Goal: Information Seeking & Learning: Learn about a topic

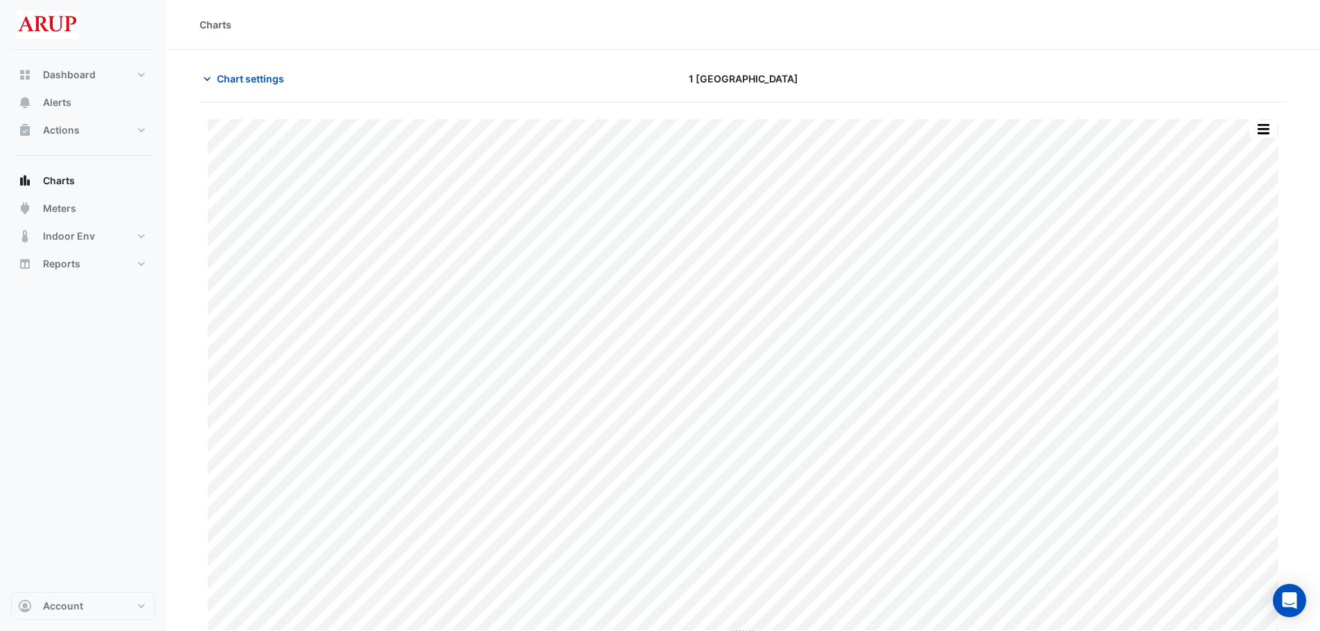
type input "**********"
click at [207, 82] on icon "button" at bounding box center [207, 79] width 14 height 14
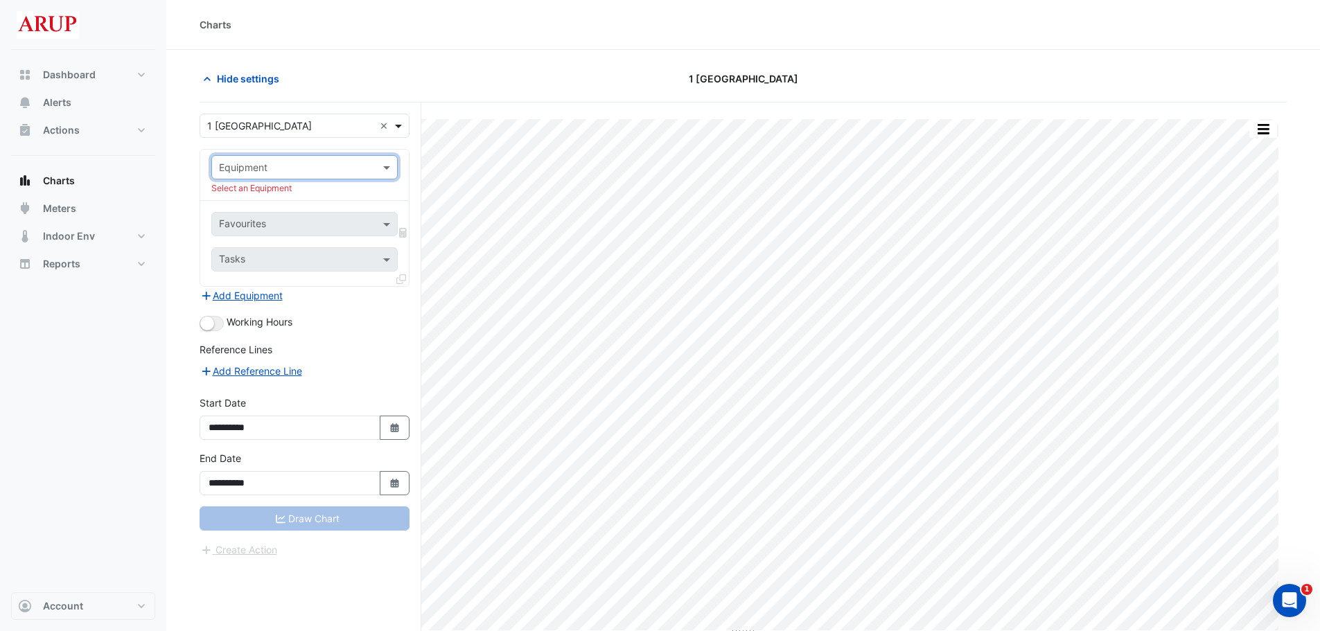
click at [399, 125] on span at bounding box center [400, 126] width 17 height 15
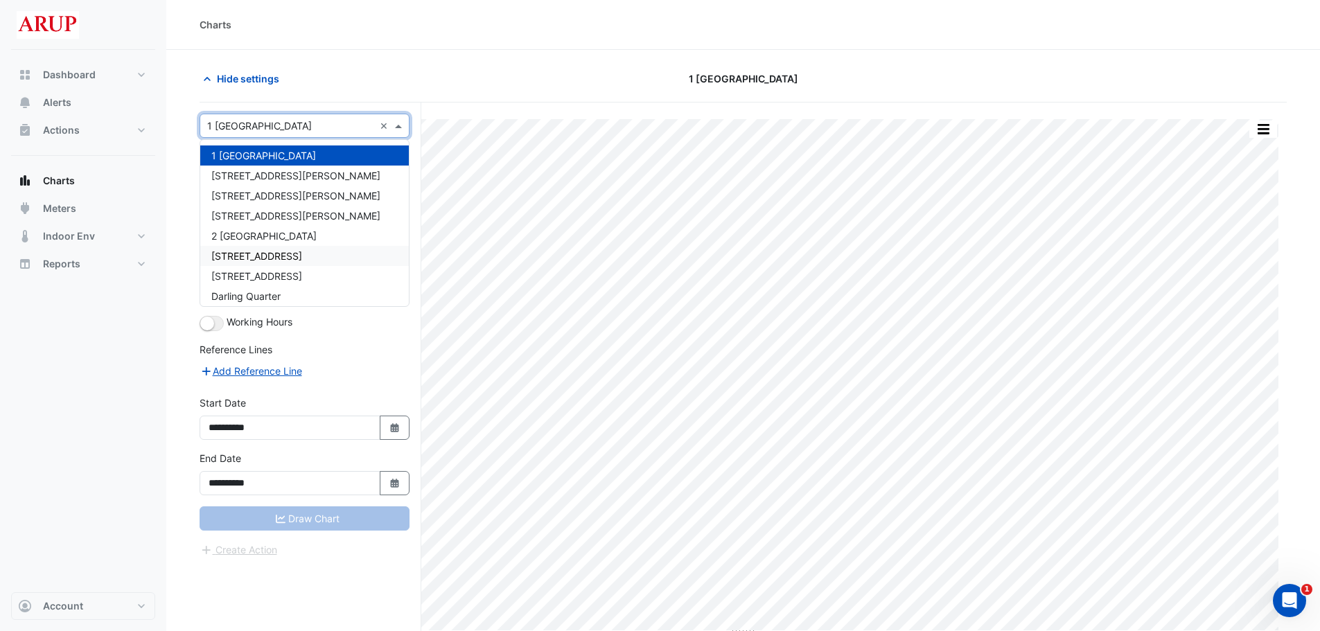
click at [329, 256] on div "[STREET_ADDRESS]" at bounding box center [304, 256] width 209 height 20
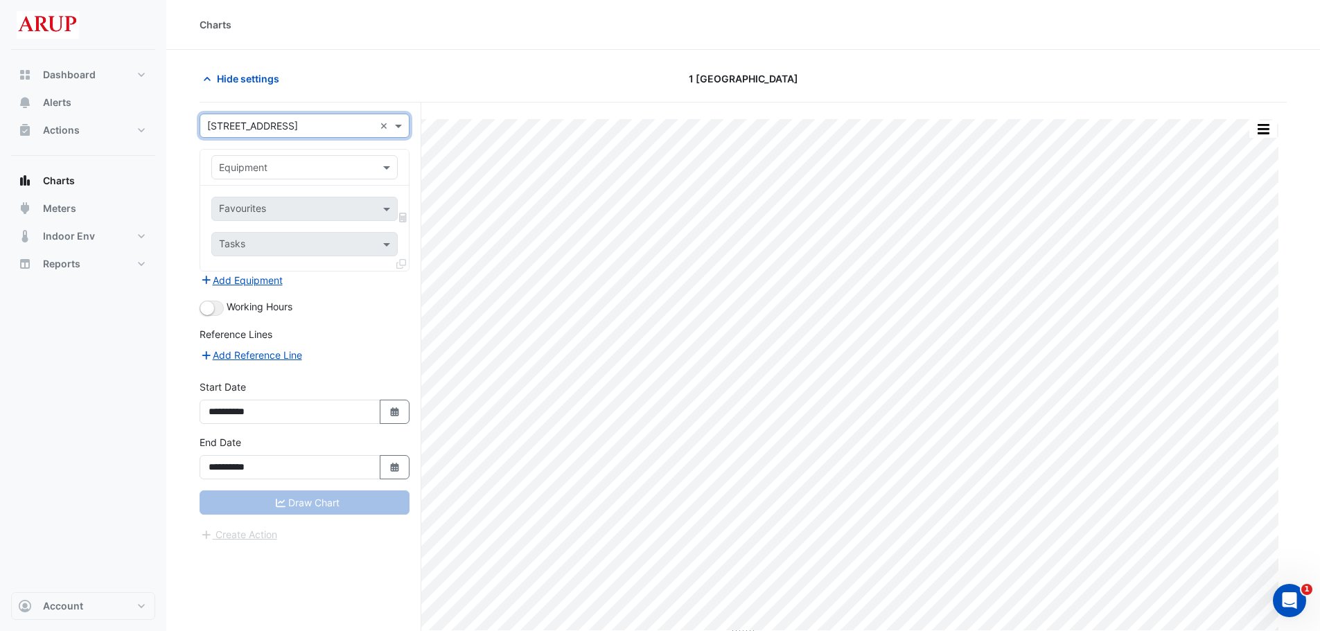
click at [478, 66] on section "Hide settings 1 [GEOGRAPHIC_DATA] Print Save as JPEG Save as PNG Pivot Data Tab…" at bounding box center [743, 367] width 1154 height 634
click at [367, 165] on div at bounding box center [304, 167] width 185 height 16
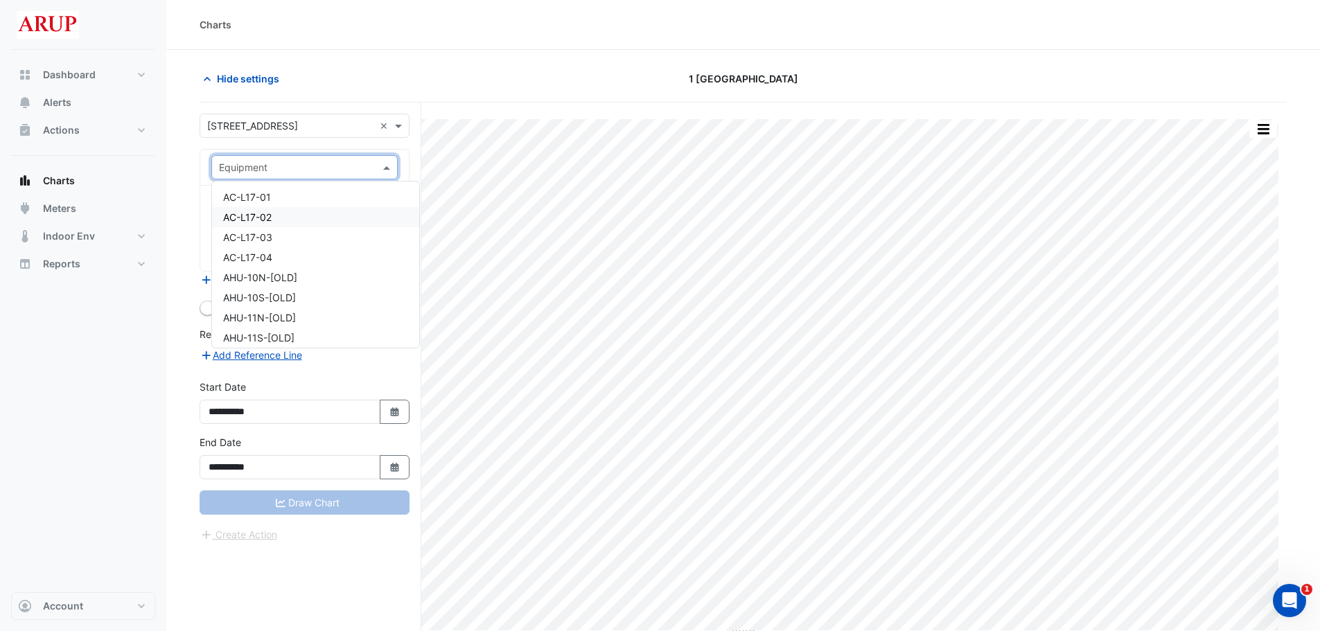
click at [464, 62] on section "Hide settings 1 [GEOGRAPHIC_DATA] Print Save as JPEG Save as PNG Pivot Data Tab…" at bounding box center [743, 367] width 1154 height 634
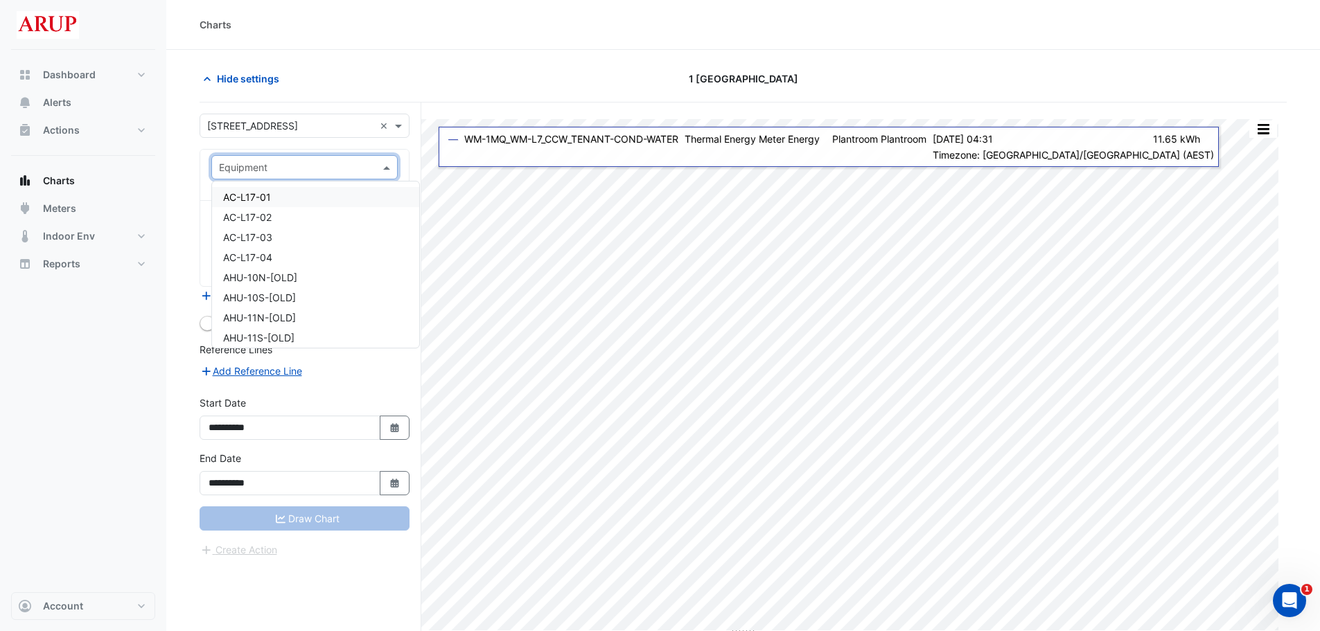
click at [388, 168] on span at bounding box center [388, 167] width 17 height 15
click at [182, 210] on section "Hide settings 1 [GEOGRAPHIC_DATA] Print Save as JPEG Save as PNG Pivot Data Tab…" at bounding box center [743, 367] width 1154 height 634
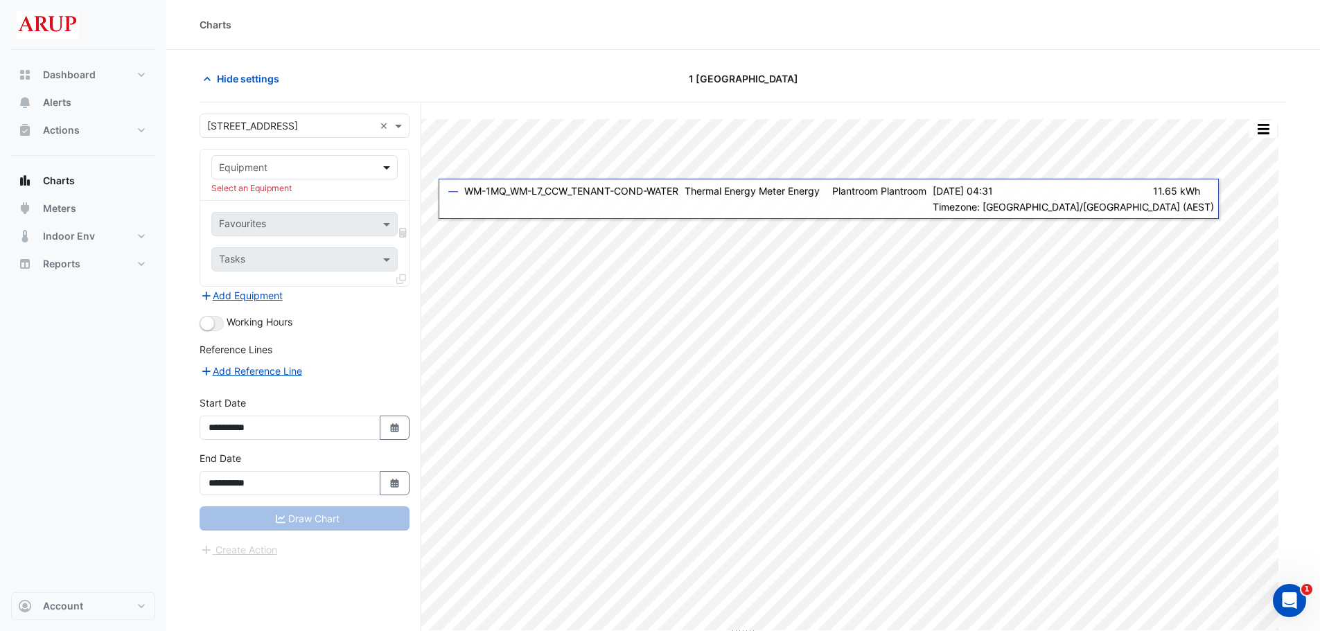
click at [387, 171] on span at bounding box center [388, 167] width 17 height 15
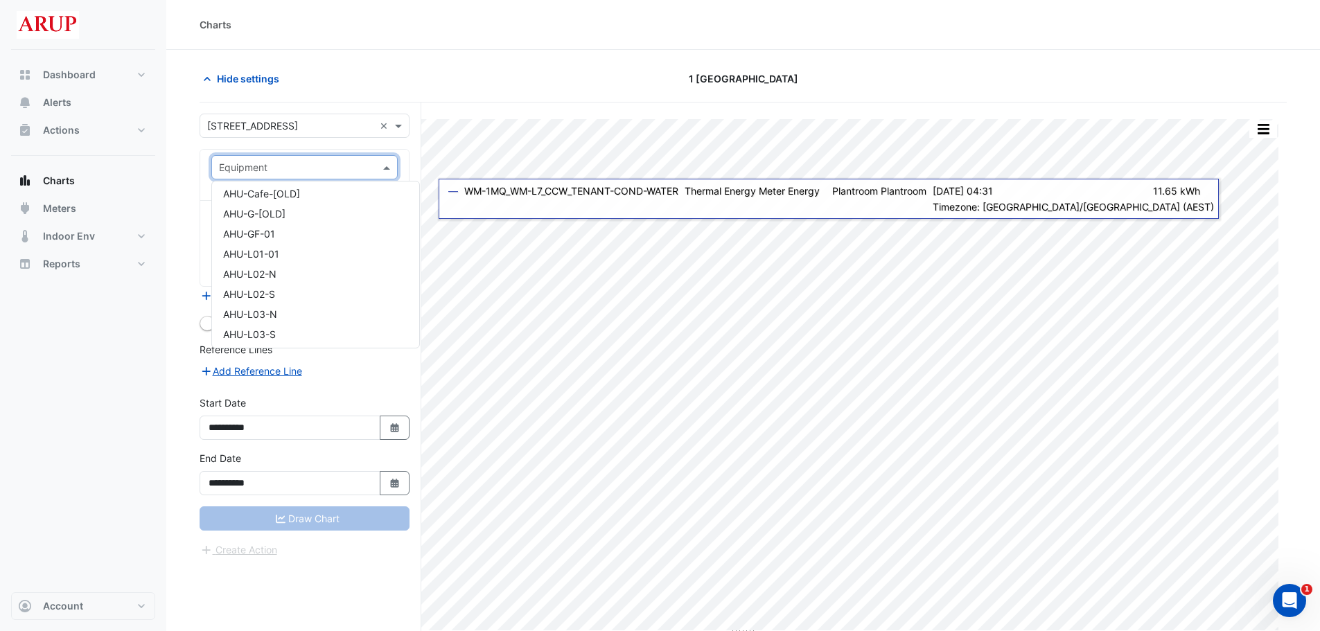
scroll to position [693, 0]
click at [329, 288] on div "AHU-L01-01" at bounding box center [315, 288] width 207 height 20
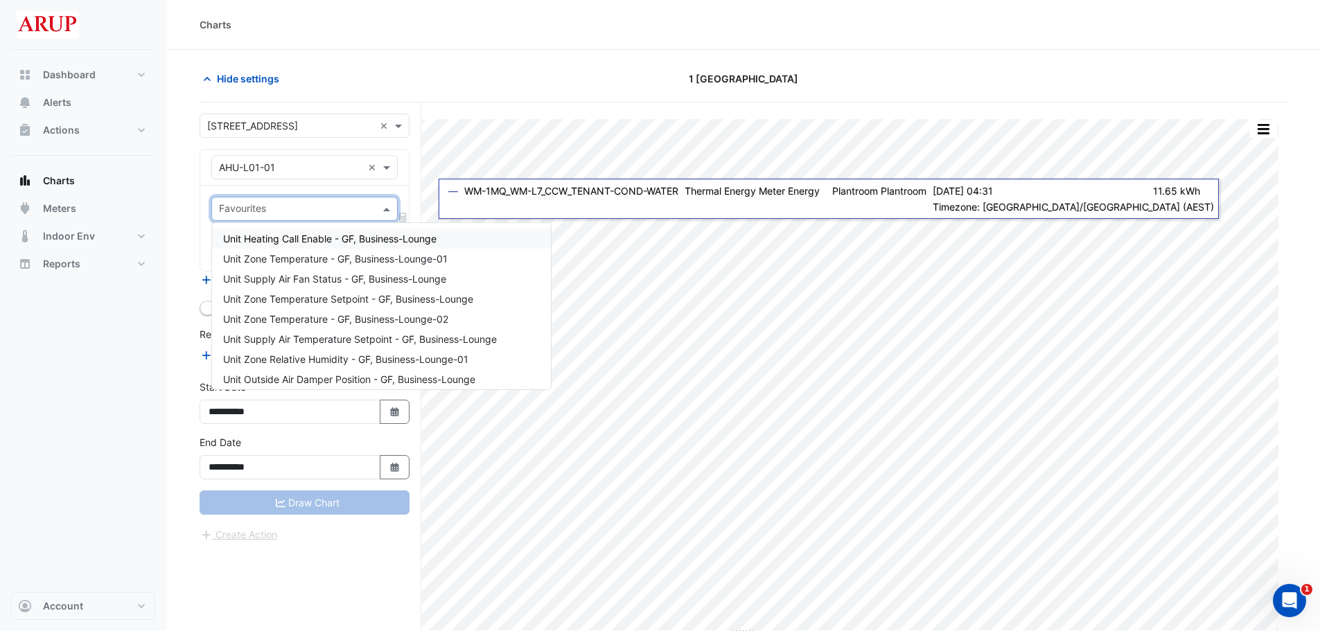
click at [382, 209] on span at bounding box center [388, 209] width 17 height 15
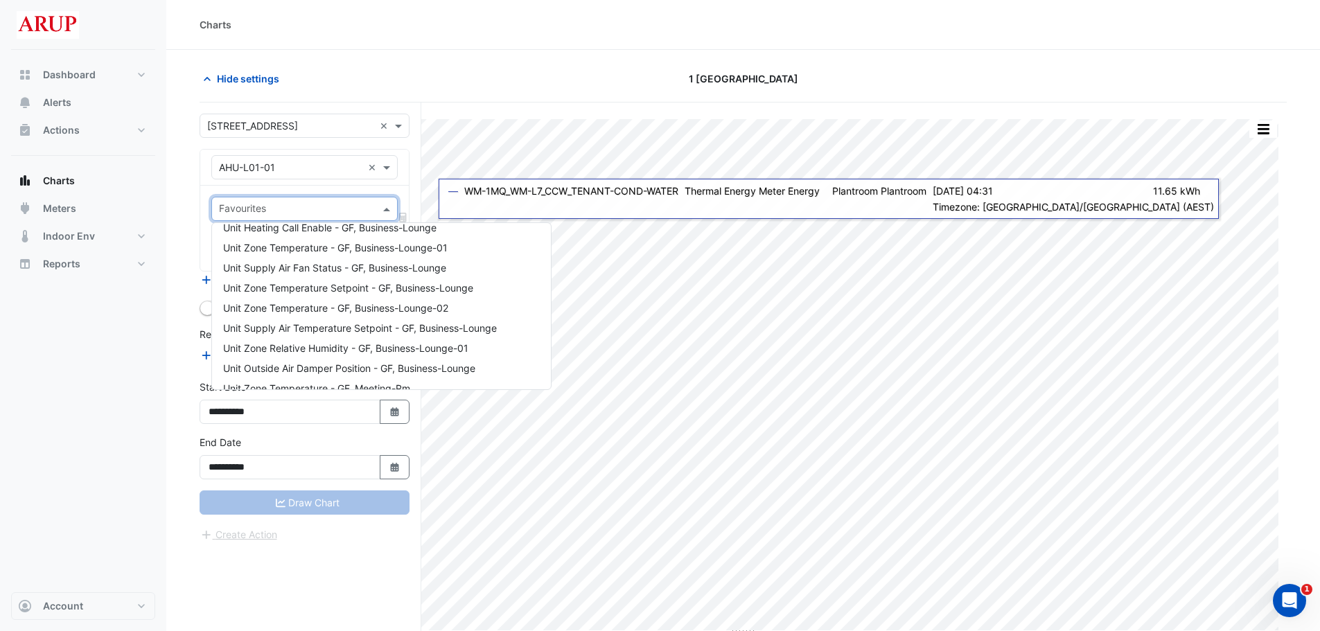
scroll to position [0, 0]
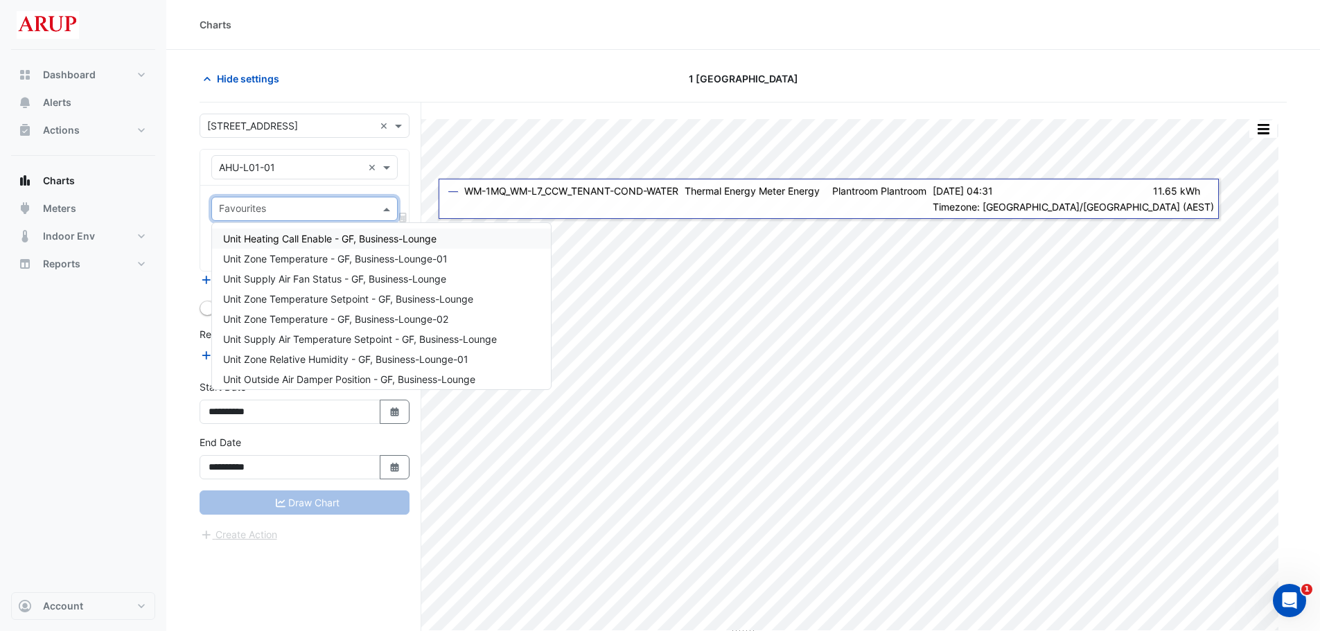
click at [389, 204] on span at bounding box center [388, 209] width 17 height 15
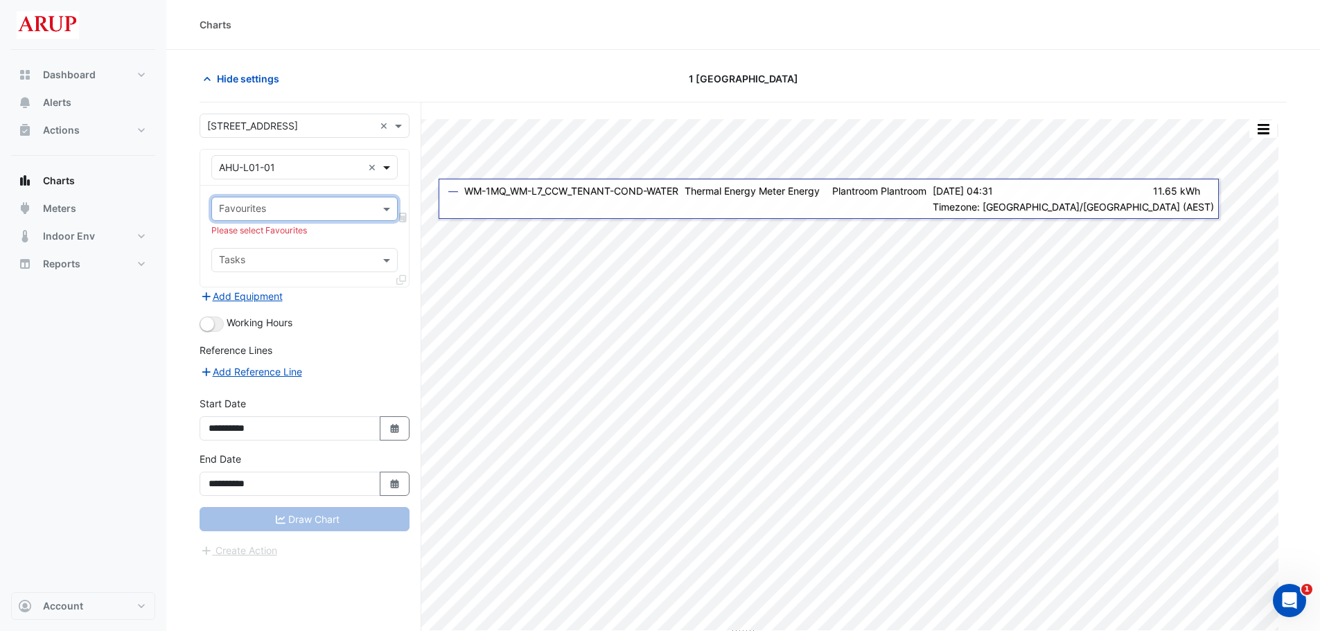
click at [387, 161] on span at bounding box center [388, 167] width 17 height 15
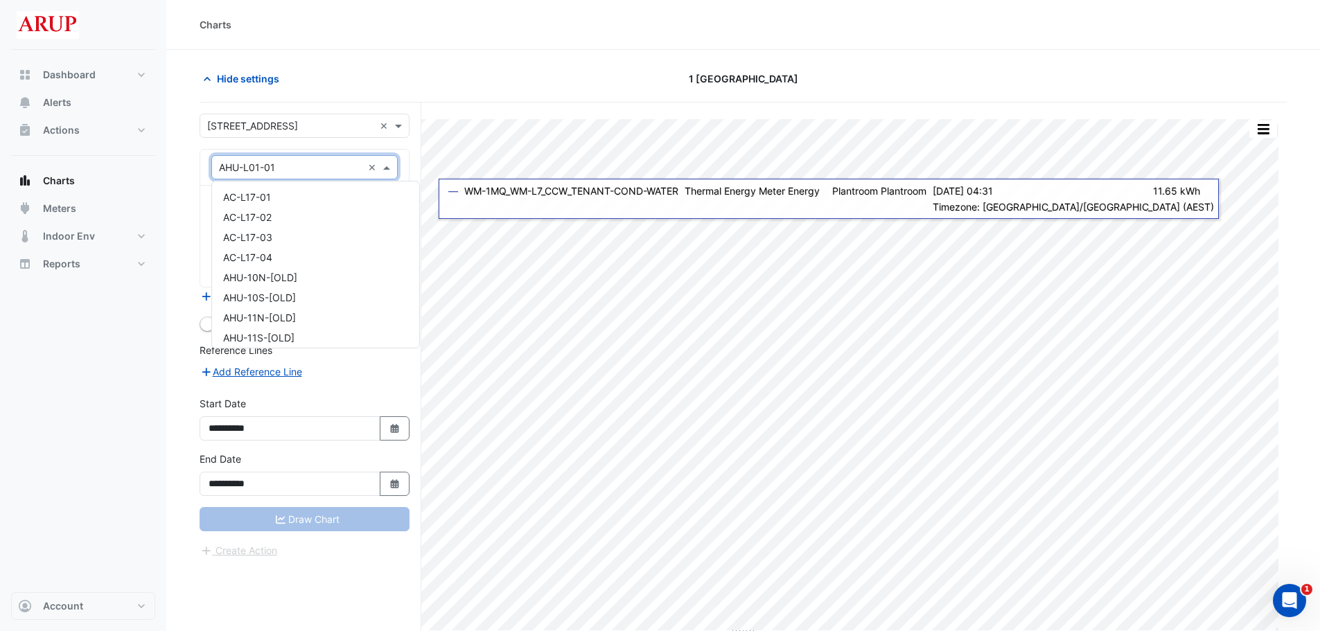
scroll to position [789, 0]
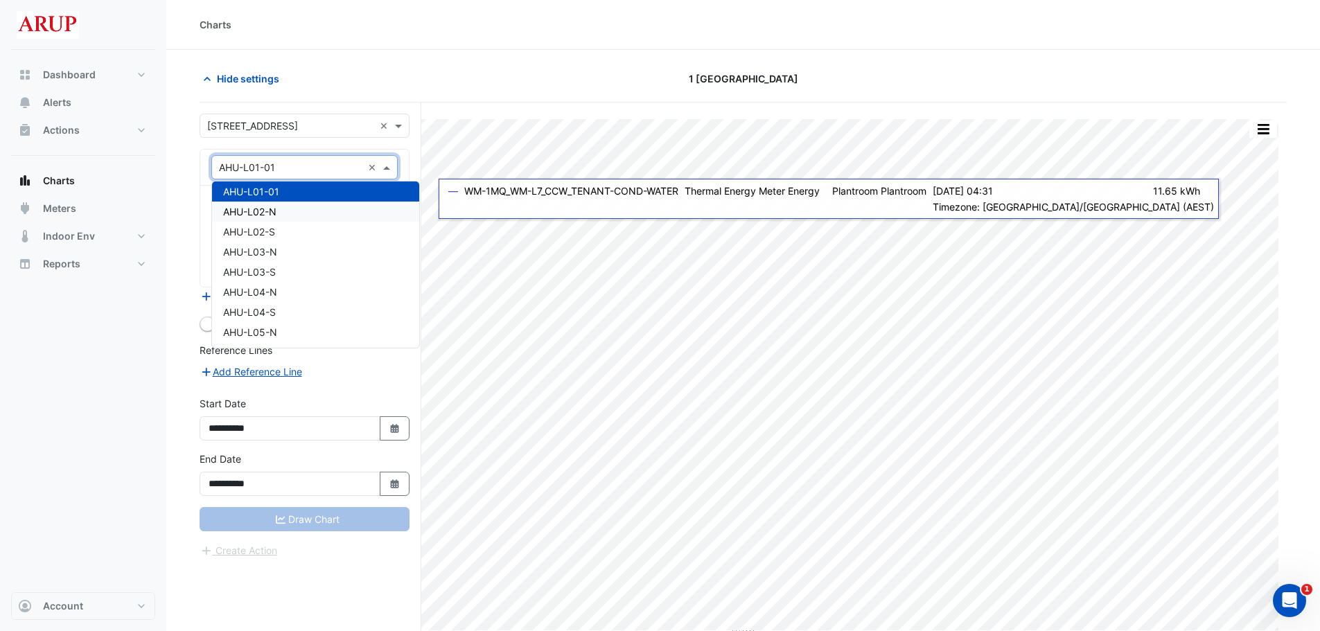
click at [301, 212] on div "AHU-L02-N" at bounding box center [315, 212] width 207 height 20
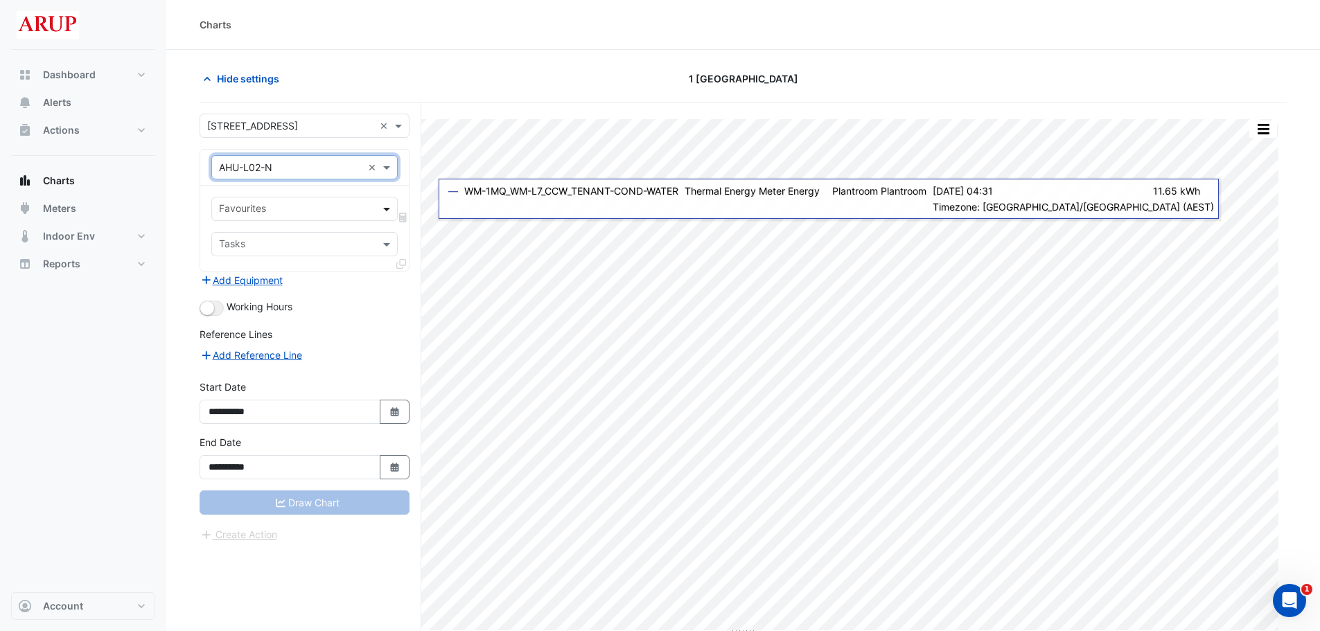
click at [385, 207] on span at bounding box center [388, 209] width 17 height 15
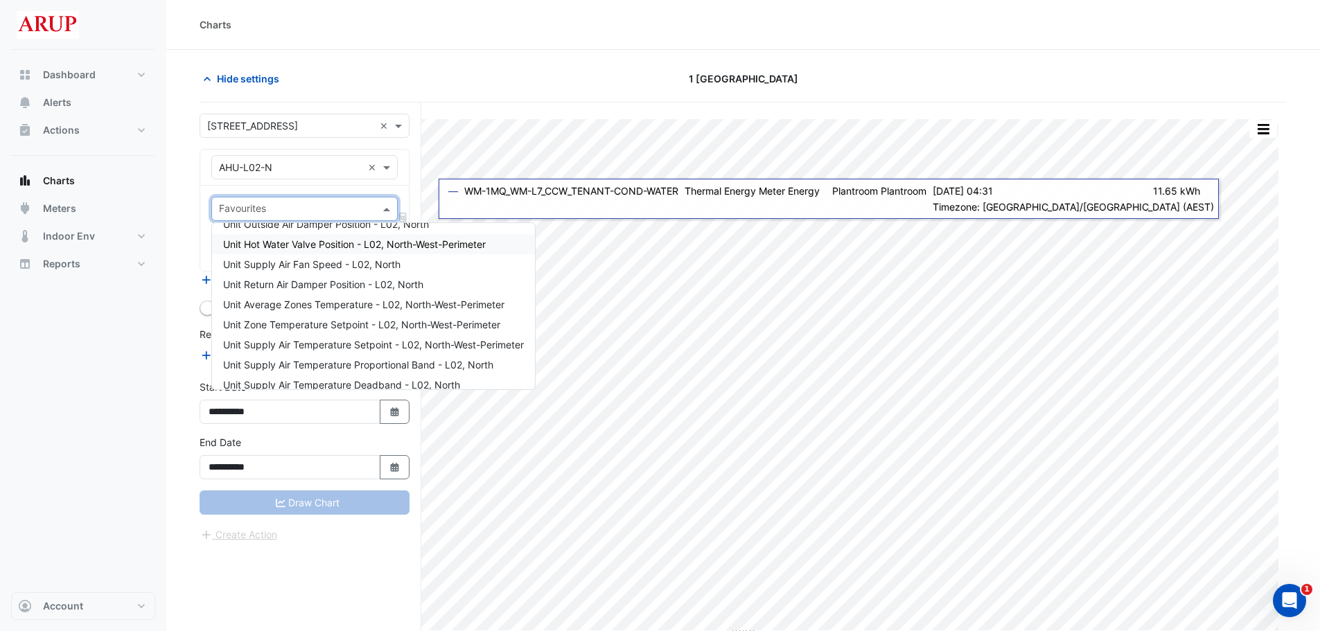
scroll to position [139, 0]
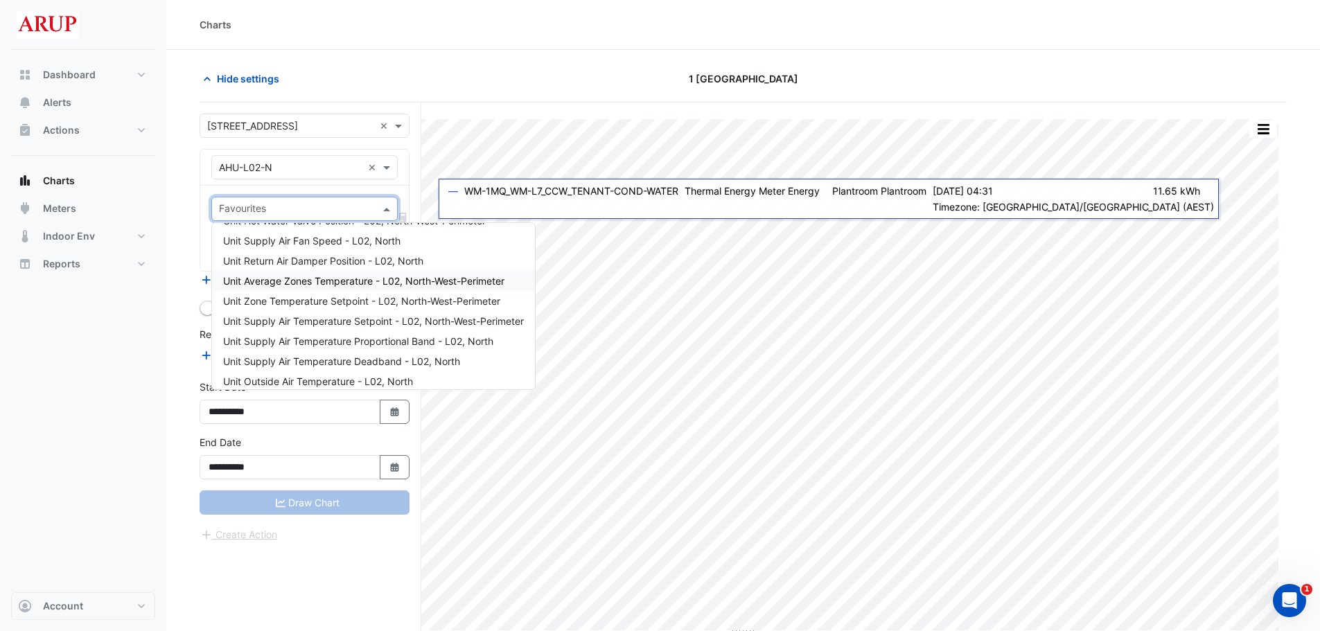
click at [414, 279] on span "Unit Average Zones Temperature - L02, North-West-Perimeter" at bounding box center [363, 281] width 281 height 12
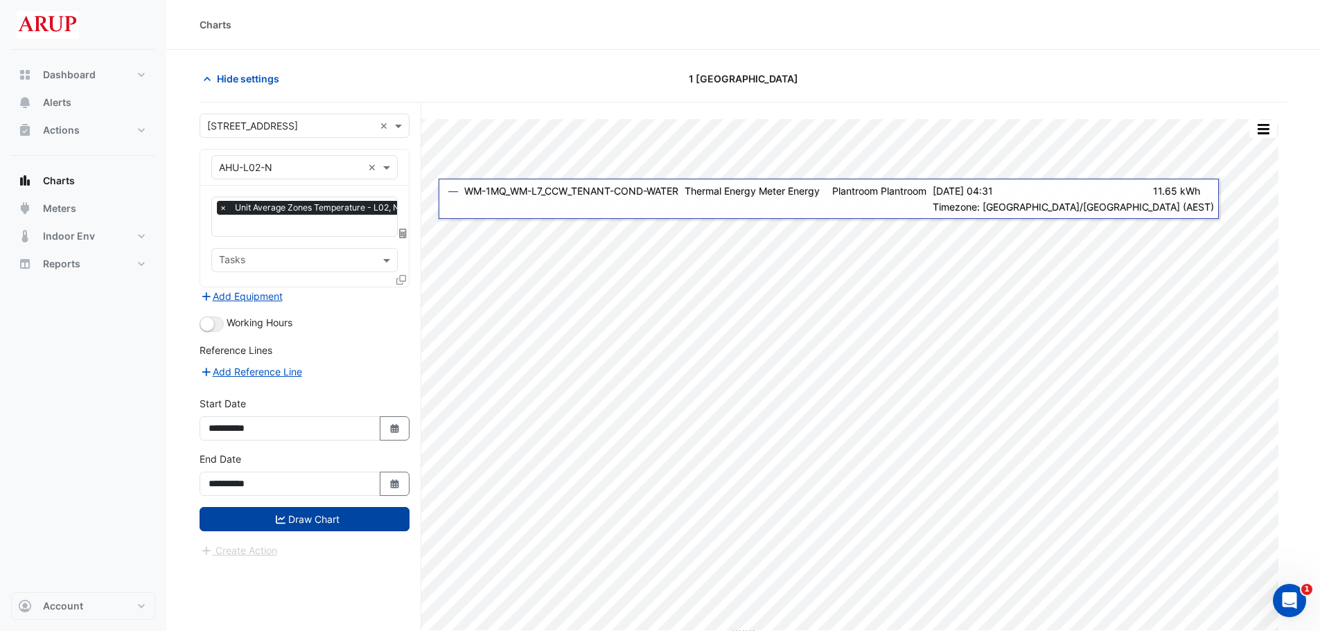
click at [325, 514] on button "Draw Chart" at bounding box center [305, 519] width 210 height 24
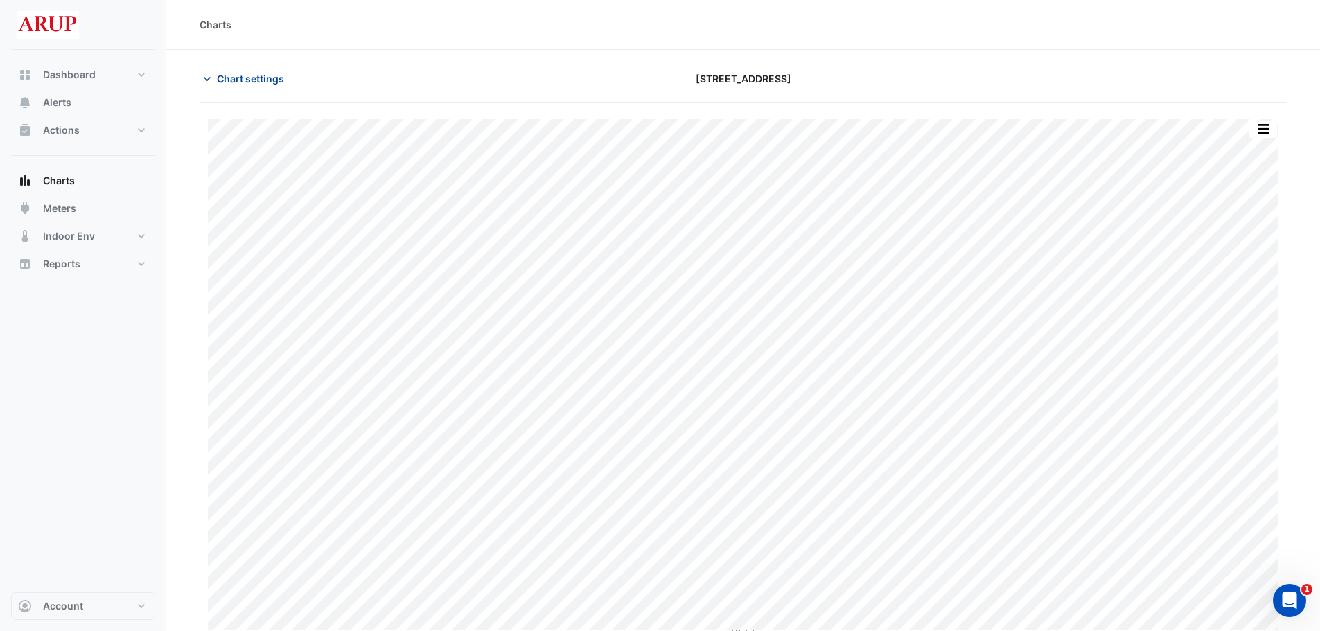
click at [208, 71] on button "Chart settings" at bounding box center [247, 79] width 94 height 24
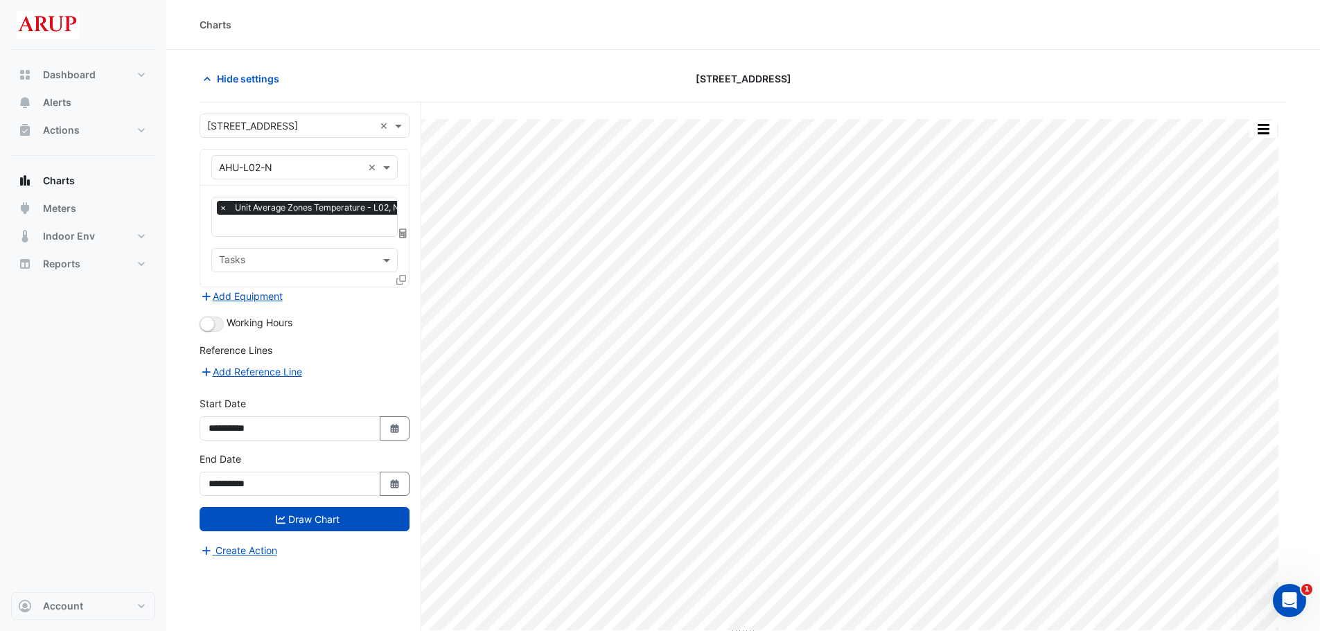
click at [460, 93] on div "Hide settings [STREET_ADDRESS]" at bounding box center [743, 85] width 1087 height 36
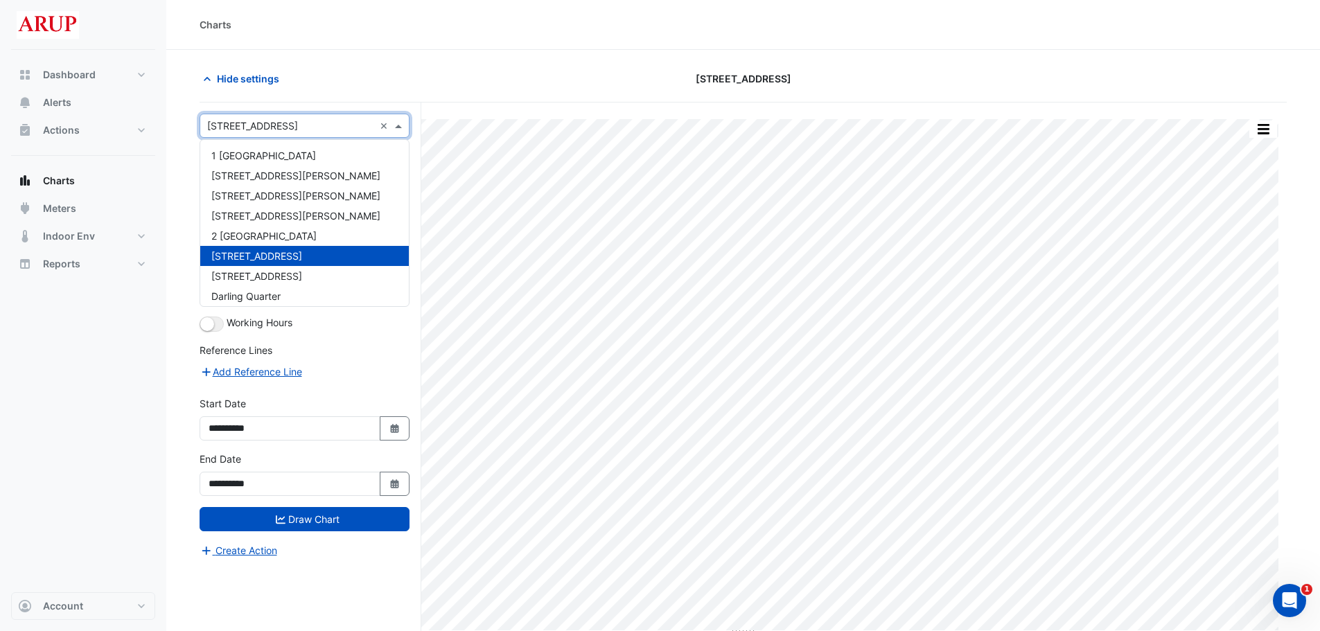
click at [399, 129] on span at bounding box center [400, 126] width 17 height 15
click at [312, 148] on div "1 [GEOGRAPHIC_DATA]" at bounding box center [304, 156] width 209 height 20
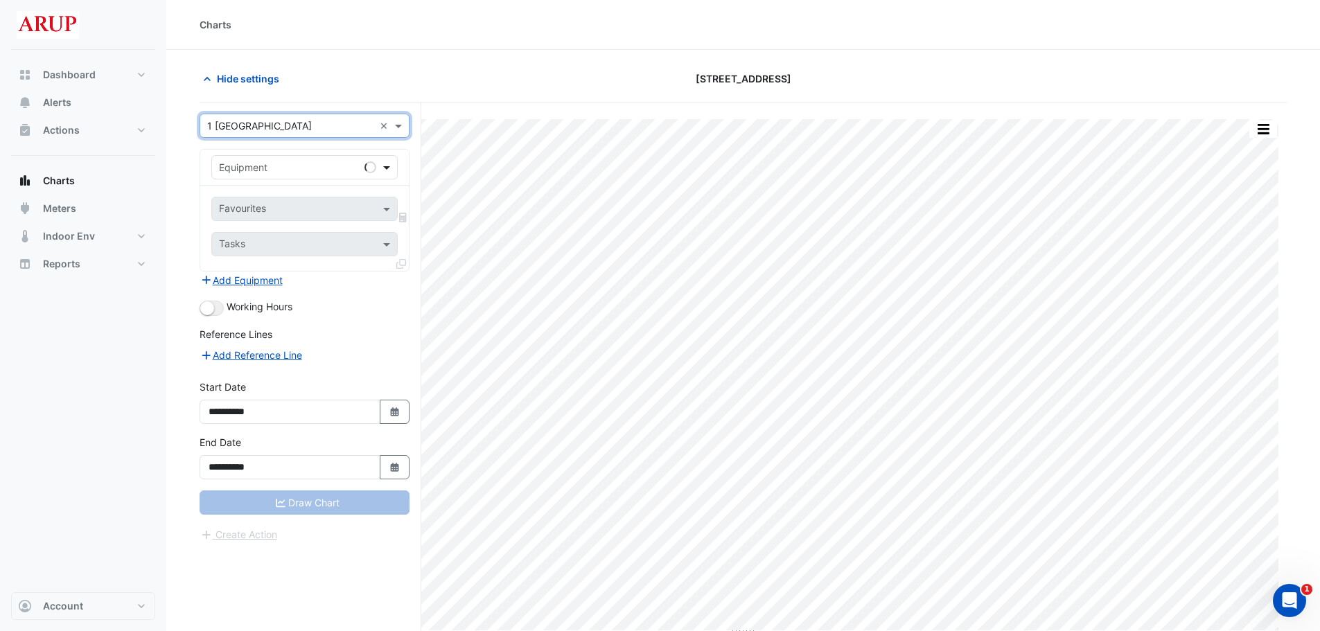
click at [390, 170] on span at bounding box center [388, 167] width 17 height 15
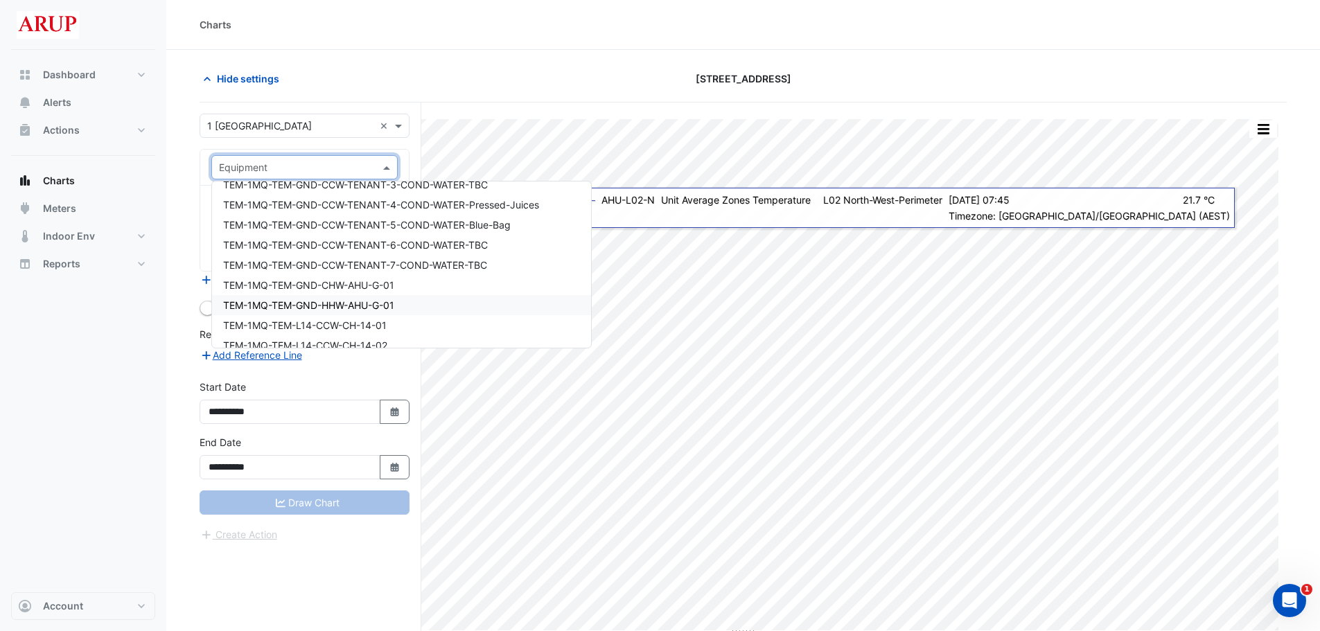
scroll to position [9149, 0]
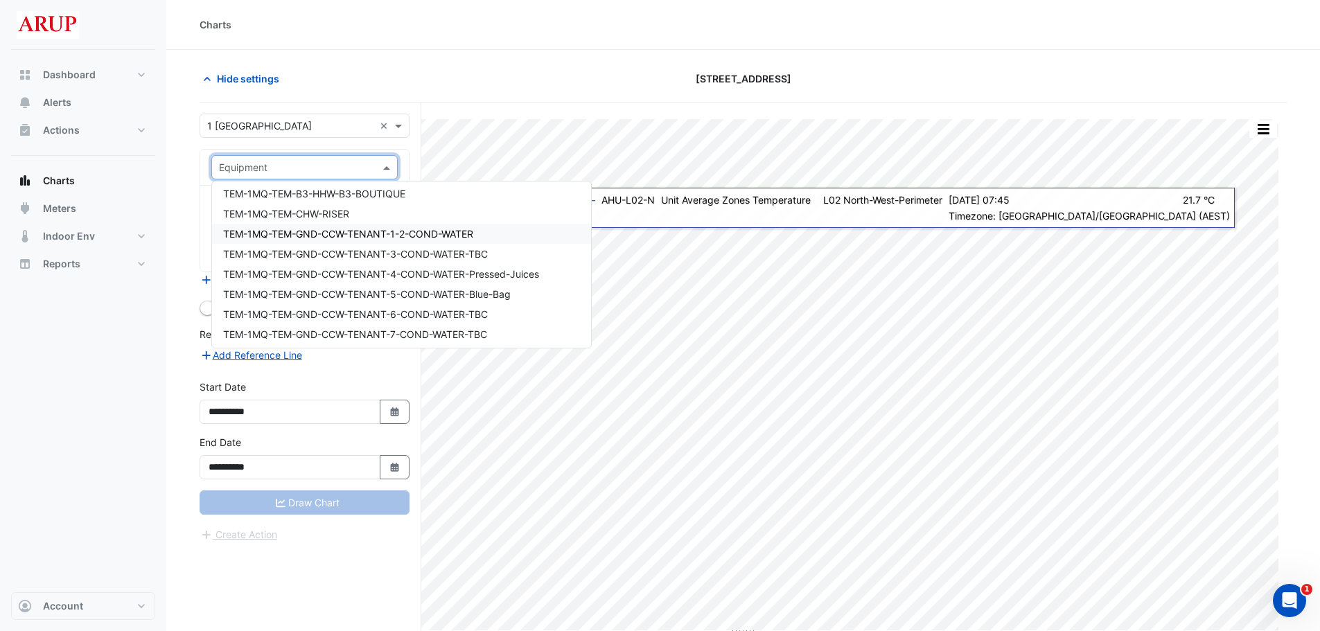
click at [375, 236] on span "TEM-1MQ-TEM-GND-CCW-TENANT-1-2-COND-WATER" at bounding box center [348, 234] width 250 height 12
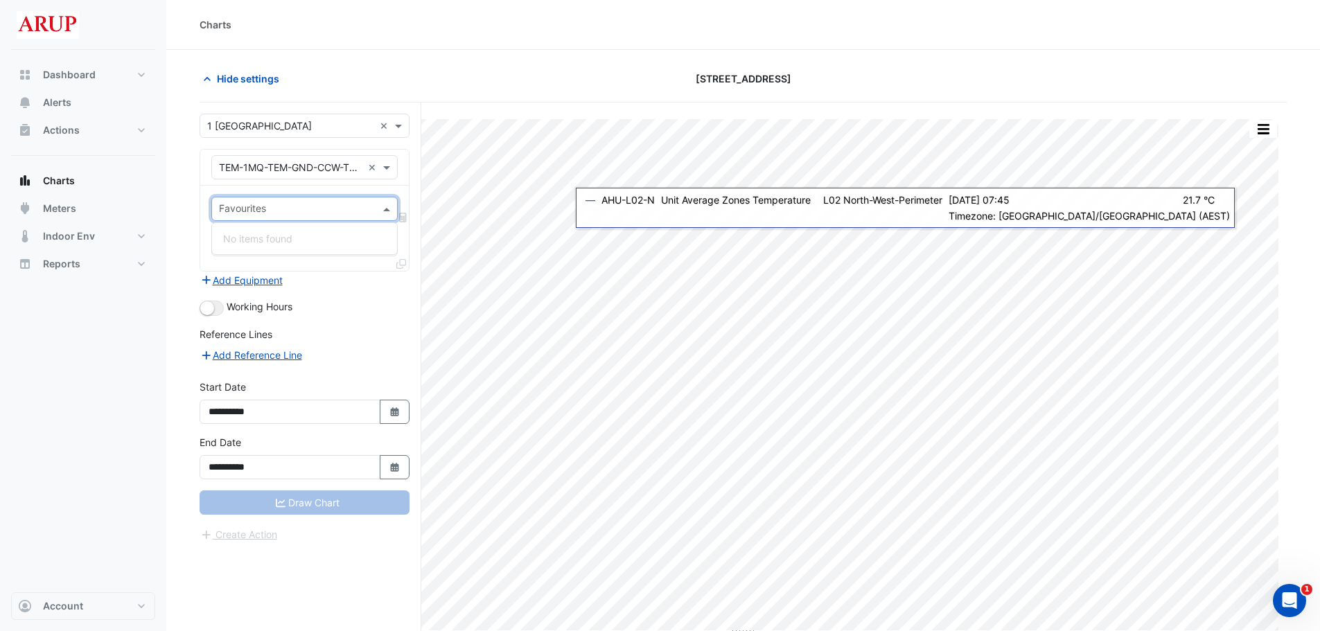
click at [385, 206] on span at bounding box center [388, 209] width 17 height 15
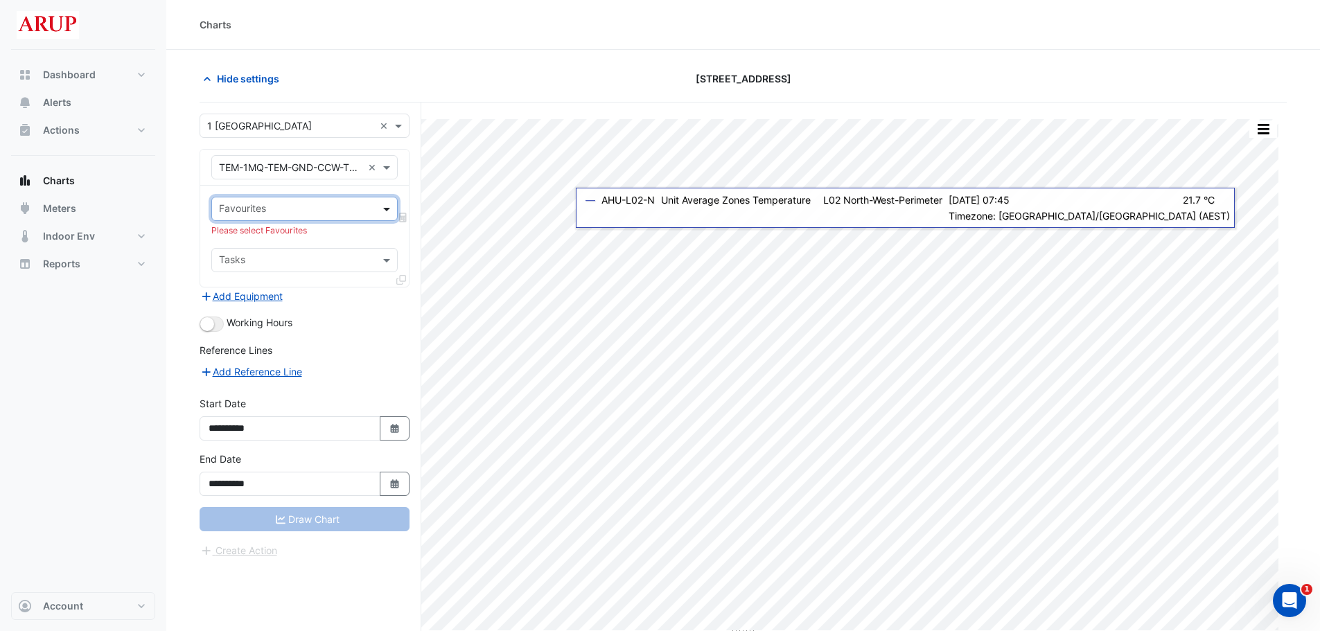
click at [385, 206] on span at bounding box center [388, 209] width 17 height 15
click at [386, 171] on span at bounding box center [388, 167] width 17 height 15
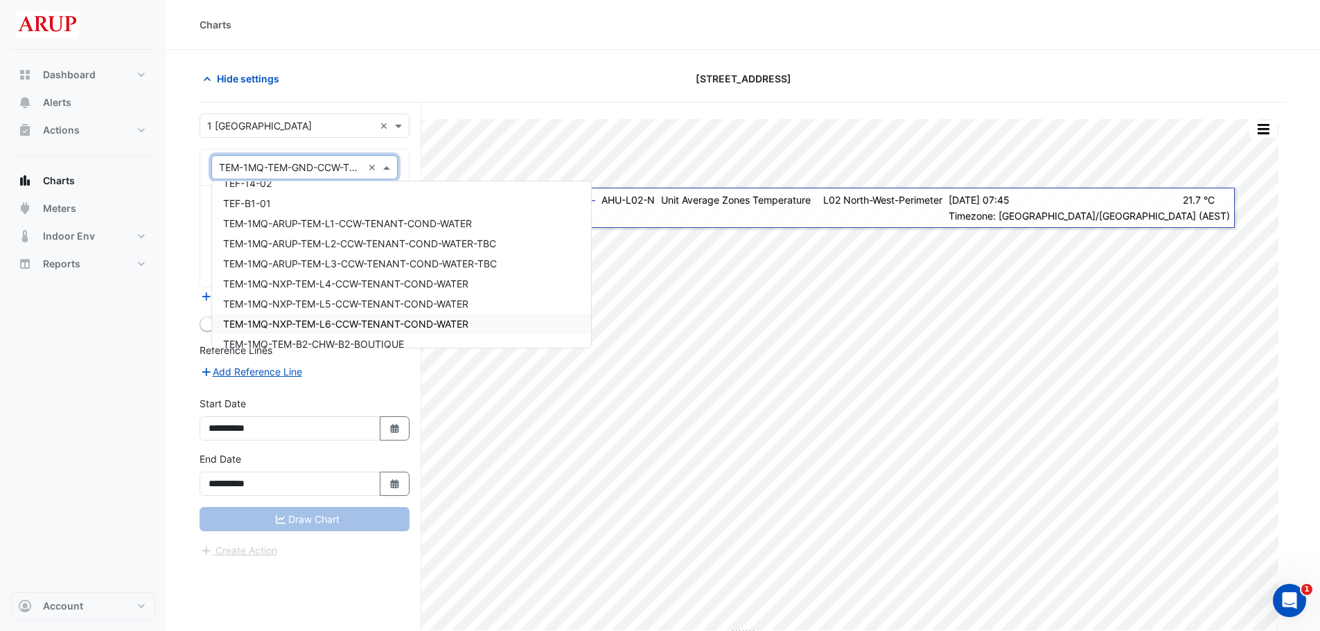
scroll to position [8914, 0]
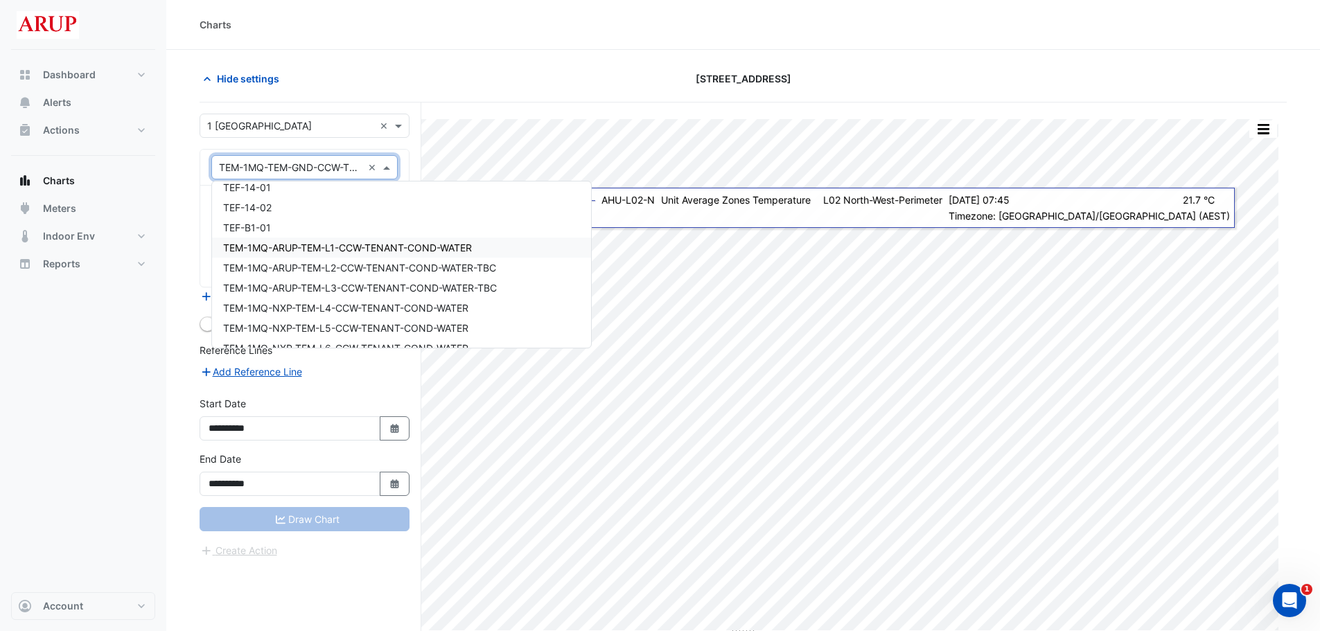
click at [437, 249] on span "TEM-1MQ-ARUP-TEM-L1-CCW-TENANT-COND-WATER" at bounding box center [347, 248] width 249 height 12
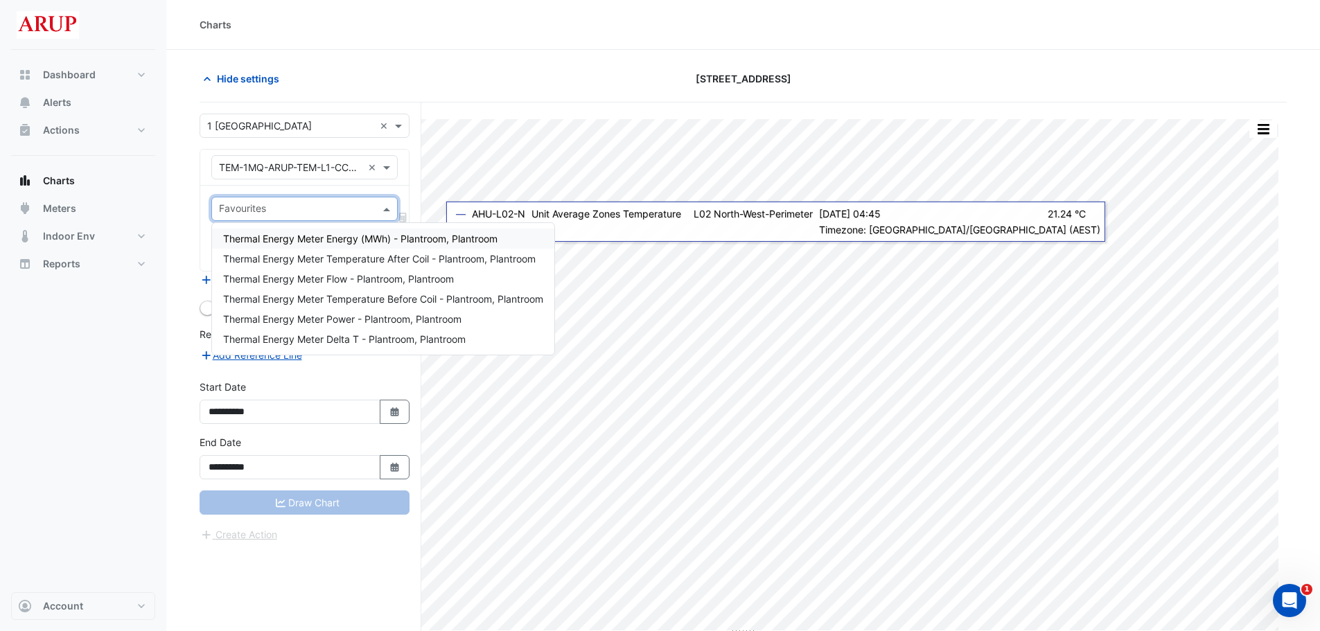
click at [376, 208] on div "Favourites" at bounding box center [304, 209] width 186 height 24
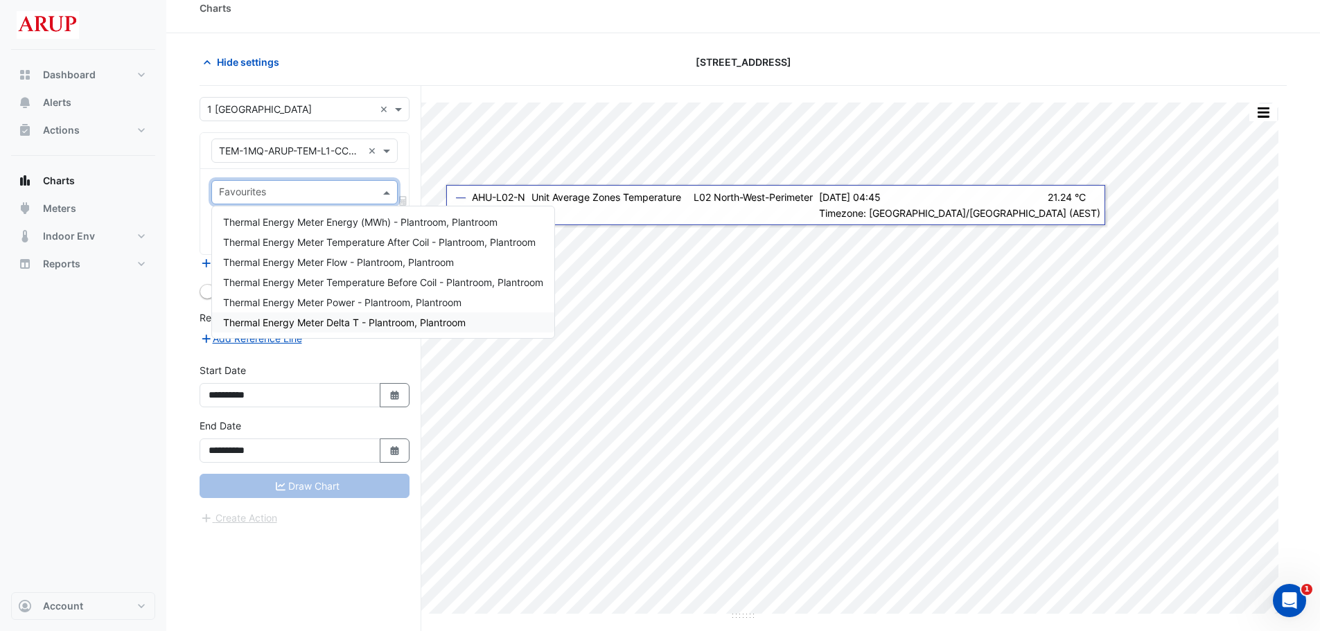
scroll to position [0, 0]
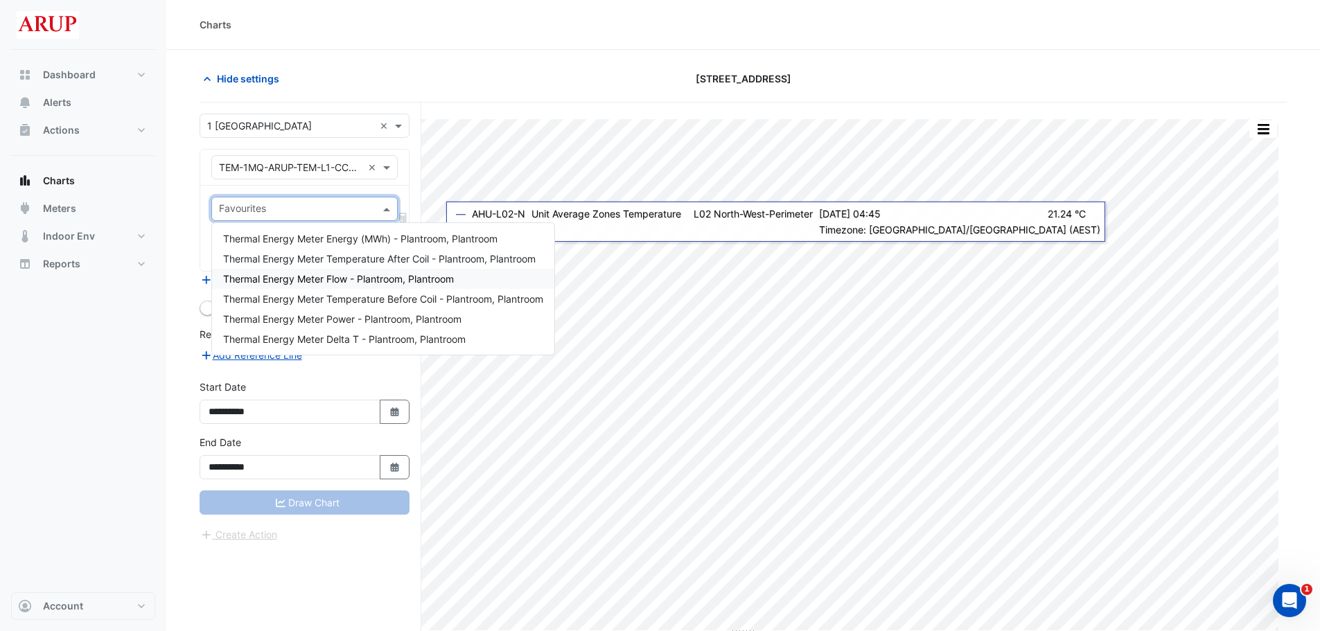
click at [368, 283] on span "Thermal Energy Meter Flow - Plantroom, Plantroom" at bounding box center [338, 279] width 231 height 12
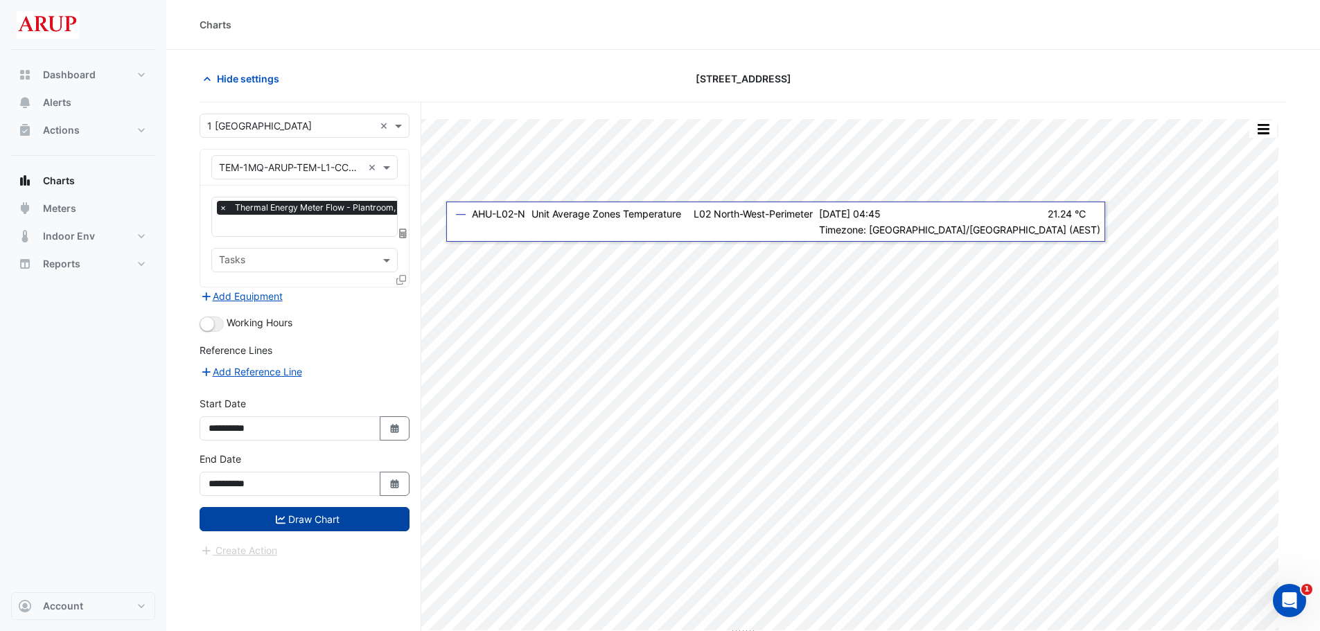
click at [306, 511] on button "Draw Chart" at bounding box center [305, 519] width 210 height 24
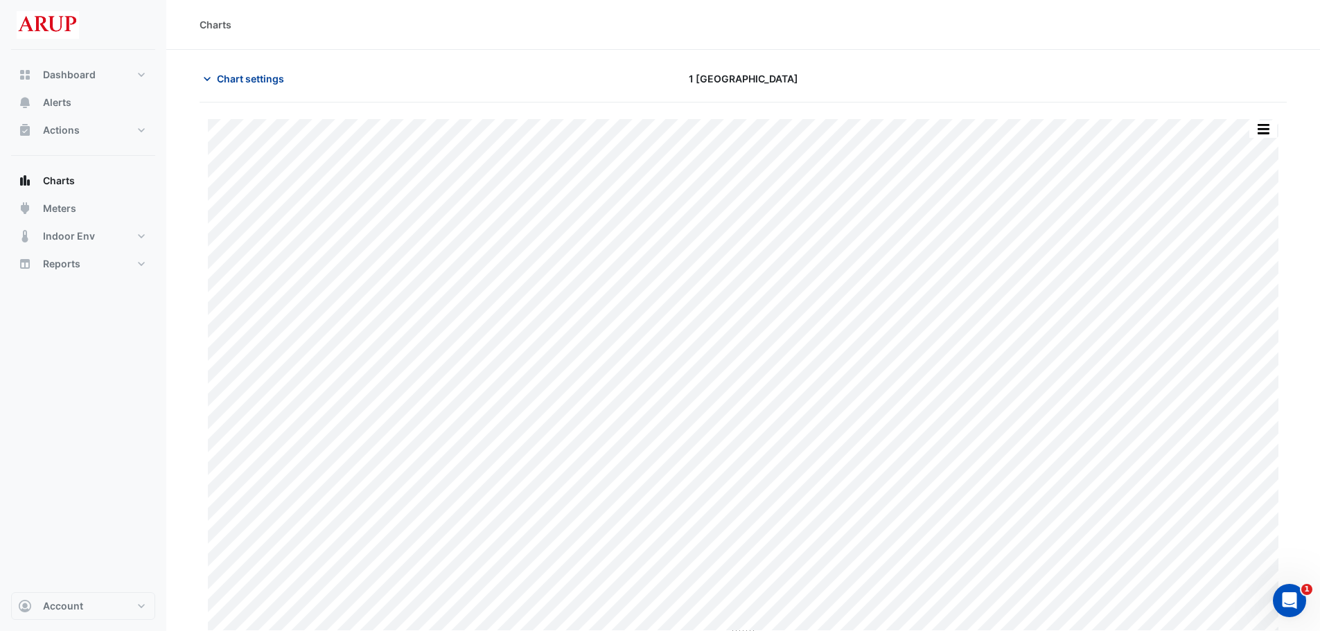
click at [206, 76] on icon "button" at bounding box center [207, 79] width 14 height 14
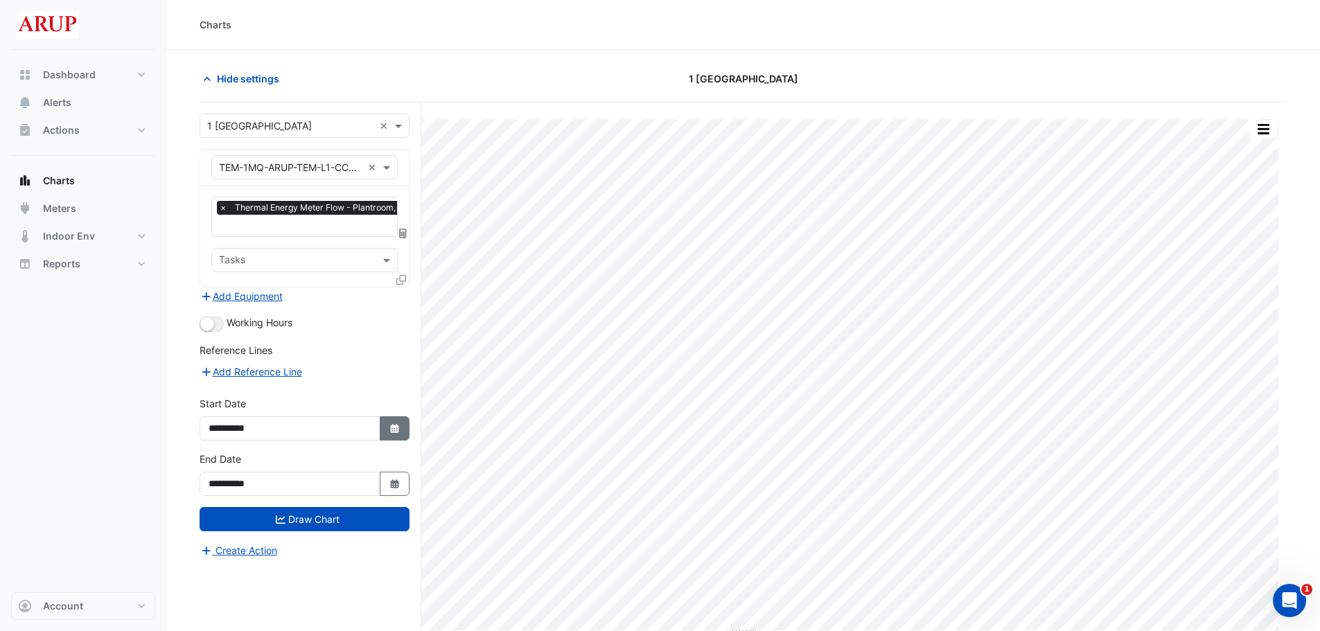
click at [393, 426] on icon "button" at bounding box center [394, 428] width 8 height 9
select select "*"
select select "****"
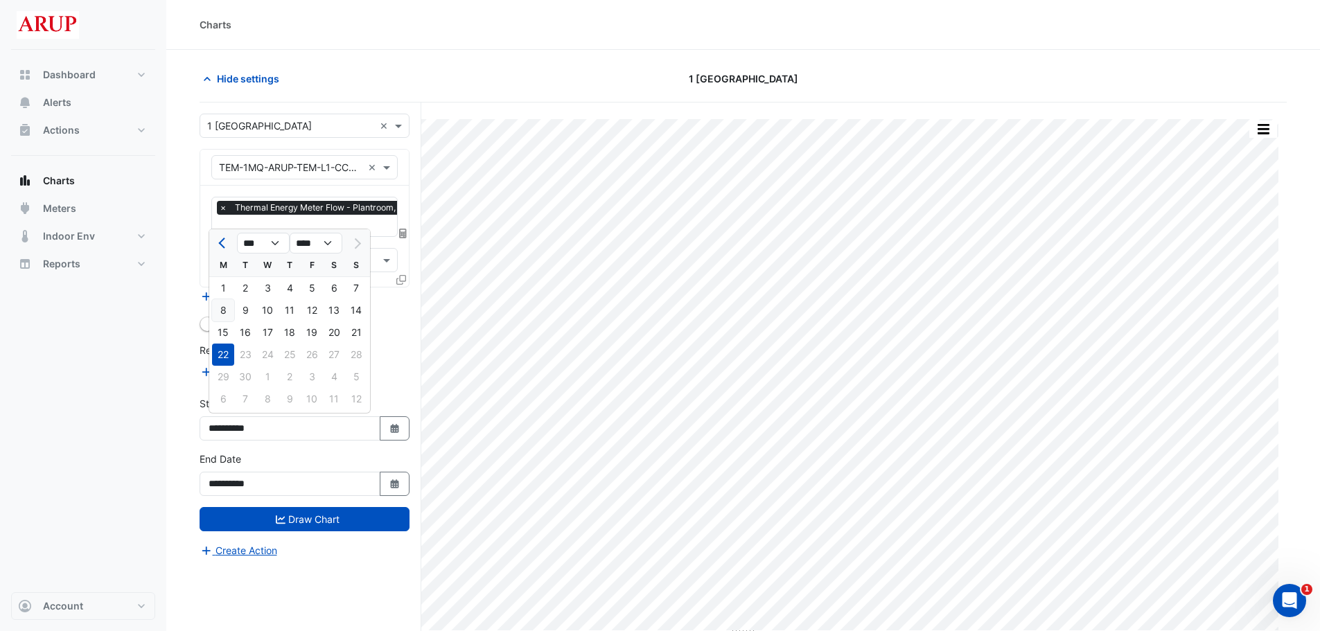
click at [222, 307] on div "8" at bounding box center [223, 310] width 22 height 22
type input "**********"
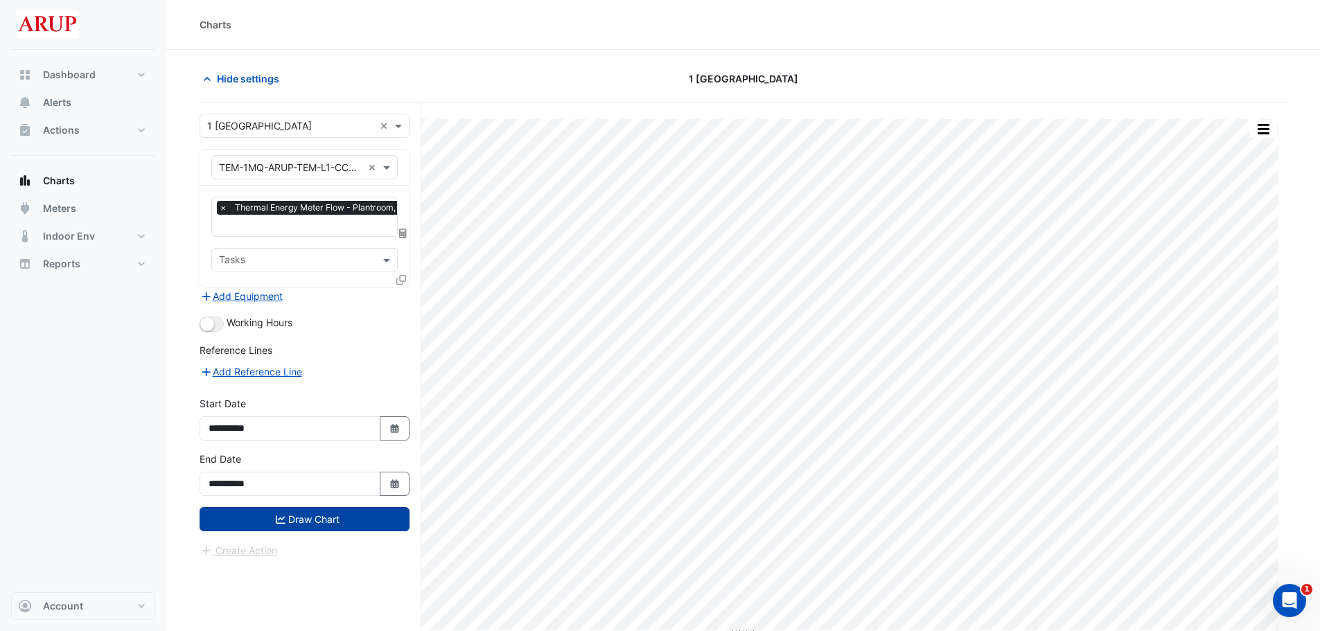
click at [337, 519] on button "Draw Chart" at bounding box center [305, 519] width 210 height 24
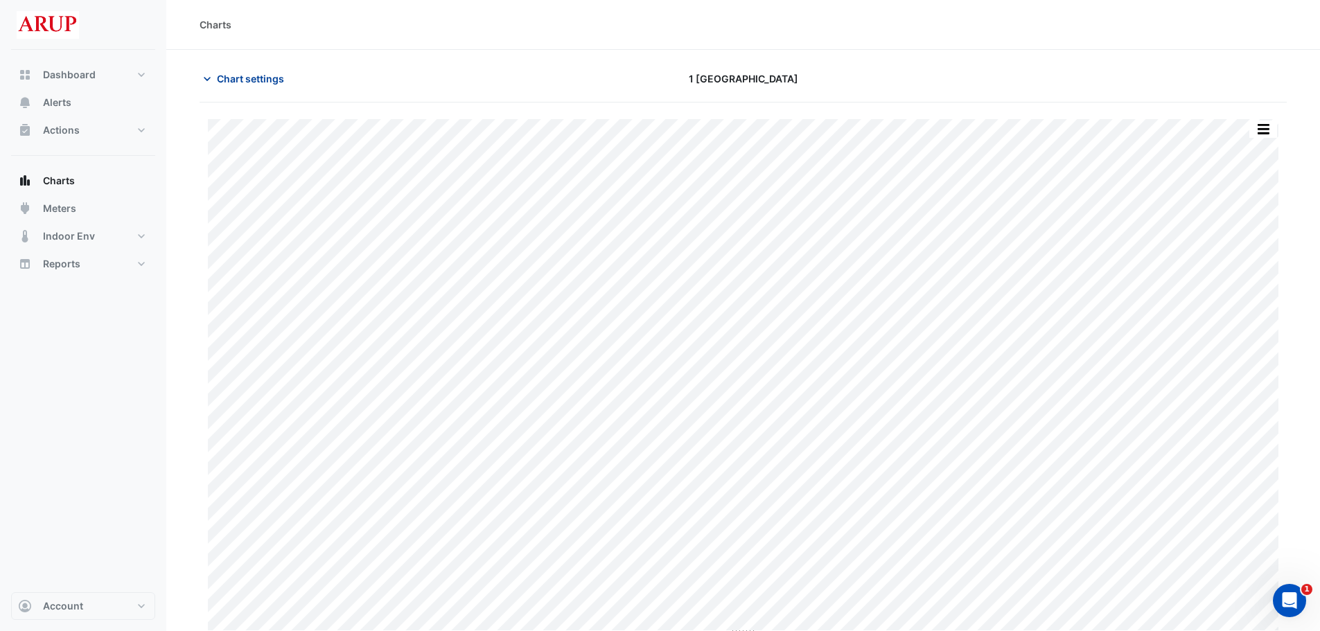
click at [207, 76] on icon "button" at bounding box center [207, 79] width 14 height 14
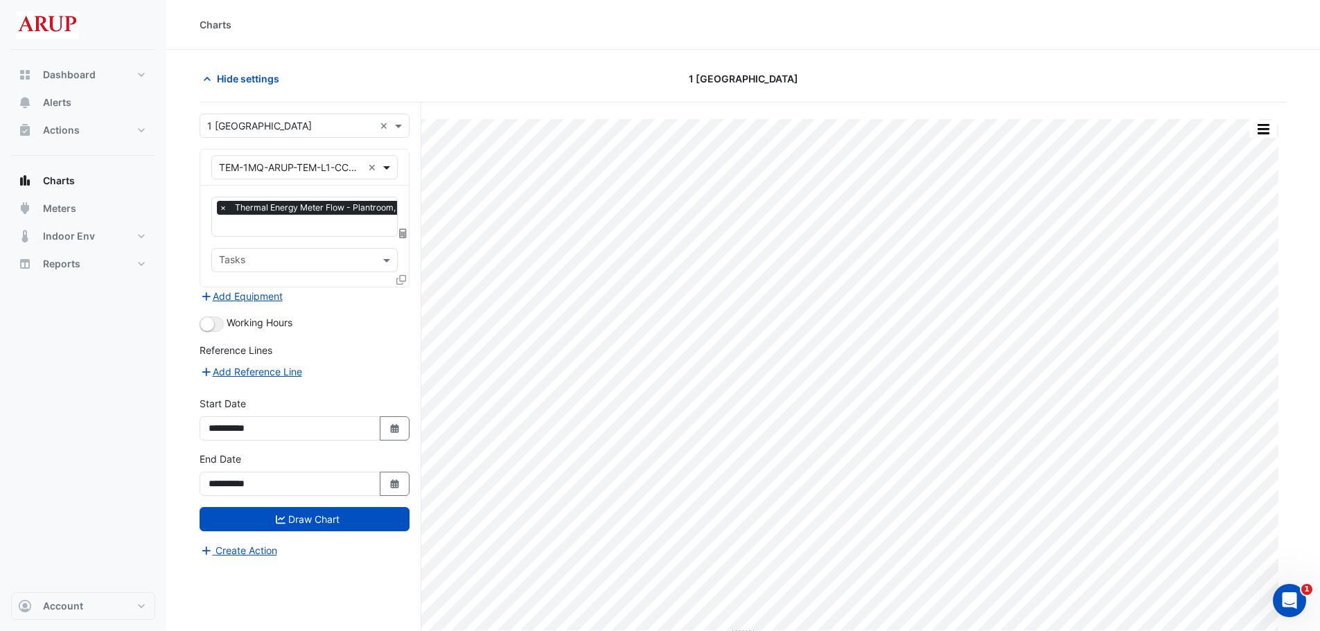
click at [390, 166] on span at bounding box center [388, 167] width 17 height 15
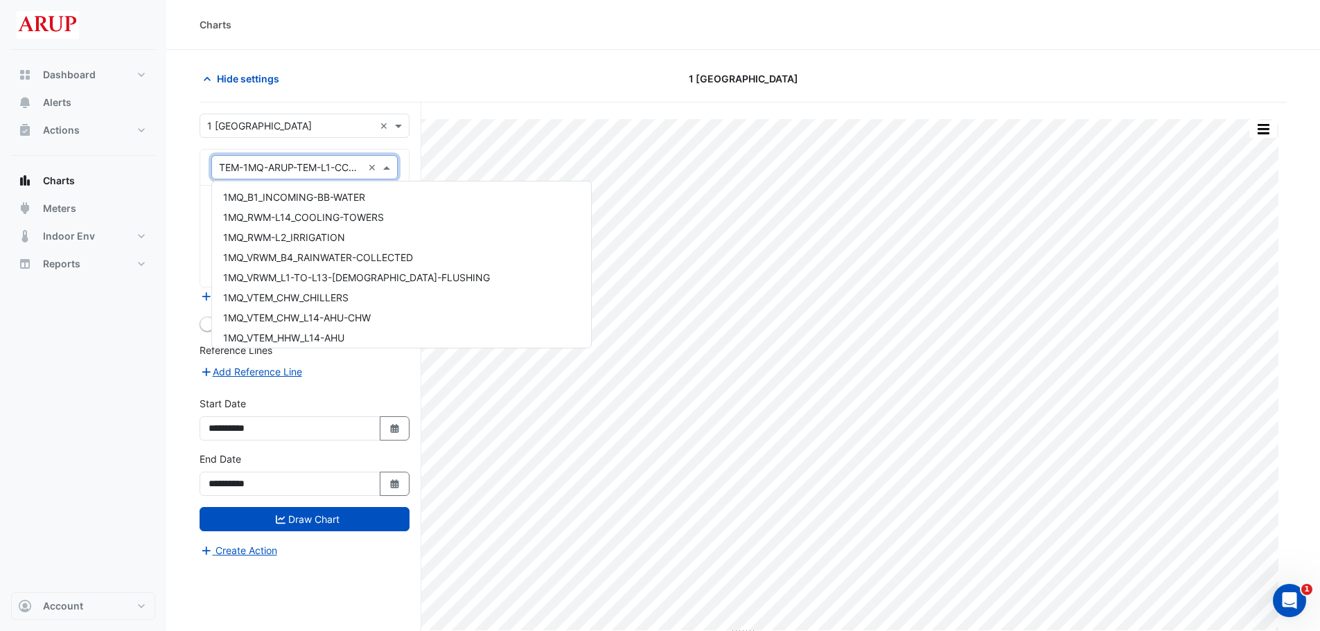
scroll to position [8970, 0]
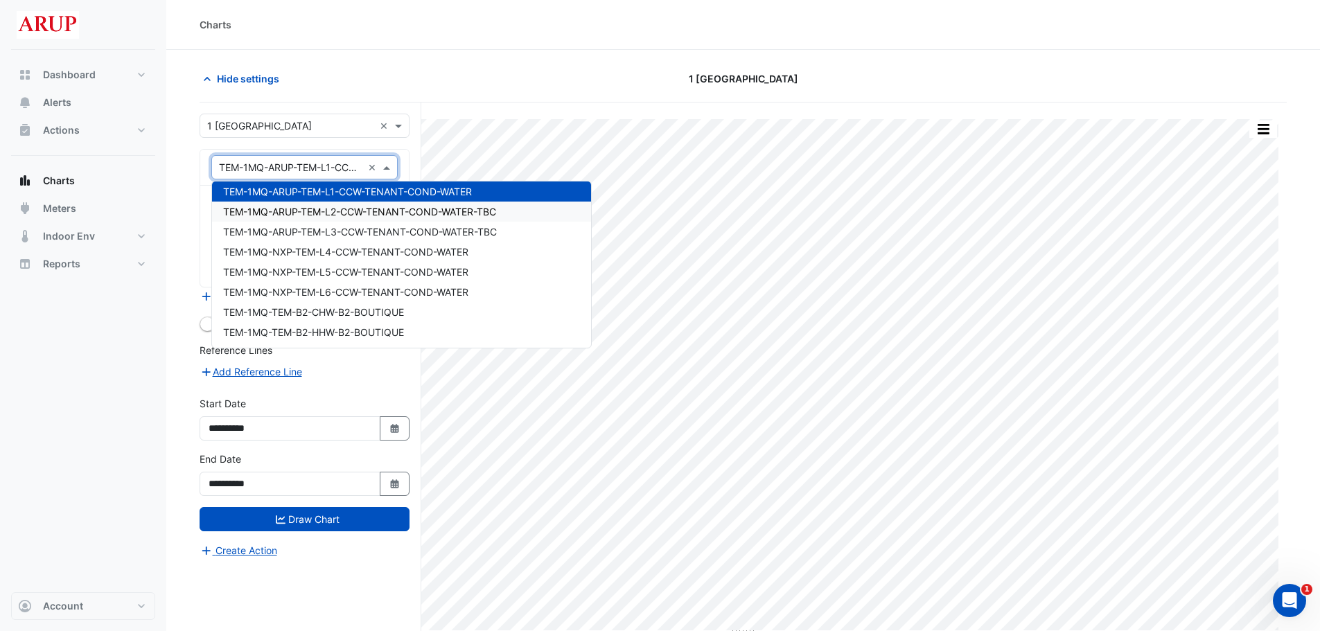
click at [387, 212] on span "TEM-1MQ-ARUP-TEM-L2-CCW-TENANT-COND-WATER-TBC" at bounding box center [359, 212] width 273 height 12
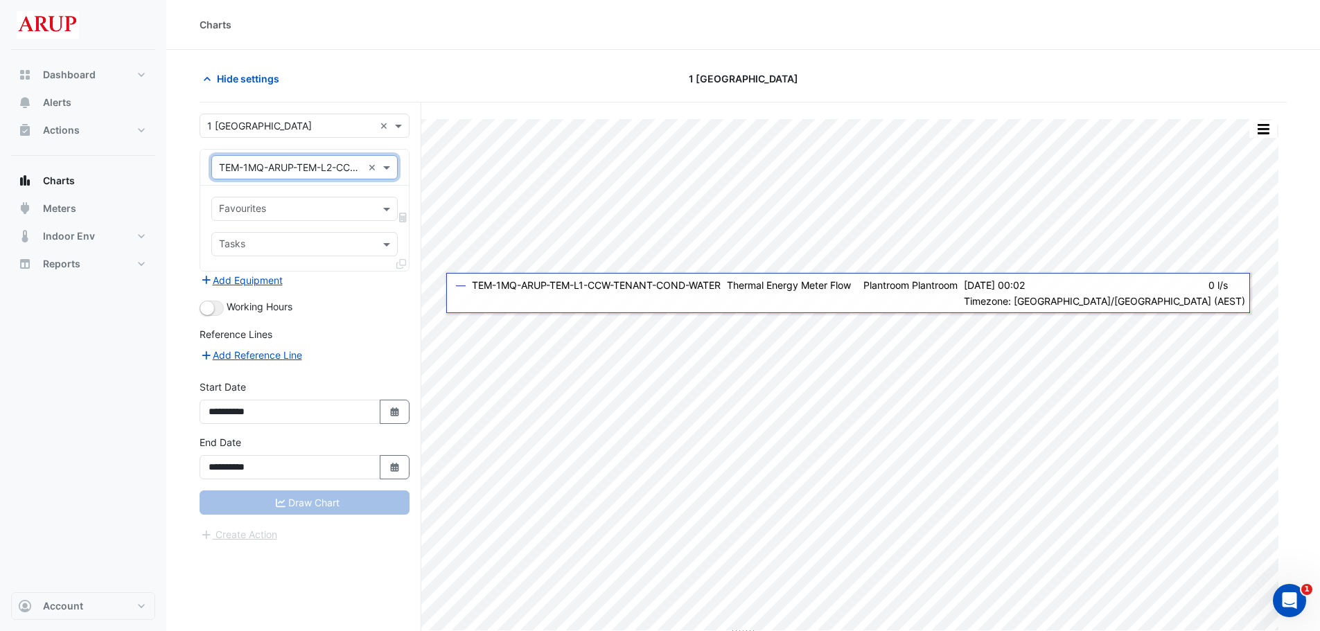
click at [322, 507] on div "Draw Chart" at bounding box center [305, 503] width 210 height 24
click at [388, 204] on span at bounding box center [388, 209] width 17 height 15
click at [387, 212] on span at bounding box center [388, 209] width 17 height 15
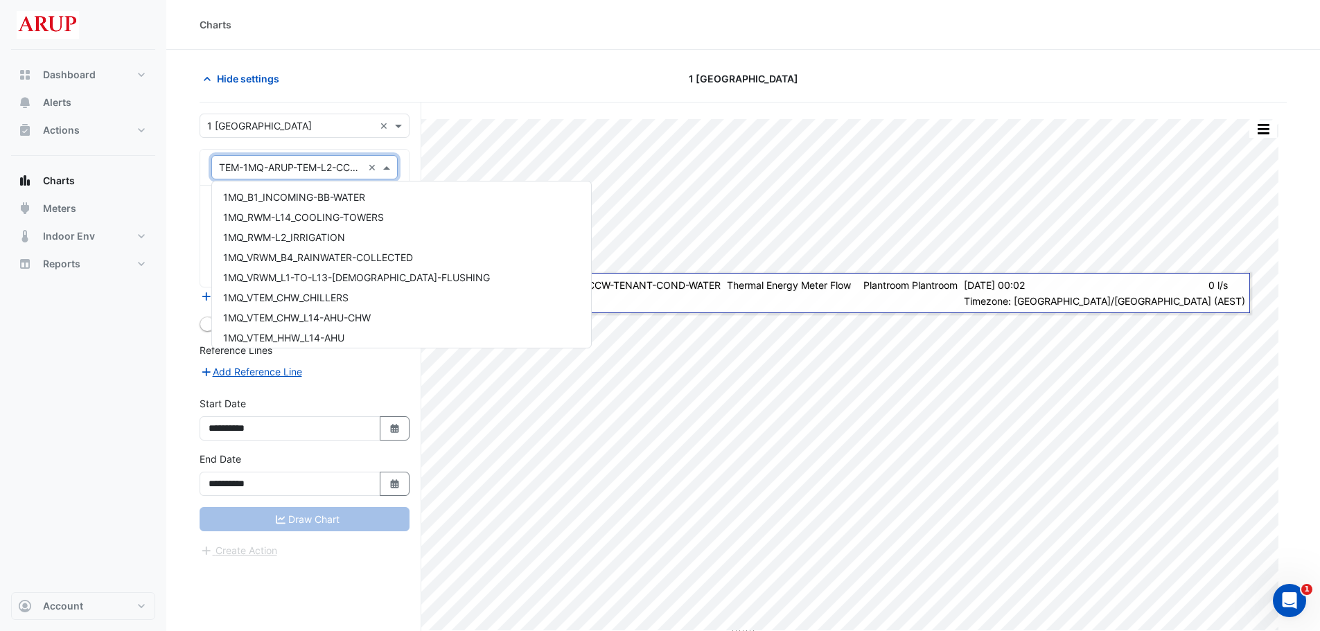
click at [391, 168] on span at bounding box center [388, 167] width 17 height 15
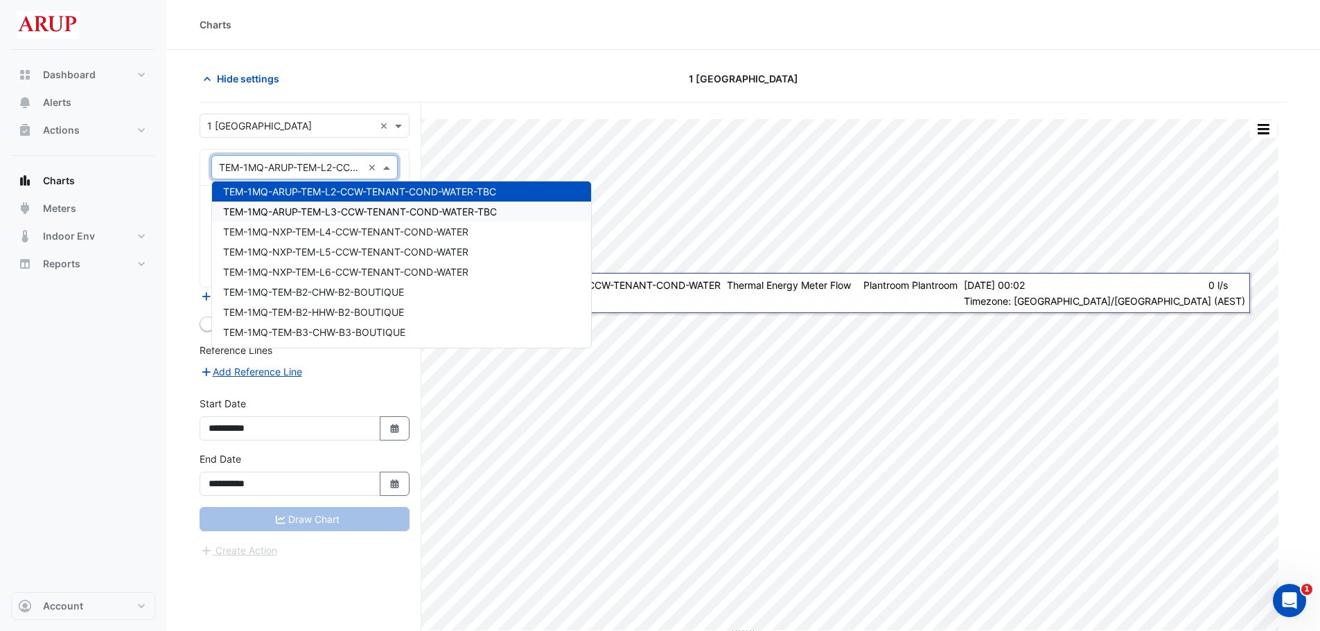
click at [385, 208] on span "TEM-1MQ-ARUP-TEM-L3-CCW-TENANT-COND-WATER-TBC" at bounding box center [360, 212] width 274 height 12
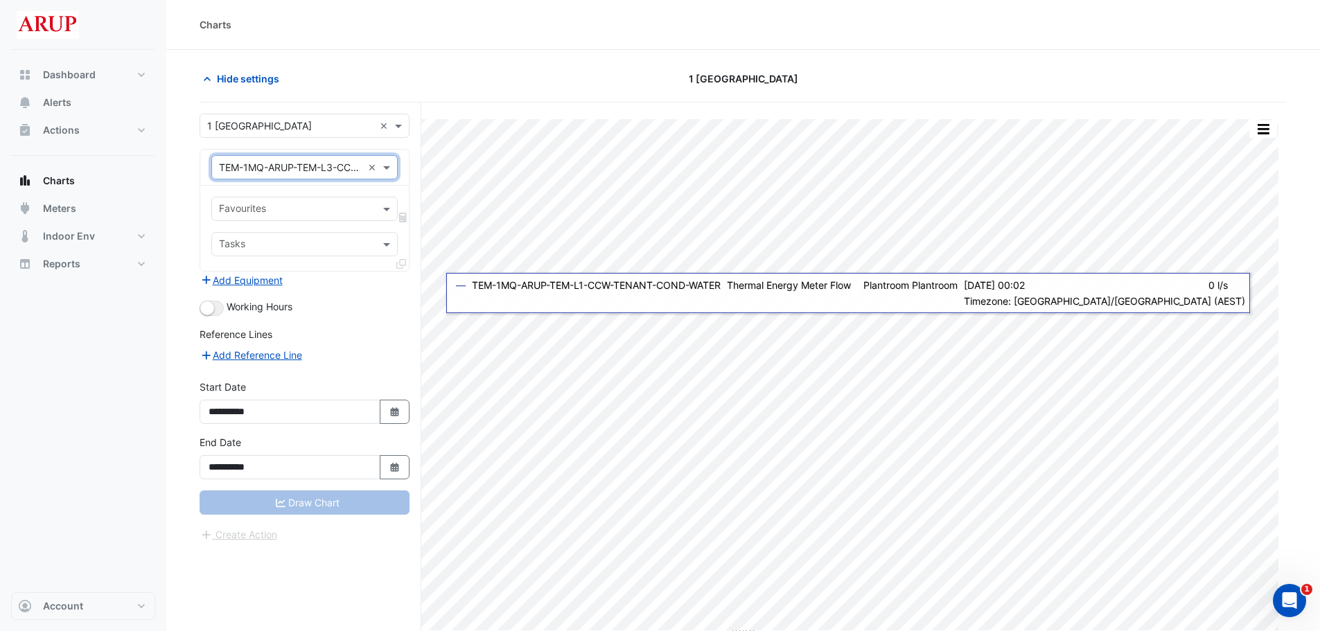
click at [380, 201] on div "Favourites" at bounding box center [304, 209] width 186 height 24
click at [387, 210] on span at bounding box center [388, 209] width 17 height 15
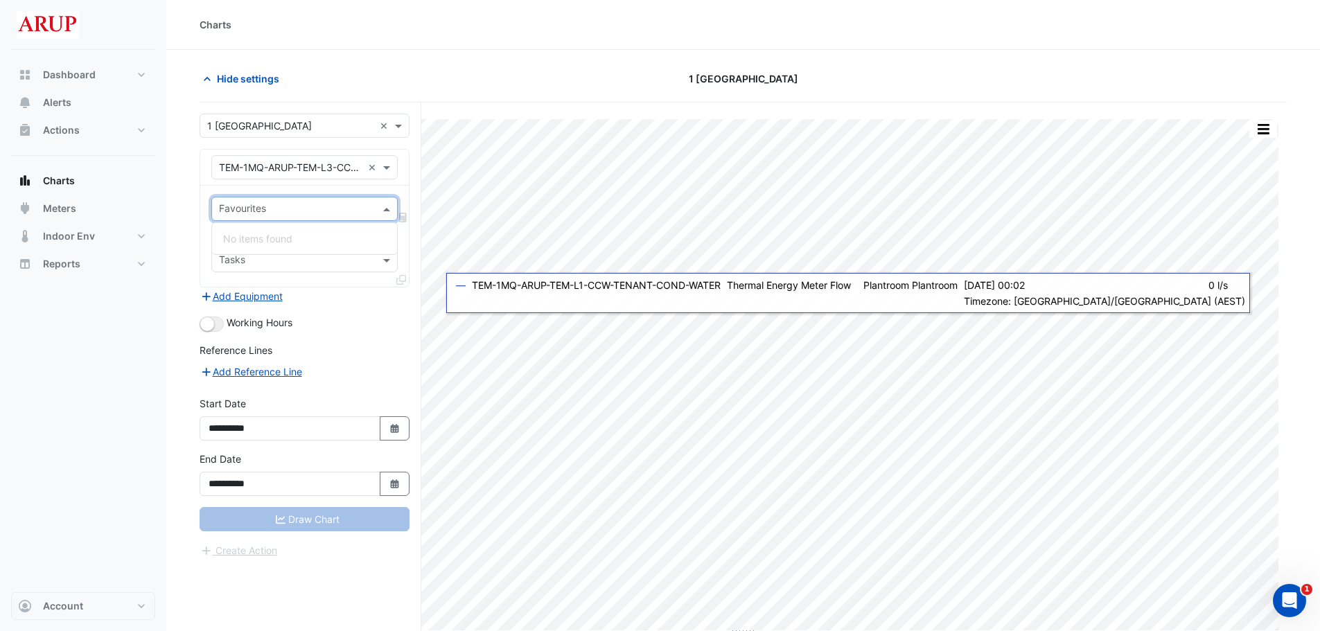
click at [387, 210] on span at bounding box center [388, 209] width 17 height 15
click at [390, 167] on span at bounding box center [388, 167] width 17 height 15
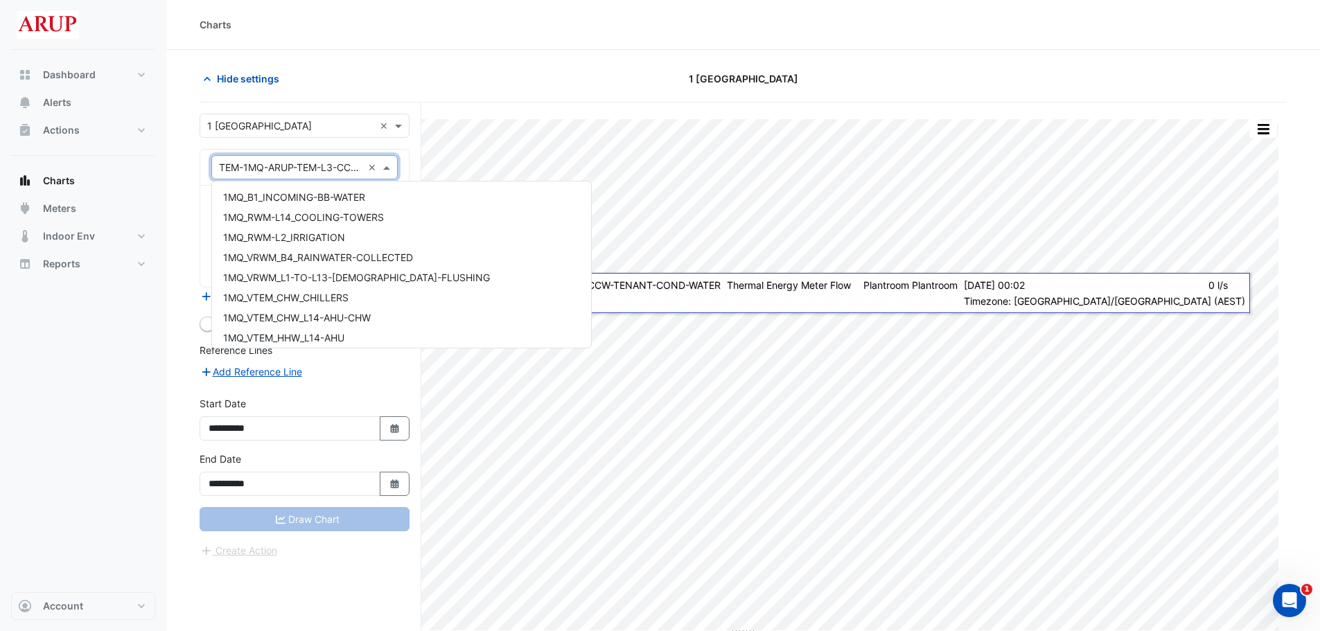
scroll to position [9010, 0]
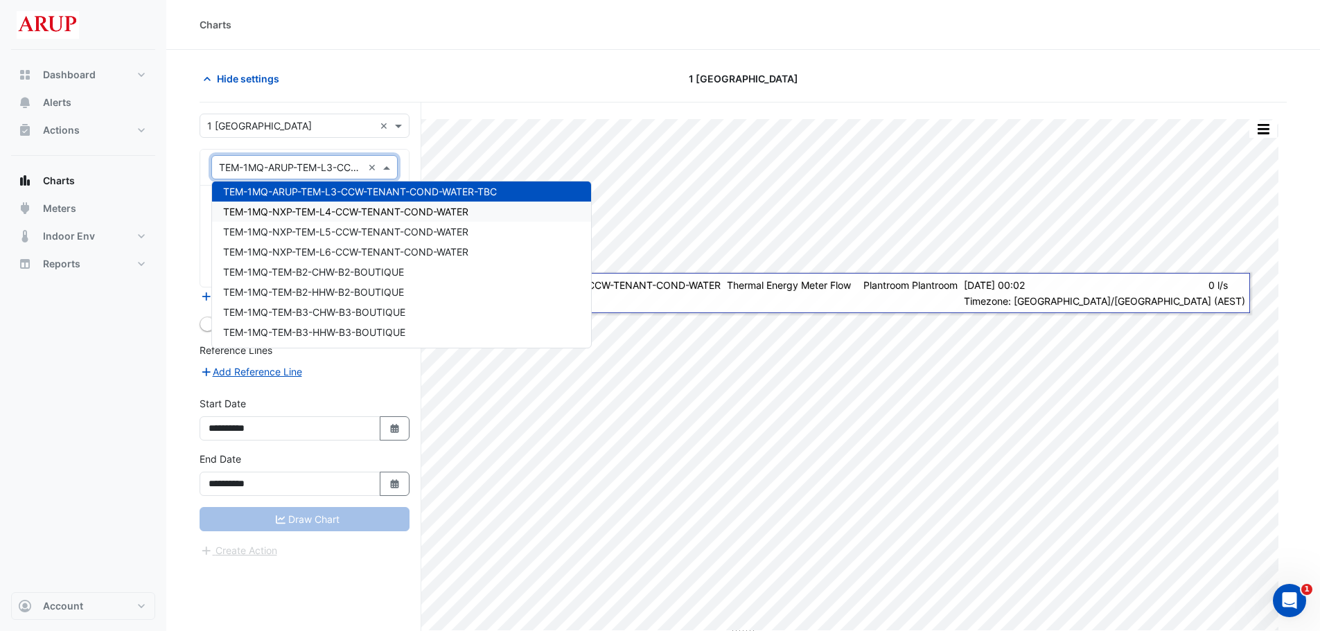
click at [395, 212] on span "TEM-1MQ-NXP-TEM-L4-CCW-TENANT-COND-WATER" at bounding box center [345, 212] width 245 height 12
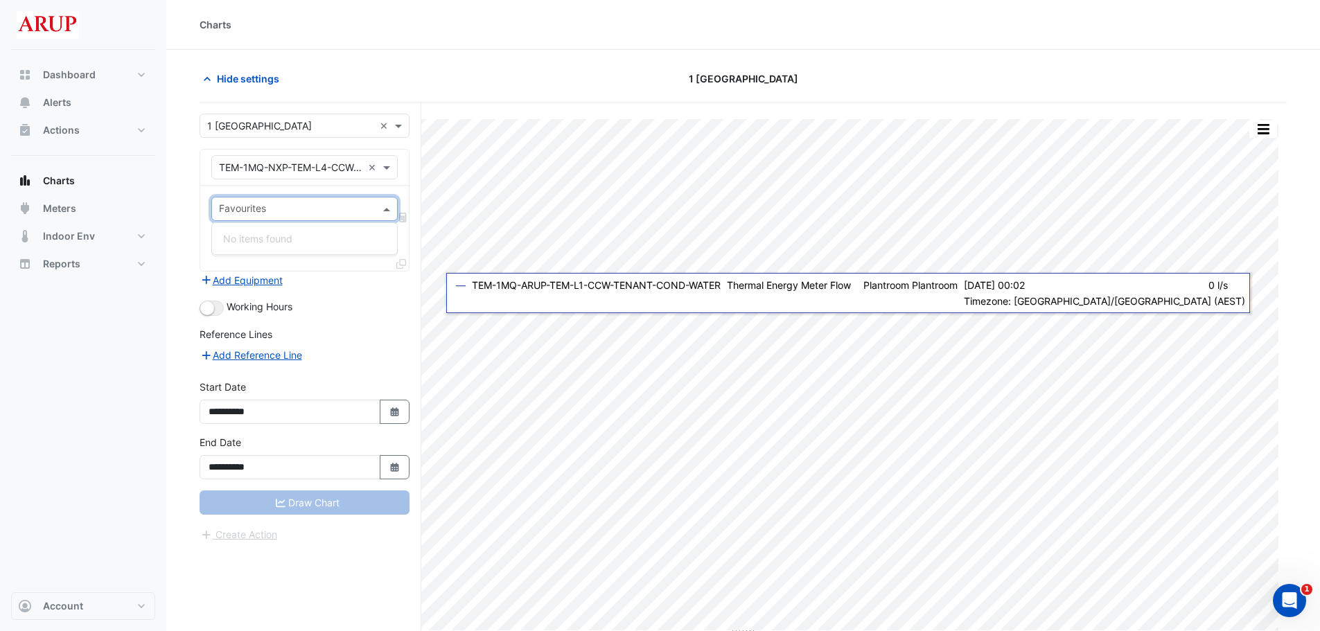
click at [383, 208] on span at bounding box center [388, 209] width 17 height 15
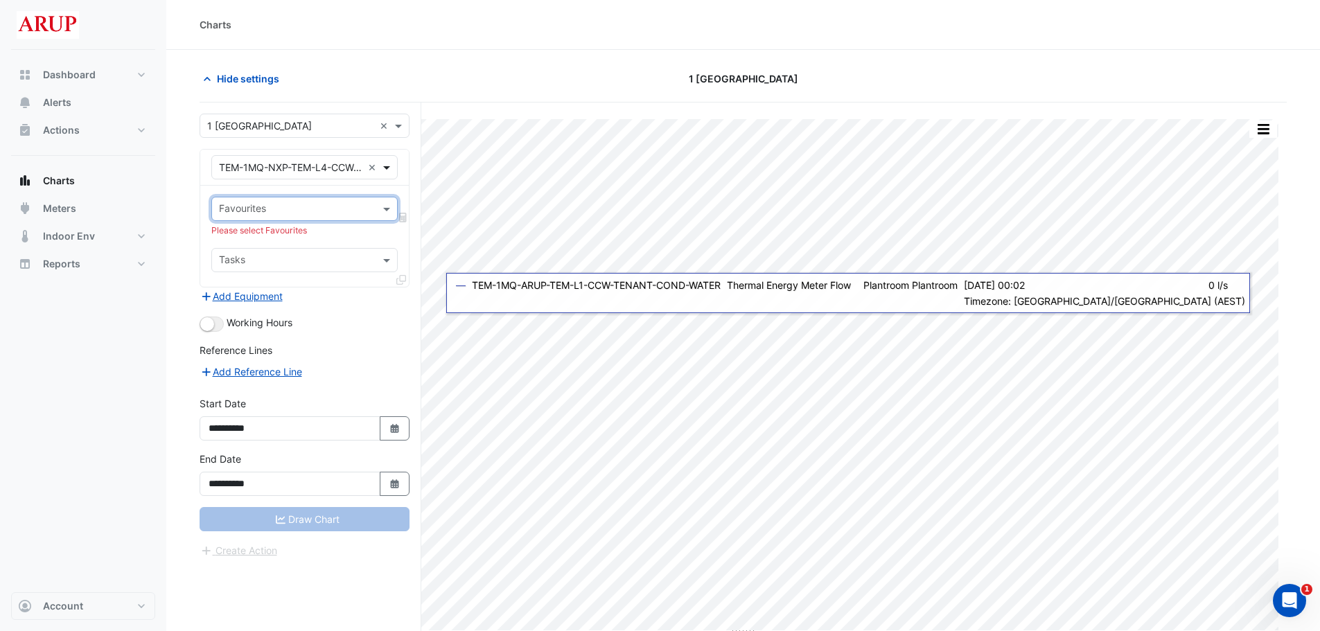
click at [383, 165] on span at bounding box center [388, 167] width 17 height 15
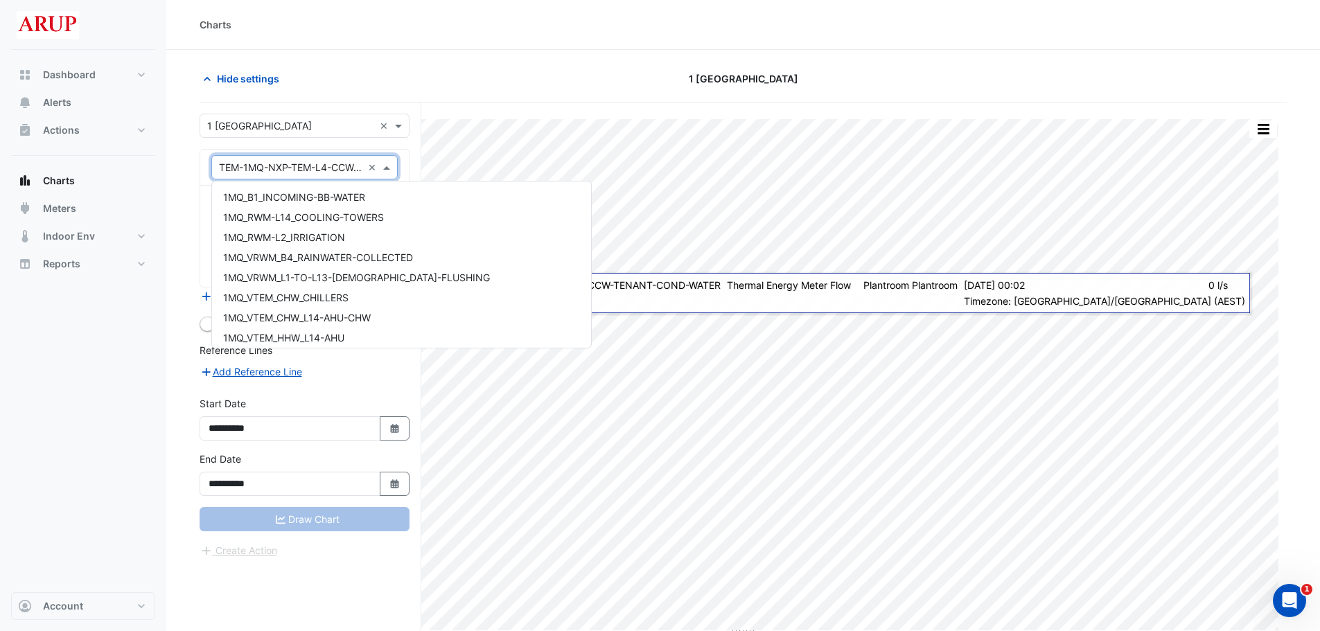
scroll to position [9030, 0]
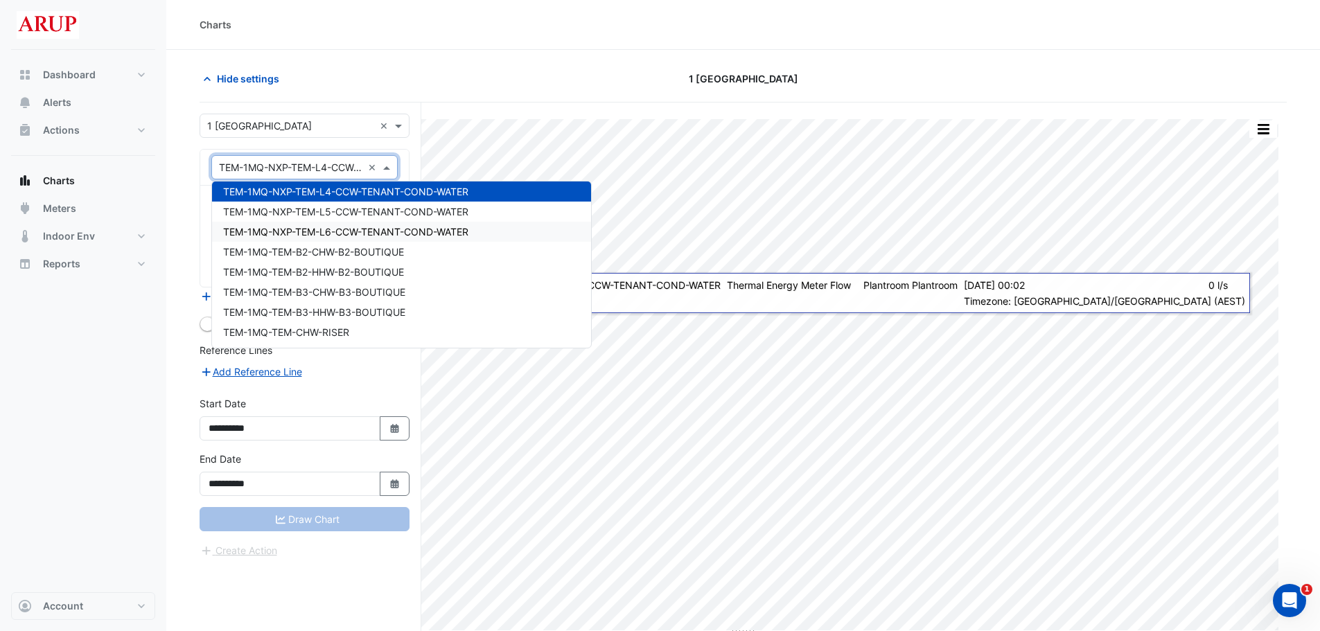
click at [371, 235] on span "TEM-1MQ-NXP-TEM-L6-CCW-TENANT-COND-WATER" at bounding box center [345, 232] width 245 height 12
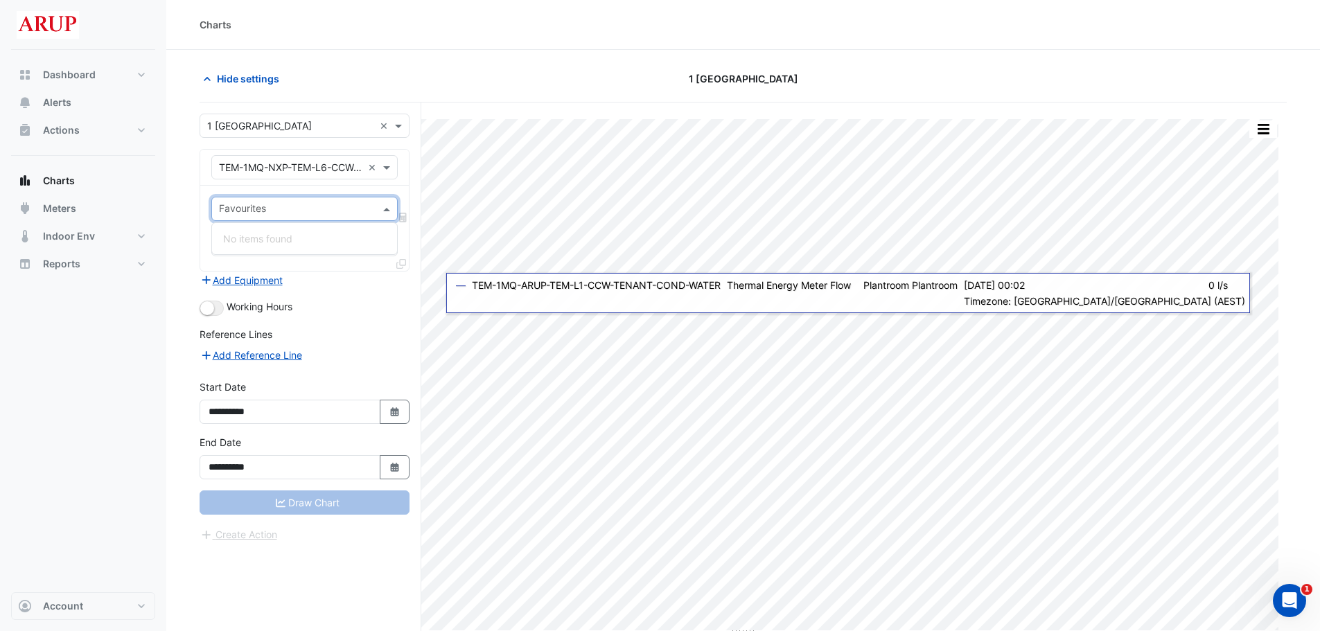
click at [391, 209] on span at bounding box center [388, 209] width 17 height 15
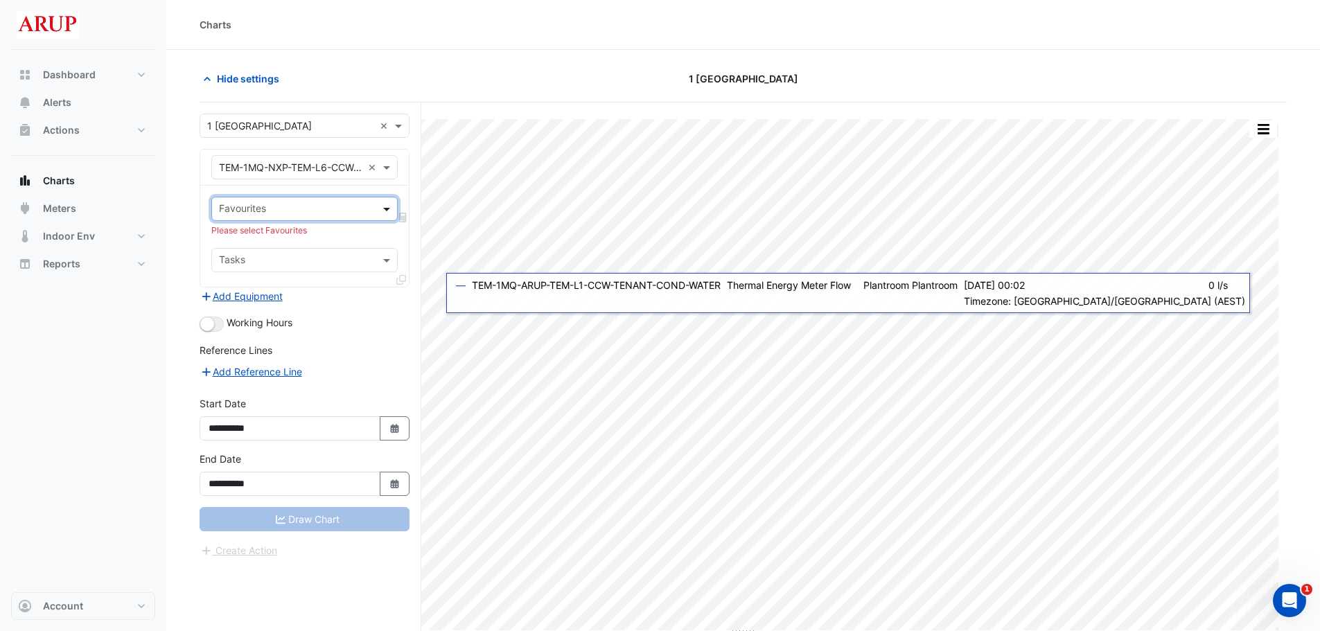
click at [391, 209] on span at bounding box center [388, 209] width 17 height 15
click at [391, 171] on span at bounding box center [388, 167] width 17 height 15
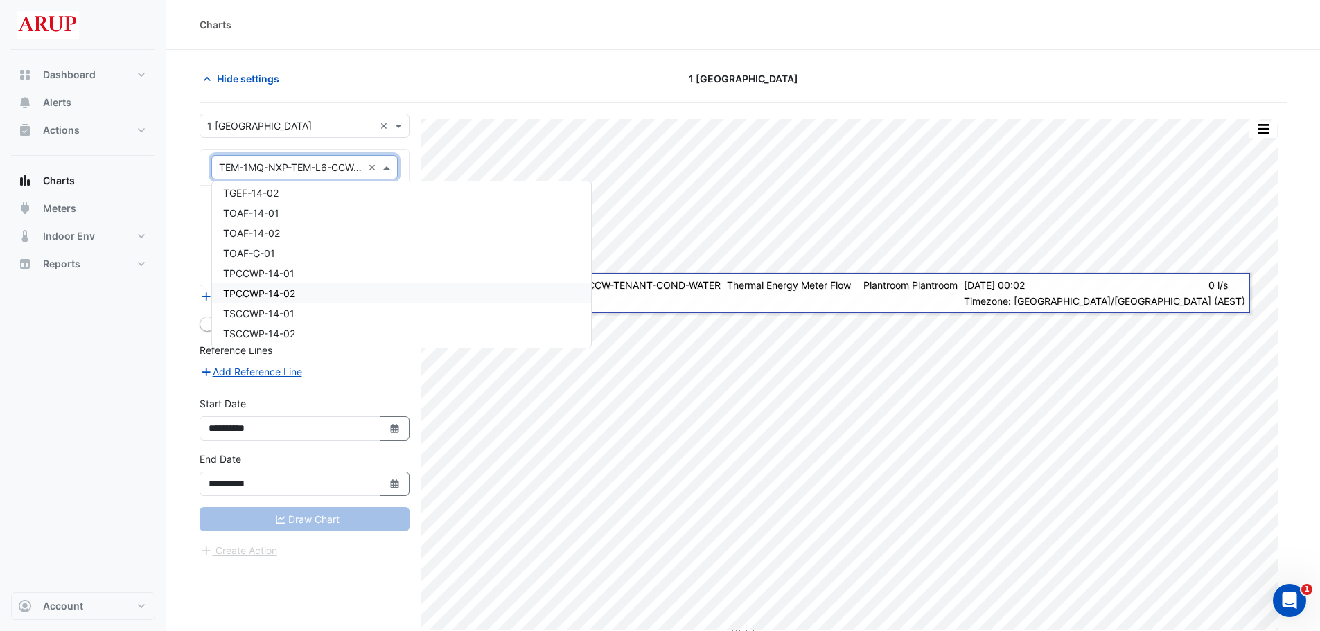
scroll to position [9763, 0]
click at [441, 225] on div "TEM-VM-Cond-Water-Flow-for-AMP-L7-L8" at bounding box center [401, 222] width 379 height 20
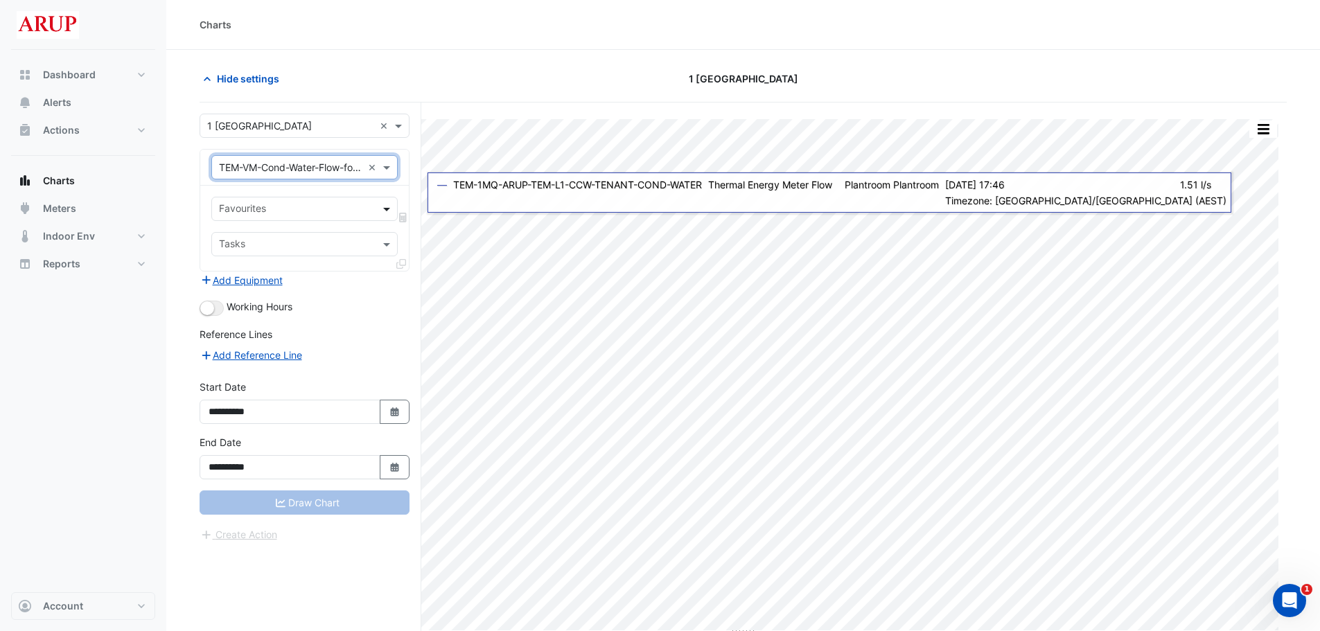
click at [385, 211] on span at bounding box center [388, 209] width 17 height 15
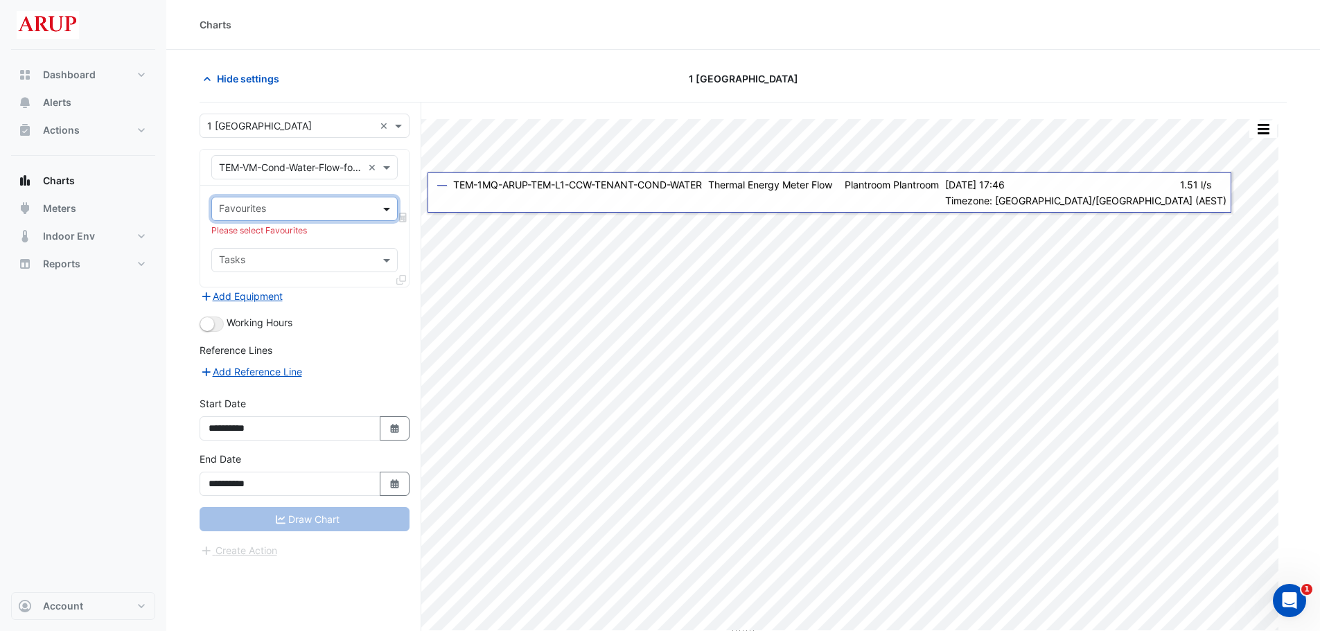
click at [385, 207] on span at bounding box center [388, 209] width 17 height 15
click at [387, 158] on div "× TEM-VM-Cond-Water-Flow-for-AMP-L7-L8 ×" at bounding box center [304, 167] width 186 height 24
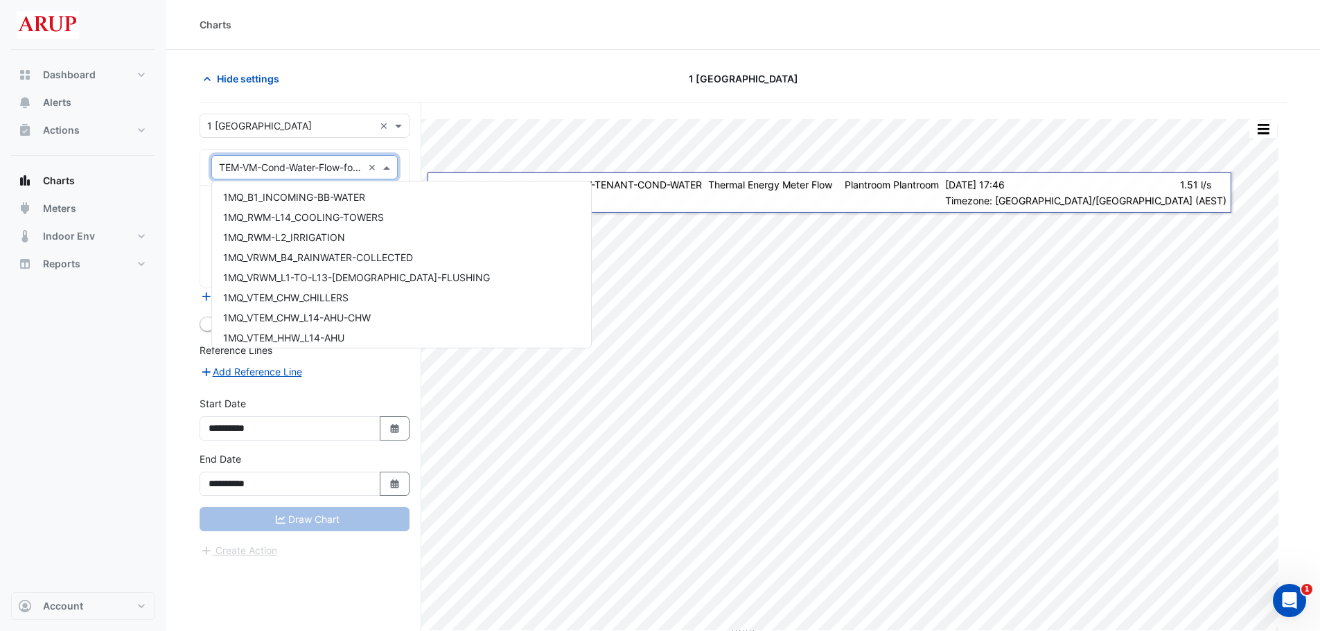
scroll to position [9794, 0]
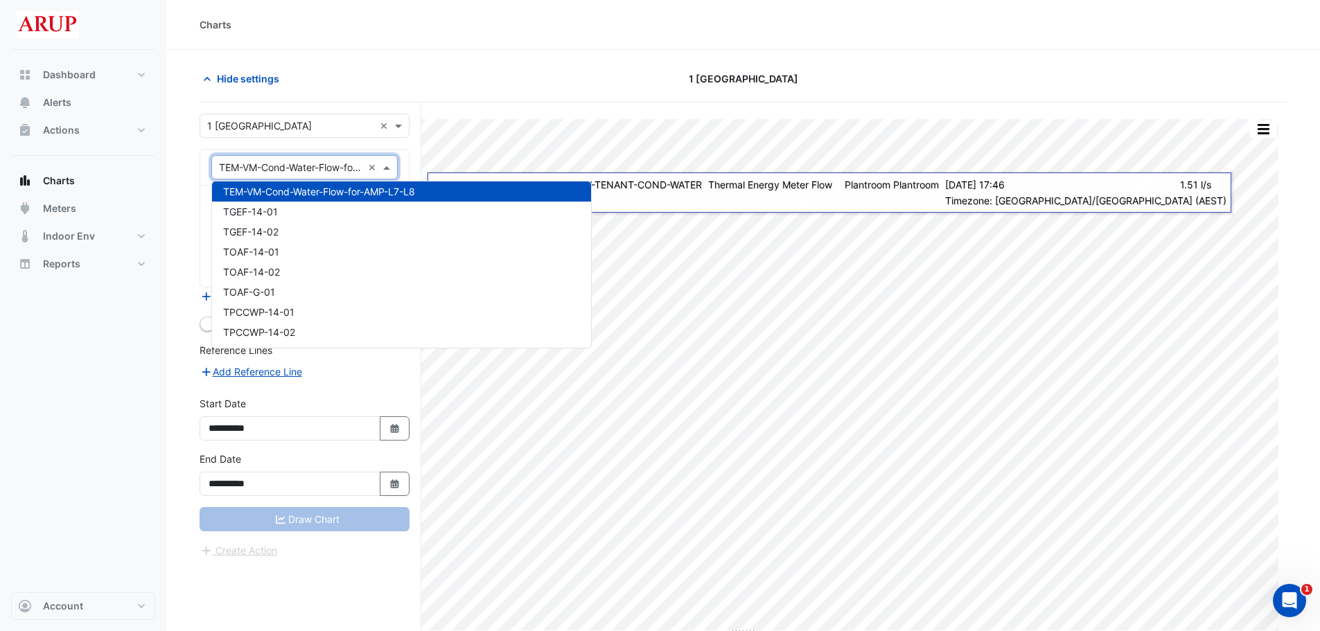
click at [387, 168] on span at bounding box center [388, 167] width 17 height 15
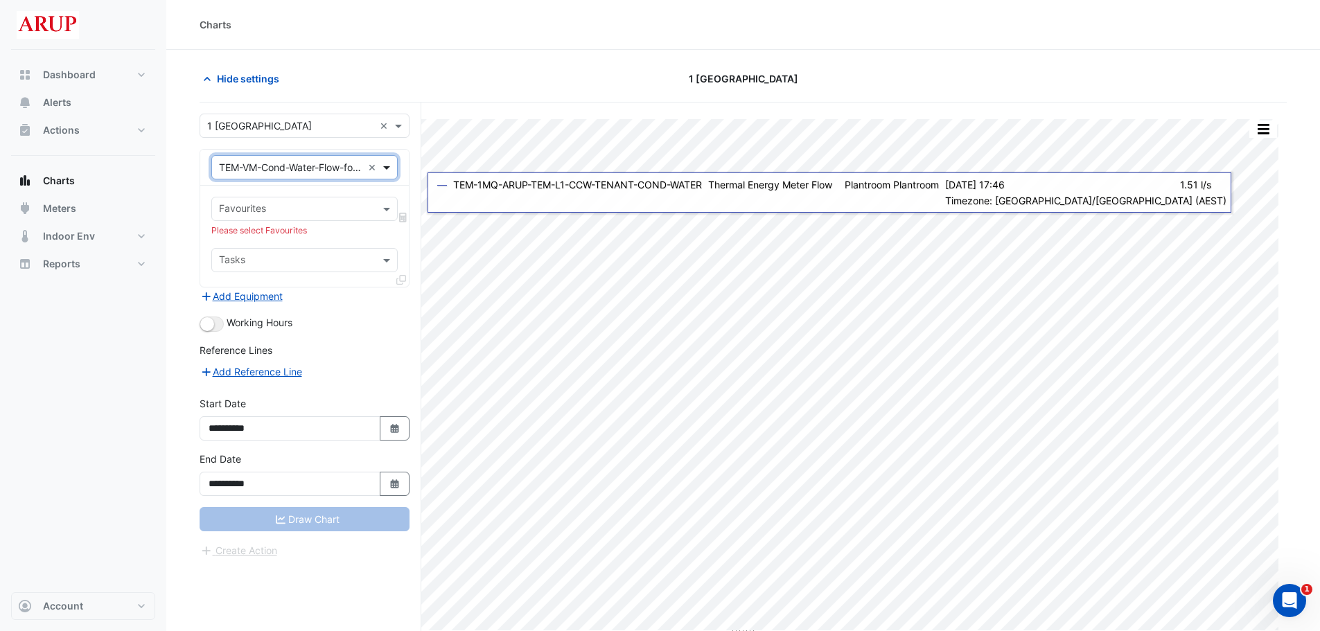
click at [387, 168] on span at bounding box center [388, 167] width 17 height 15
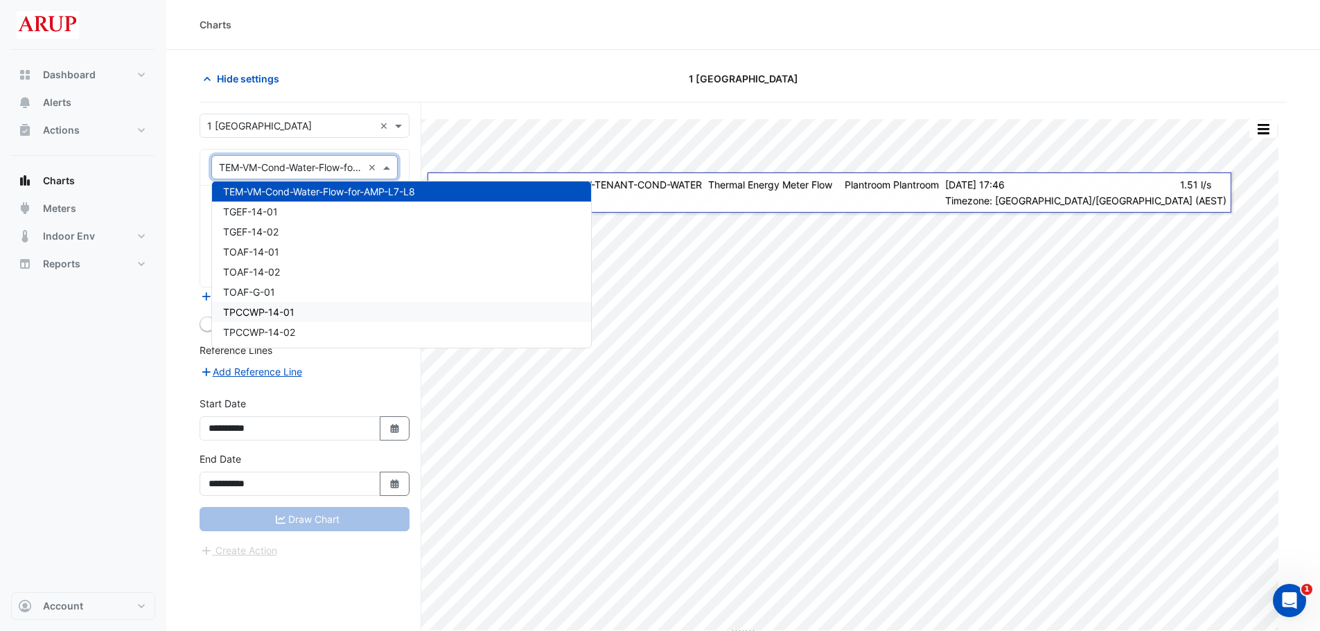
scroll to position [9863, 0]
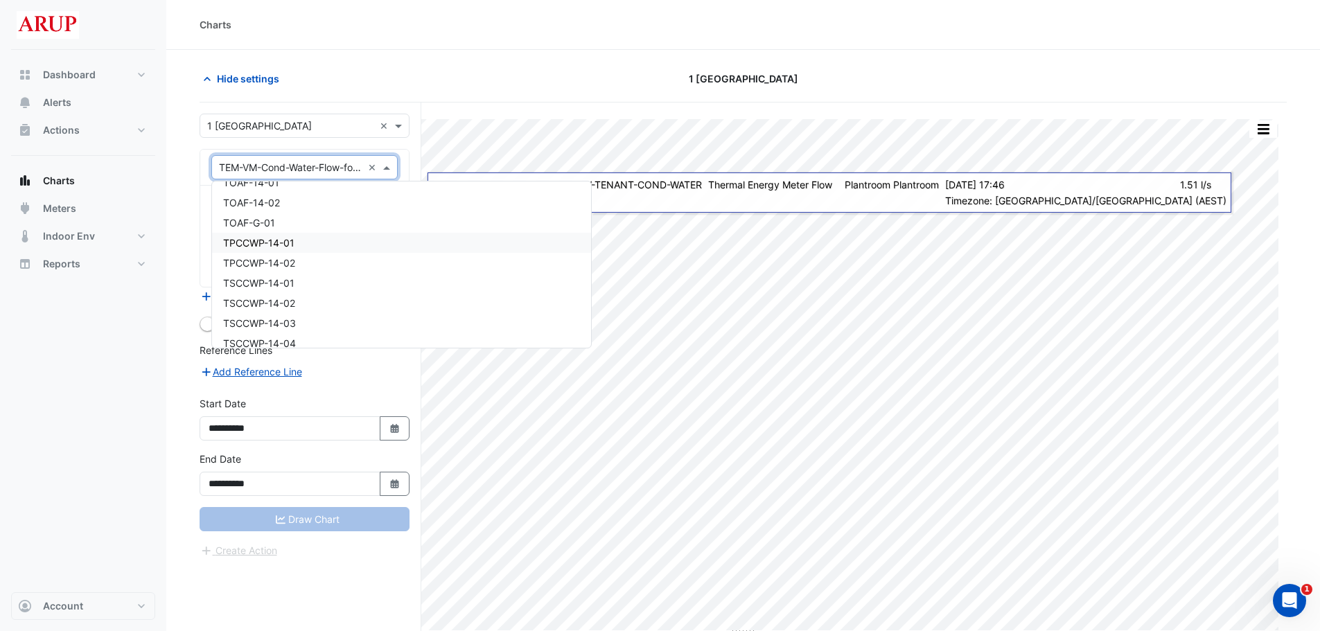
click at [376, 244] on div "TPCCWP-14-01" at bounding box center [401, 243] width 379 height 20
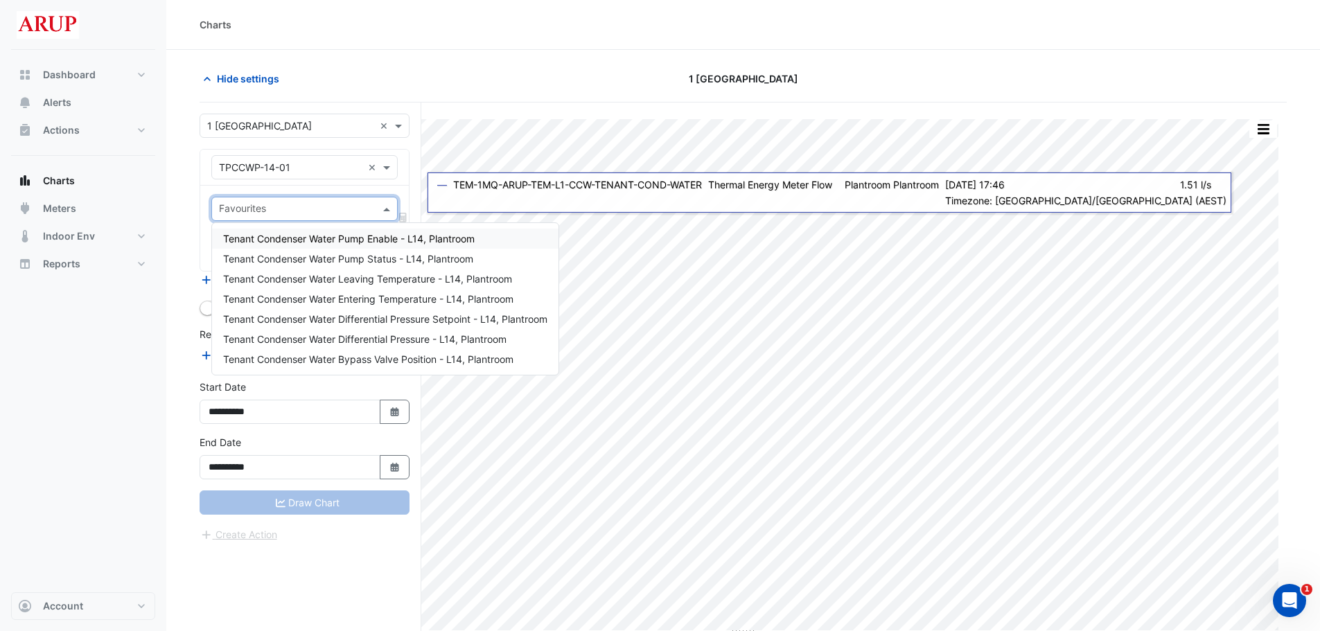
click at [388, 208] on span at bounding box center [388, 209] width 17 height 15
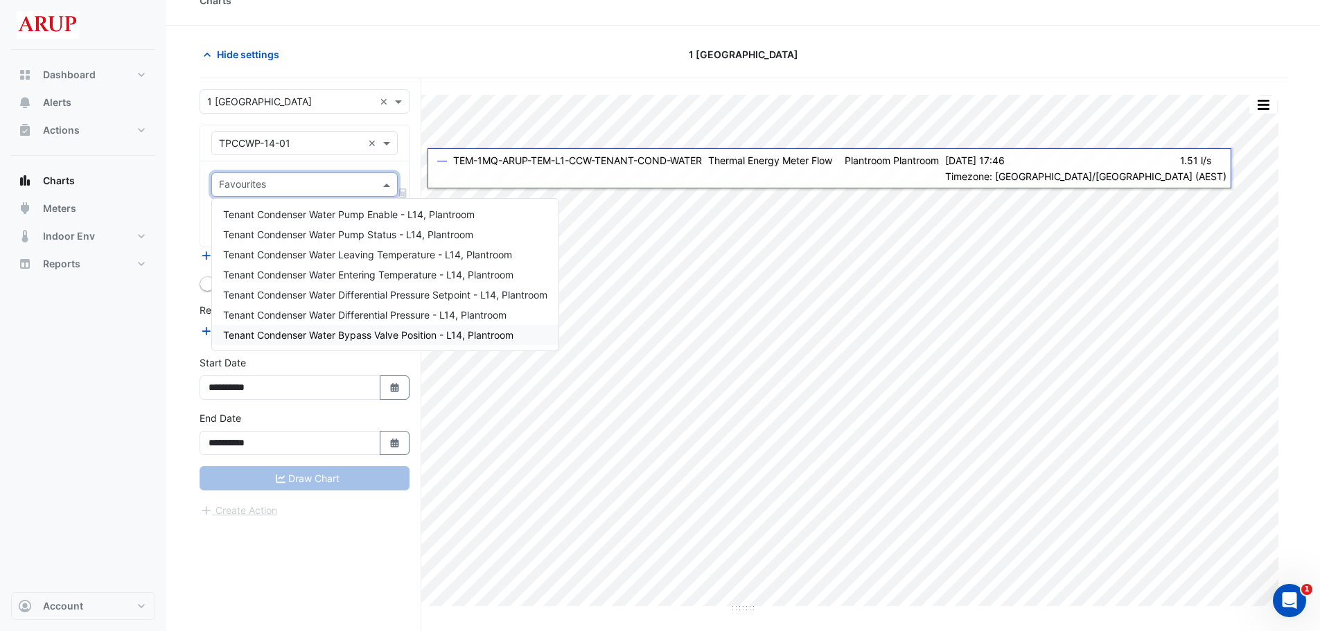
scroll to position [0, 0]
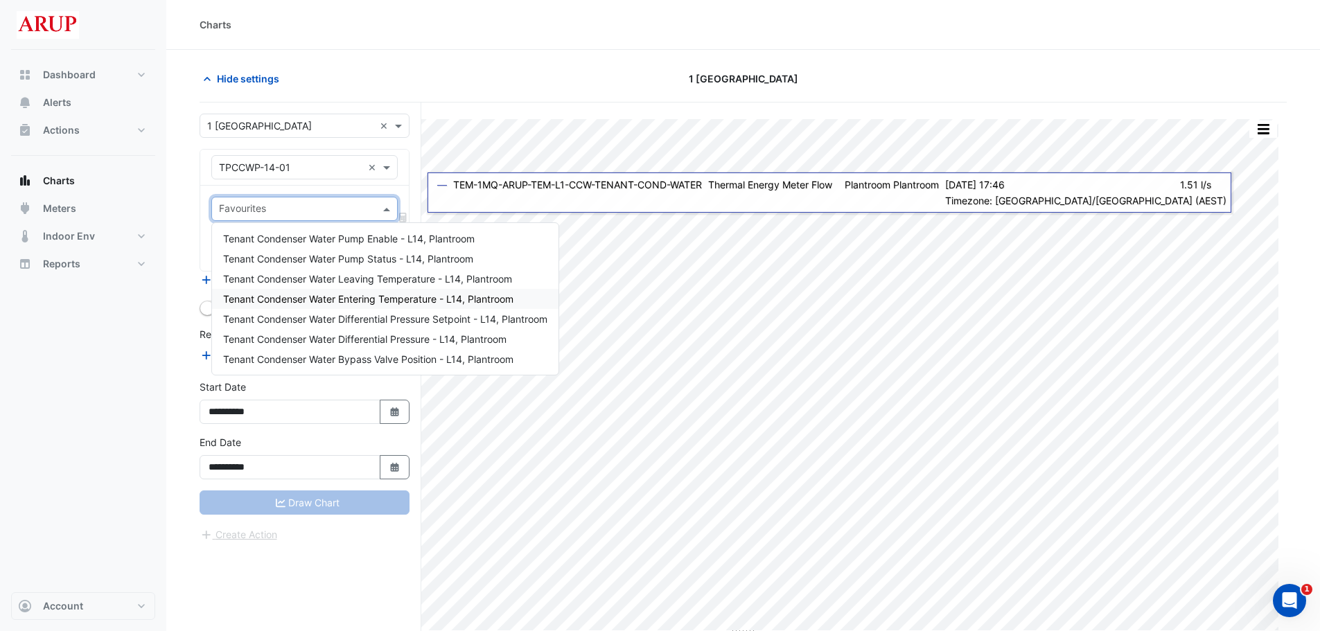
click at [157, 355] on nav "Dashboard Portfolio Ratings Performance Alerts Actions Site Manager Charts" at bounding box center [83, 315] width 166 height 631
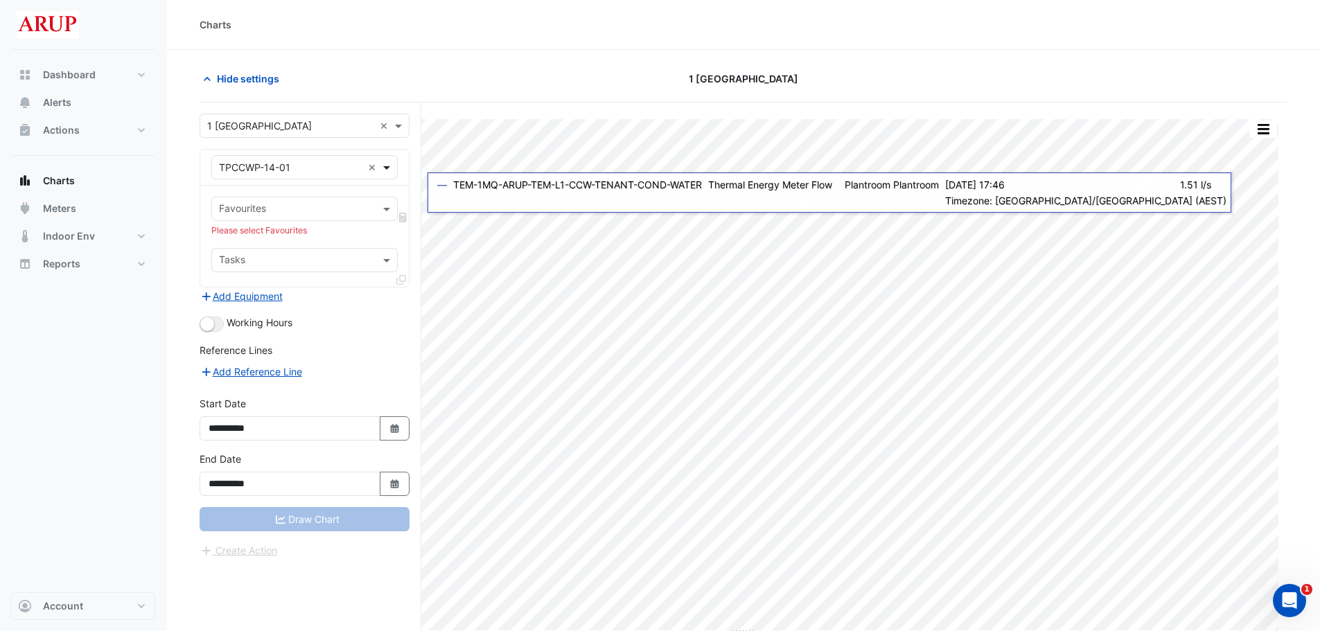
click at [389, 166] on span at bounding box center [388, 167] width 17 height 15
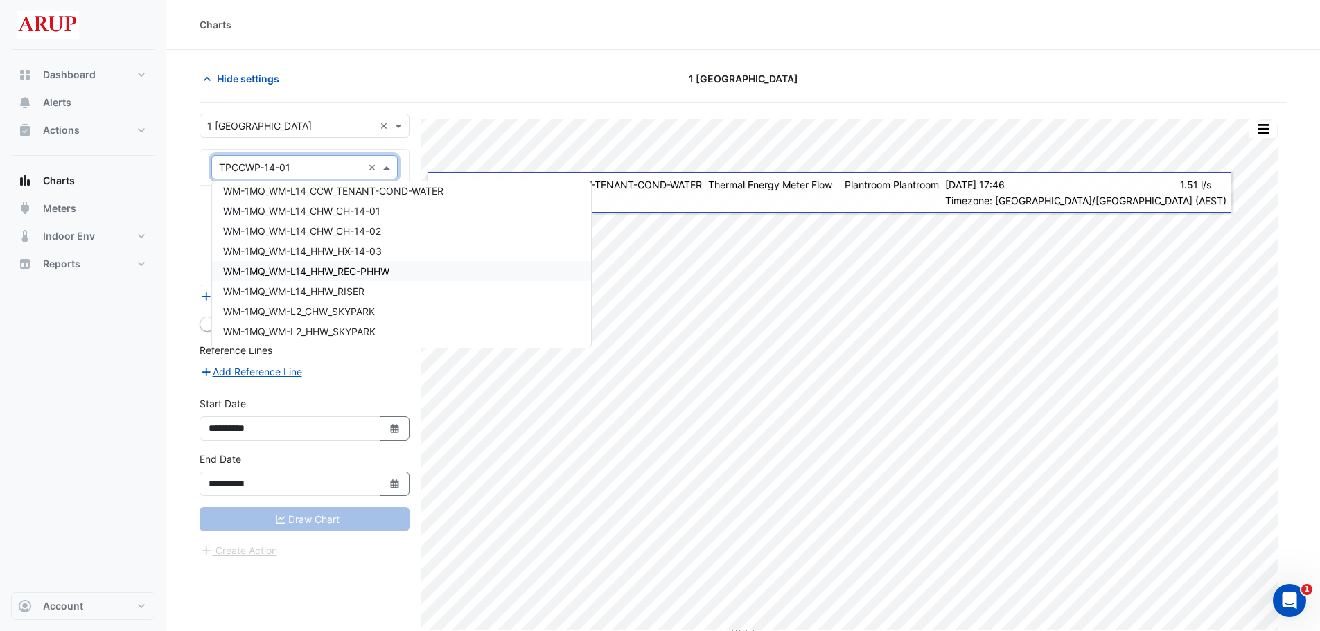
scroll to position [18509, 0]
click at [419, 266] on div "WM-1MQ_WM-L14_CCW_TENANT-COND-WATER" at bounding box center [401, 260] width 379 height 20
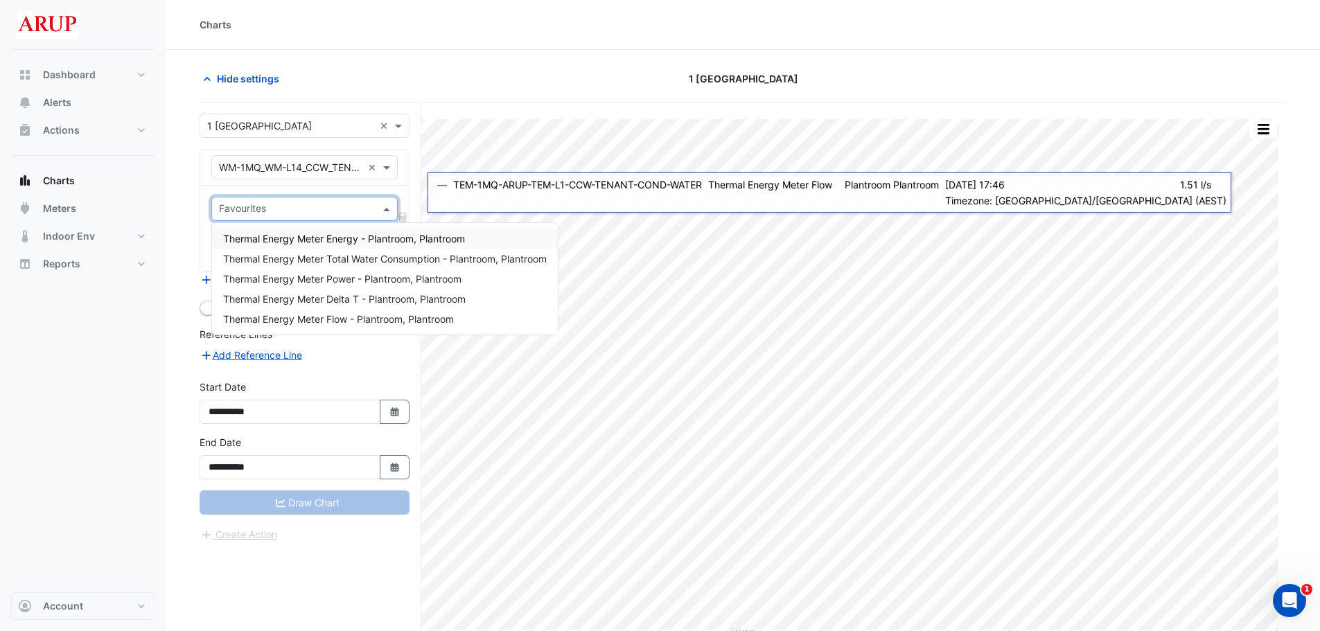
click at [389, 209] on span at bounding box center [388, 209] width 17 height 15
click at [426, 315] on span "Thermal Energy Meter Flow - Plantroom, Plantroom" at bounding box center [338, 319] width 231 height 12
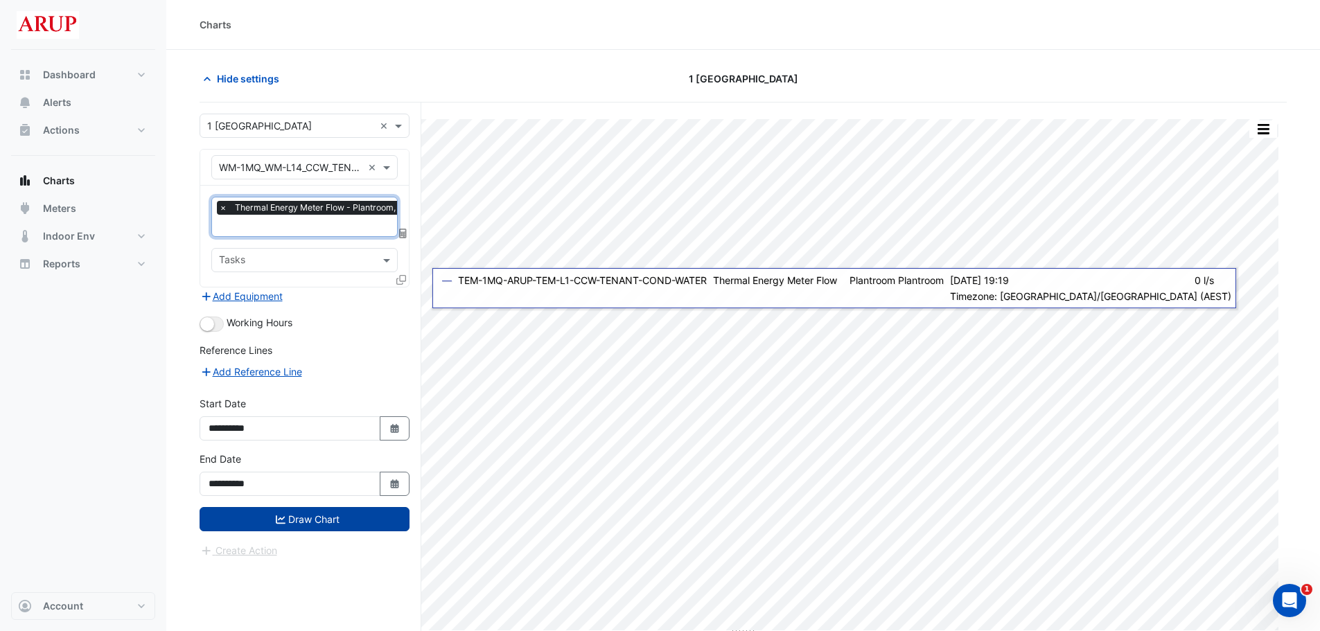
click at [315, 515] on button "Draw Chart" at bounding box center [305, 519] width 210 height 24
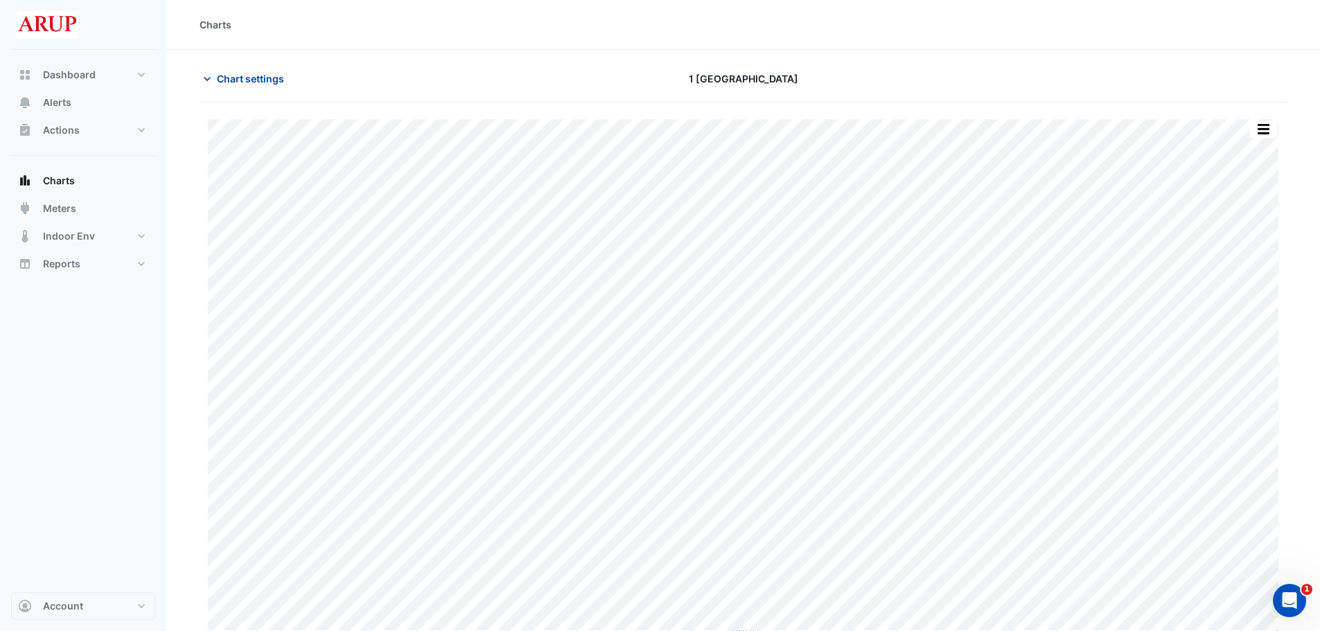
click at [204, 74] on icon "button" at bounding box center [207, 79] width 14 height 14
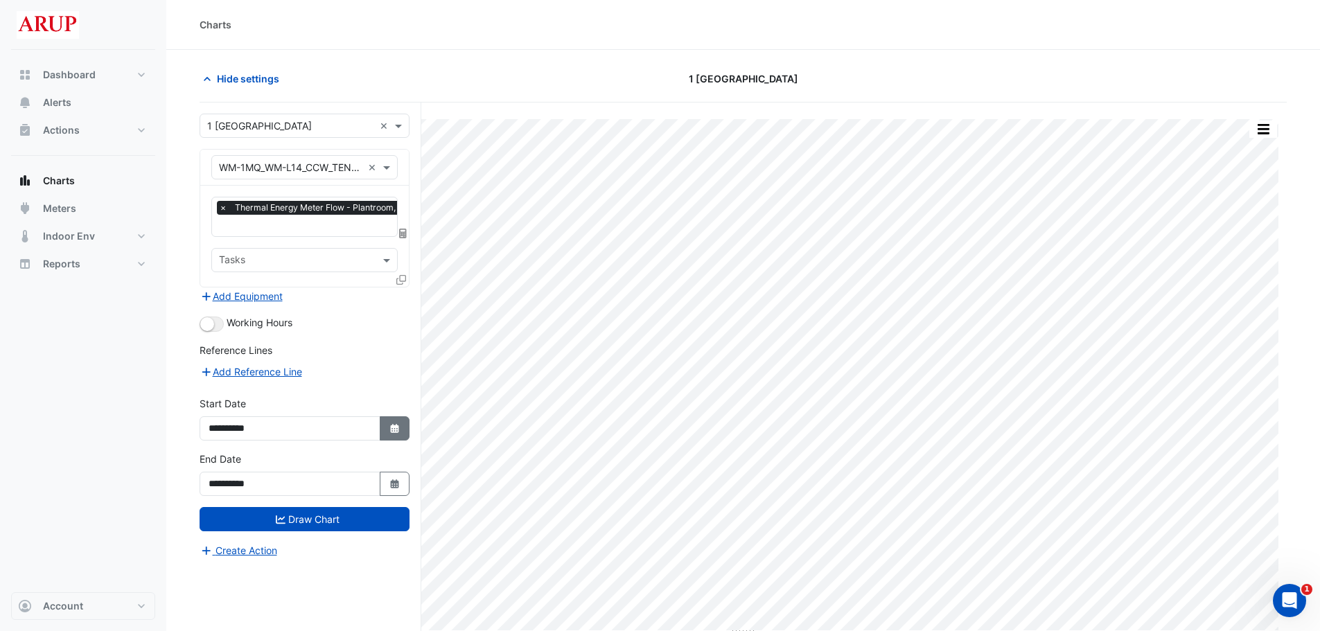
click at [397, 426] on icon "button" at bounding box center [394, 428] width 8 height 9
select select "*"
select select "****"
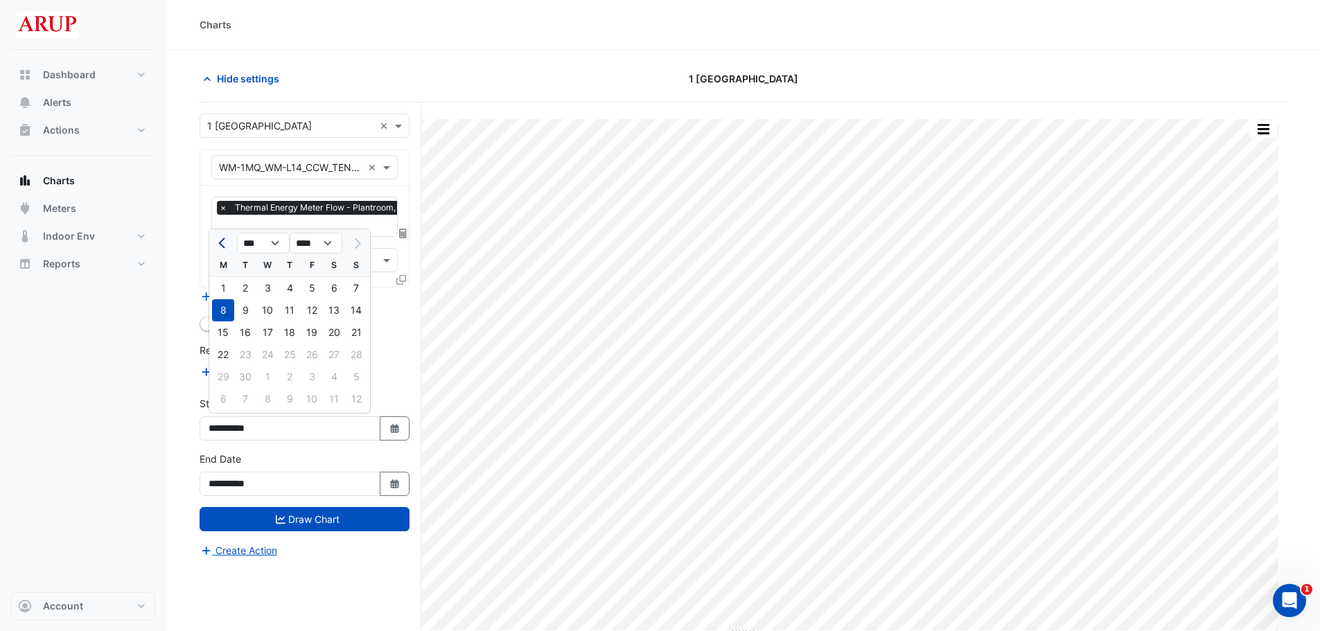
click at [223, 243] on span "Previous month" at bounding box center [223, 243] width 10 height 10
select select "*"
click at [273, 243] on select "*** *** *** *** *** *** *** *** ***" at bounding box center [263, 243] width 53 height 21
click at [328, 244] on select "**** **** **** **** **** **** **** **** **** **** ****" at bounding box center [316, 243] width 53 height 21
select select "****"
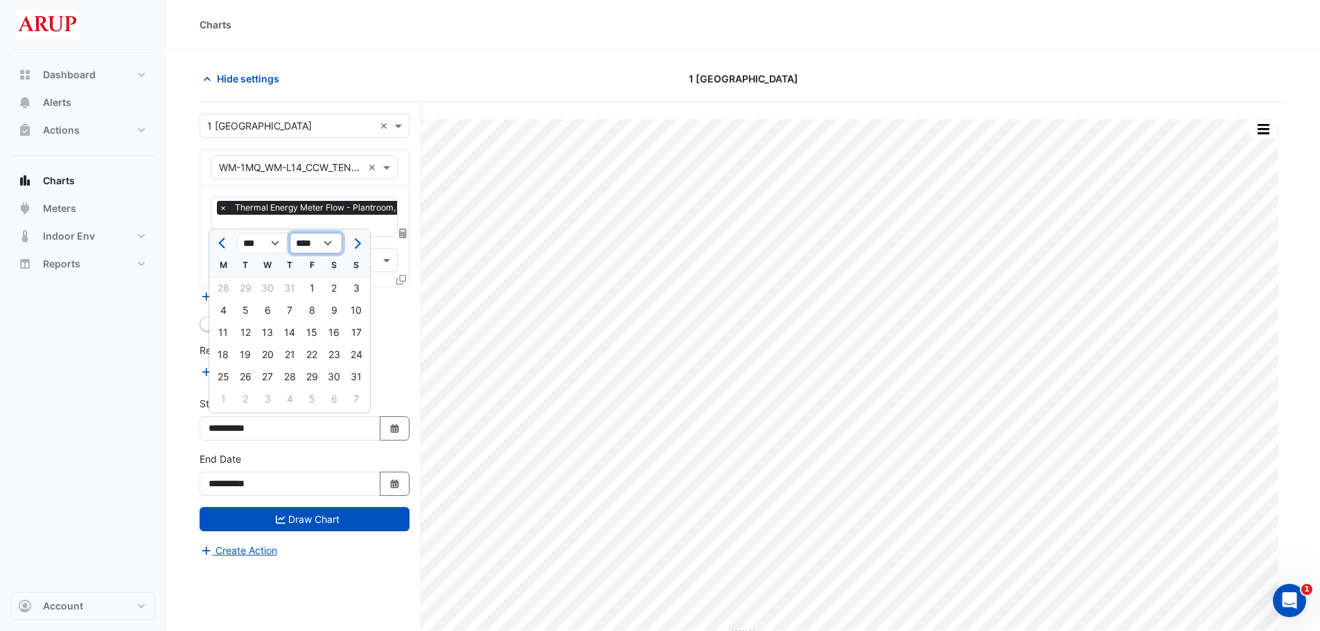
click at [290, 233] on select "**** **** **** **** **** **** **** **** **** **** ****" at bounding box center [316, 243] width 53 height 21
click at [279, 247] on select "*** *** *** *** *** *** *** *** *** *** *** ***" at bounding box center [263, 243] width 53 height 21
select select "*"
click at [237, 233] on select "*** *** *** *** *** *** *** *** *** *** *** ***" at bounding box center [263, 243] width 53 height 21
click at [357, 288] on div "1" at bounding box center [356, 288] width 22 height 22
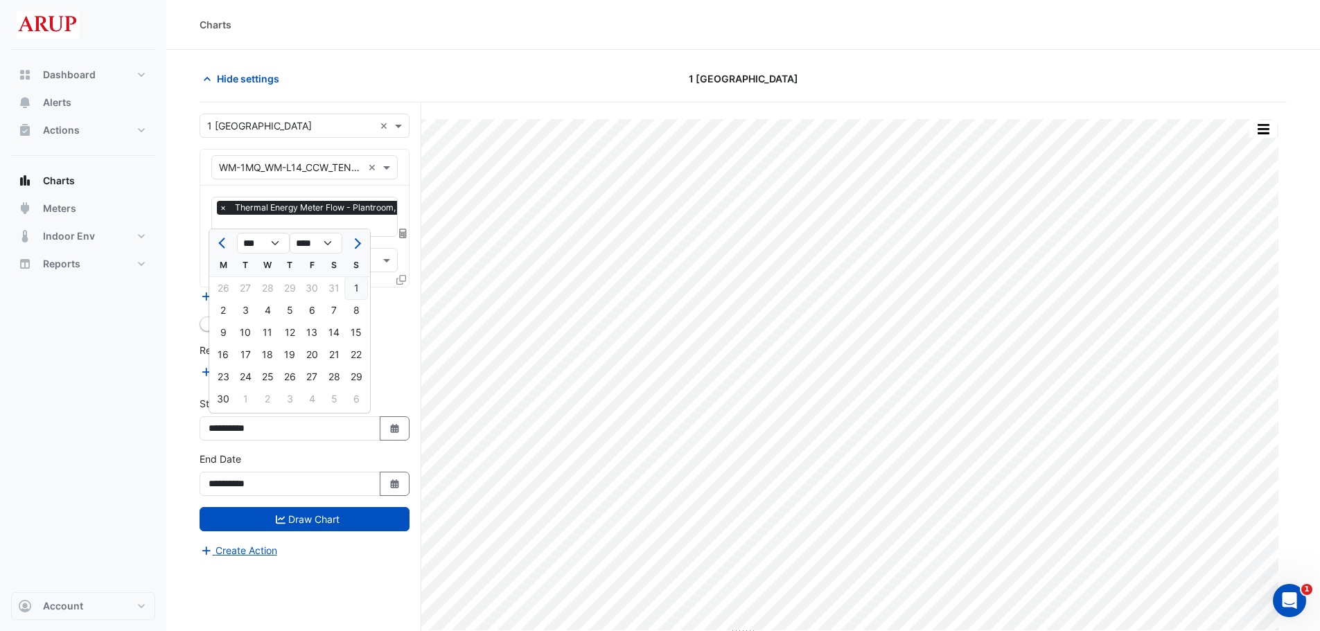
type input "**********"
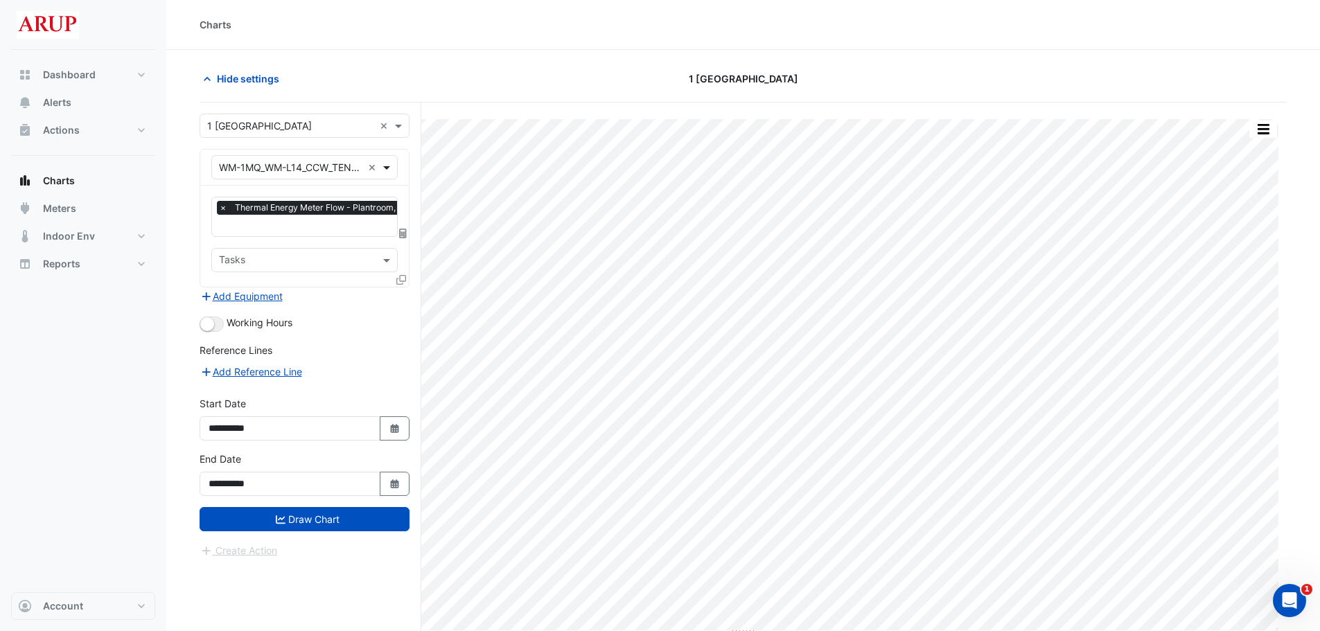
click at [386, 169] on span at bounding box center [388, 167] width 17 height 15
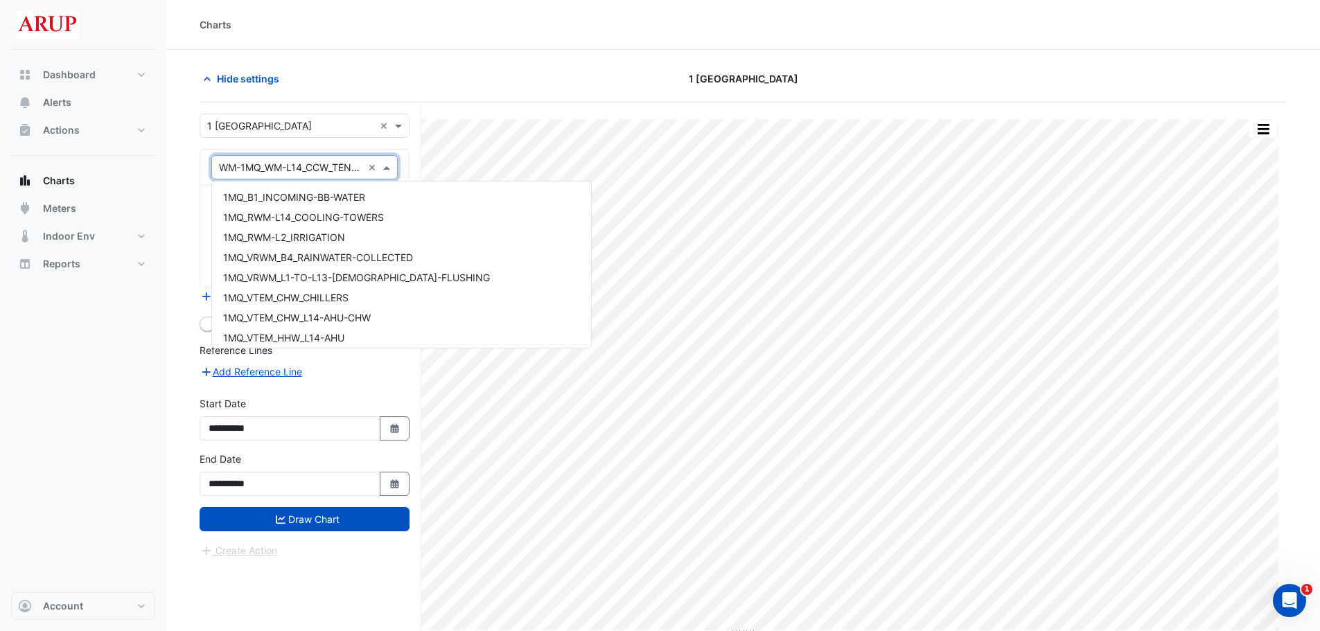
scroll to position [18577, 0]
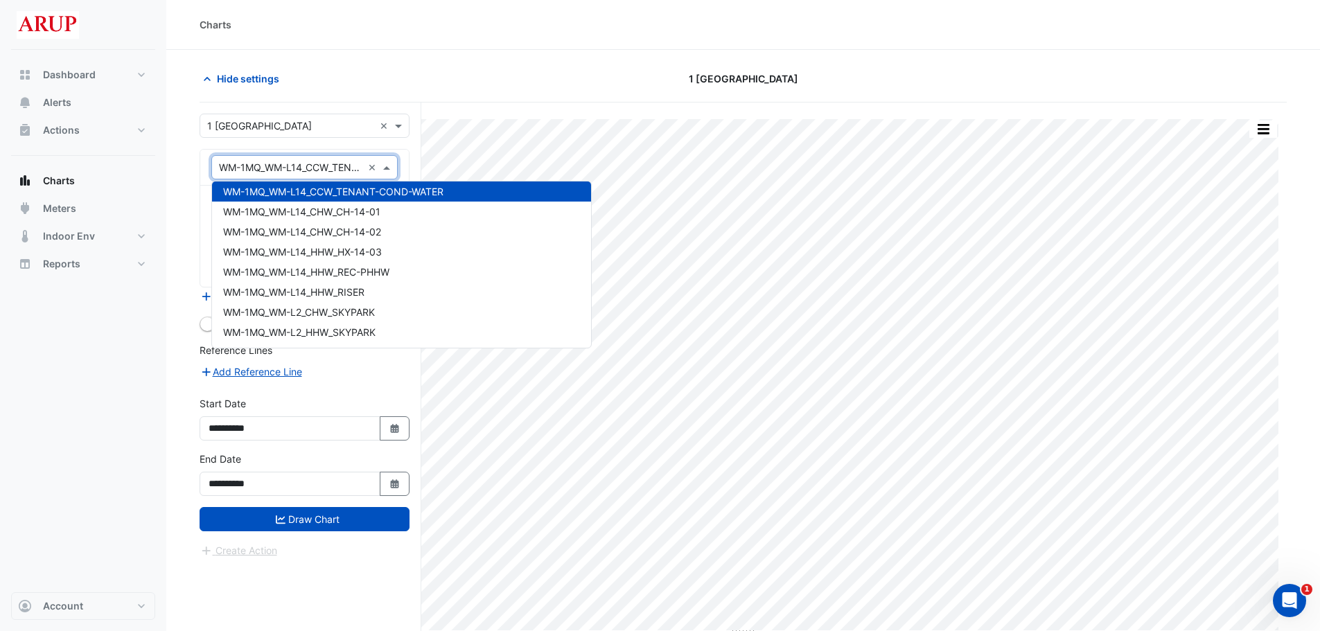
click at [390, 170] on span at bounding box center [388, 167] width 17 height 15
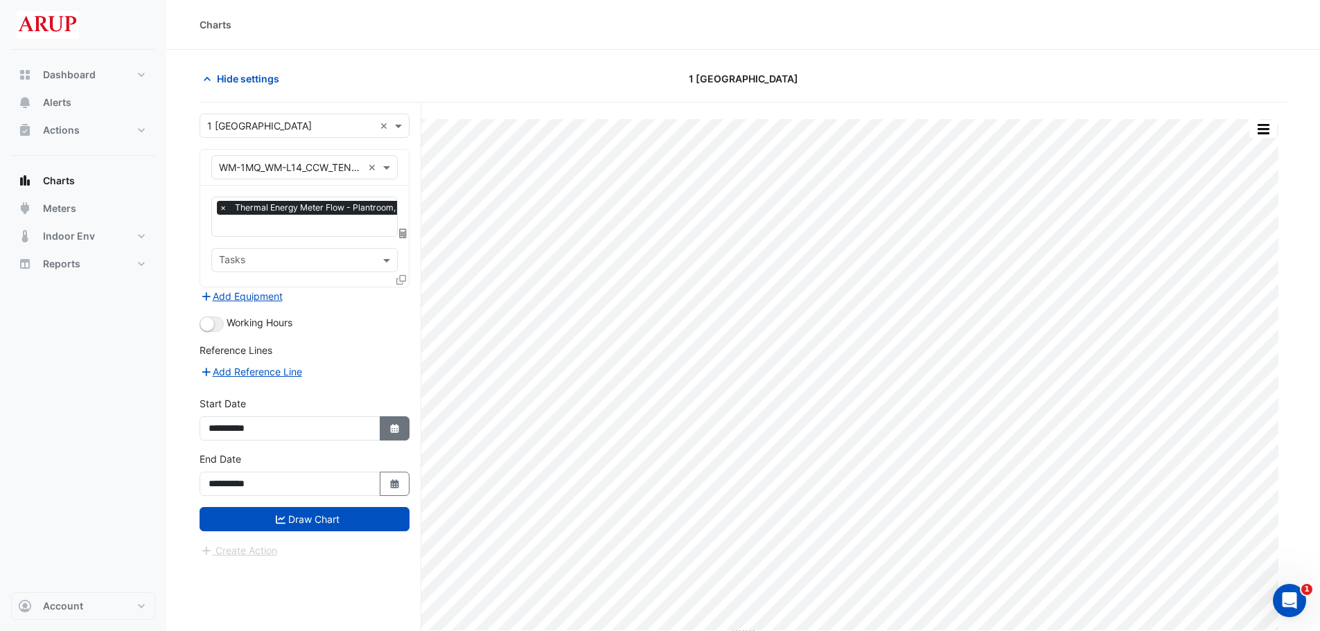
click at [394, 428] on icon "button" at bounding box center [394, 428] width 8 height 9
select select "*"
select select "****"
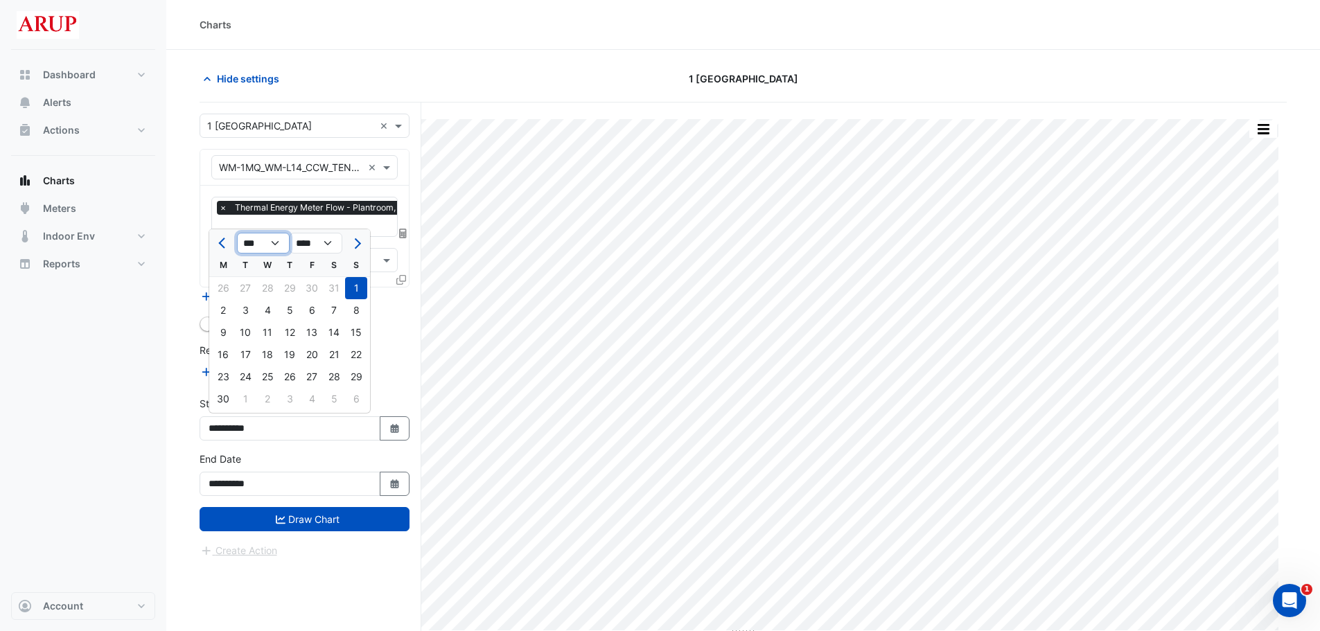
click at [272, 241] on select "*** *** *** *** *** *** *** *** *** *** *** ***" at bounding box center [263, 243] width 53 height 21
select select "**"
click at [237, 233] on select "*** *** *** *** *** *** *** *** *** *** *** ***" at bounding box center [263, 243] width 53 height 21
click at [247, 286] on div "1" at bounding box center [245, 288] width 22 height 22
type input "**********"
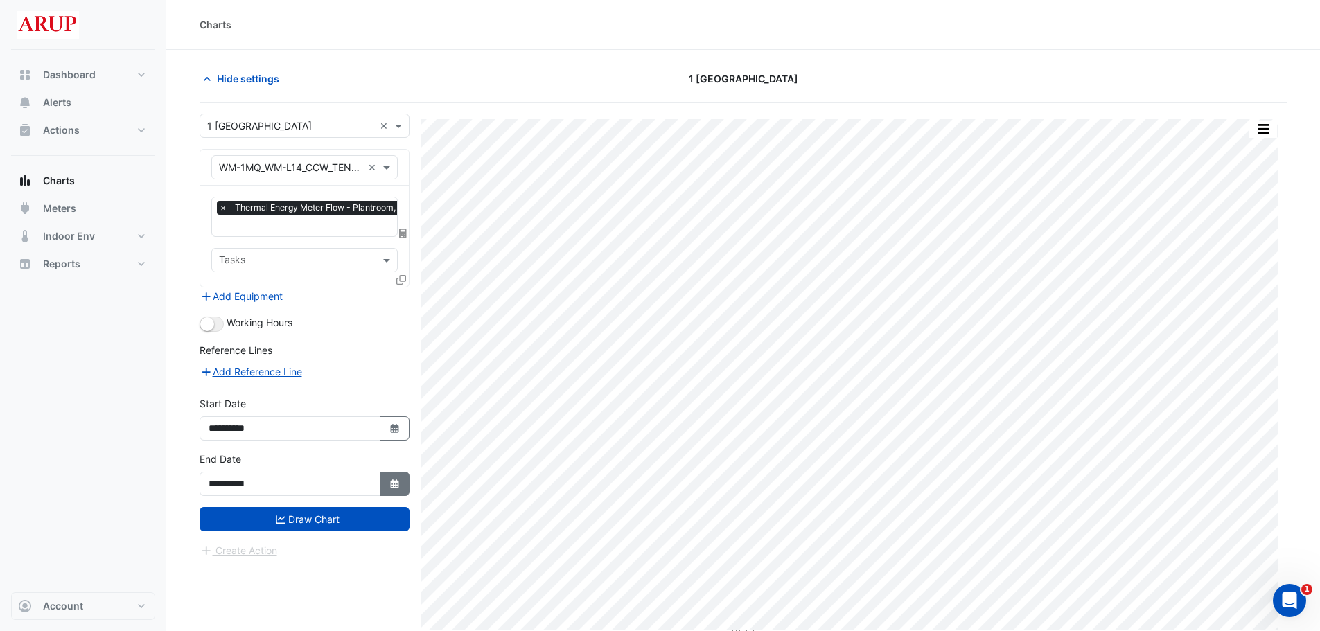
click at [392, 480] on icon "button" at bounding box center [394, 484] width 8 height 9
select select "*"
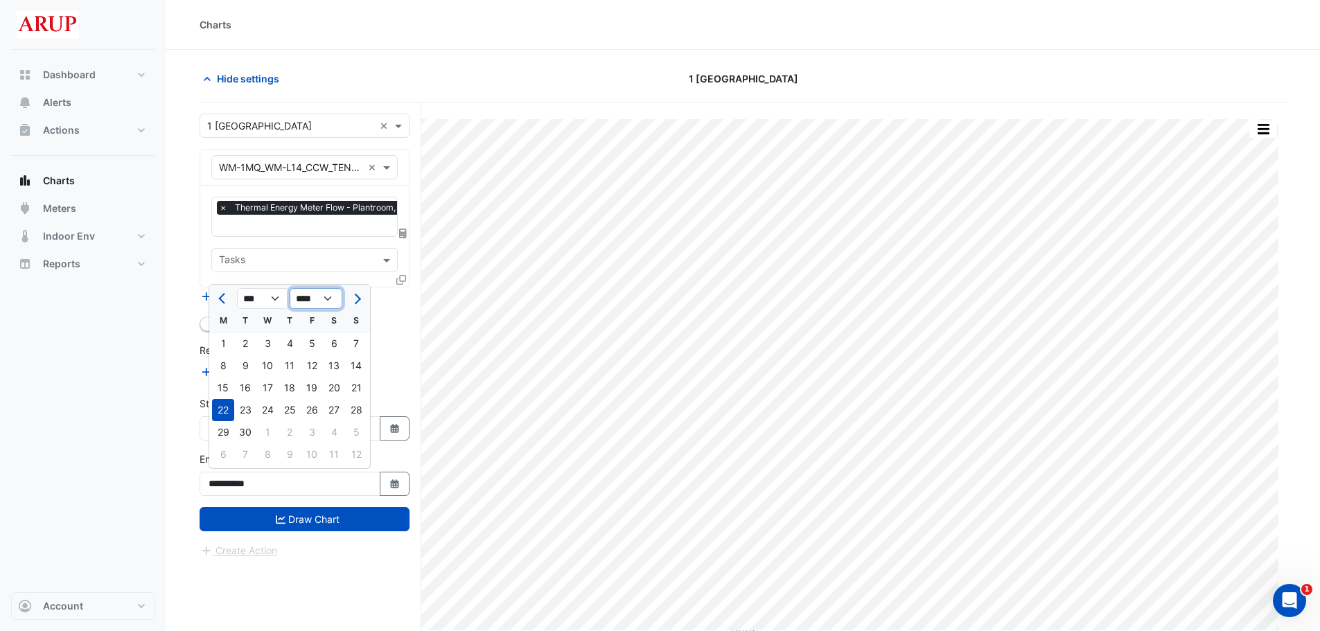
click at [331, 294] on select "**** **** **** **** **** **** **** **** **** **** **** ****" at bounding box center [316, 298] width 53 height 21
select select "****"
click at [290, 288] on select "**** **** **** **** **** **** **** **** **** **** **** ****" at bounding box center [316, 298] width 53 height 21
click at [274, 299] on select "*** *** ***" at bounding box center [263, 298] width 53 height 21
select select "**"
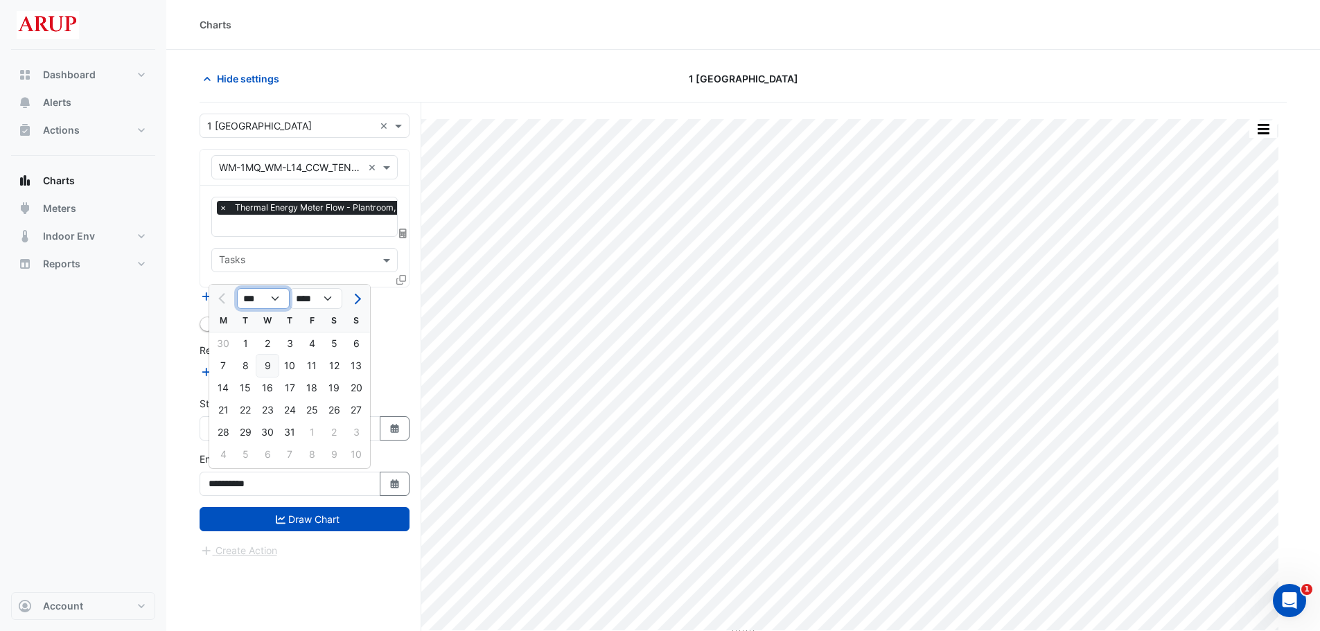
click at [237, 288] on select "*** *** ***" at bounding box center [263, 298] width 53 height 21
click at [324, 299] on select "**** **** **** **** **** **** **** **** **** **** ****" at bounding box center [316, 298] width 53 height 21
select select "****"
click at [290, 288] on select "**** **** **** **** **** **** **** **** **** **** ****" at bounding box center [316, 298] width 53 height 21
click at [271, 301] on select "*** *** *** *** *** *** *** *** *** *** *** ***" at bounding box center [263, 298] width 53 height 21
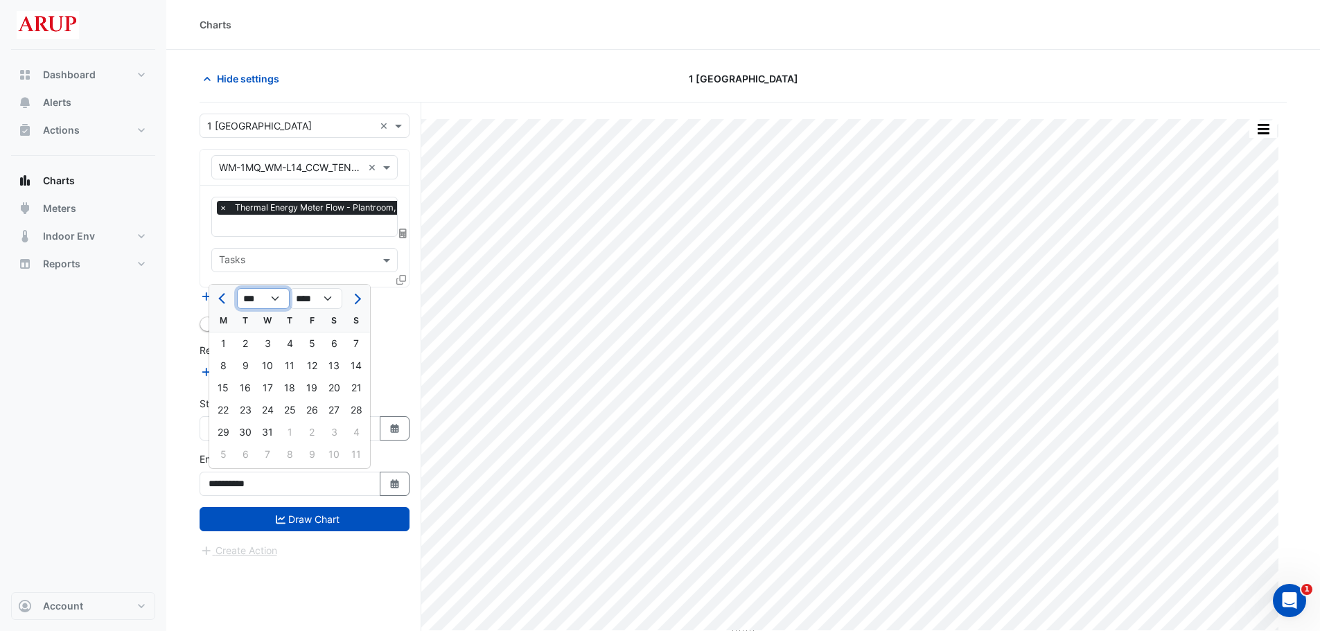
select select "*"
click at [237, 288] on select "*** *** *** *** *** *** *** *** *** *** *** ***" at bounding box center [263, 298] width 53 height 21
click at [330, 347] on div "1" at bounding box center [334, 344] width 22 height 22
type input "**********"
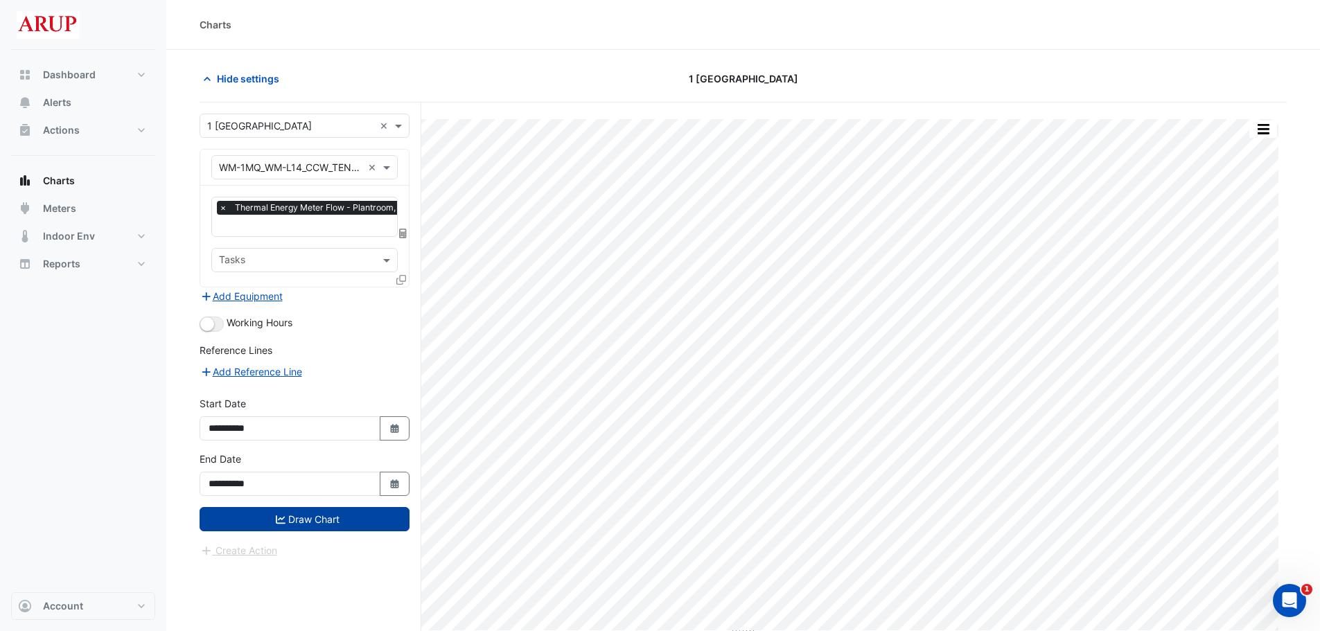
click at [314, 520] on button "Draw Chart" at bounding box center [305, 519] width 210 height 24
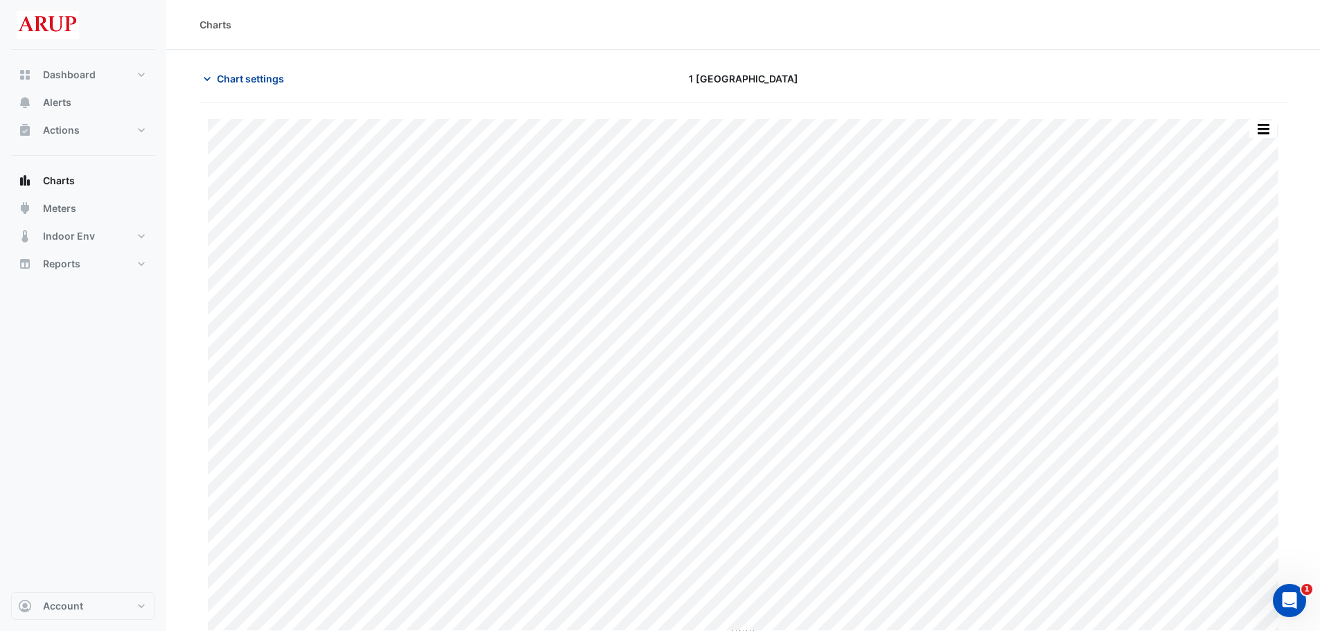
click at [212, 81] on icon "button" at bounding box center [207, 79] width 14 height 14
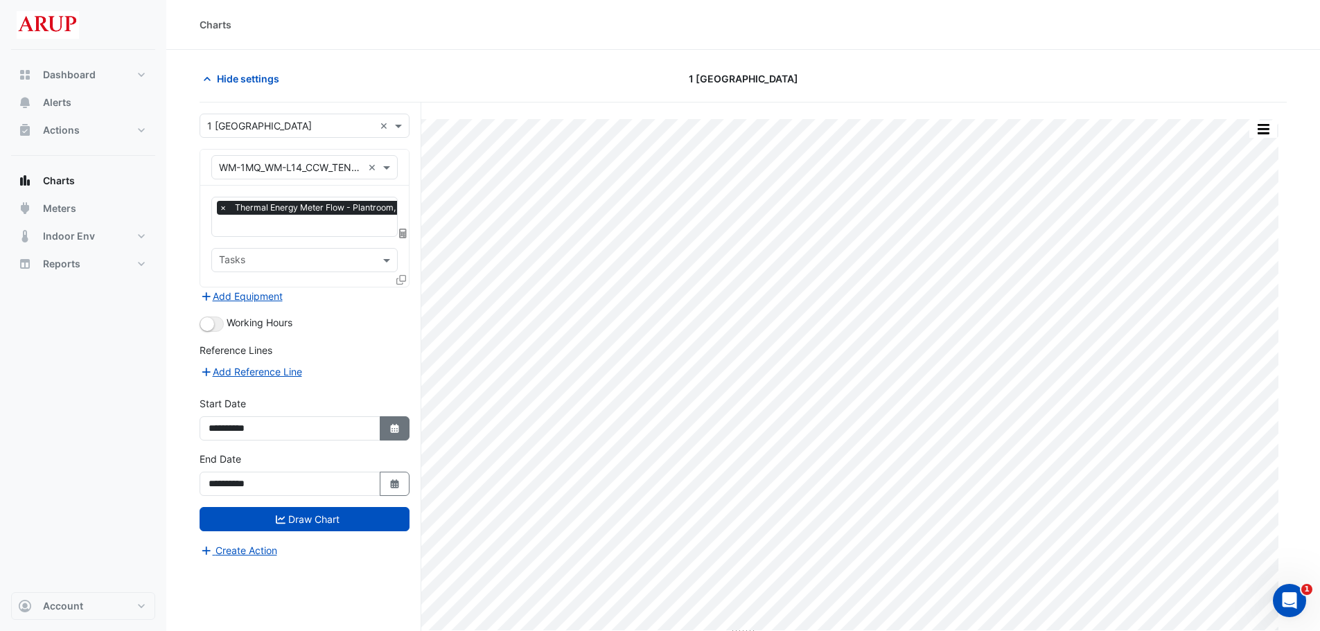
click at [399, 424] on icon "Select Date" at bounding box center [395, 429] width 12 height 10
select select "**"
select select "****"
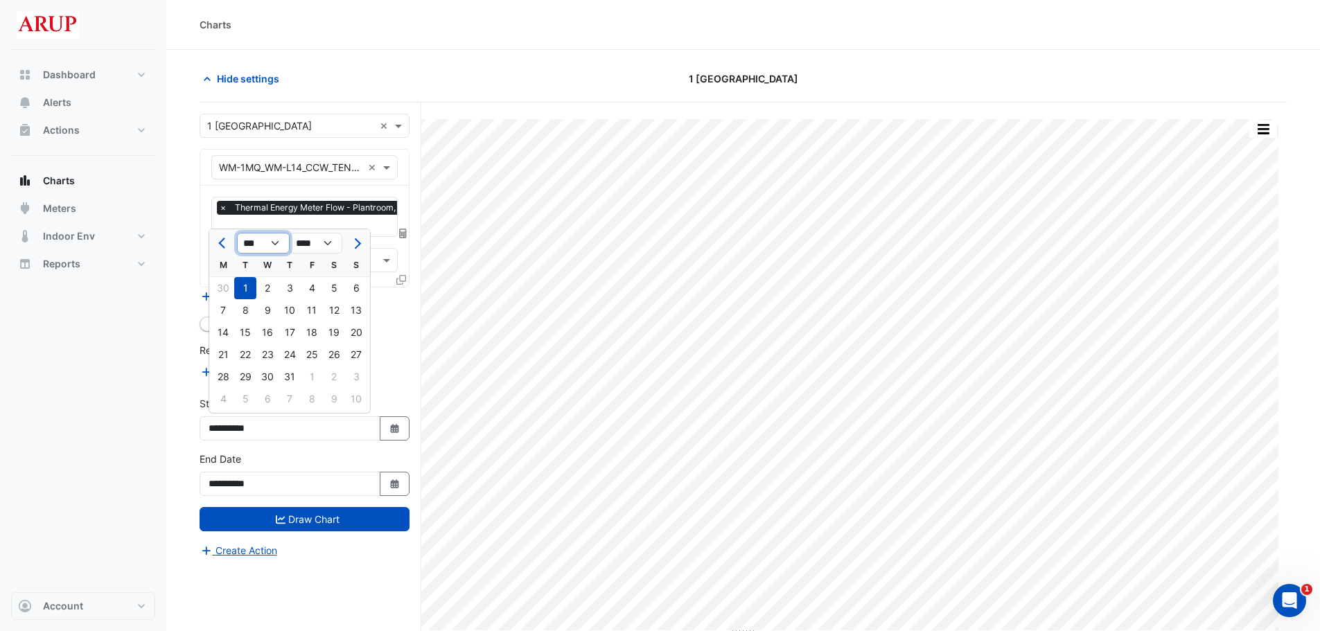
click at [279, 243] on select "*** *** *** *** *** *** *** *** *** *** *** ***" at bounding box center [263, 243] width 53 height 21
select select "*"
click at [237, 233] on select "*** *** *** *** *** *** *** *** *** *** *** ***" at bounding box center [263, 243] width 53 height 21
click at [225, 285] on div "1" at bounding box center [223, 288] width 22 height 22
type input "**********"
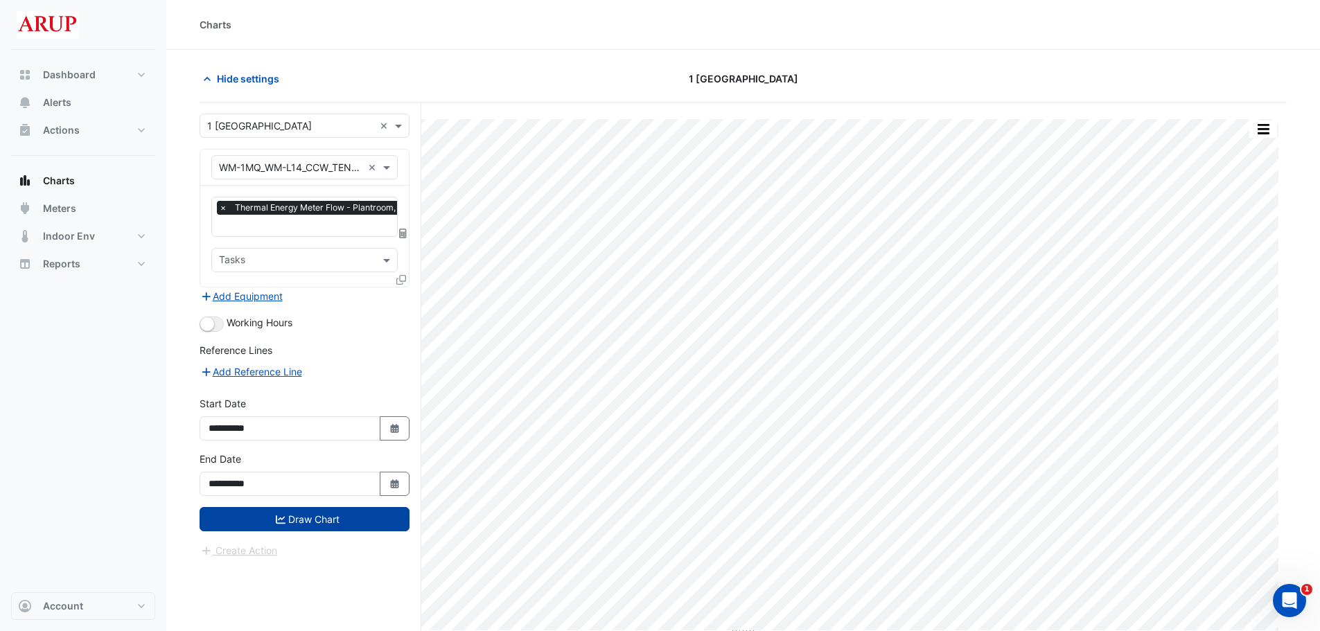
click at [331, 511] on button "Draw Chart" at bounding box center [305, 519] width 210 height 24
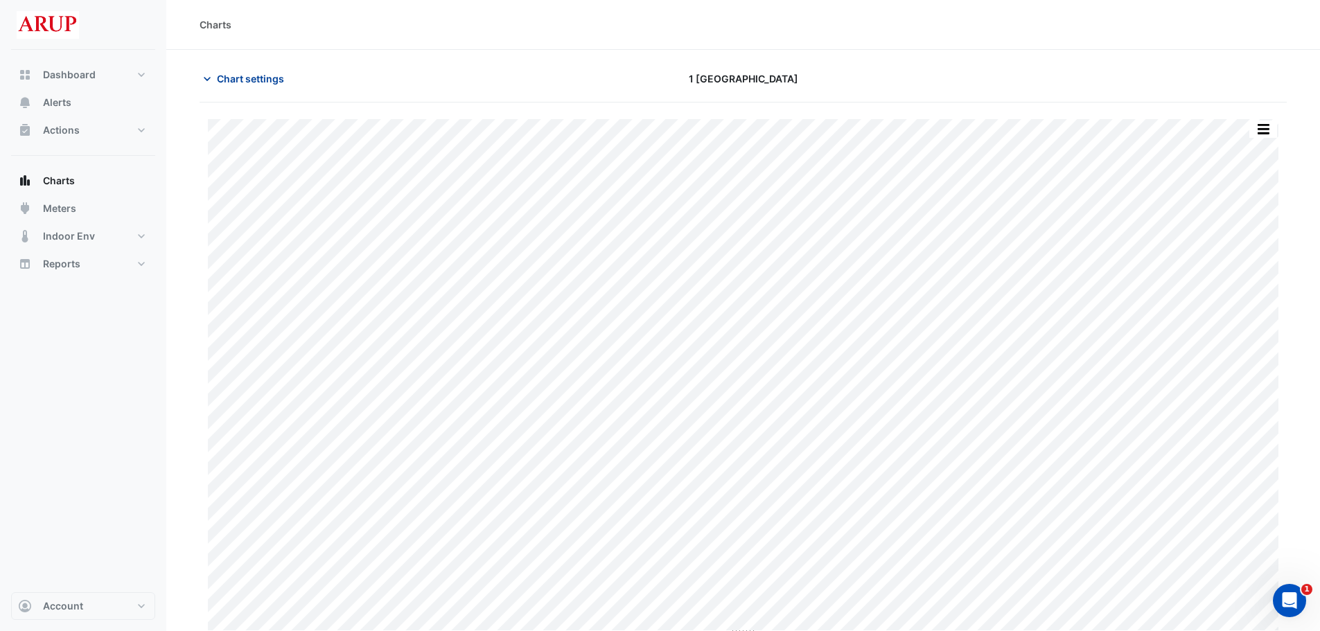
click at [203, 76] on icon "button" at bounding box center [207, 79] width 14 height 14
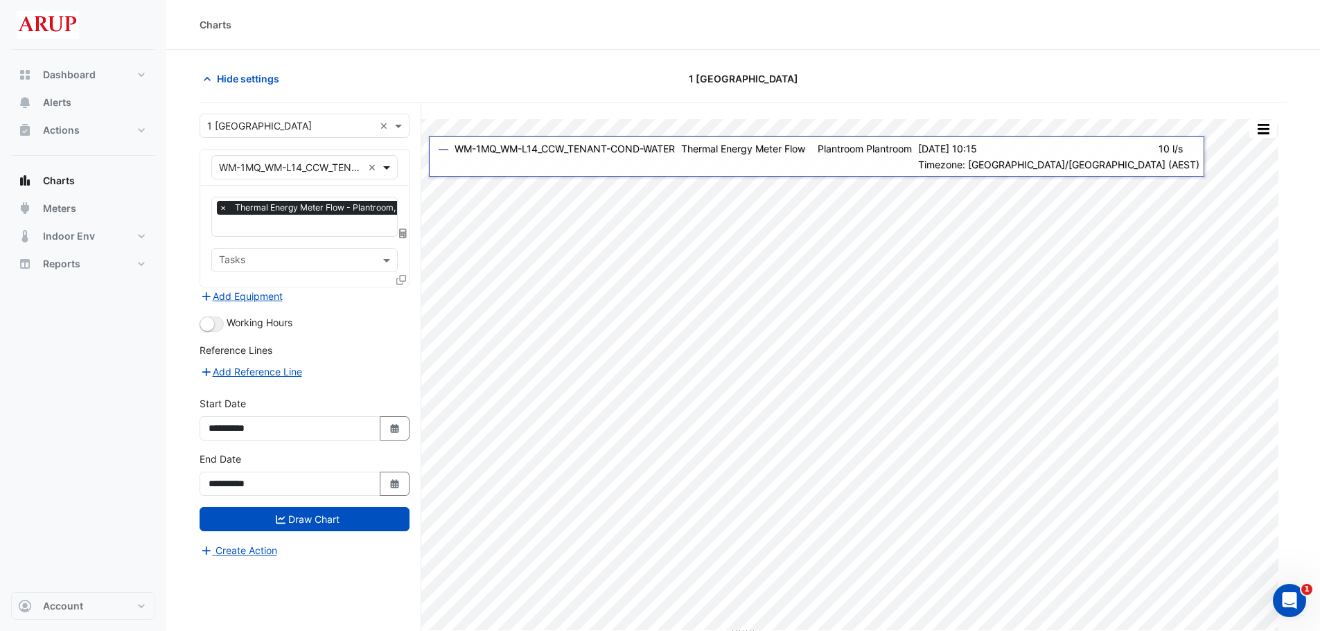
click at [389, 164] on span at bounding box center [388, 167] width 17 height 15
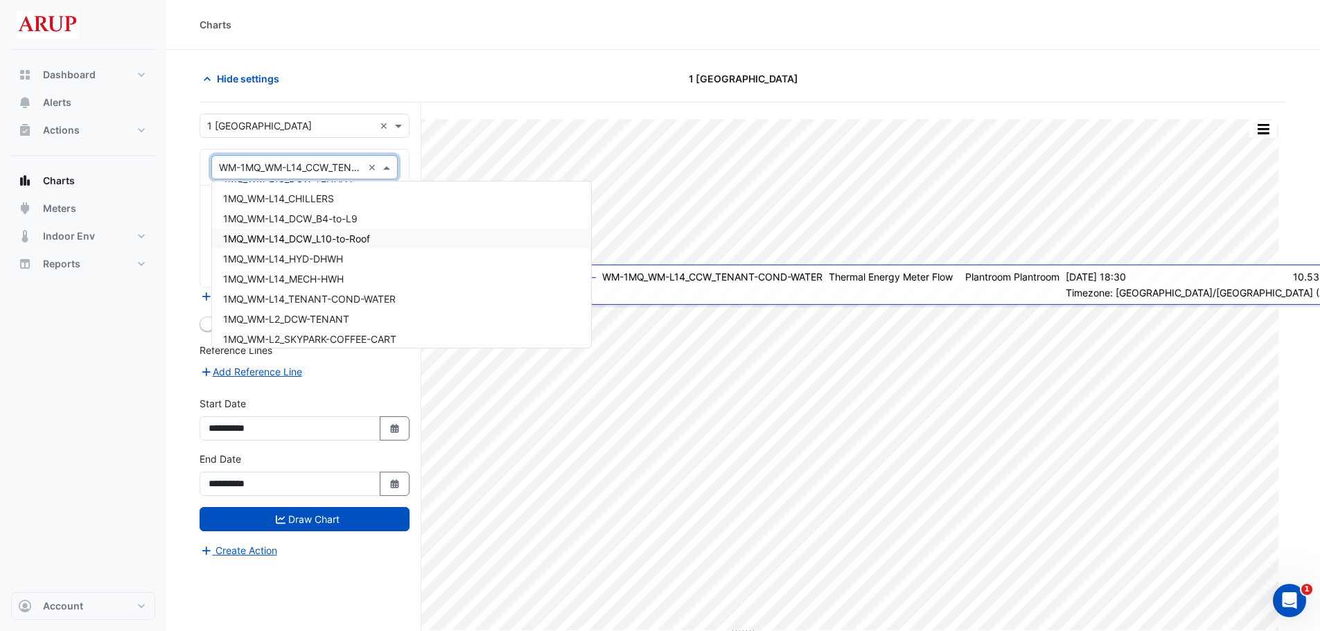
scroll to position [485, 0]
click at [414, 273] on div "1MQ_WM-L14_TENANT-COND-WATER" at bounding box center [401, 275] width 379 height 20
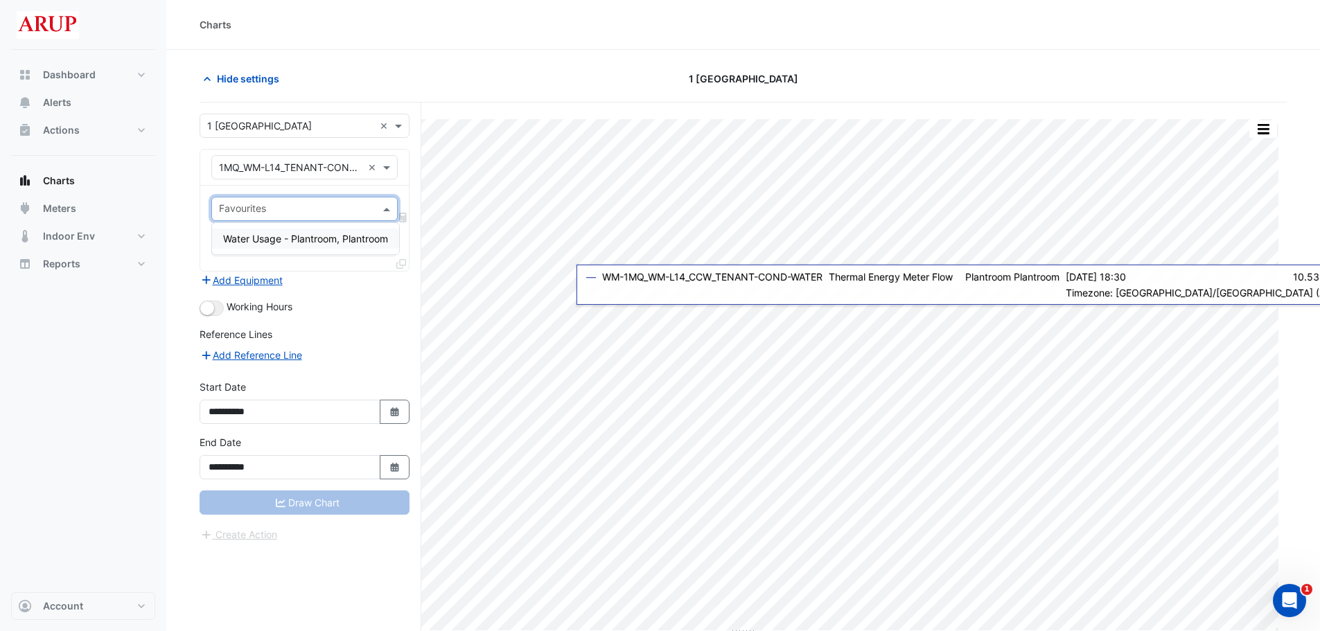
click at [387, 204] on span at bounding box center [388, 209] width 17 height 15
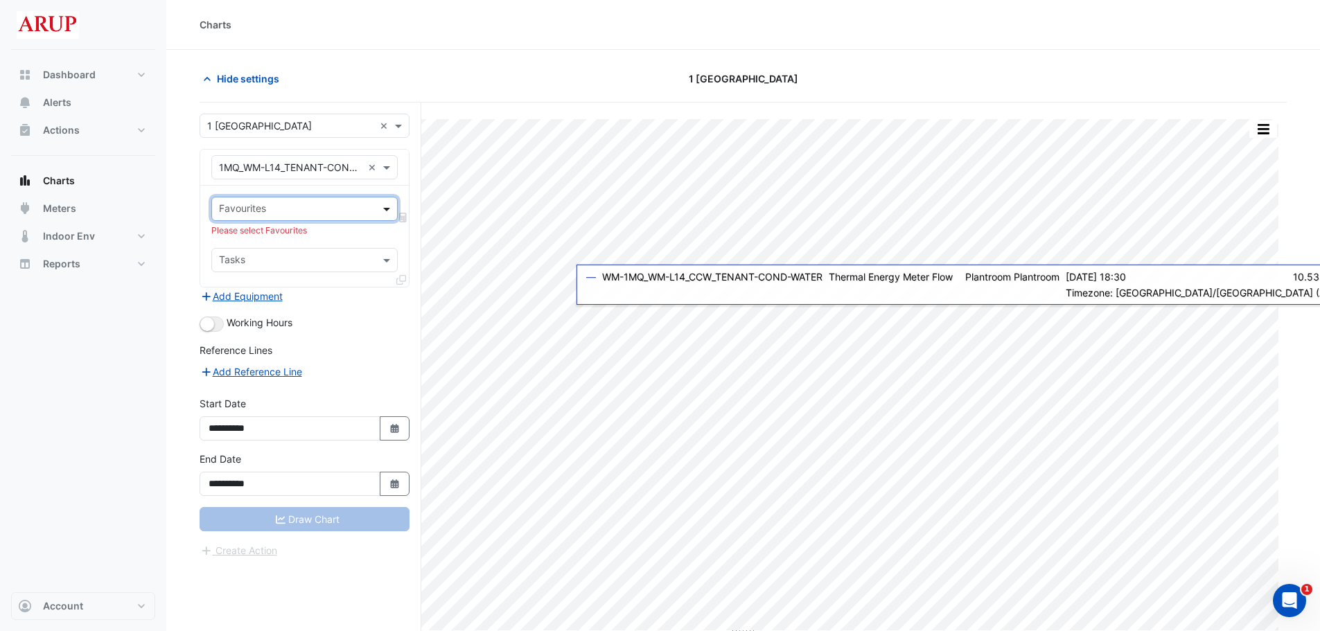
click at [387, 204] on span at bounding box center [388, 209] width 17 height 15
click at [306, 240] on span "Water Usage - Plantroom, Plantroom" at bounding box center [305, 239] width 165 height 12
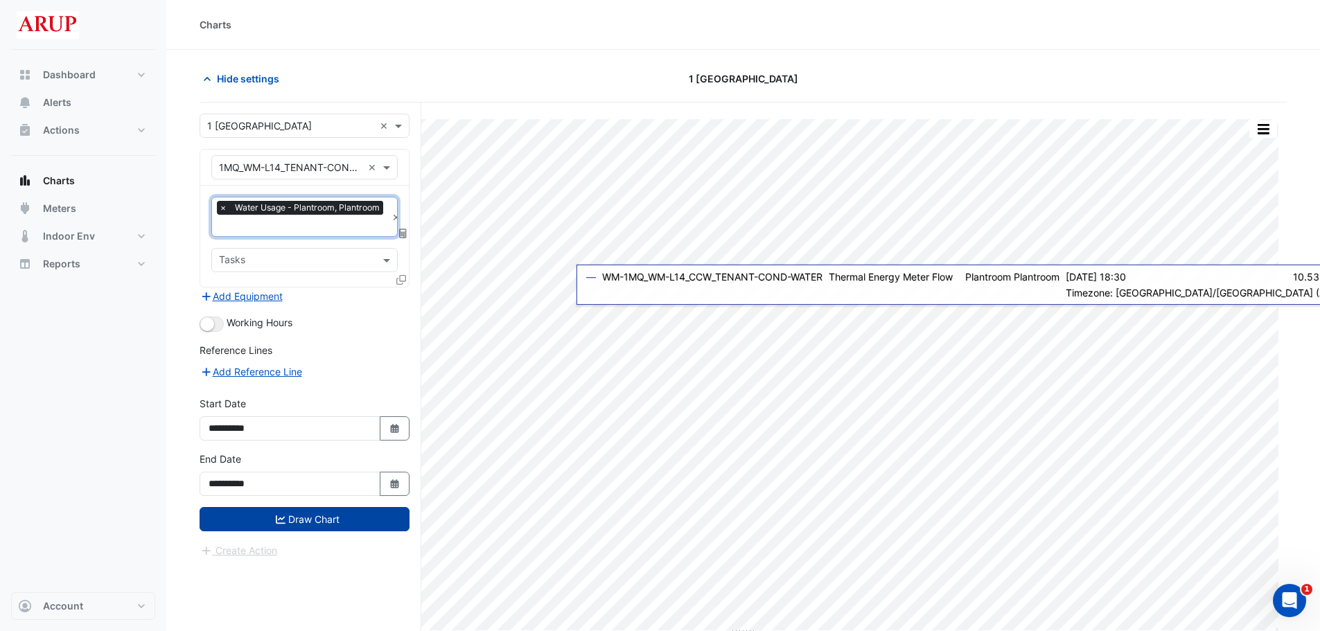
click at [311, 520] on button "Draw Chart" at bounding box center [305, 519] width 210 height 24
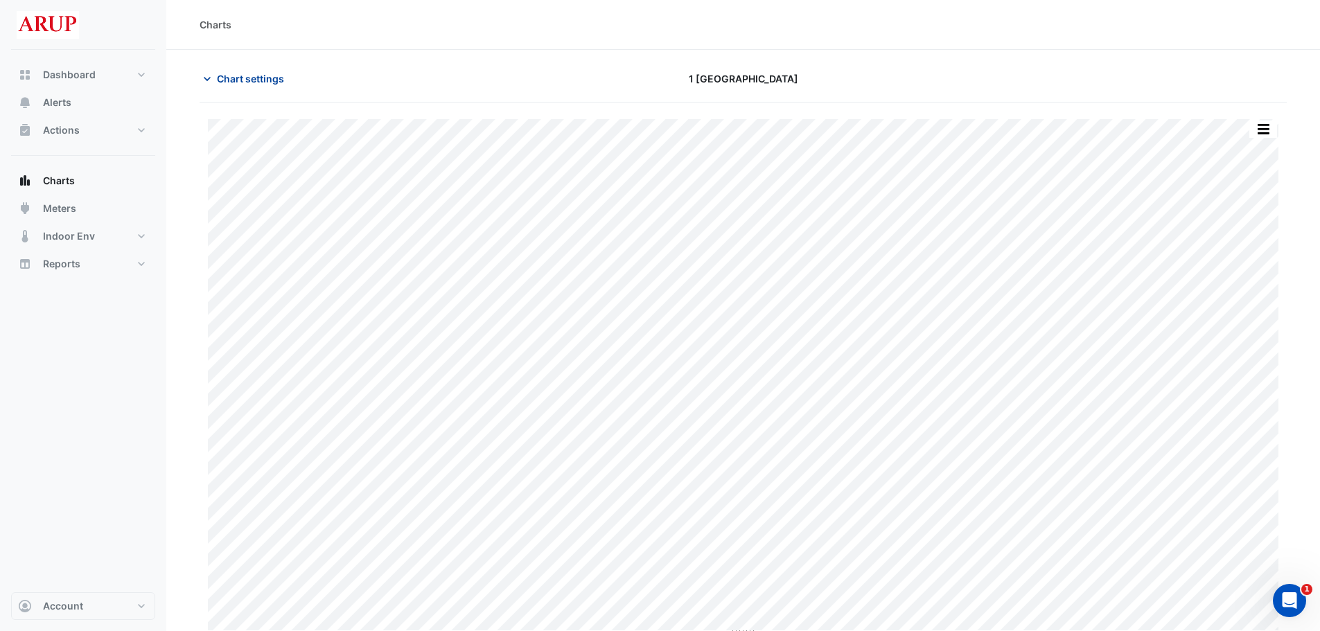
click at [209, 73] on icon "button" at bounding box center [207, 79] width 14 height 14
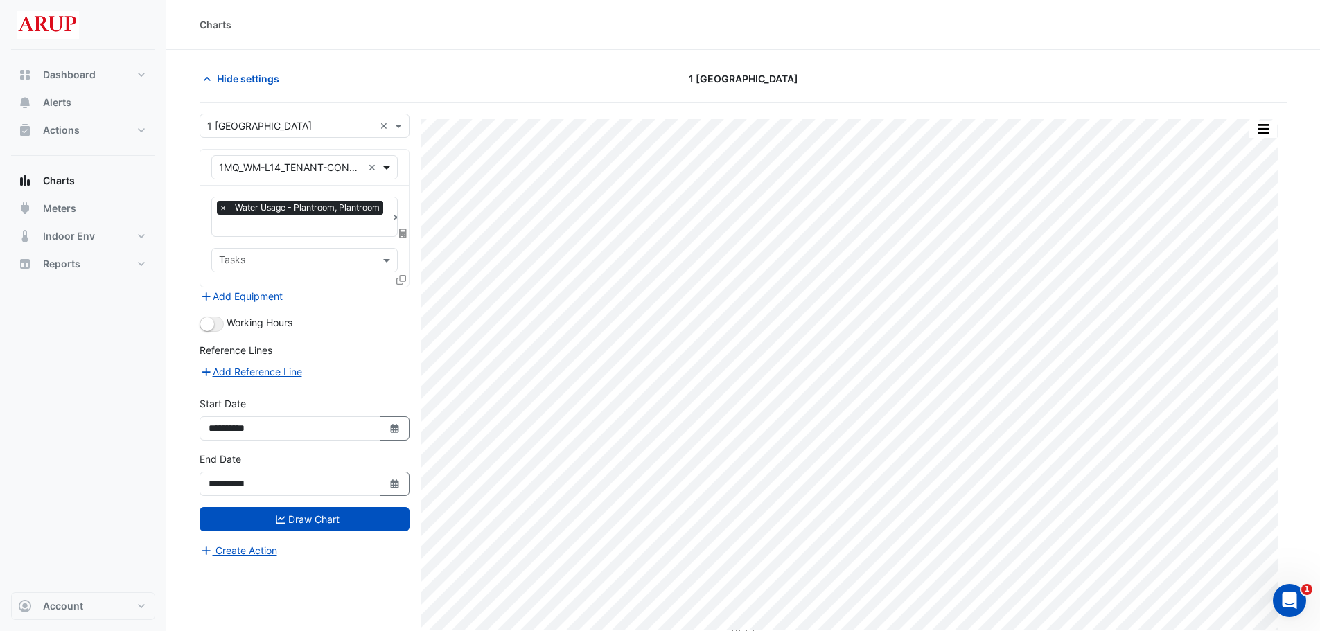
click at [392, 165] on span at bounding box center [388, 167] width 17 height 15
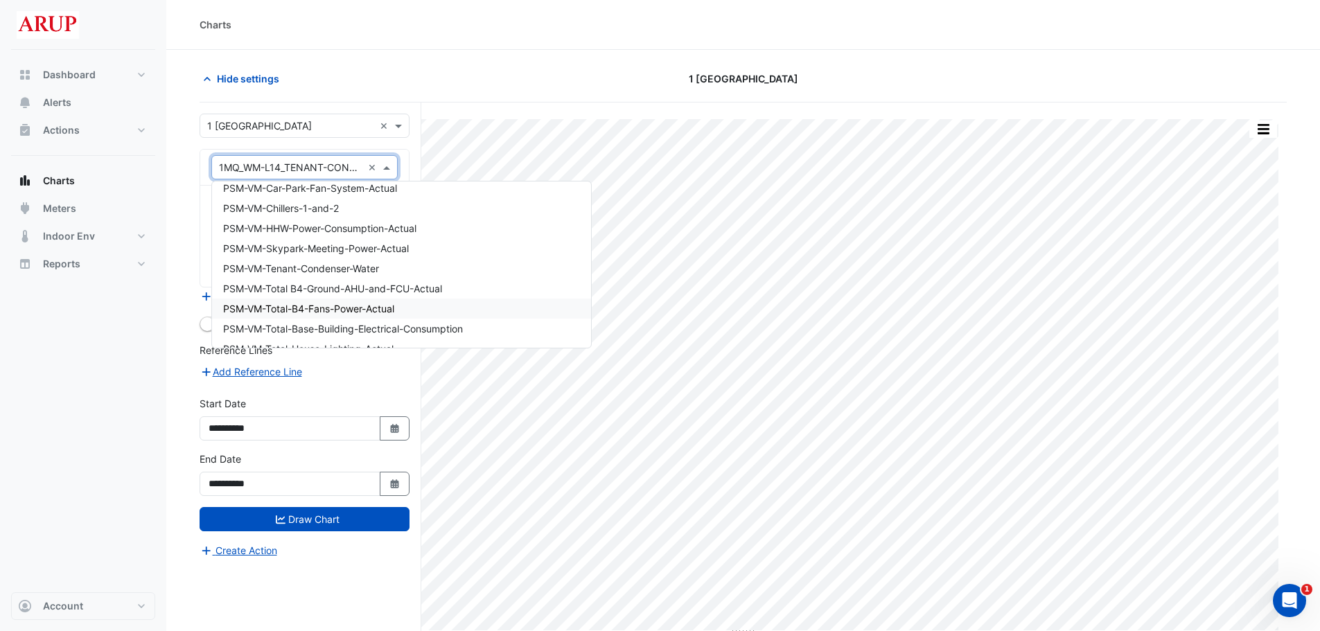
scroll to position [8331, 0]
click at [400, 266] on div "PSM-VM-Tenant-Condenser-Water" at bounding box center [401, 268] width 379 height 20
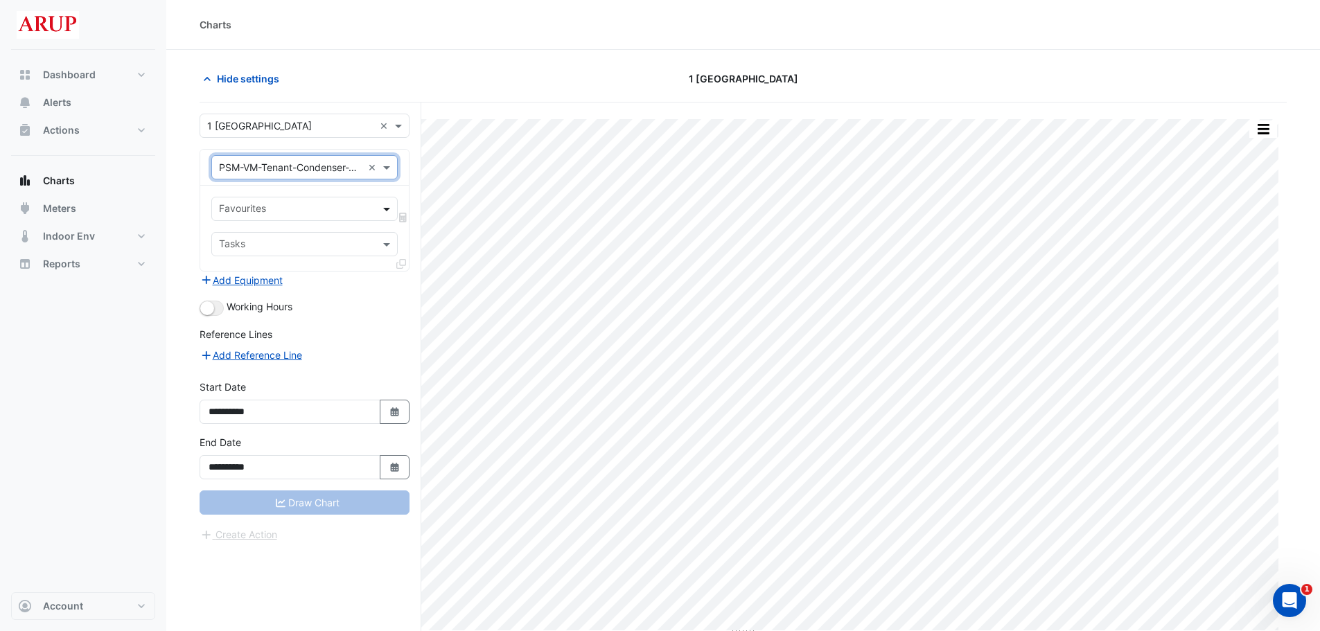
click at [391, 207] on span at bounding box center [388, 209] width 17 height 15
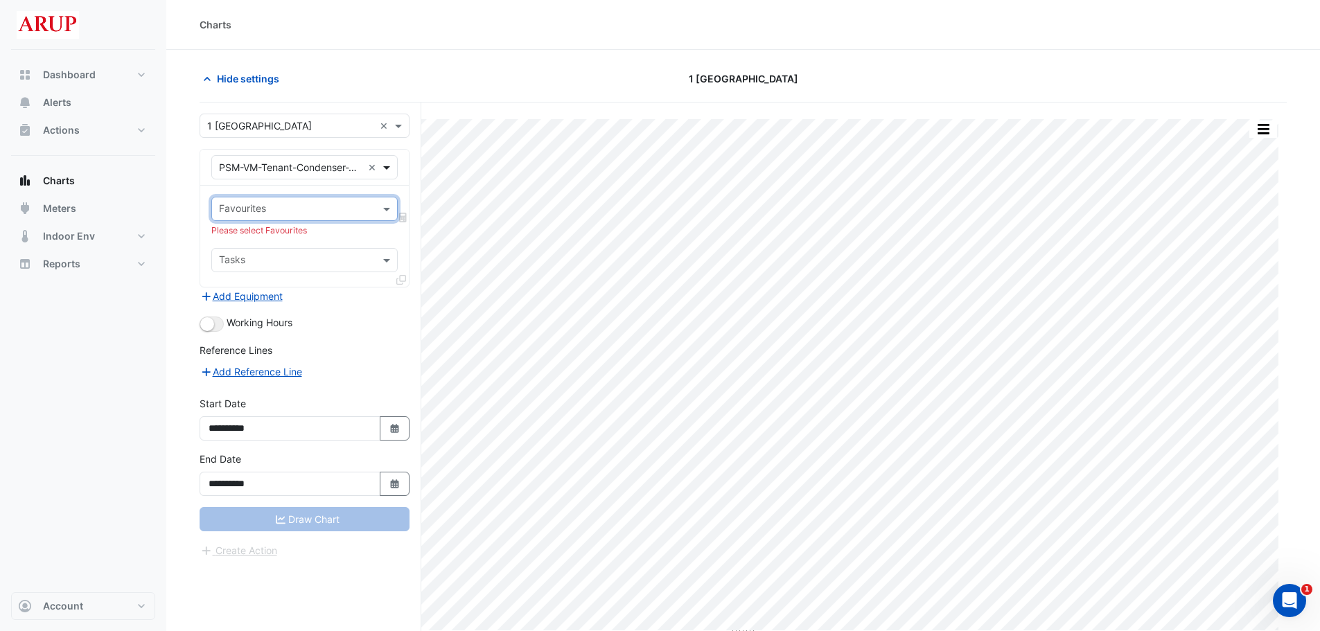
click at [390, 170] on span at bounding box center [388, 167] width 17 height 15
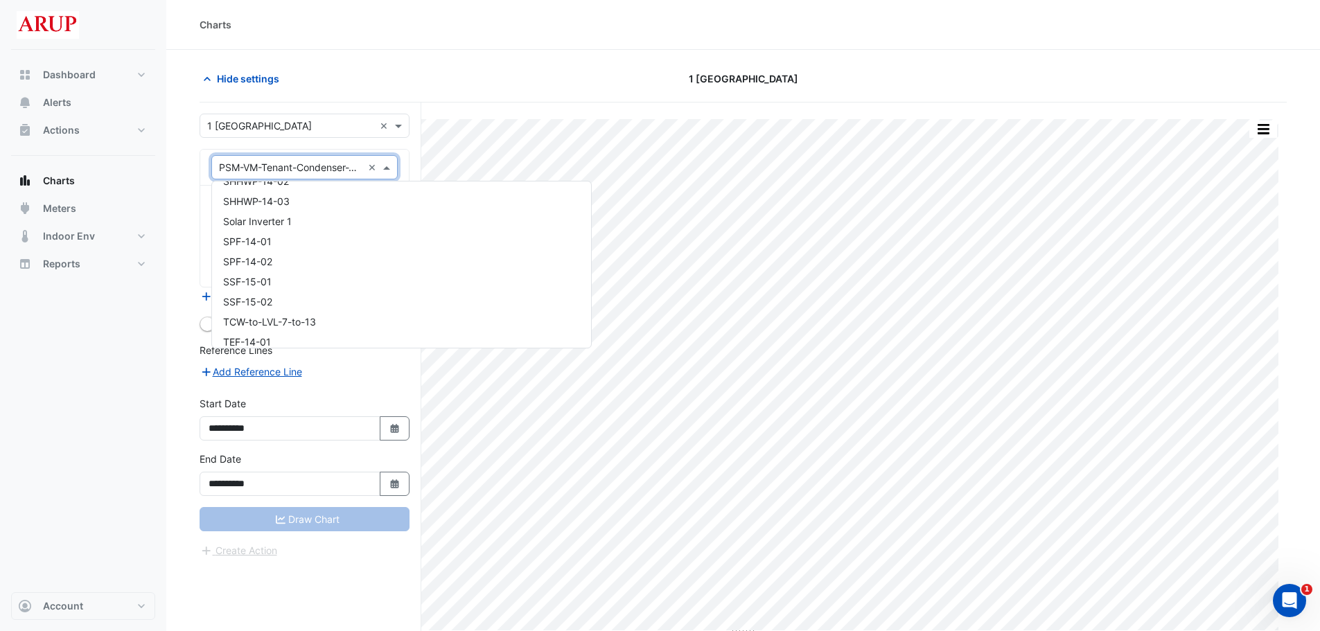
scroll to position [8823, 0]
click at [414, 266] on div "TCW-to-LVL-7-to-13" at bounding box center [401, 258] width 379 height 20
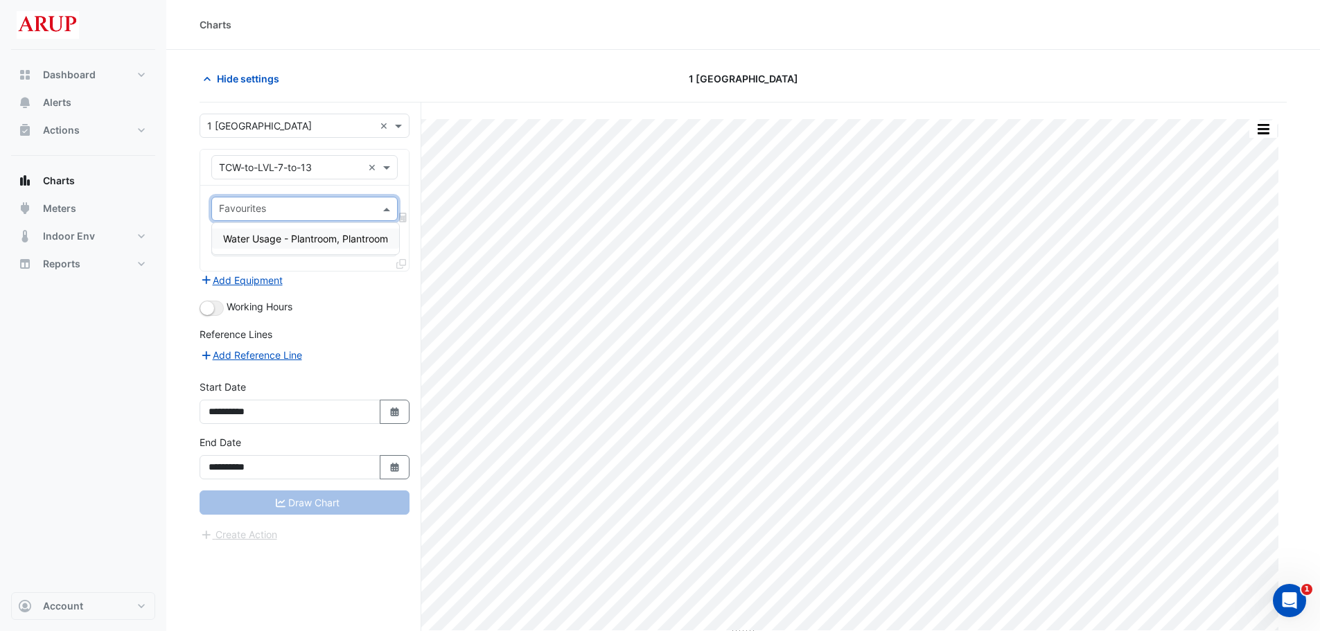
click at [387, 200] on div "Favourites" at bounding box center [304, 209] width 186 height 24
click at [388, 211] on span at bounding box center [388, 209] width 17 height 15
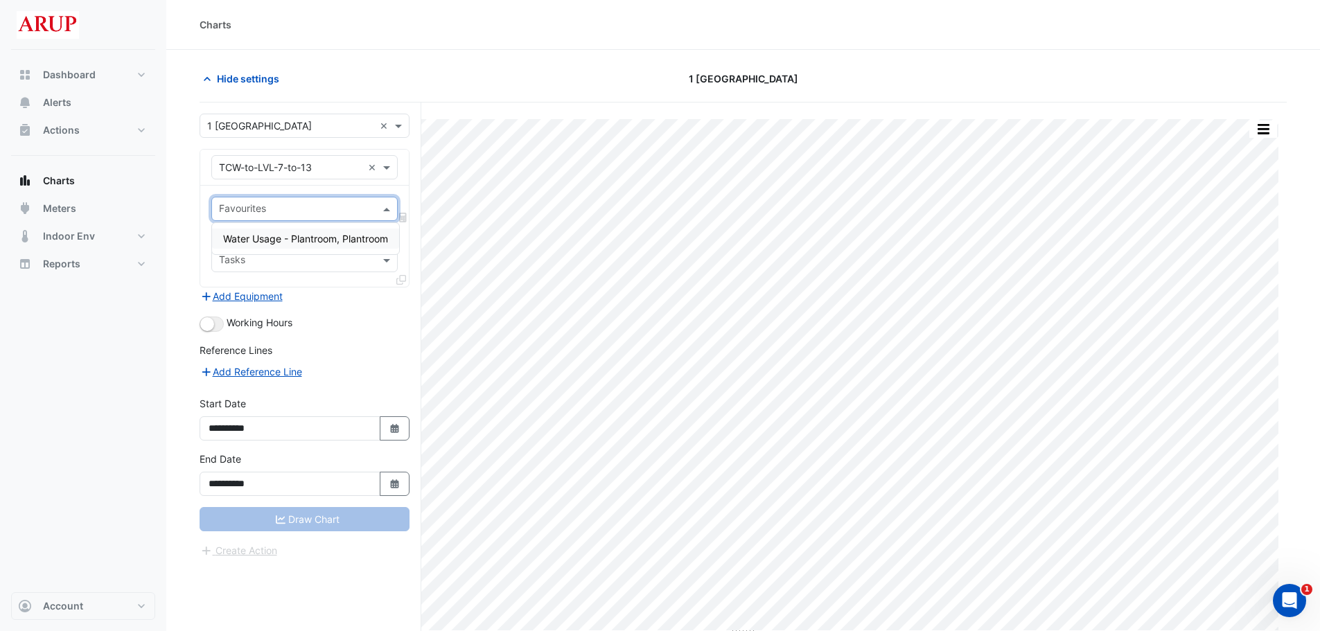
click at [388, 212] on span at bounding box center [388, 209] width 17 height 15
click at [390, 164] on span at bounding box center [388, 167] width 17 height 15
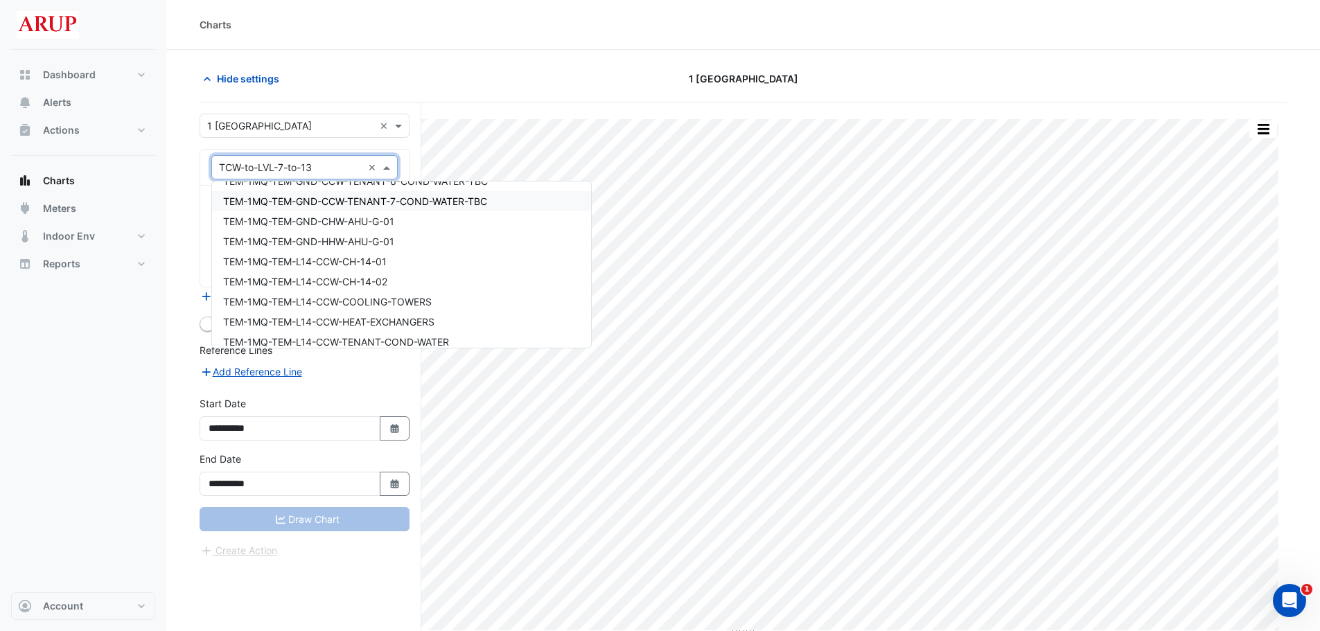
scroll to position [9305, 0]
click at [460, 280] on div "TEM-1MQ-TEM-L14-CCW-COOLING-TOWERS" at bounding box center [401, 278] width 379 height 20
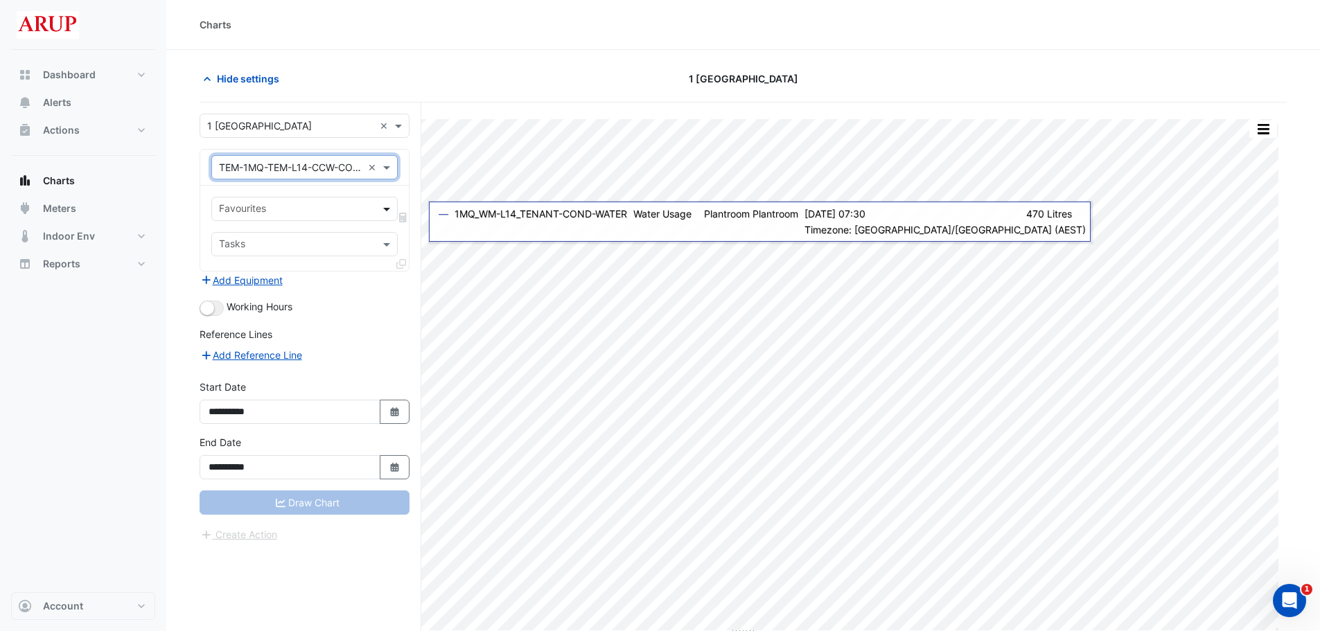
click at [384, 204] on span at bounding box center [388, 209] width 17 height 15
click at [387, 207] on span at bounding box center [388, 209] width 17 height 15
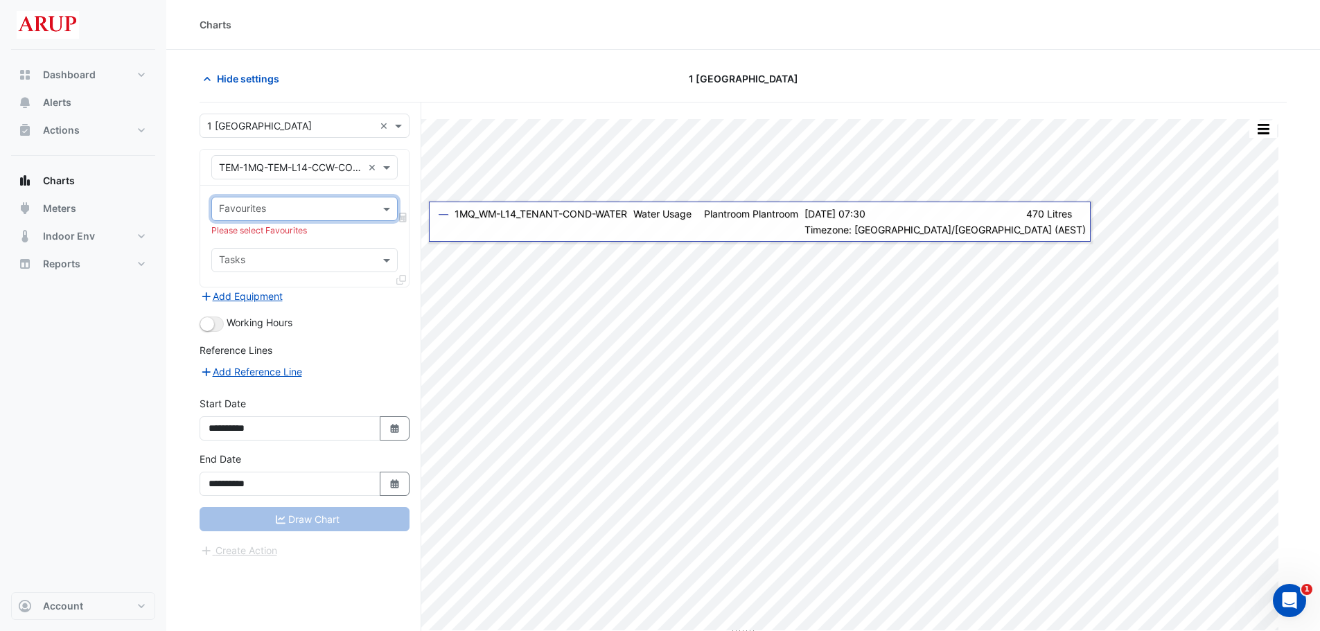
click at [388, 159] on div "× TEM-1MQ-TEM-L14-CCW-COOLING-TOWERS ×" at bounding box center [304, 167] width 186 height 24
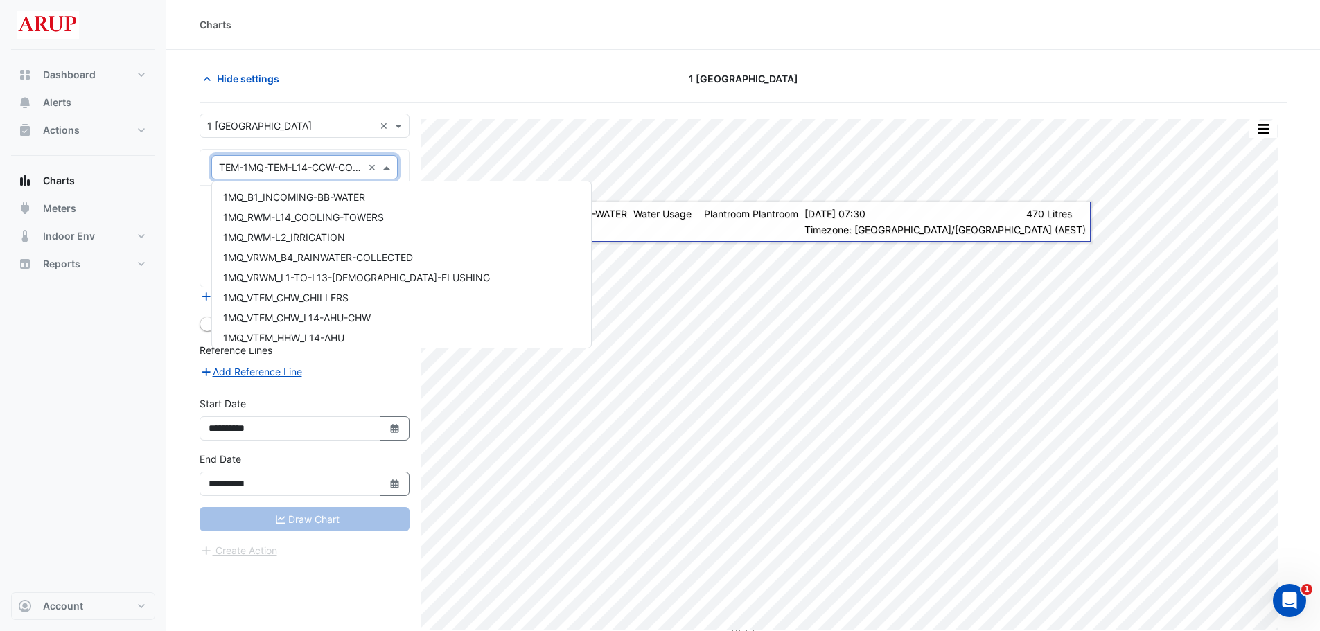
scroll to position [9392, 0]
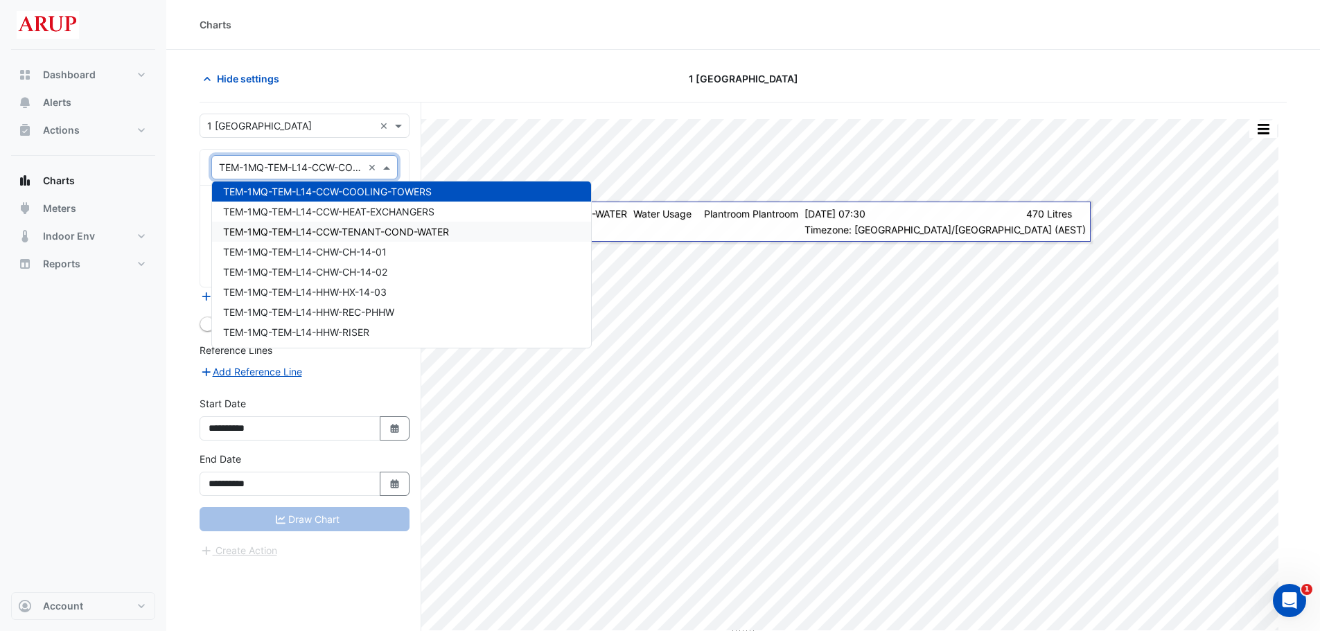
click at [466, 232] on div "TEM-1MQ-TEM-L14-CCW-TENANT-COND-WATER" at bounding box center [401, 232] width 379 height 20
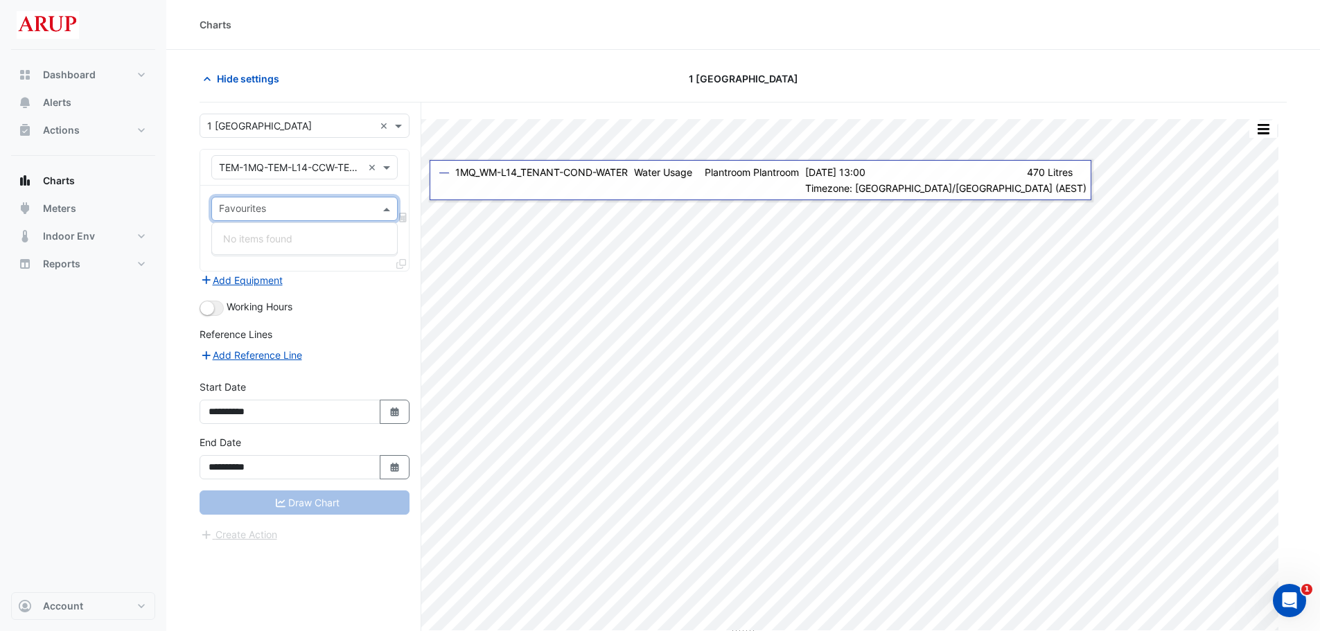
click at [387, 209] on span at bounding box center [388, 209] width 17 height 15
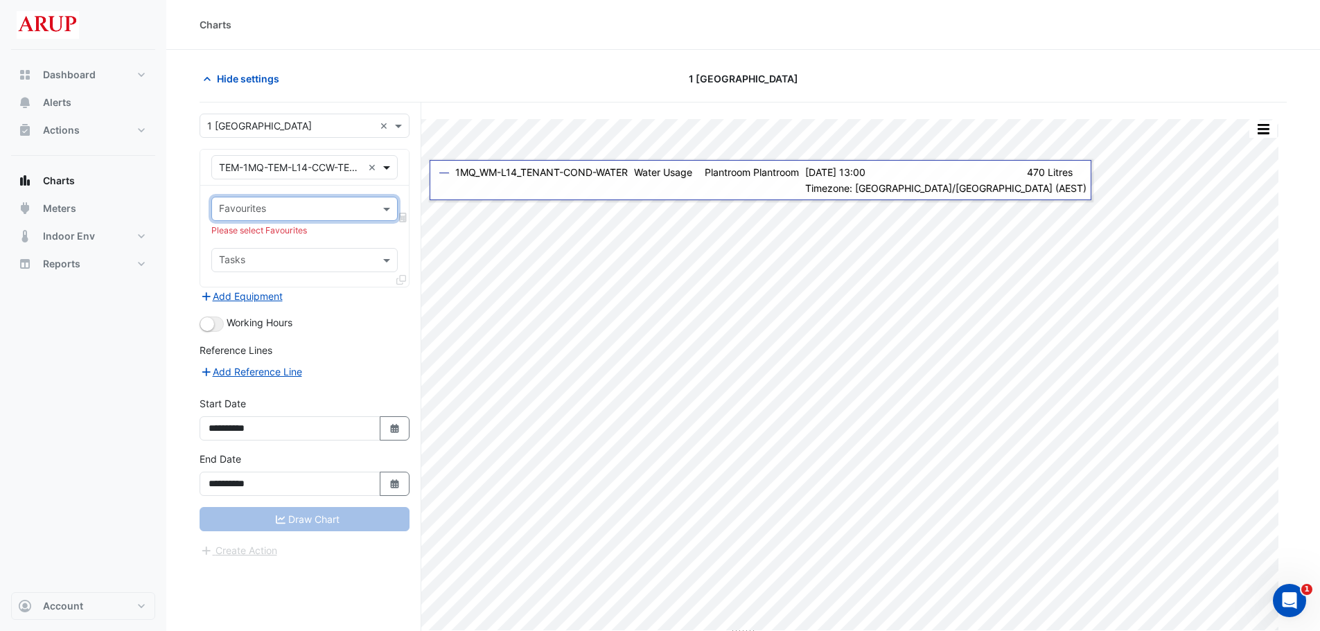
click at [387, 171] on span at bounding box center [388, 167] width 17 height 15
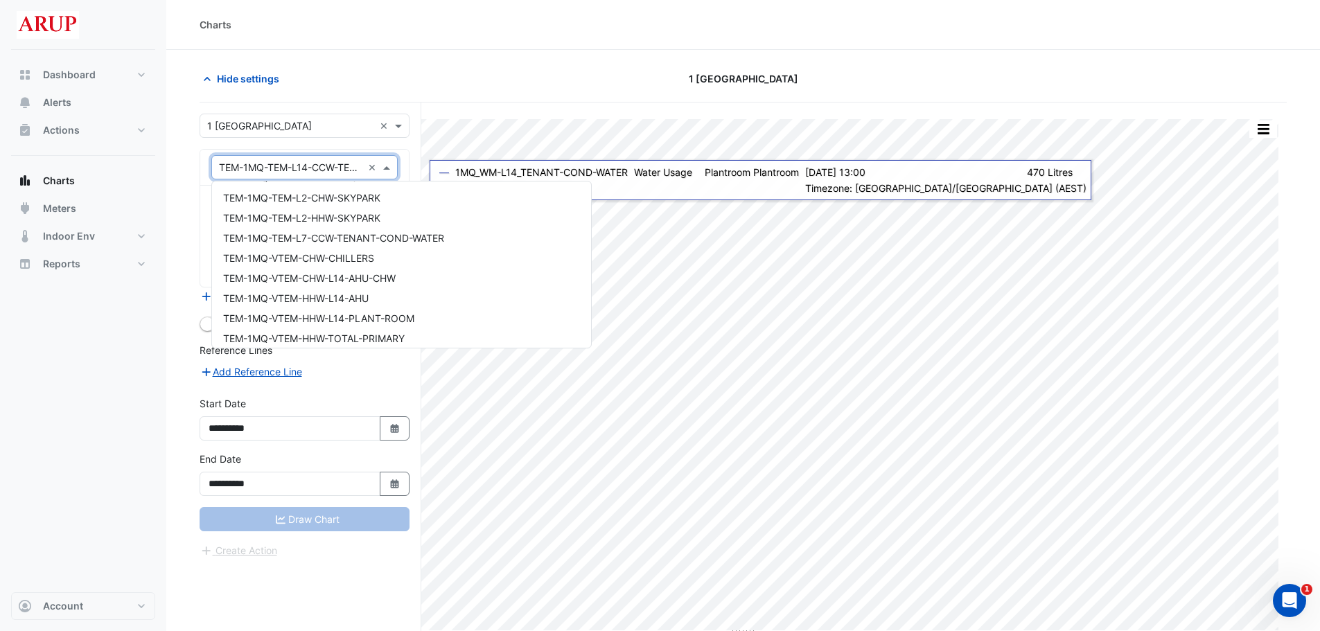
scroll to position [9571, 0]
click at [427, 211] on span "TEM-1MQ-TEM-L7-CCW-TENANT-COND-WATER" at bounding box center [333, 214] width 221 height 12
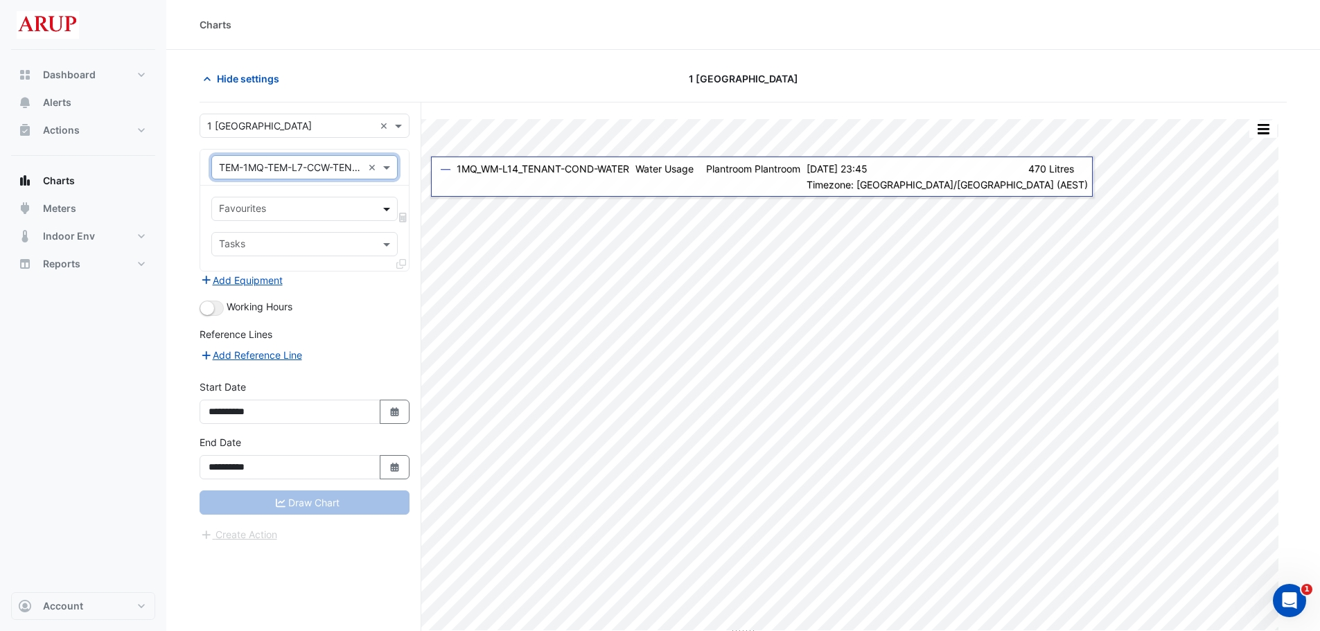
click at [387, 214] on span at bounding box center [388, 209] width 17 height 15
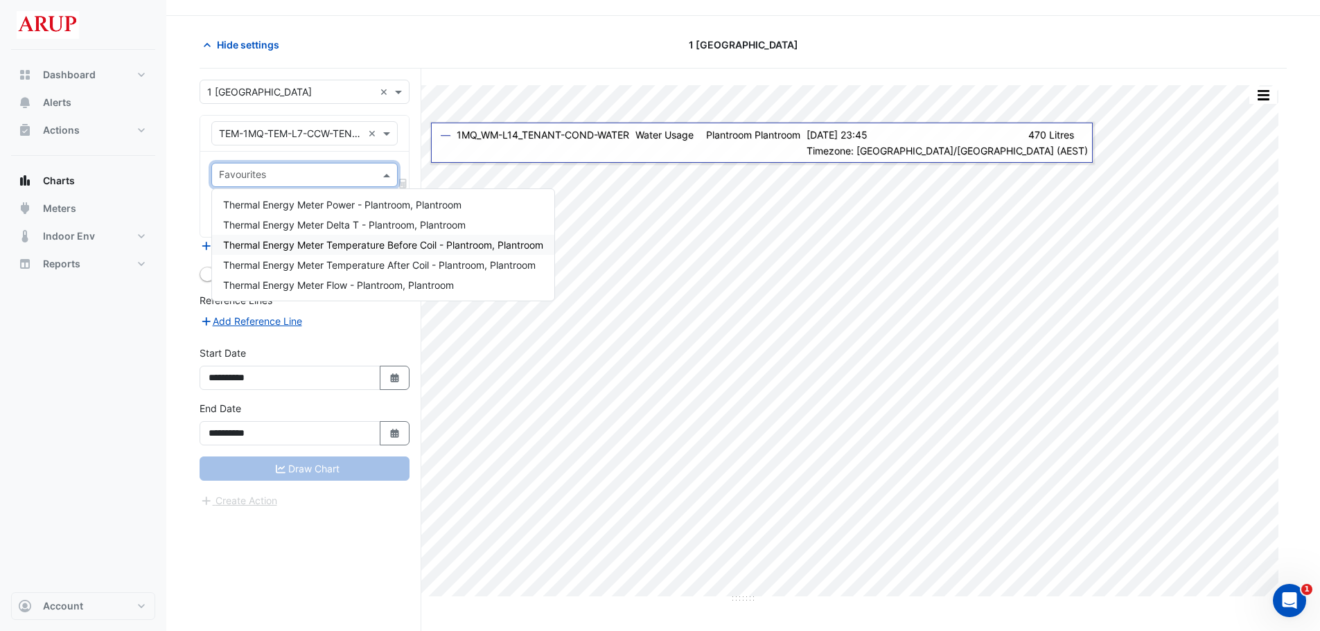
scroll to position [53, 0]
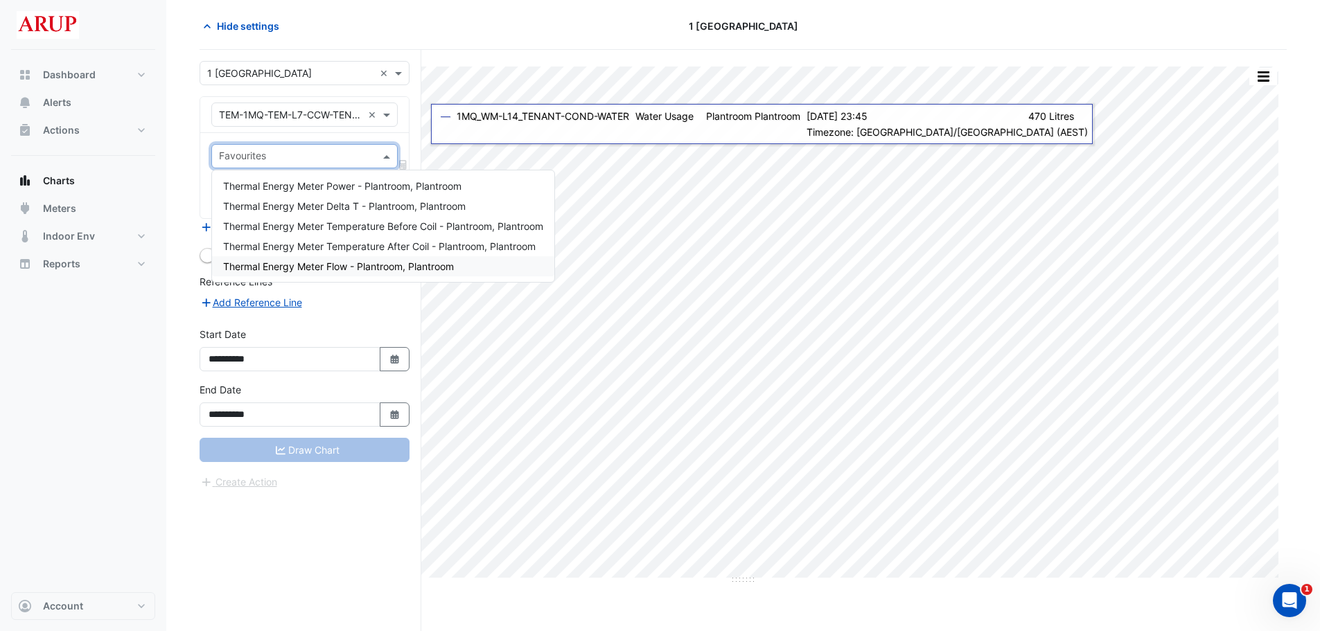
click at [383, 270] on span "Thermal Energy Meter Flow - Plantroom, Plantroom" at bounding box center [338, 267] width 231 height 12
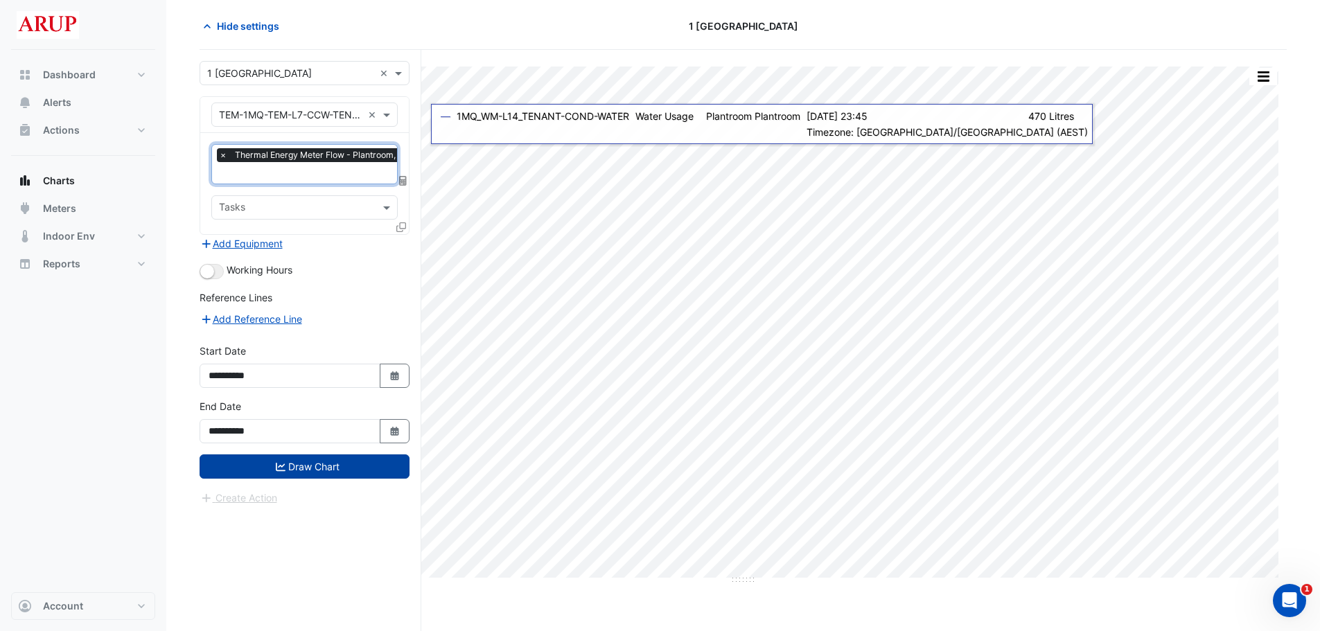
click at [310, 464] on button "Draw Chart" at bounding box center [305, 467] width 210 height 24
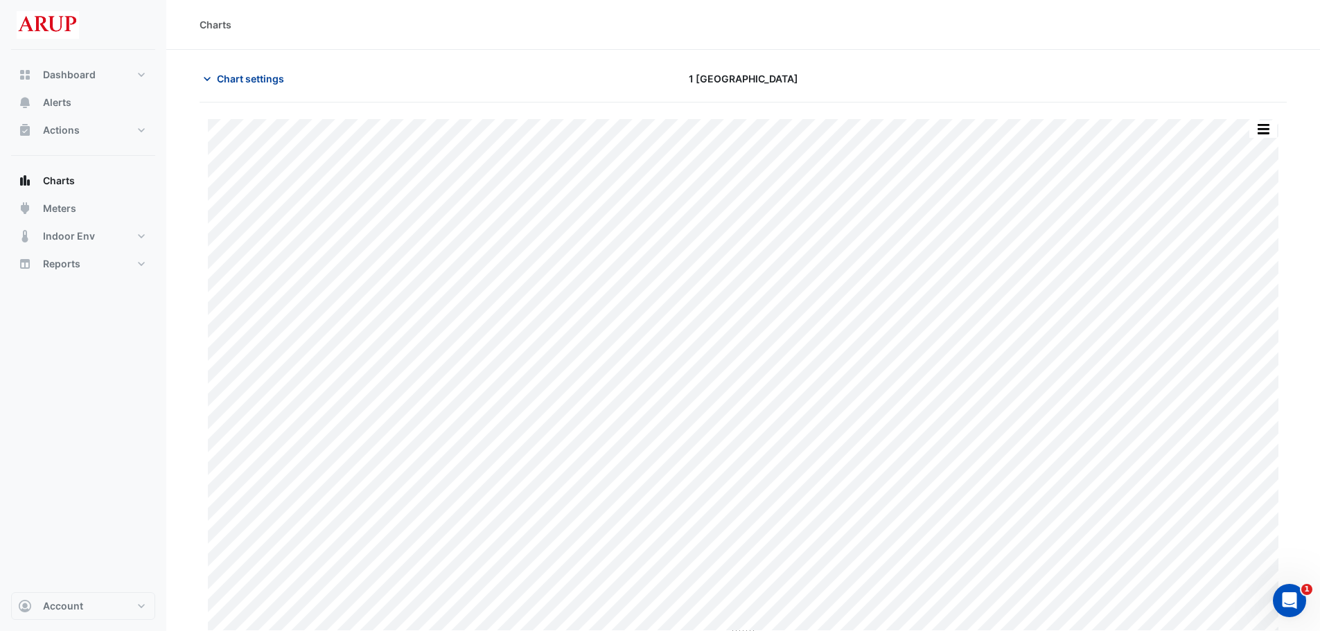
click at [204, 79] on icon "button" at bounding box center [207, 79] width 14 height 14
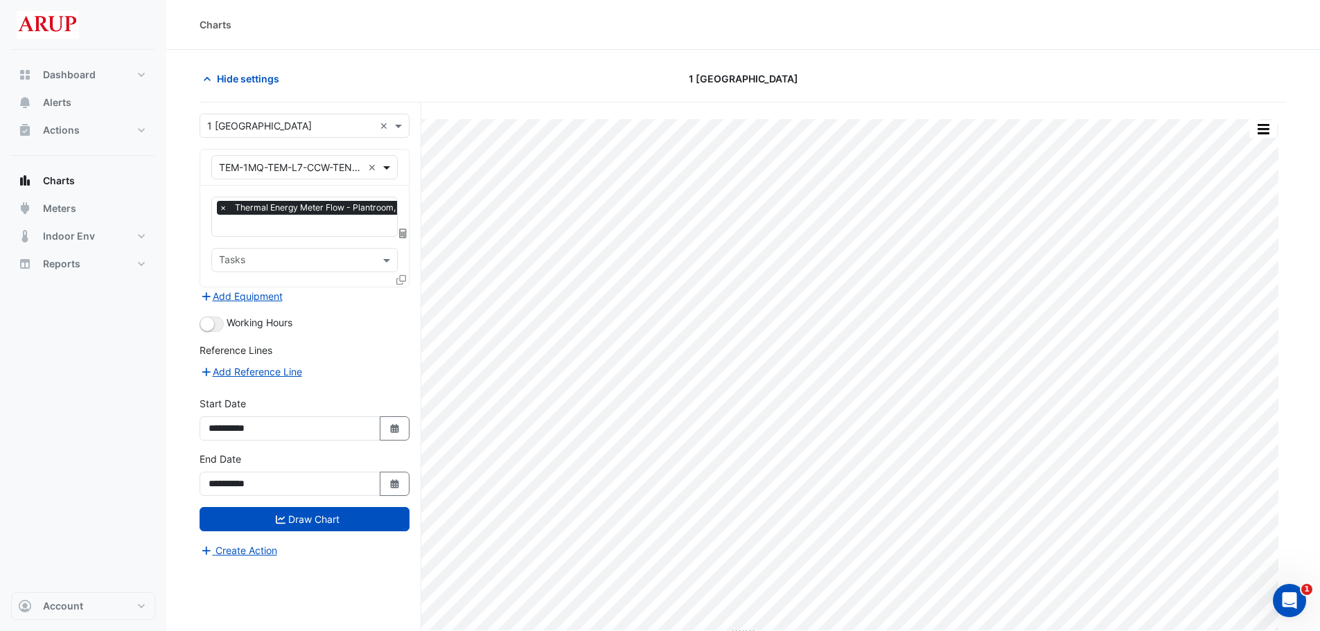
click at [383, 173] on span at bounding box center [388, 167] width 17 height 15
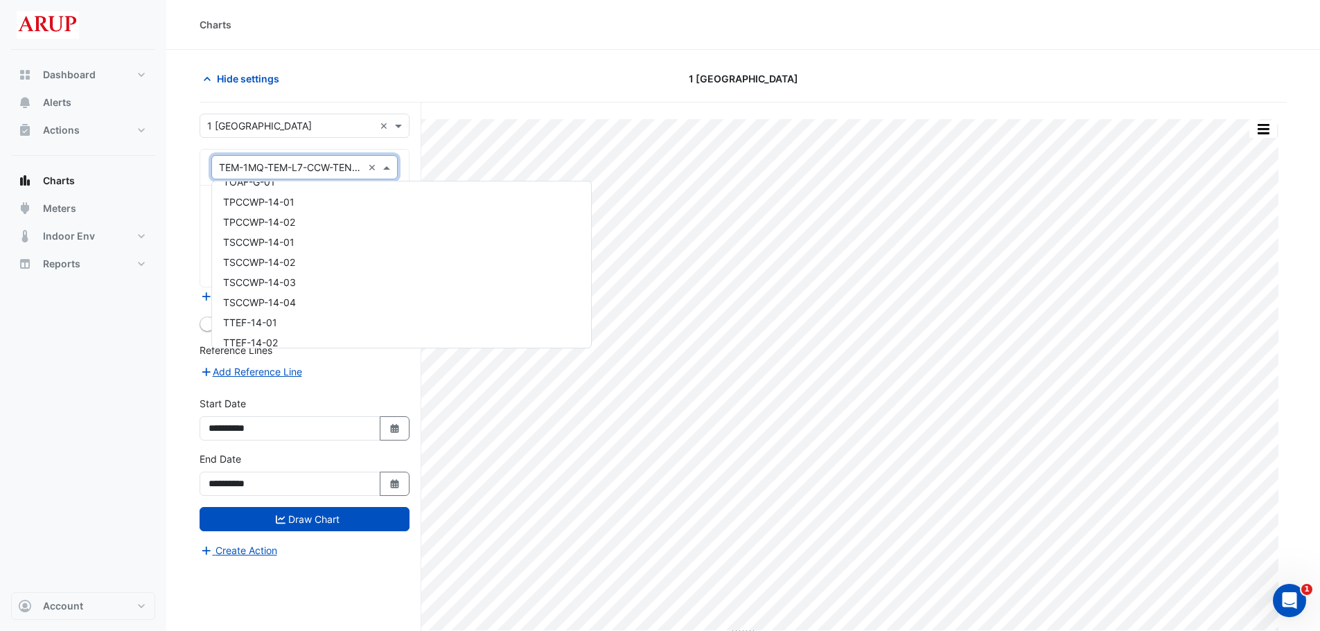
scroll to position [9870, 0]
click at [341, 233] on div "TPCCWP-14-01" at bounding box center [401, 236] width 379 height 20
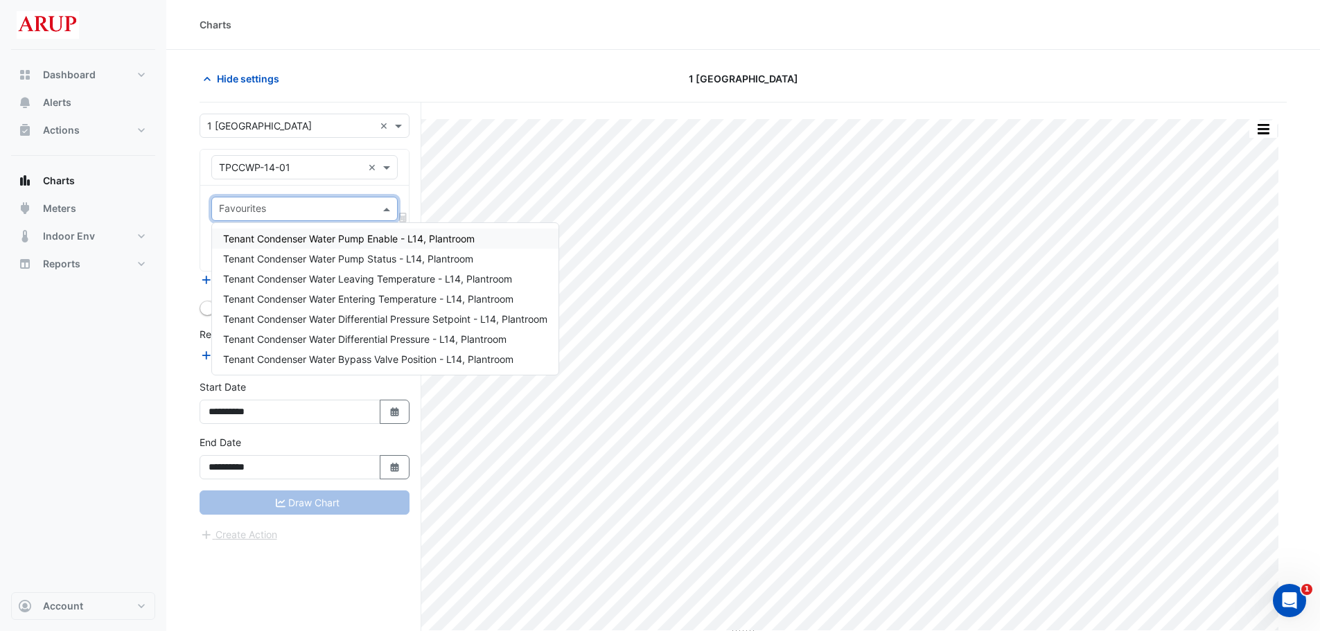
click at [387, 209] on span at bounding box center [388, 209] width 17 height 15
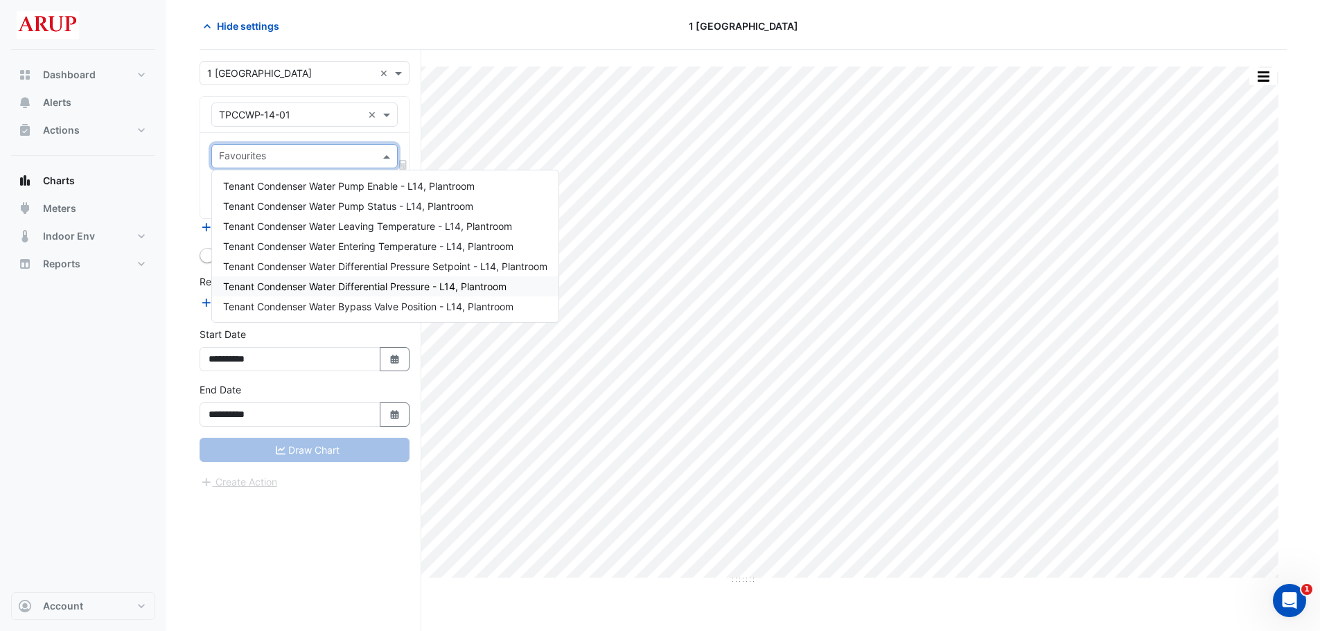
scroll to position [0, 0]
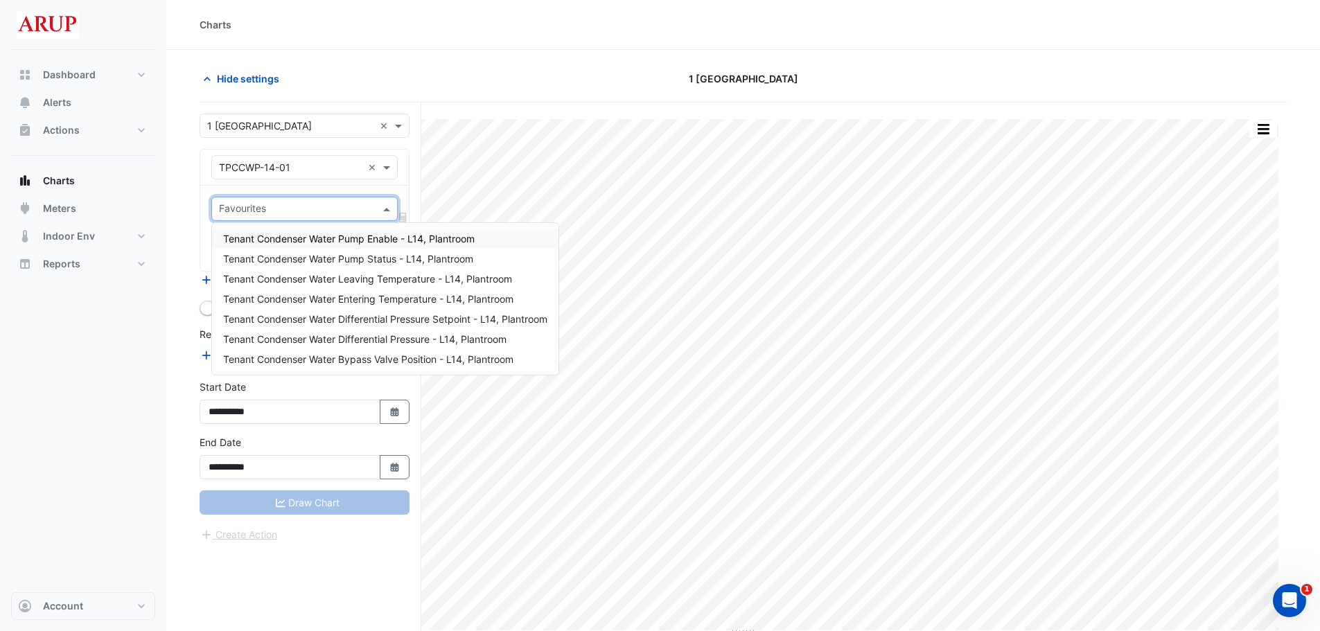
click at [387, 207] on span at bounding box center [388, 209] width 17 height 15
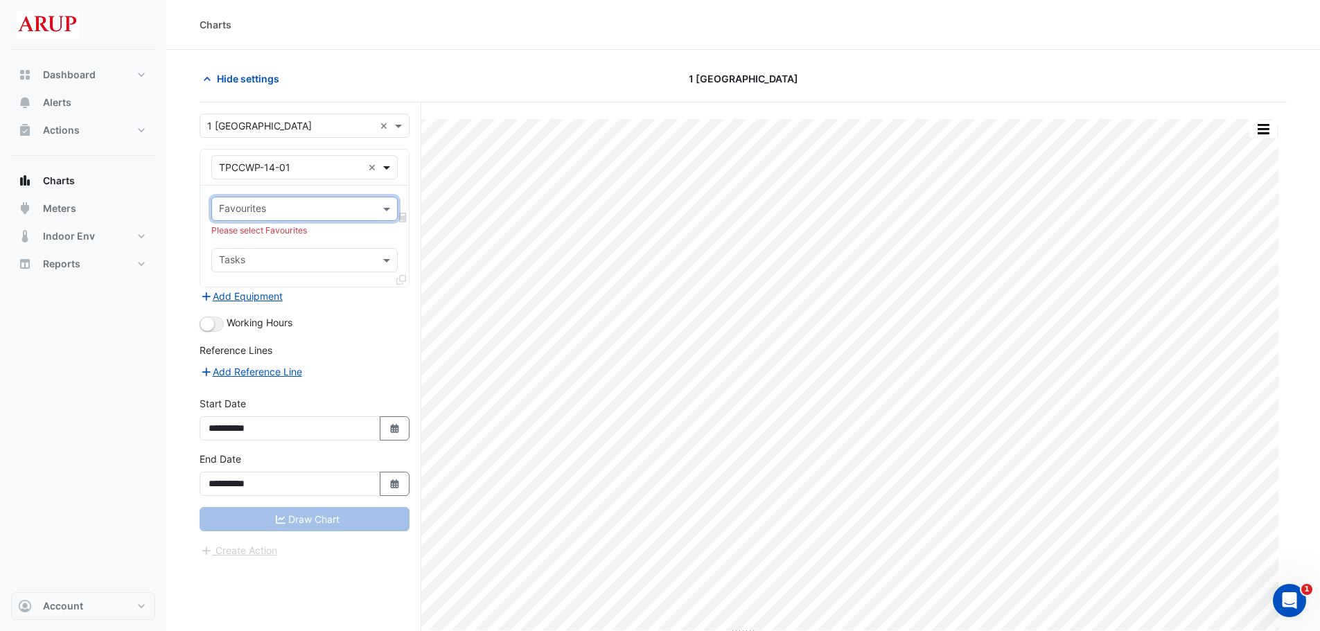
click at [387, 164] on span at bounding box center [388, 167] width 17 height 15
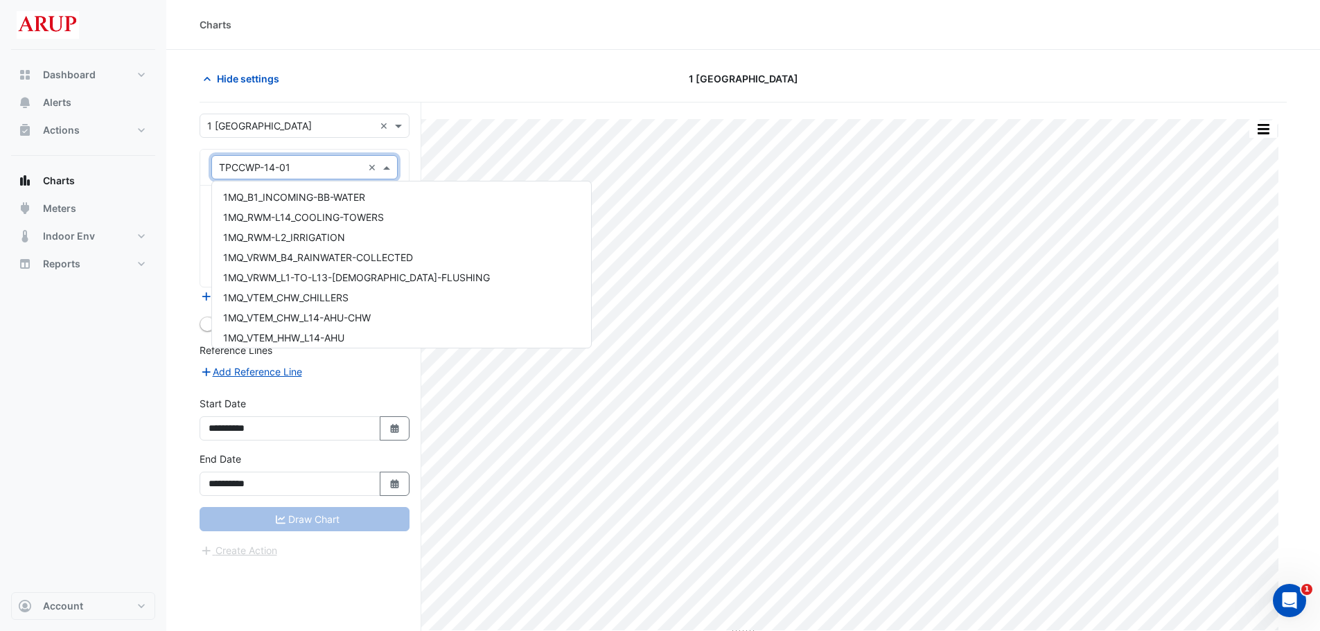
scroll to position [9914, 0]
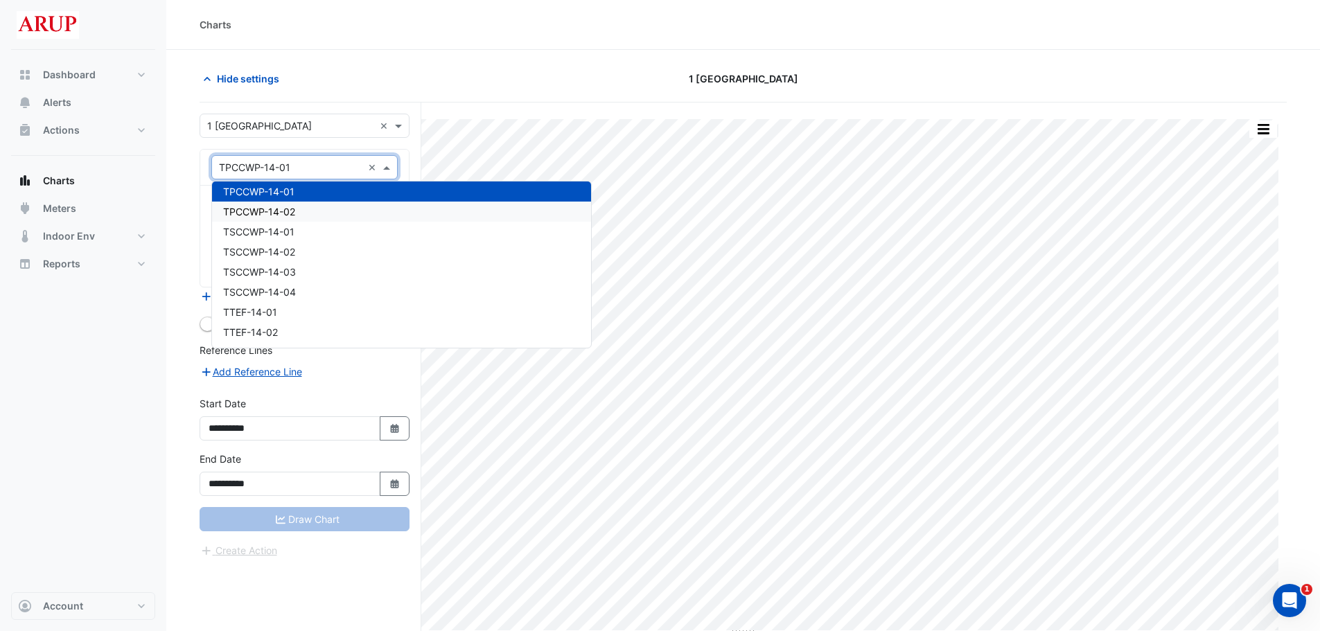
click at [305, 213] on div "TPCCWP-14-02" at bounding box center [401, 212] width 379 height 20
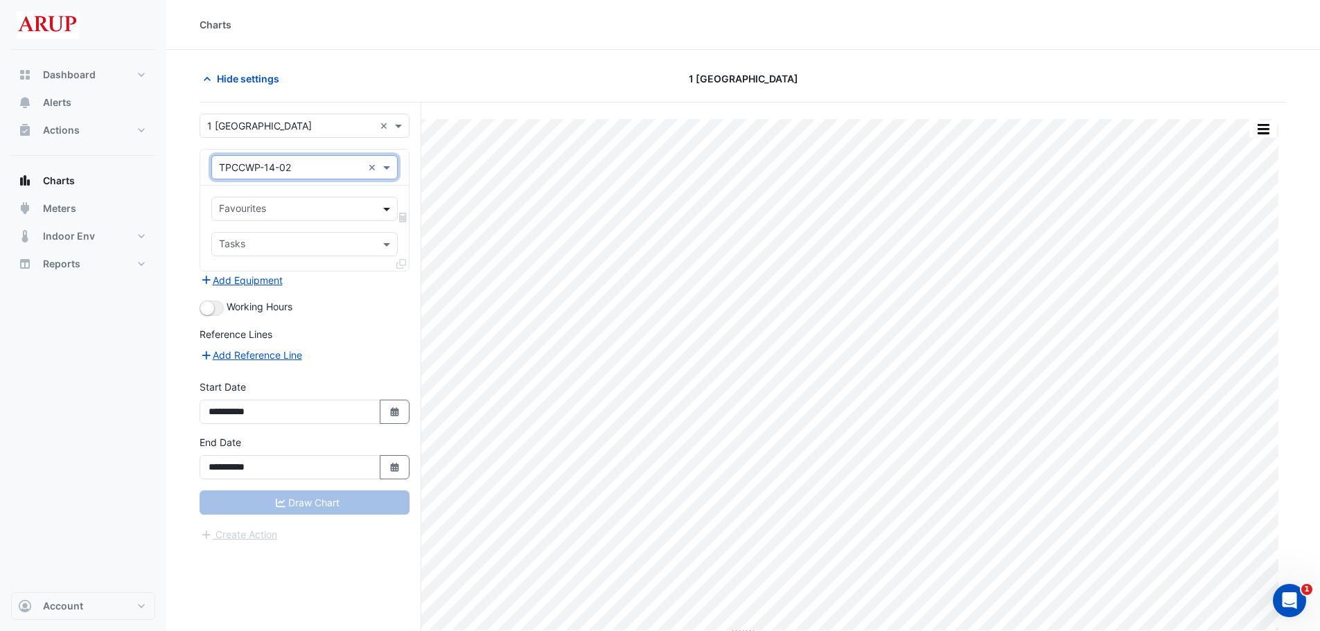
click at [387, 209] on span at bounding box center [388, 209] width 17 height 15
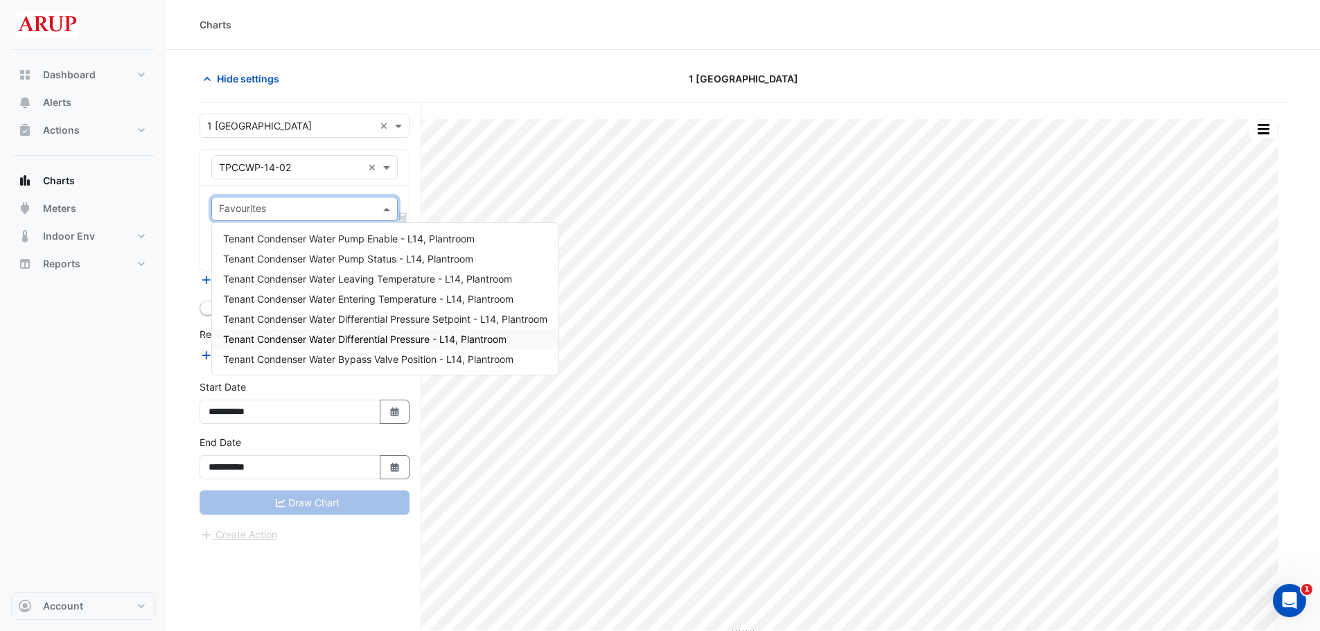
click at [149, 363] on div "Dashboard Portfolio Ratings Performance Alerts Actions Site Manager Charts" at bounding box center [83, 321] width 144 height 543
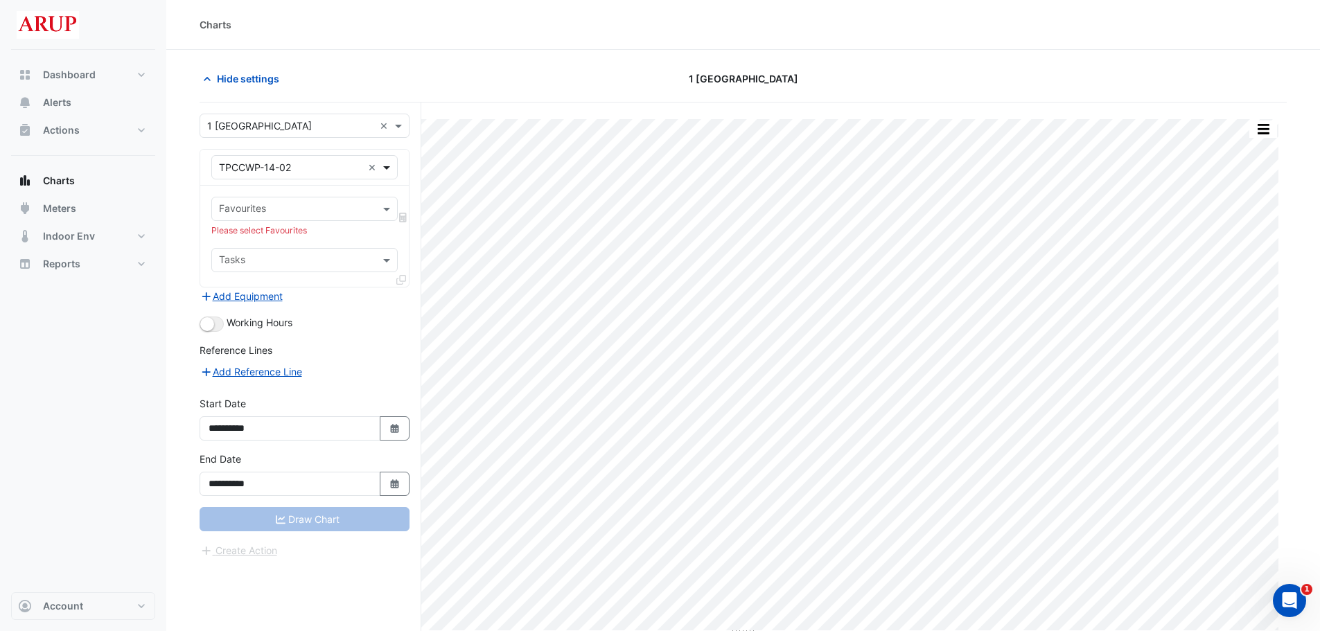
click at [390, 166] on span at bounding box center [388, 167] width 17 height 15
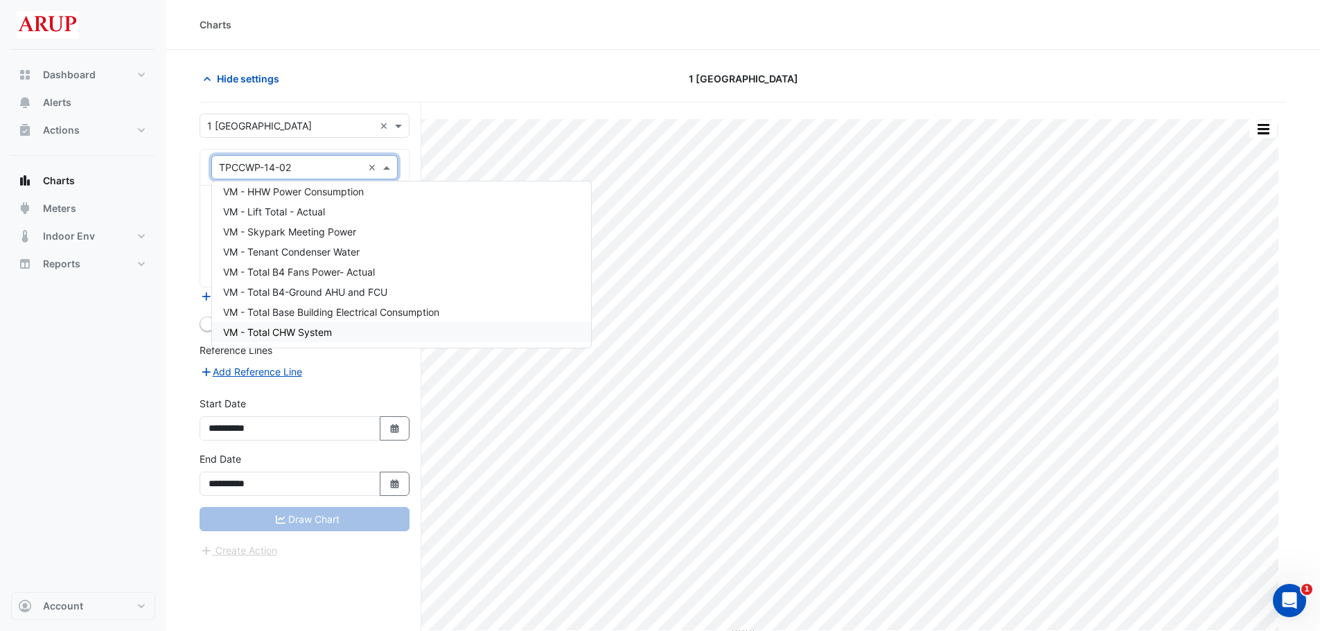
scroll to position [16241, 0]
click at [374, 274] on div "VM - Tenant Condenser Water" at bounding box center [401, 276] width 379 height 20
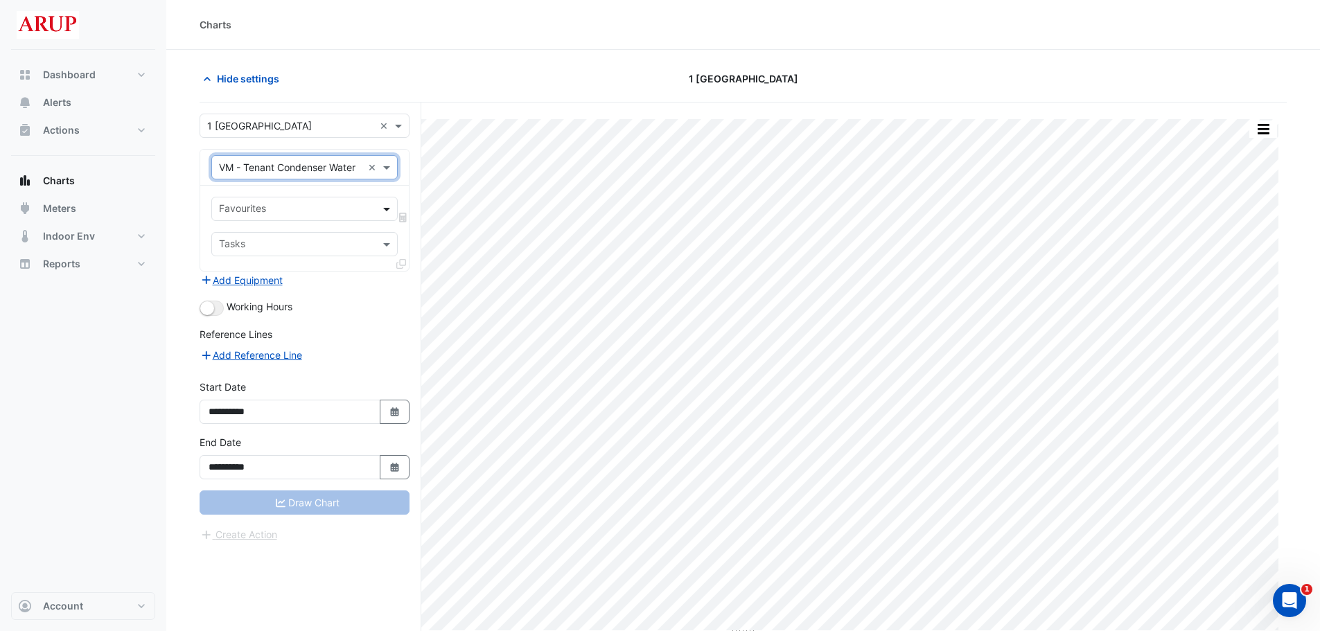
click at [385, 207] on span at bounding box center [388, 209] width 17 height 15
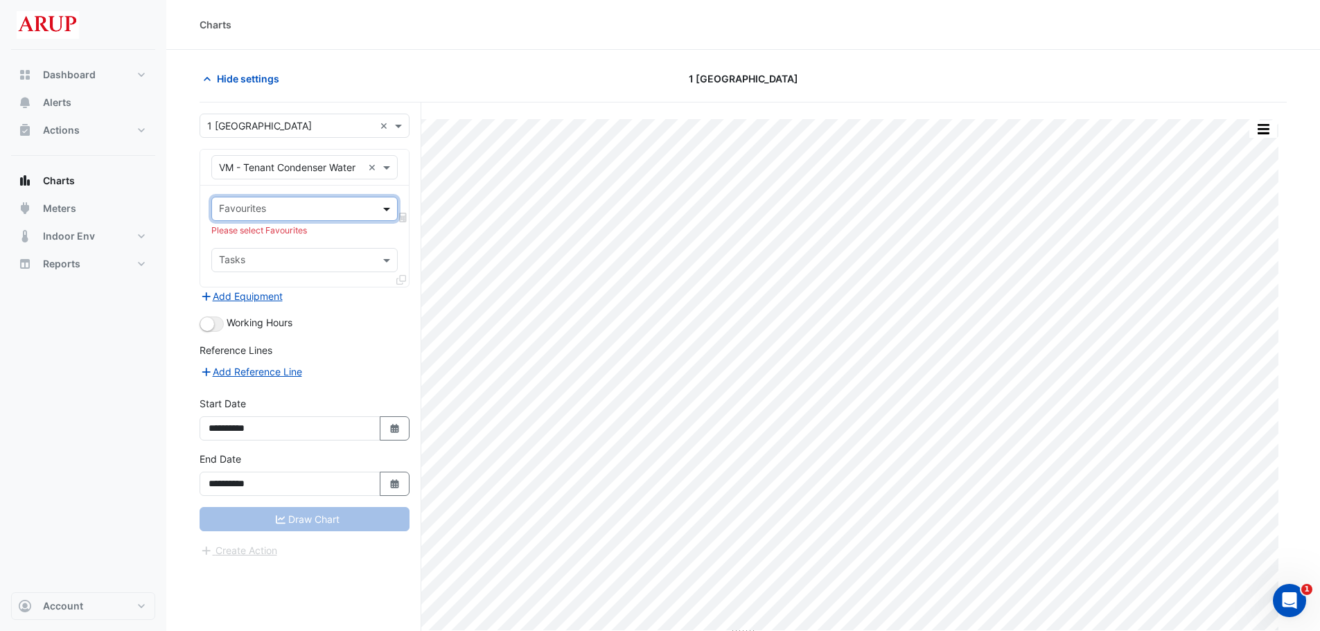
click at [382, 207] on span at bounding box center [388, 209] width 17 height 15
click at [391, 163] on span at bounding box center [388, 167] width 17 height 15
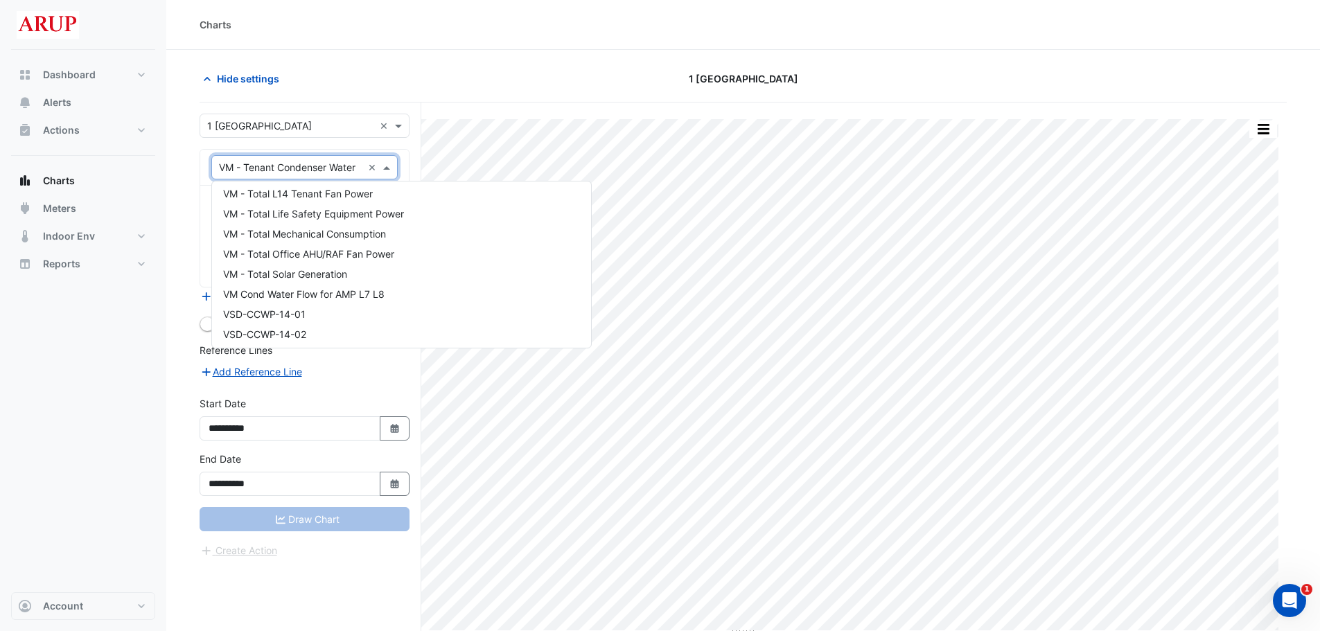
scroll to position [16534, 0]
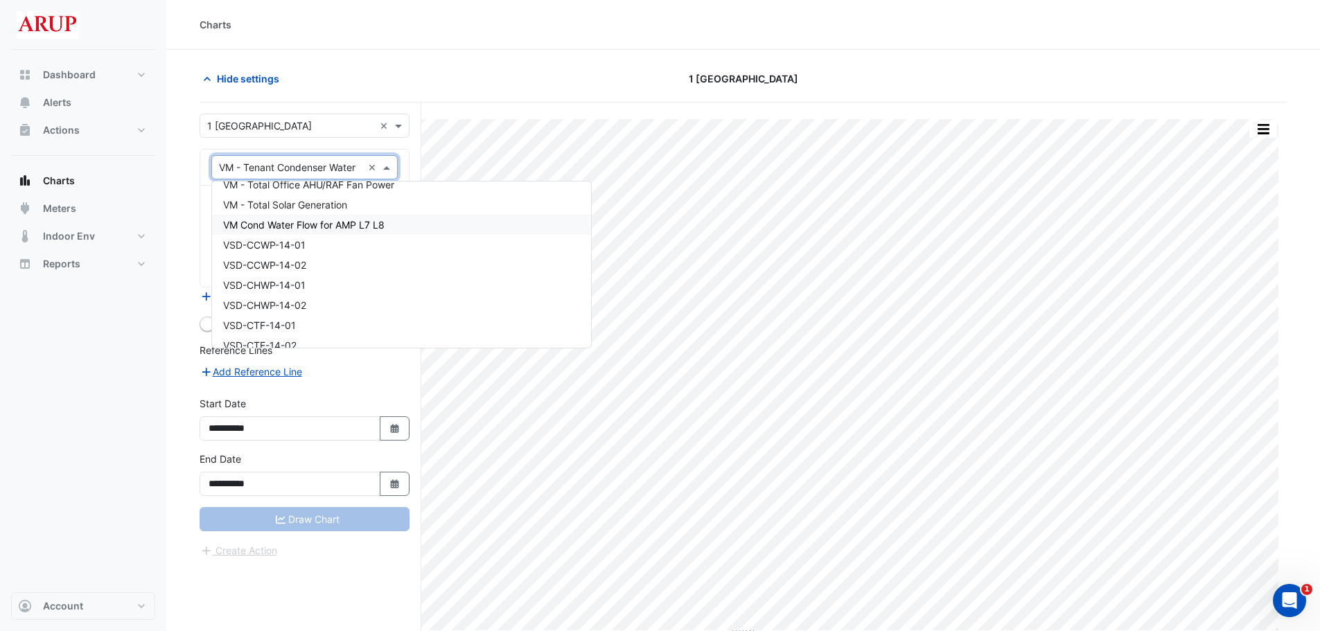
click at [407, 225] on div "VM Cond Water Flow for AMP L7 L8" at bounding box center [401, 225] width 379 height 20
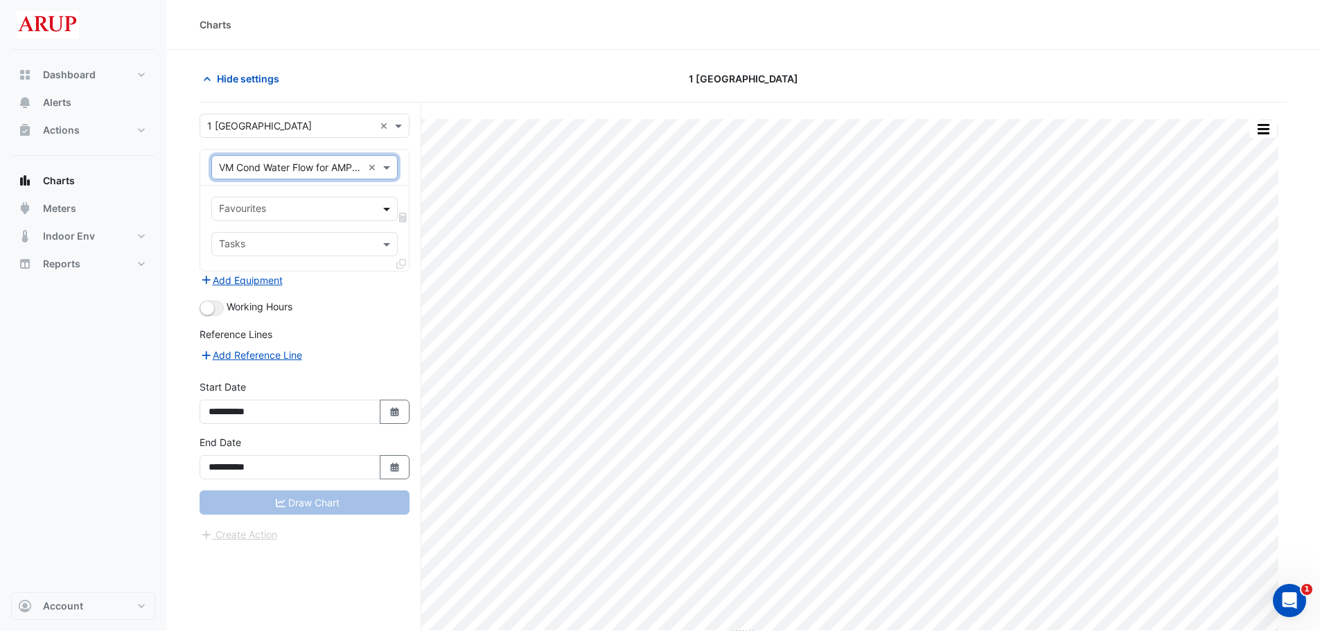
click at [387, 209] on span at bounding box center [388, 209] width 17 height 15
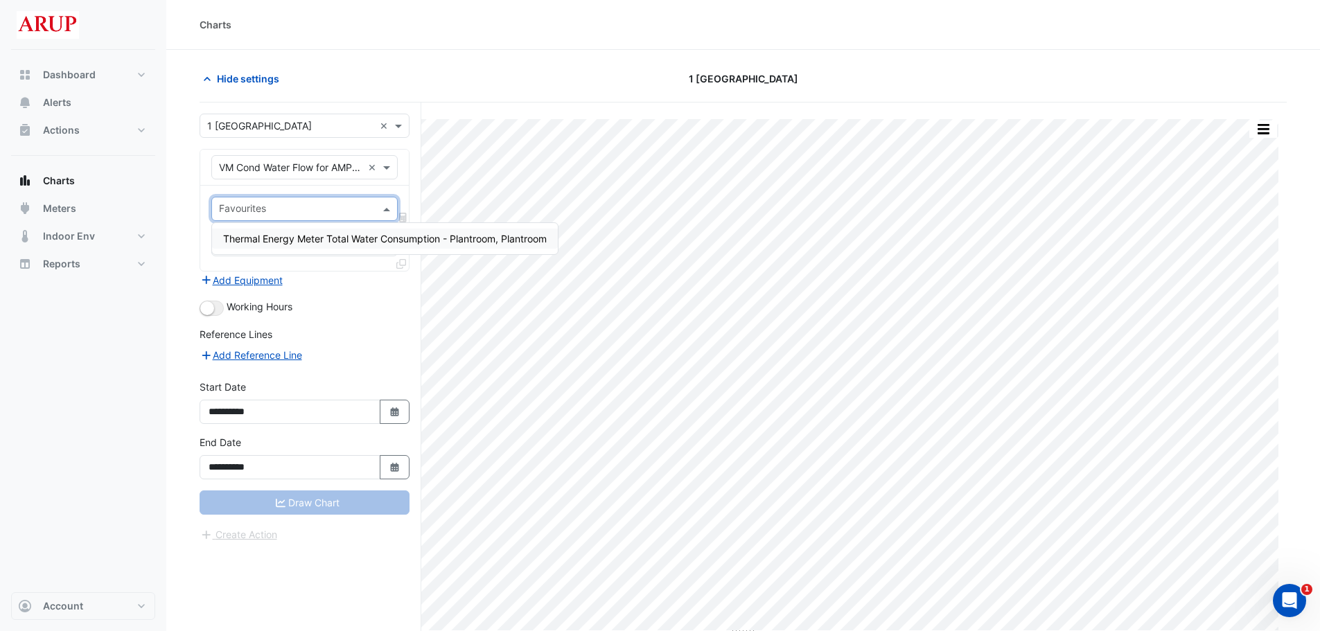
click at [387, 209] on span at bounding box center [388, 209] width 17 height 15
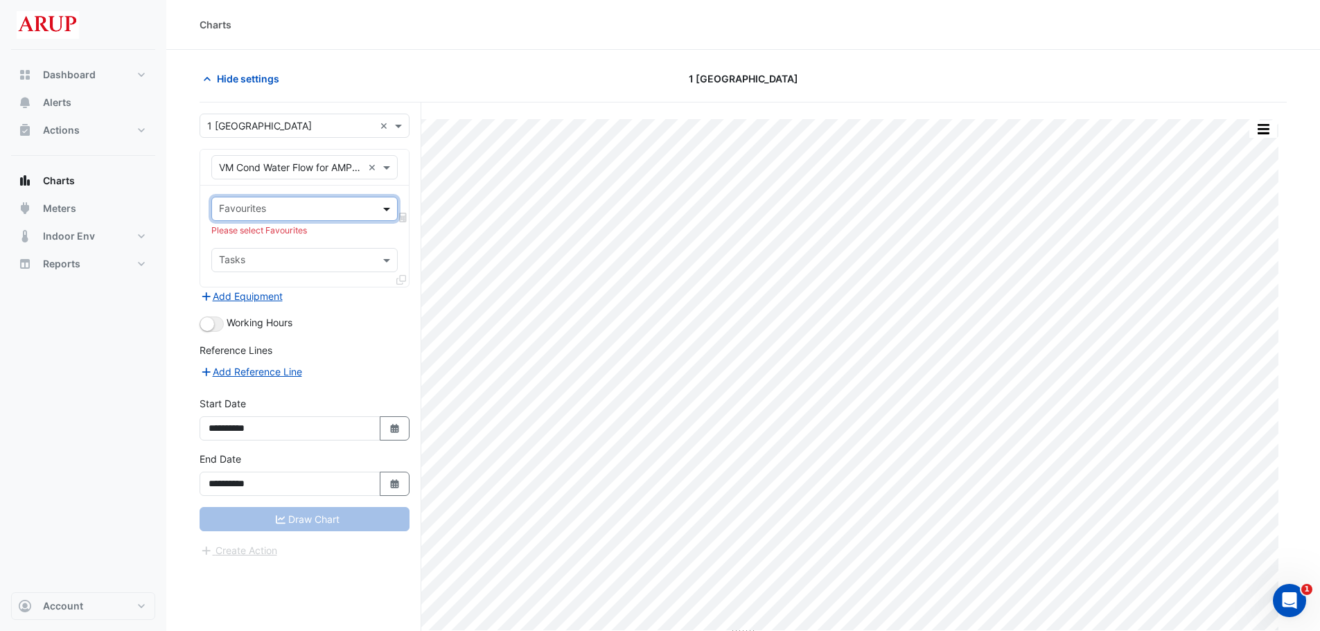
click at [387, 209] on span at bounding box center [388, 209] width 17 height 15
click at [385, 211] on span at bounding box center [388, 209] width 17 height 15
click at [395, 163] on span at bounding box center [388, 167] width 17 height 15
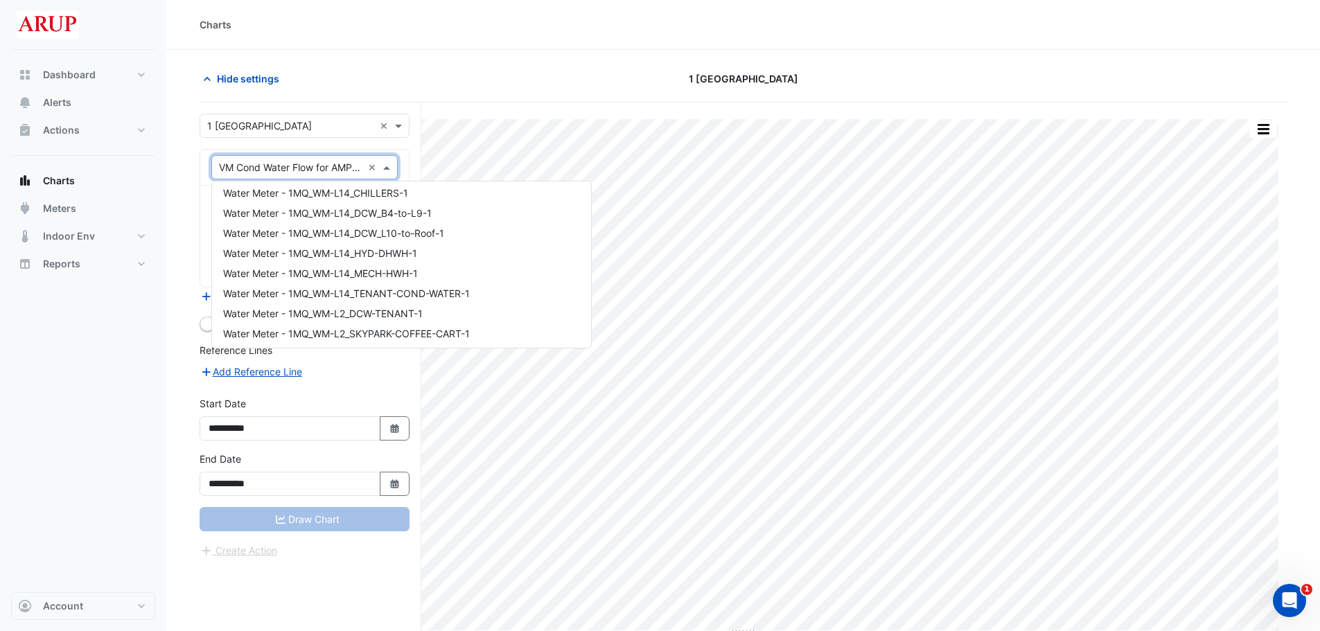
scroll to position [17676, 0]
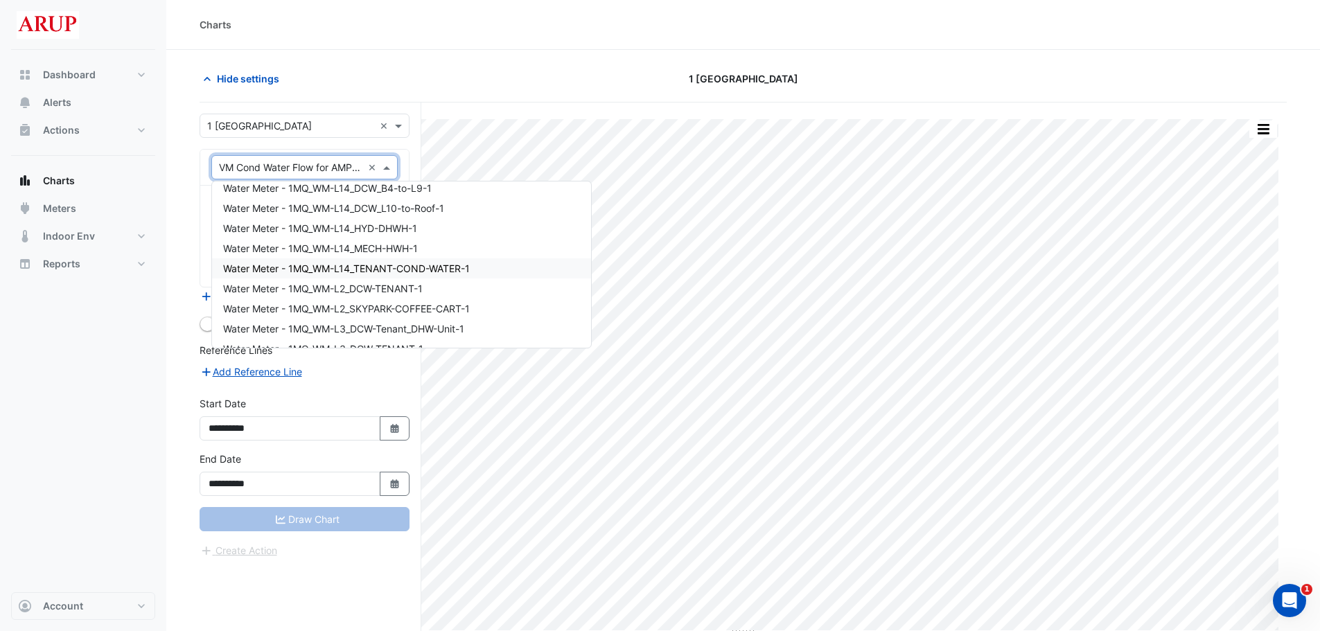
click at [484, 266] on div "Water Meter - 1MQ_WM-L14_TENANT-COND-WATER-1" at bounding box center [401, 269] width 379 height 20
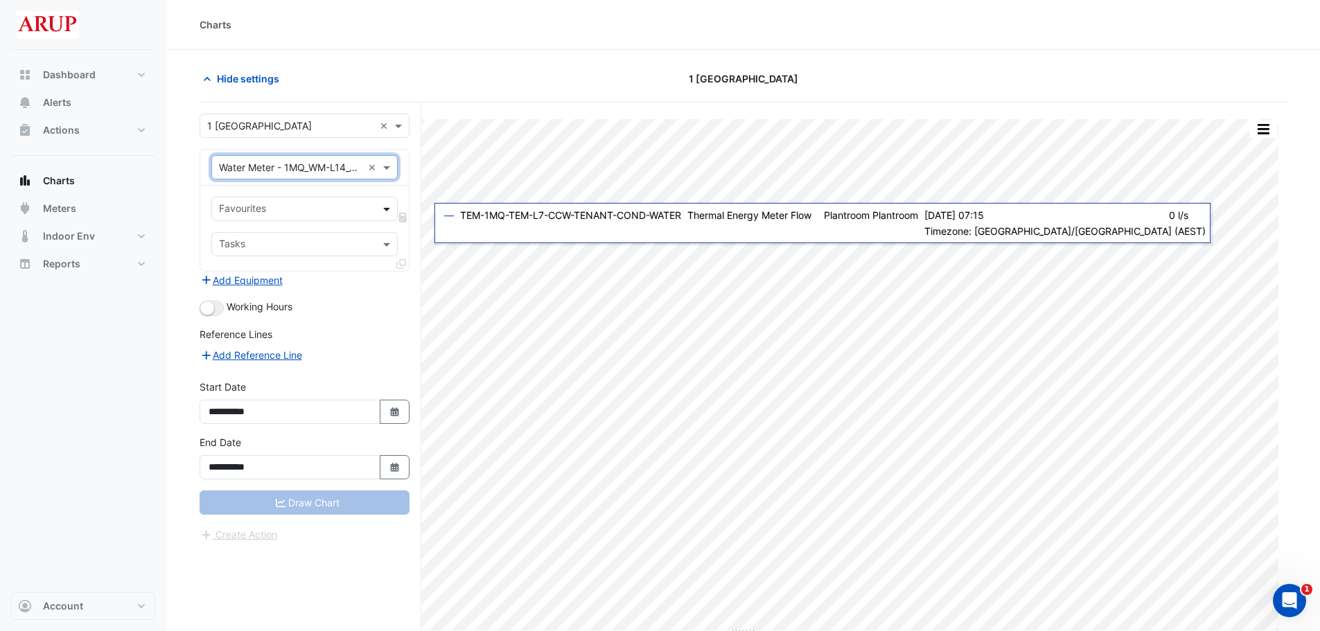
click at [388, 208] on span at bounding box center [388, 209] width 17 height 15
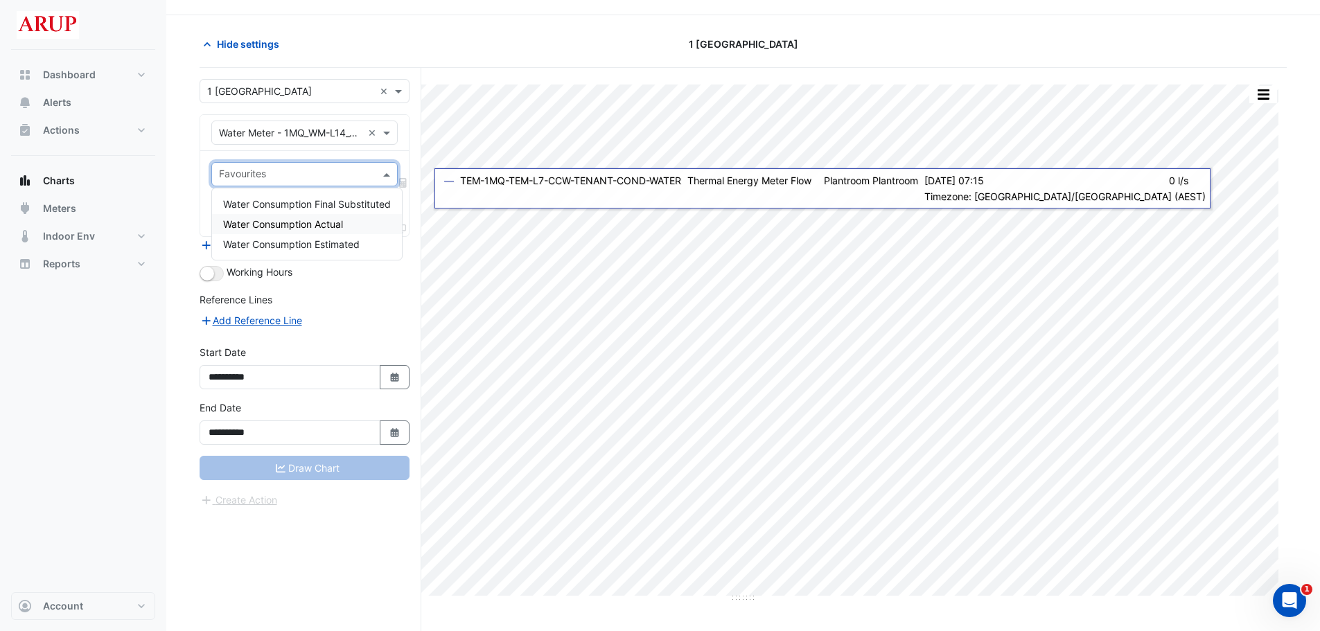
scroll to position [53, 0]
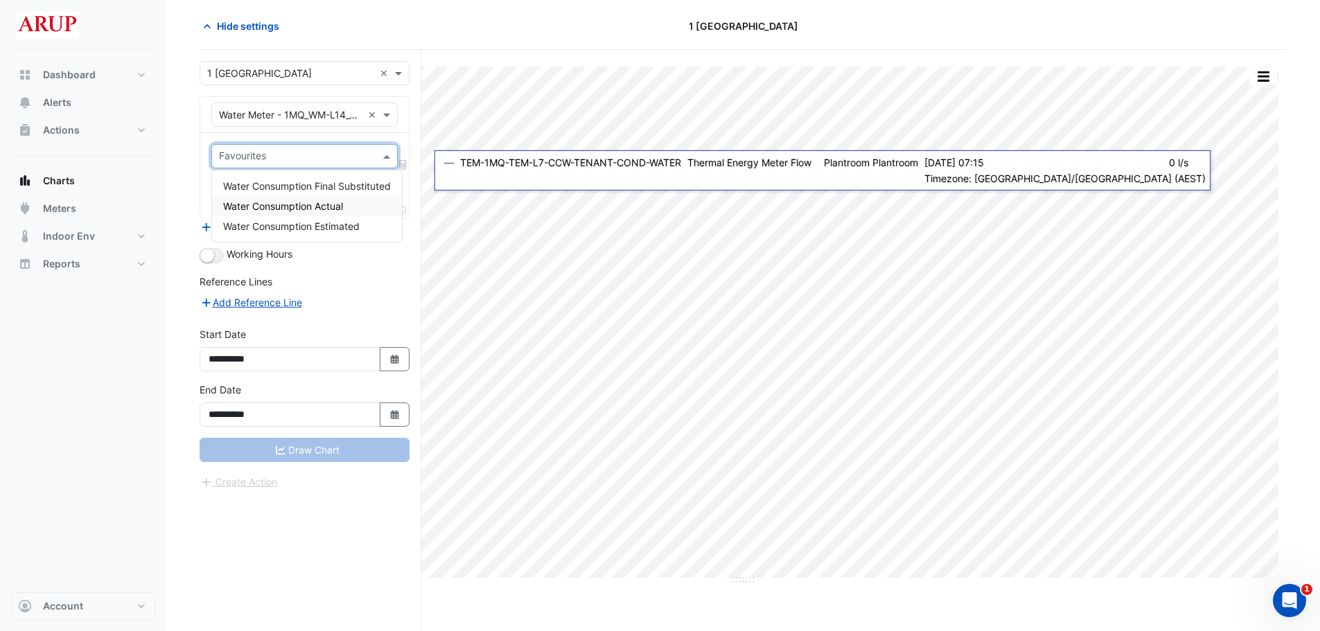
click at [354, 205] on div "Water Consumption Actual" at bounding box center [307, 206] width 190 height 20
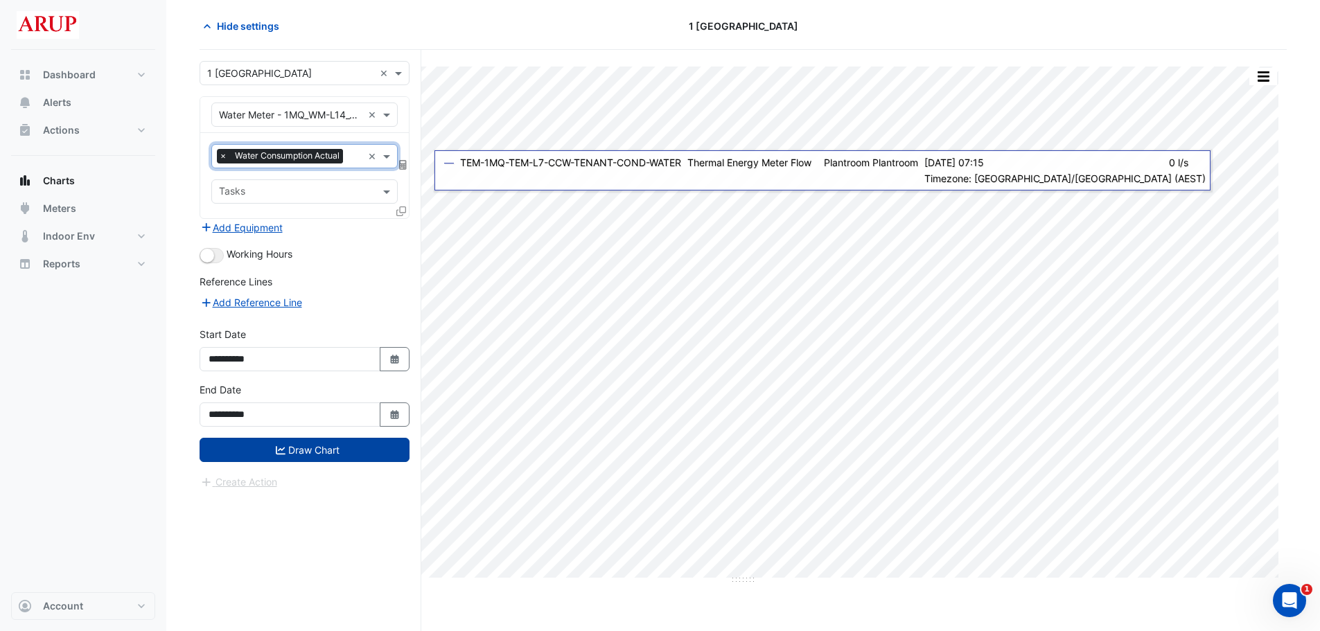
click at [313, 450] on button "Draw Chart" at bounding box center [305, 450] width 210 height 24
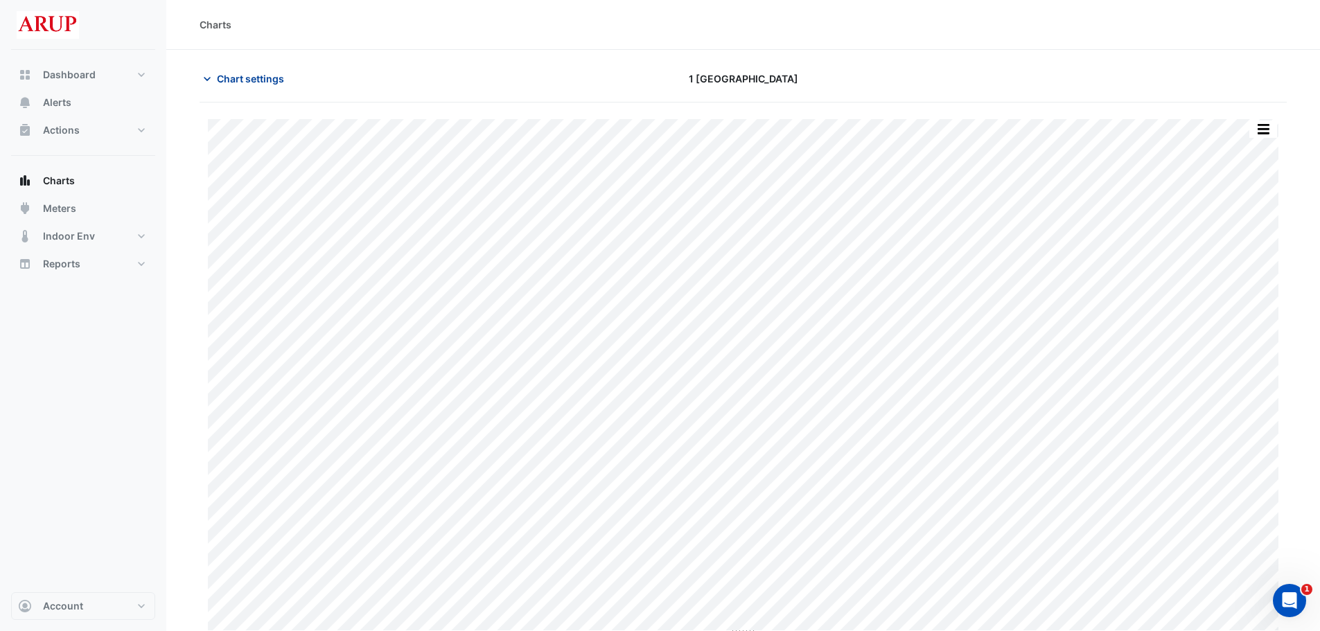
click at [206, 76] on icon "button" at bounding box center [207, 79] width 14 height 14
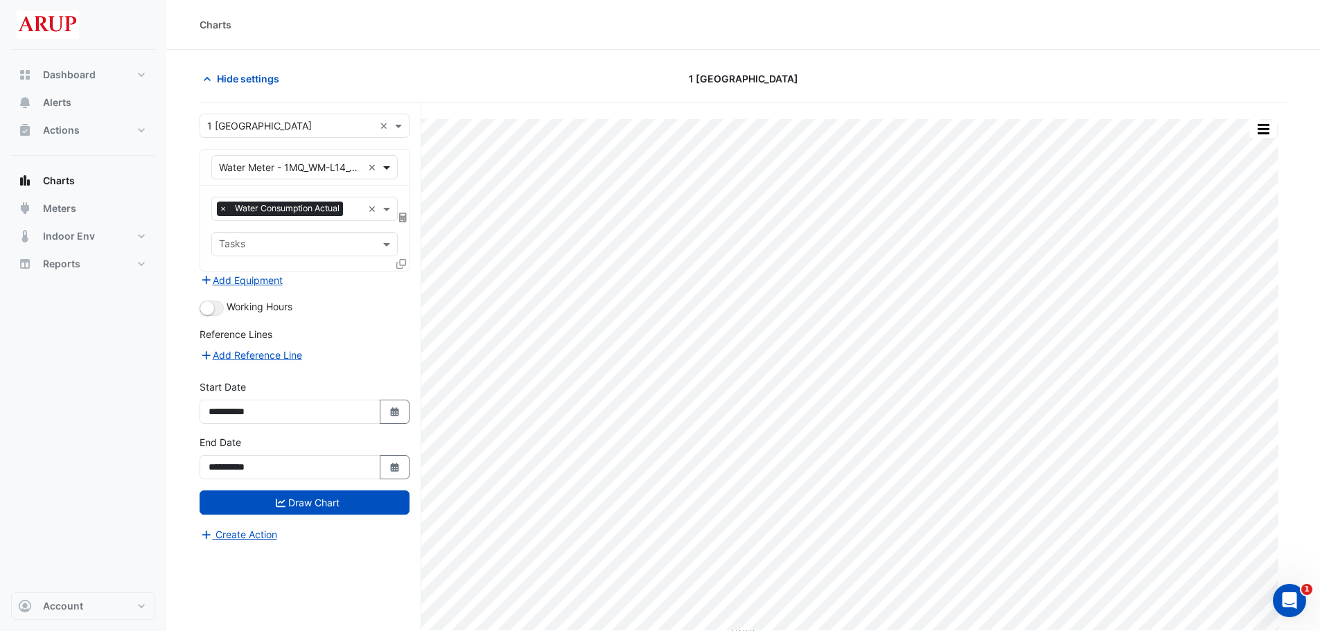
click at [382, 173] on span at bounding box center [388, 167] width 17 height 15
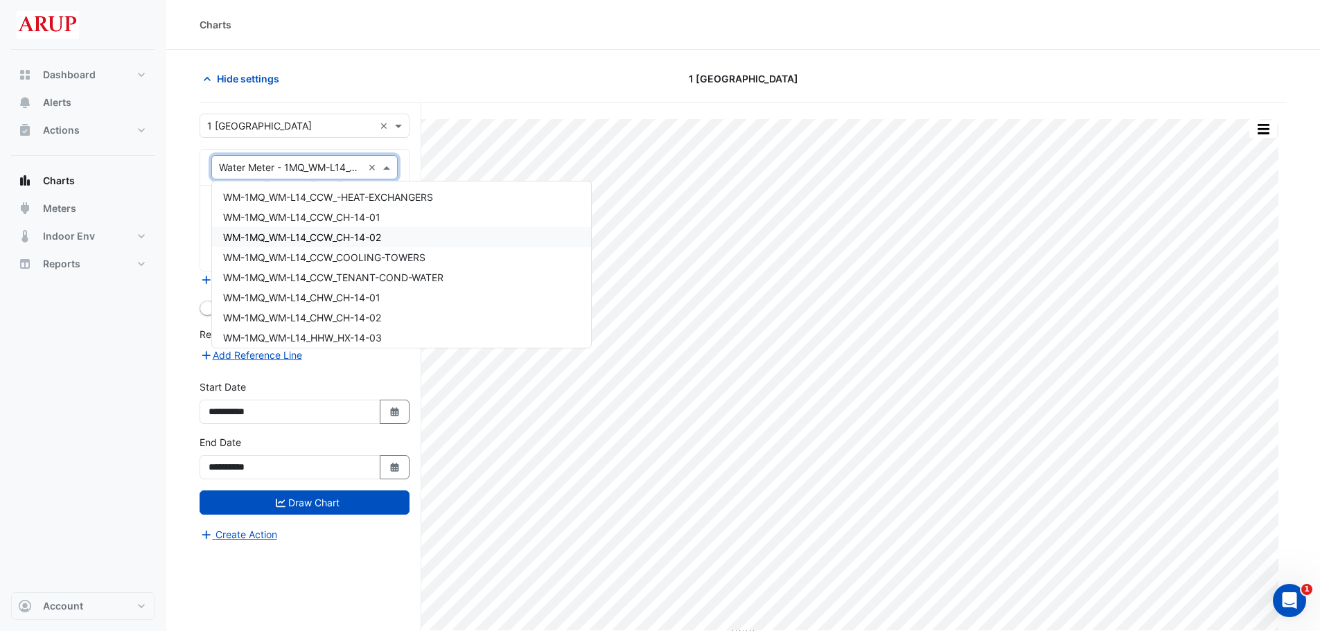
scroll to position [18515, 0]
click at [483, 251] on div "WM-1MQ_WM-L14_CCW_TENANT-COND-WATER" at bounding box center [401, 253] width 379 height 20
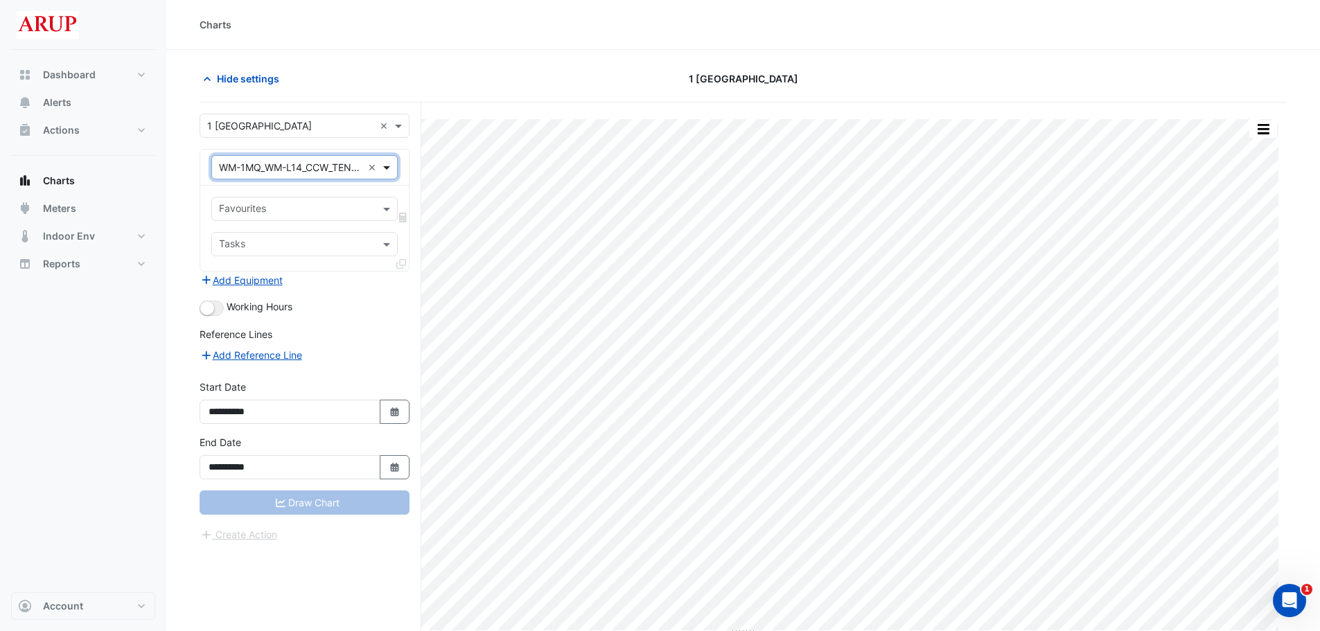
click at [392, 171] on span at bounding box center [388, 167] width 17 height 15
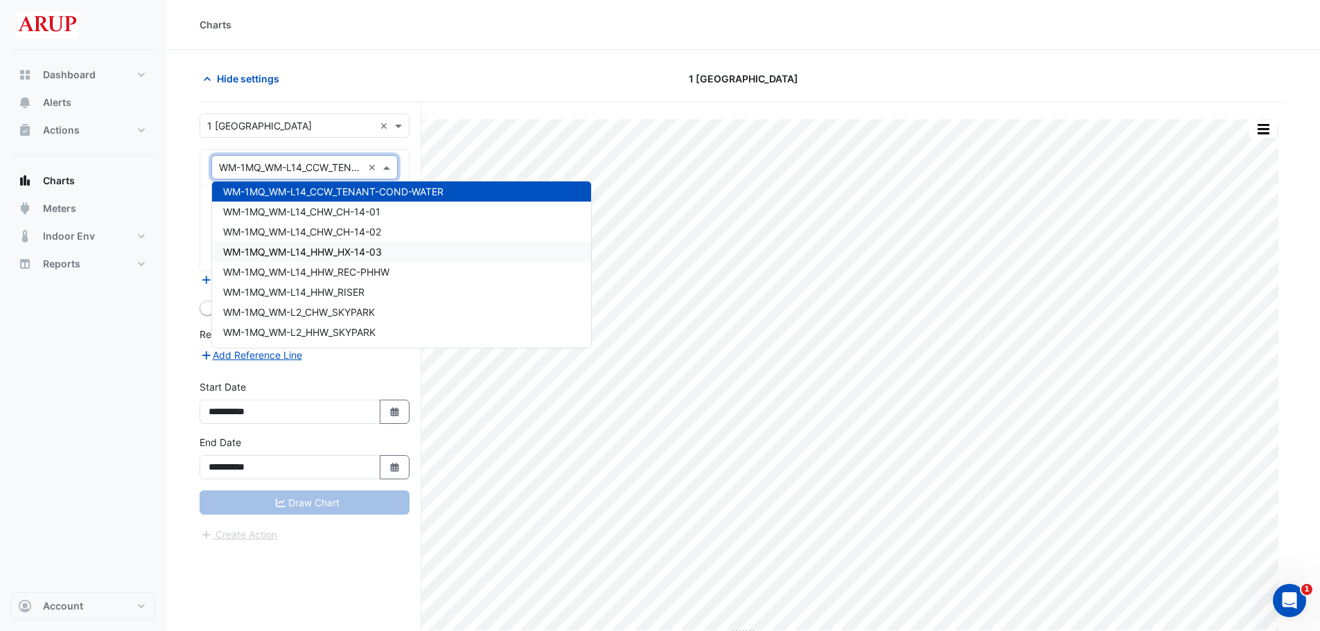
scroll to position [18508, 0]
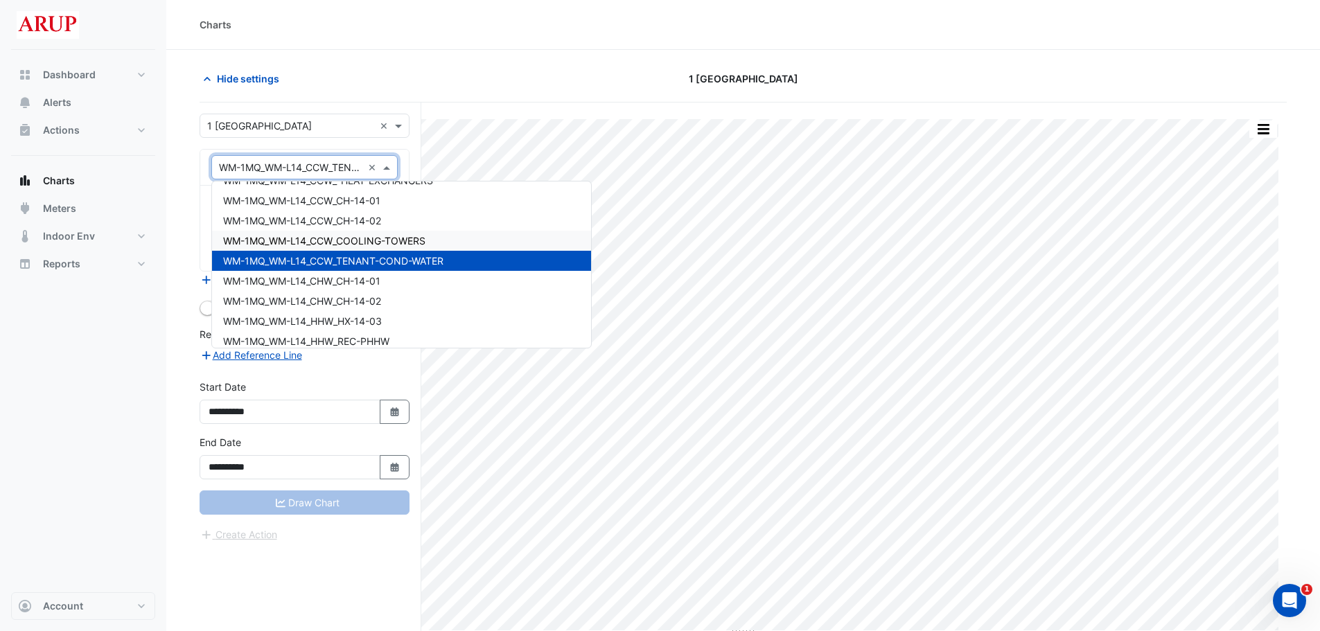
click at [423, 240] on span "WM-1MQ_WM-L14_CCW_COOLING-TOWERS" at bounding box center [324, 241] width 202 height 12
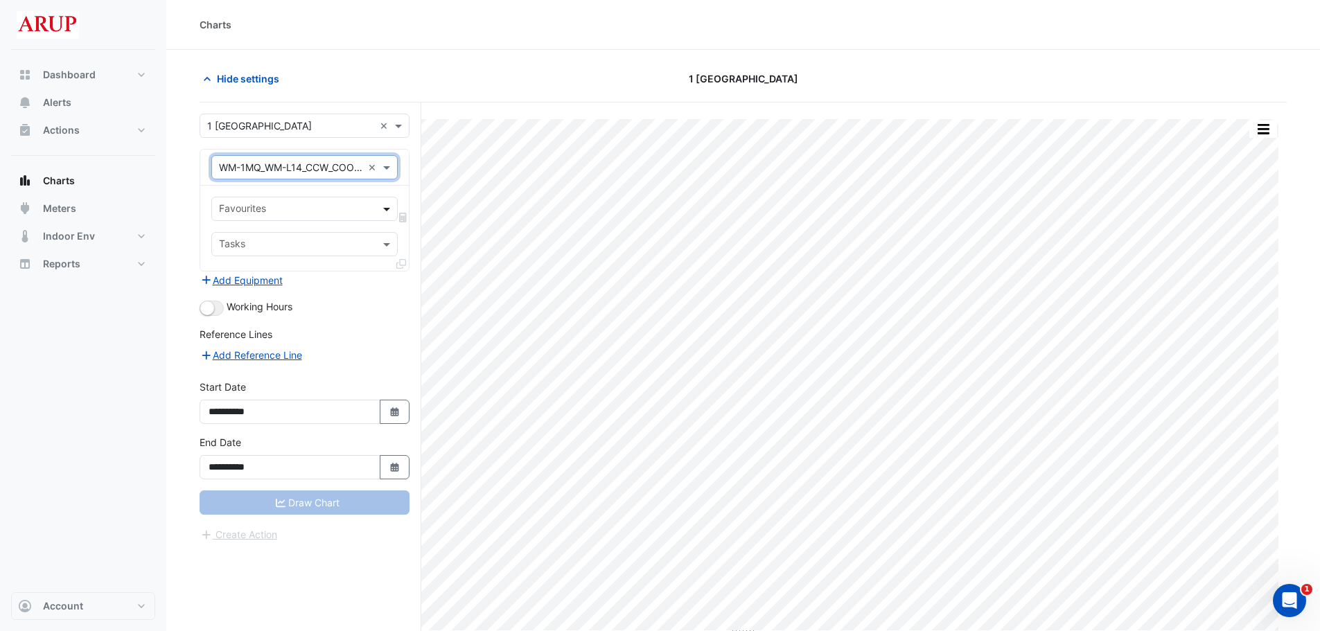
click at [386, 208] on span at bounding box center [388, 209] width 17 height 15
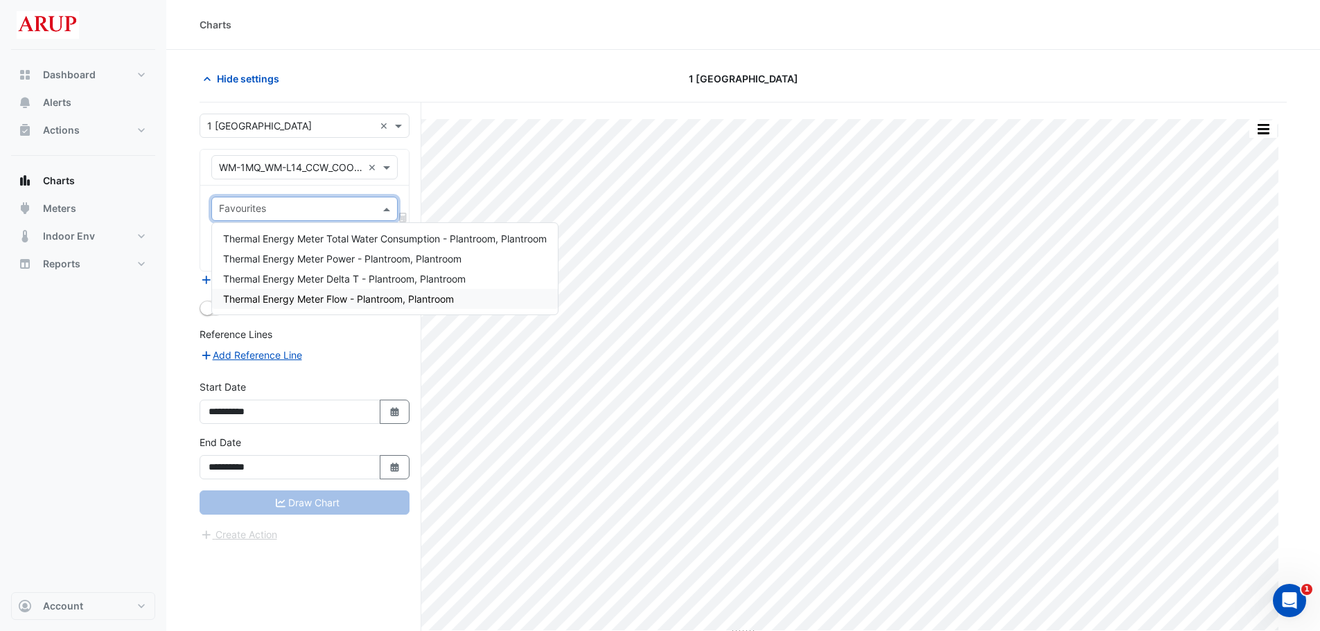
click at [398, 301] on span "Thermal Energy Meter Flow - Plantroom, Plantroom" at bounding box center [338, 299] width 231 height 12
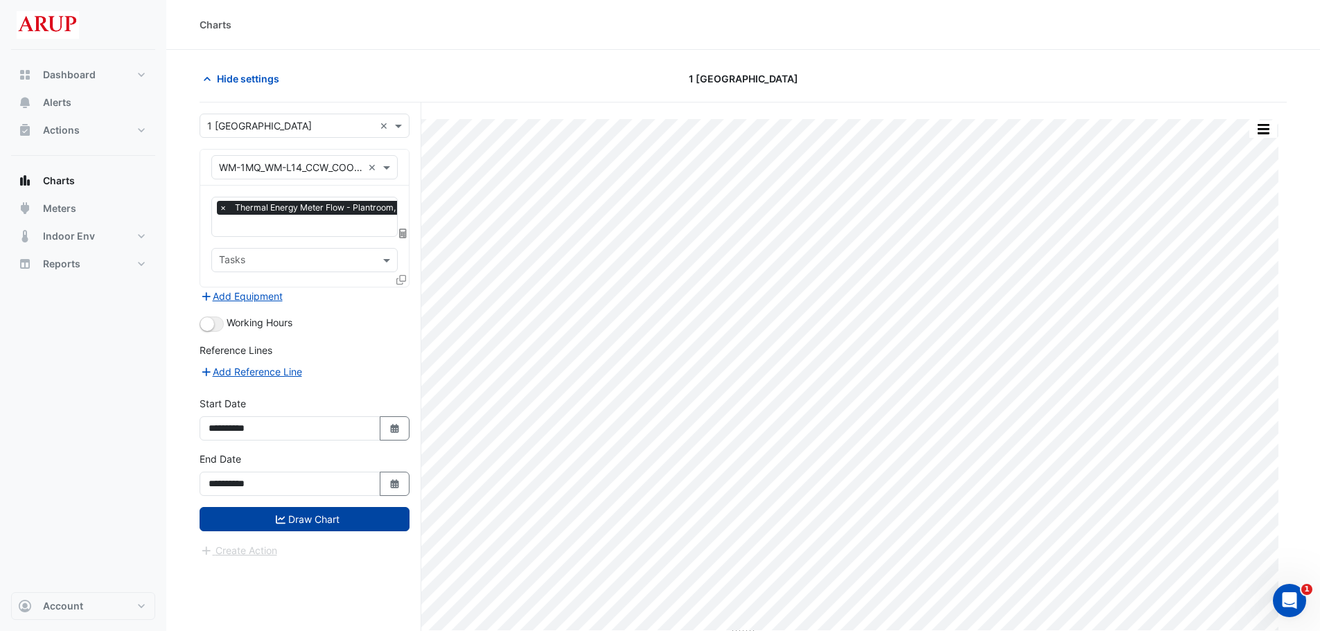
click at [304, 527] on button "Draw Chart" at bounding box center [305, 519] width 210 height 24
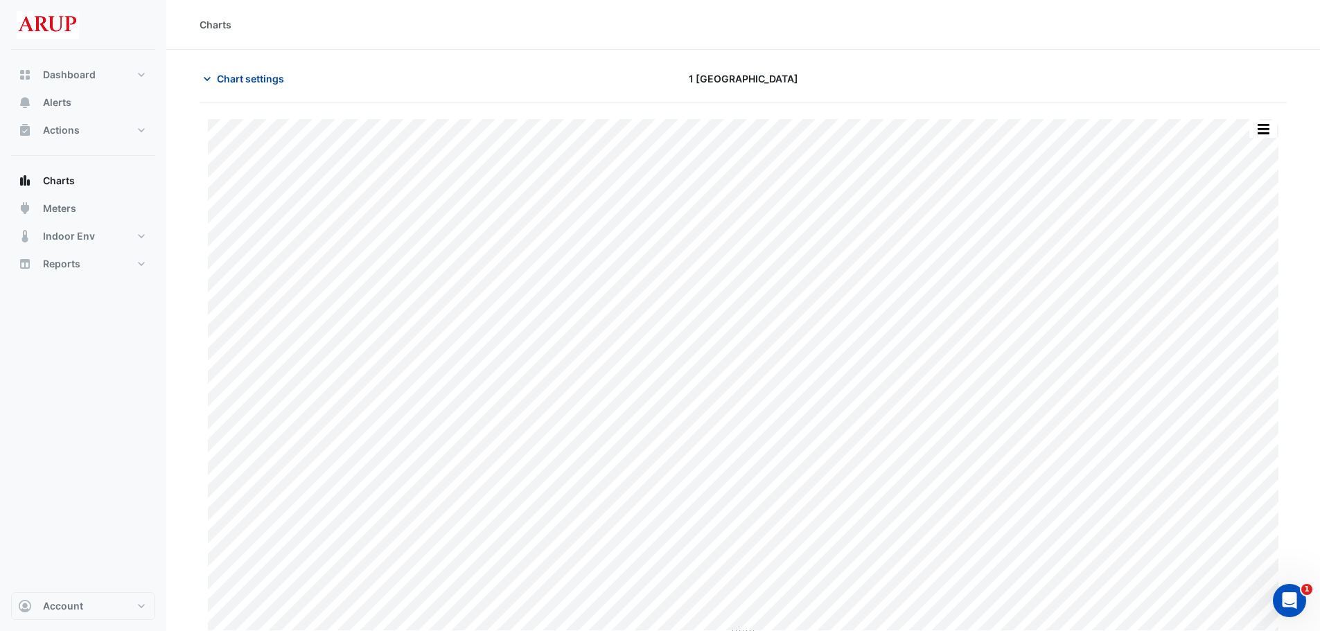
click at [206, 77] on icon "button" at bounding box center [207, 79] width 14 height 14
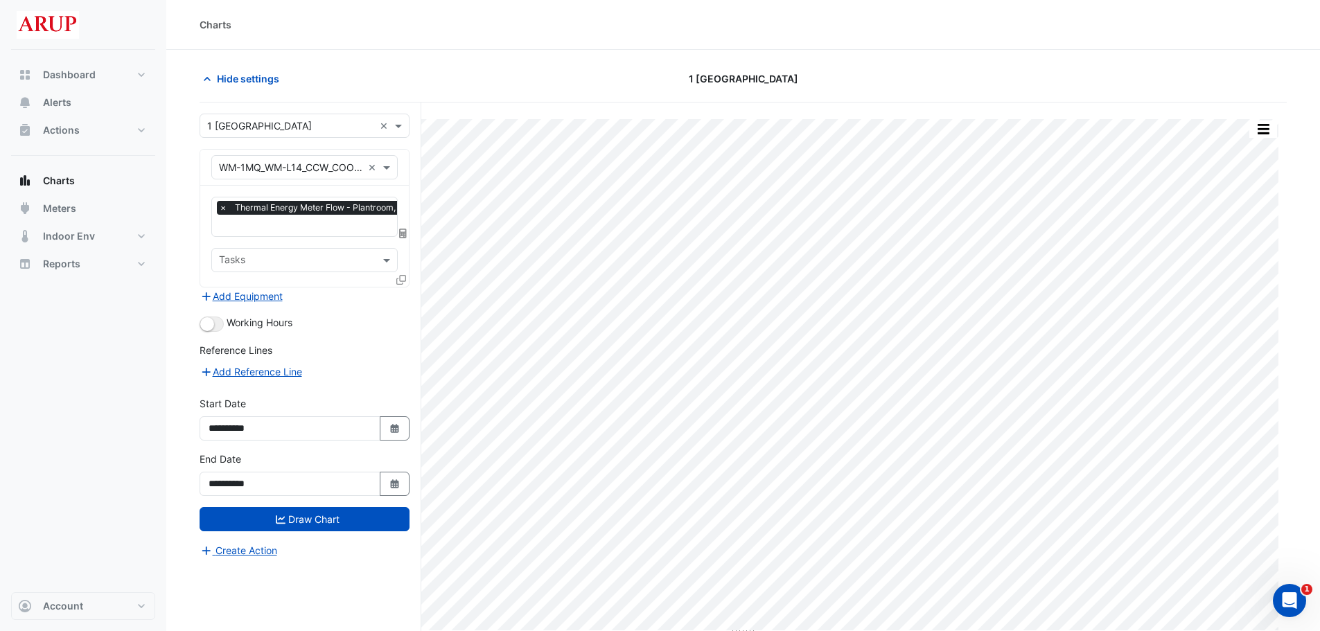
click at [386, 159] on div at bounding box center [304, 167] width 185 height 16
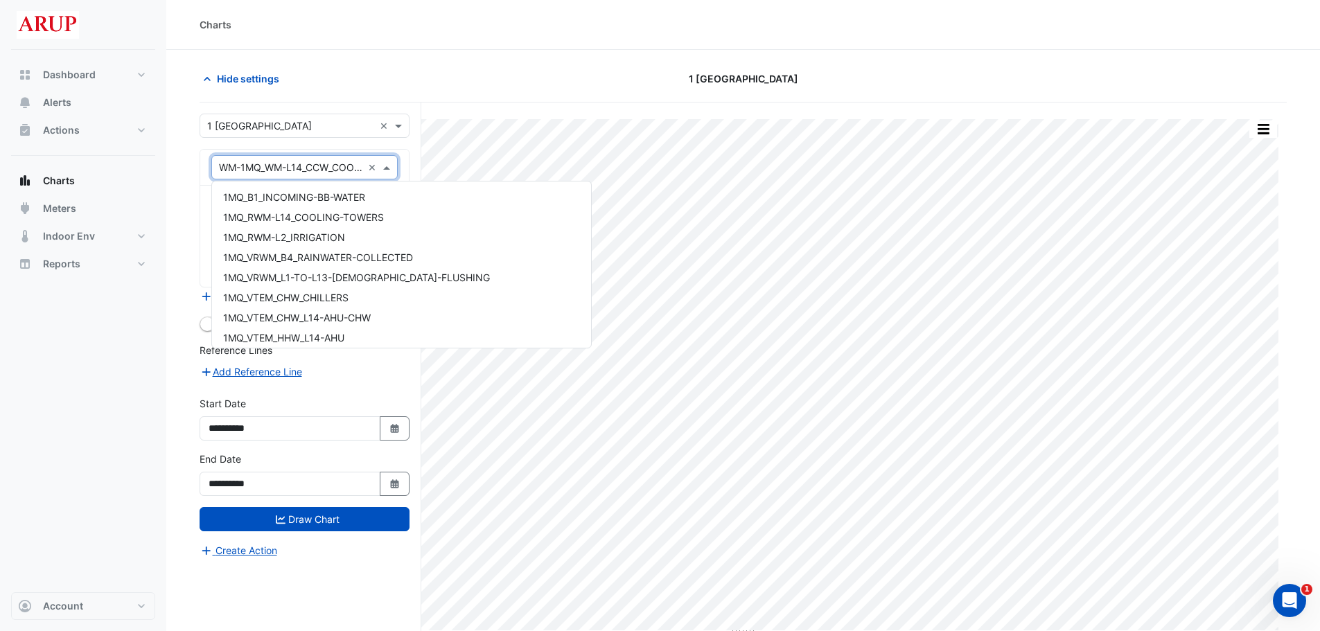
scroll to position [18557, 0]
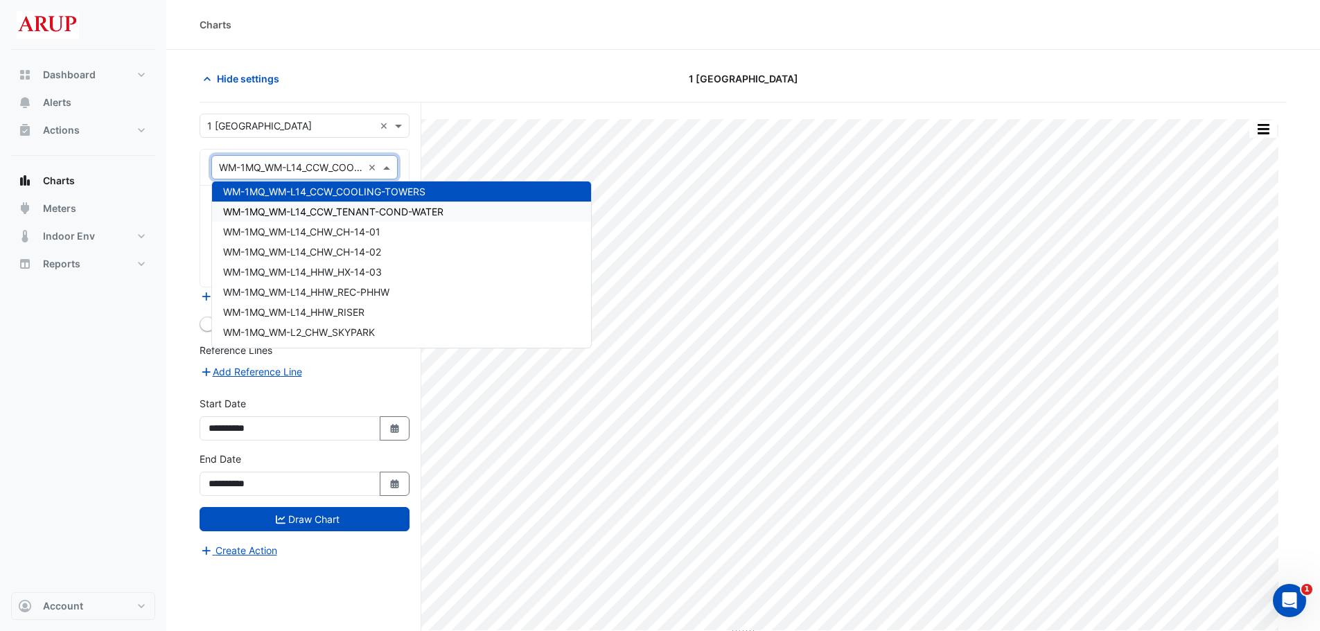
click at [472, 216] on div "WM-1MQ_WM-L14_CCW_TENANT-COND-WATER" at bounding box center [401, 212] width 379 height 20
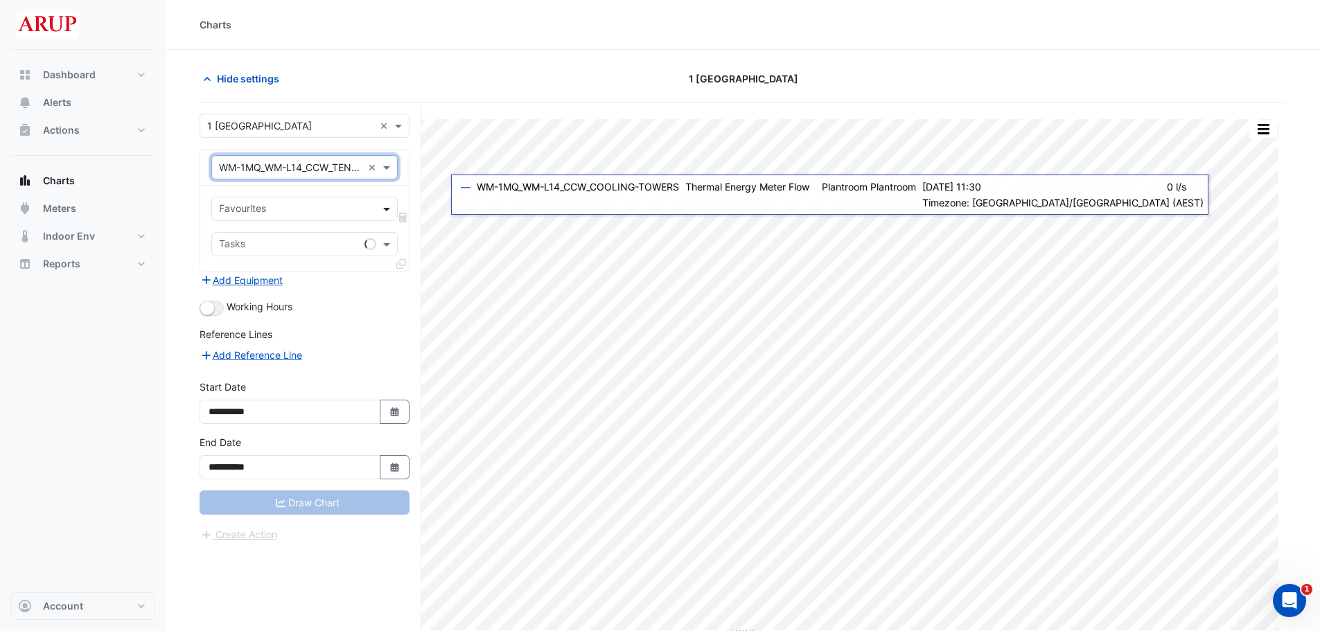
click at [388, 210] on span at bounding box center [388, 209] width 17 height 15
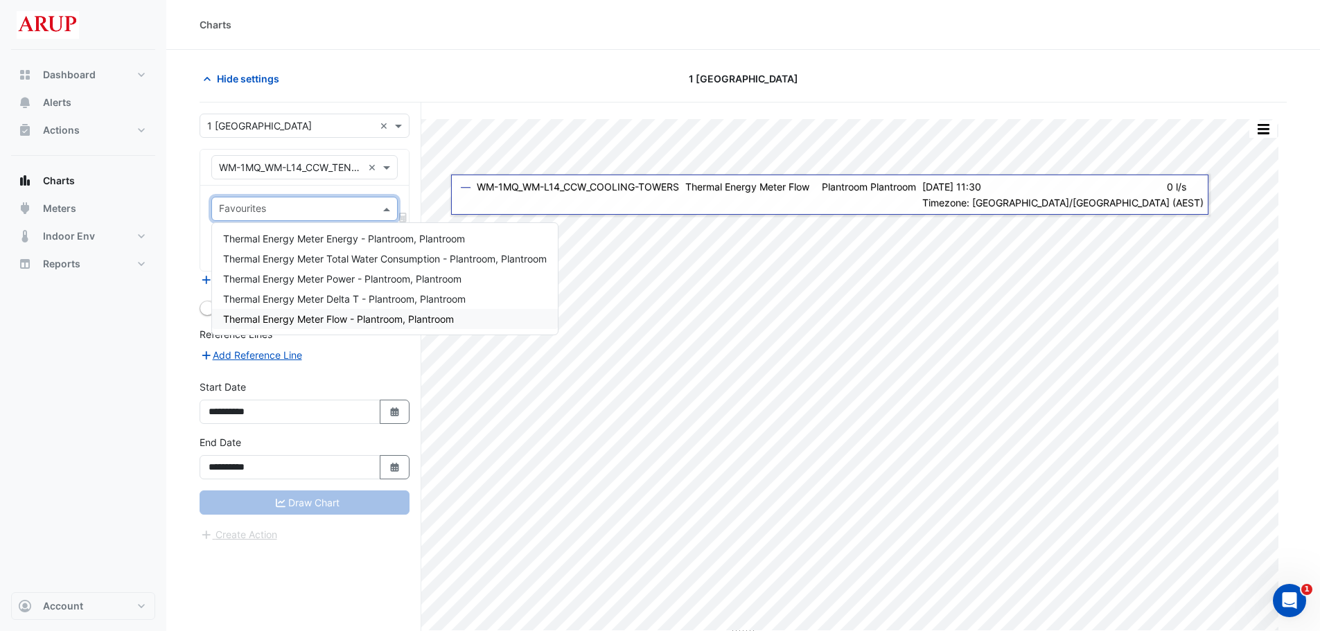
click at [364, 319] on span "Thermal Energy Meter Flow - Plantroom, Plantroom" at bounding box center [338, 319] width 231 height 12
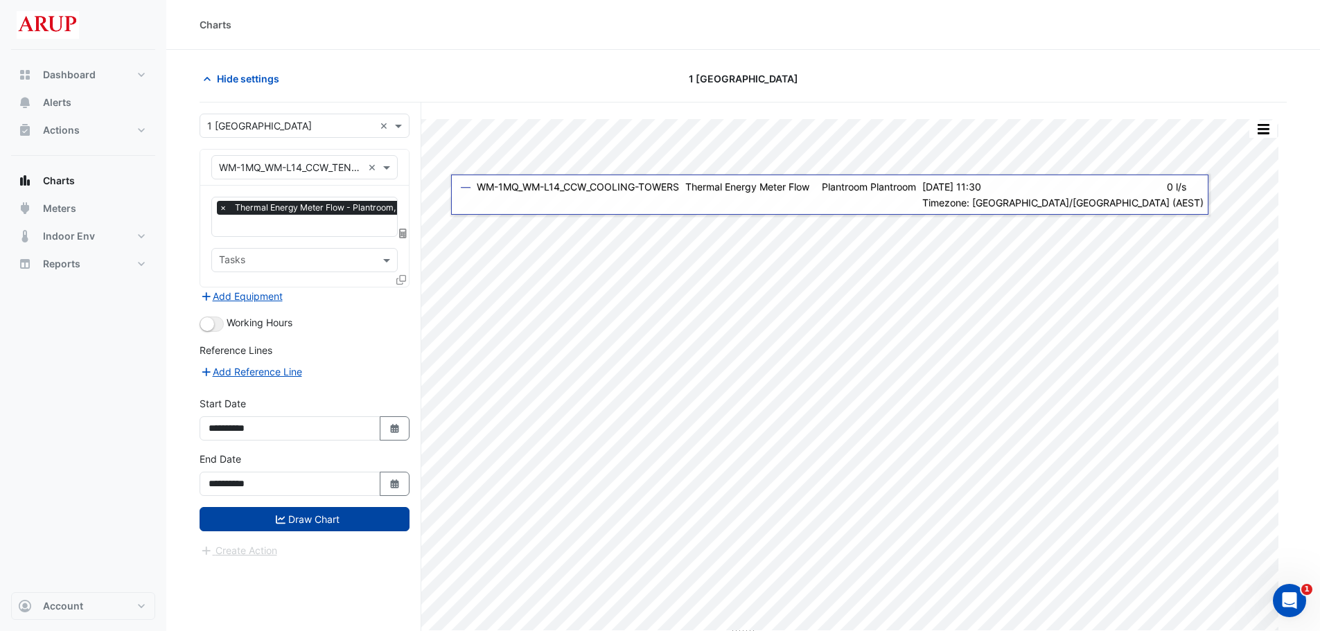
click at [315, 522] on button "Draw Chart" at bounding box center [305, 519] width 210 height 24
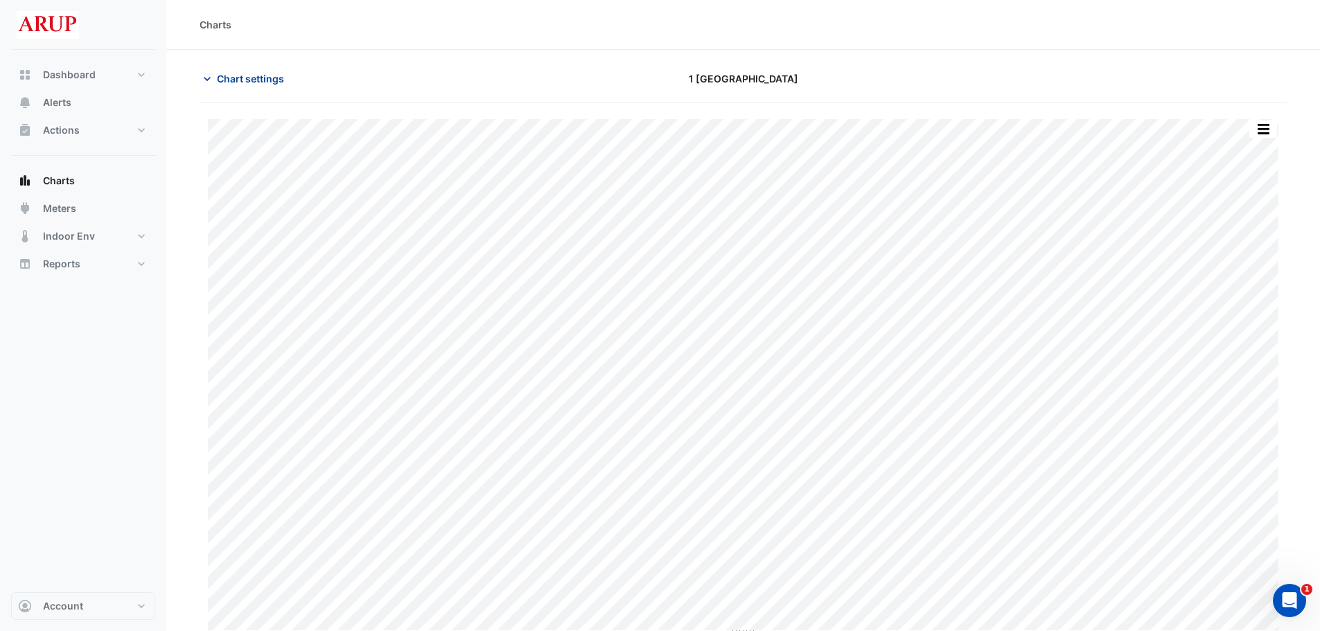
click at [205, 81] on icon "button" at bounding box center [207, 79] width 14 height 14
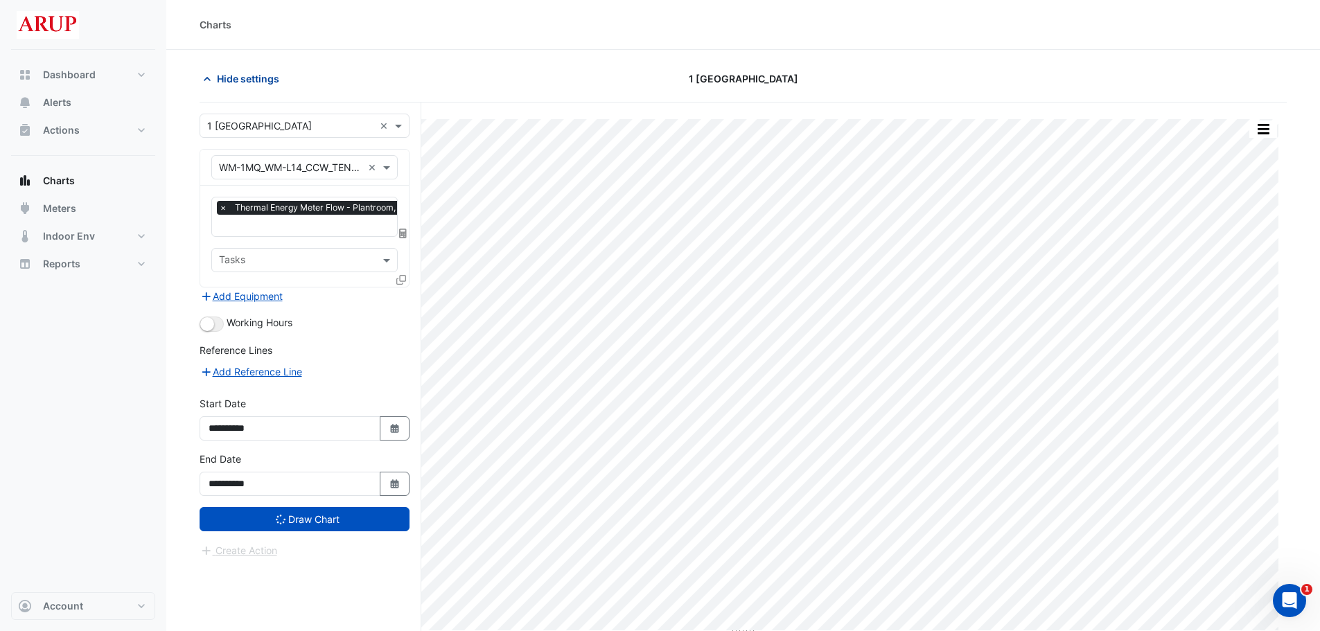
click at [205, 81] on icon "button" at bounding box center [207, 79] width 14 height 14
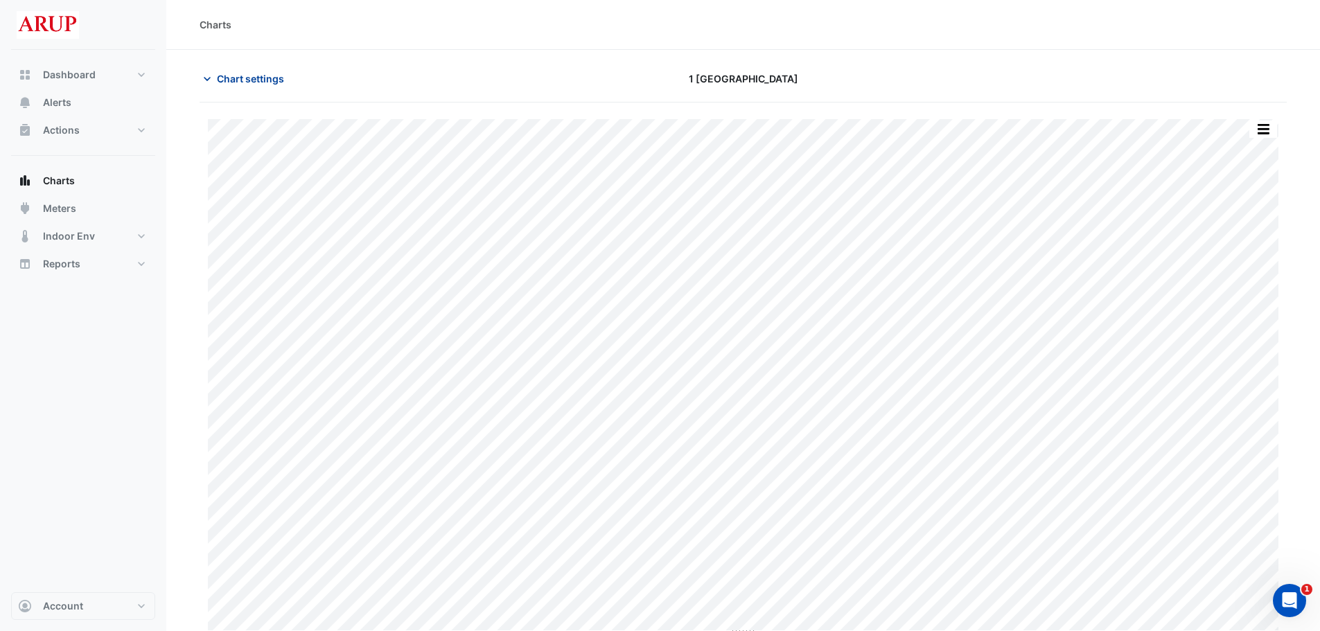
click at [207, 77] on icon "button" at bounding box center [207, 79] width 14 height 14
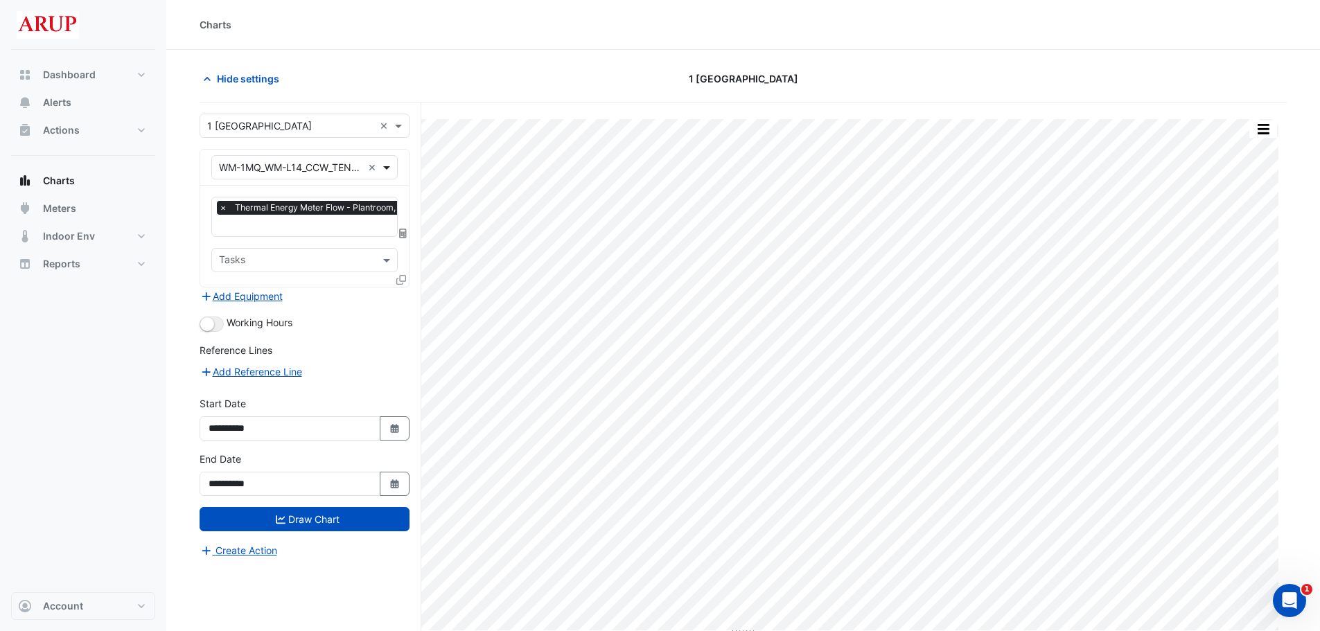
click at [387, 168] on span at bounding box center [388, 167] width 17 height 15
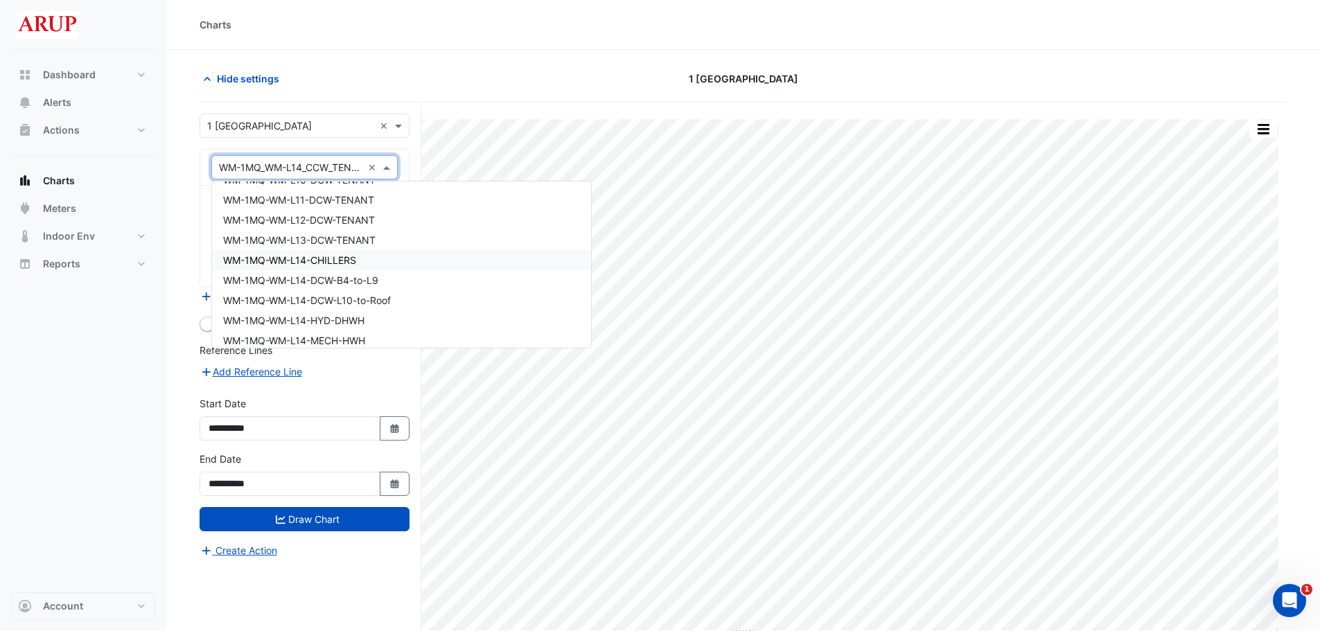
scroll to position [19201, 0]
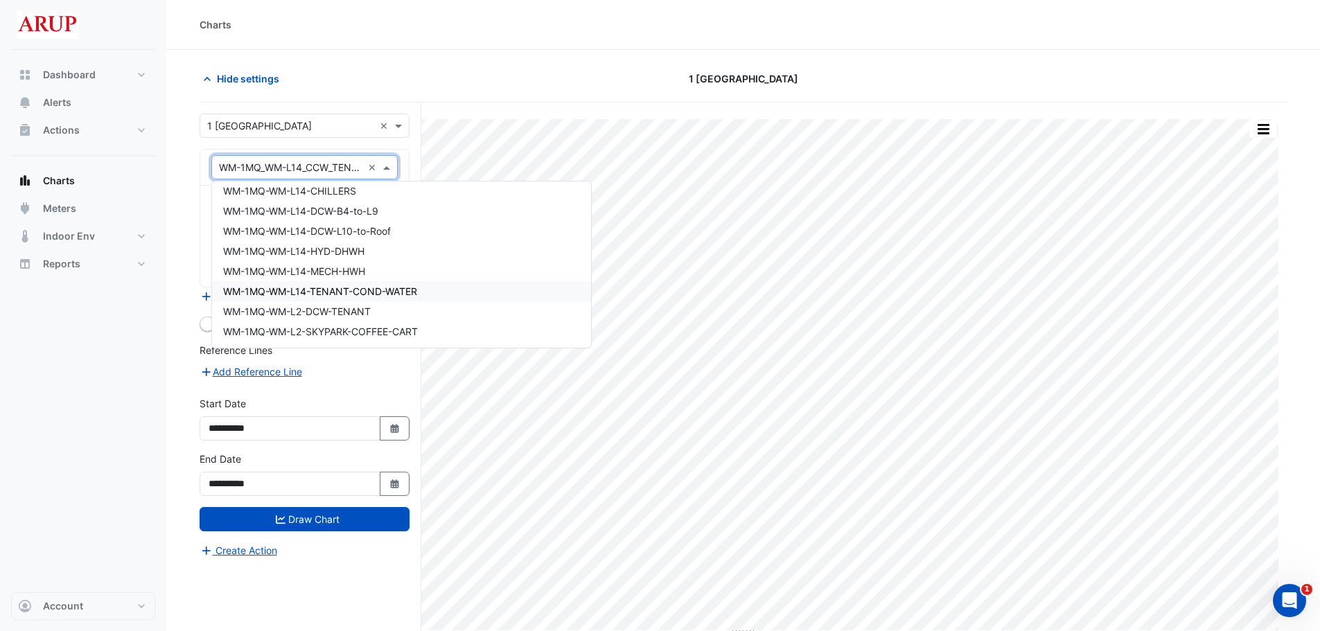
click at [441, 290] on div "WM-1MQ-WM-L14-TENANT-COND-WATER" at bounding box center [401, 291] width 379 height 20
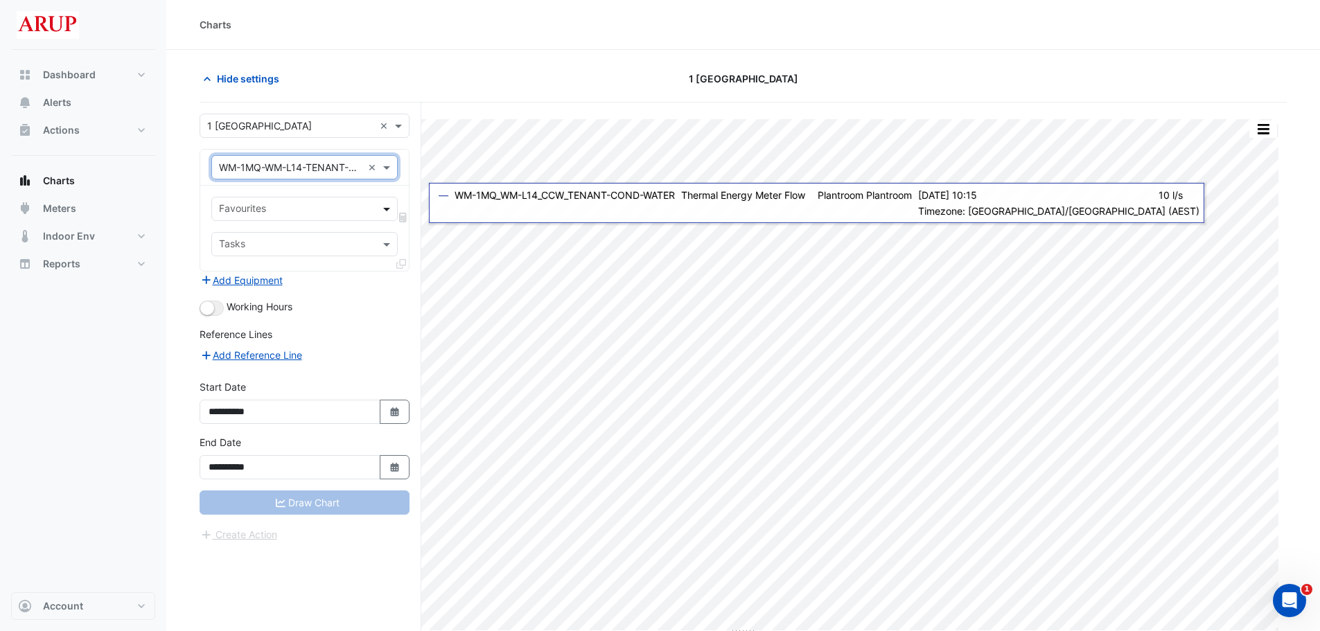
click at [390, 209] on span at bounding box center [388, 209] width 17 height 15
click at [391, 209] on span at bounding box center [388, 209] width 17 height 15
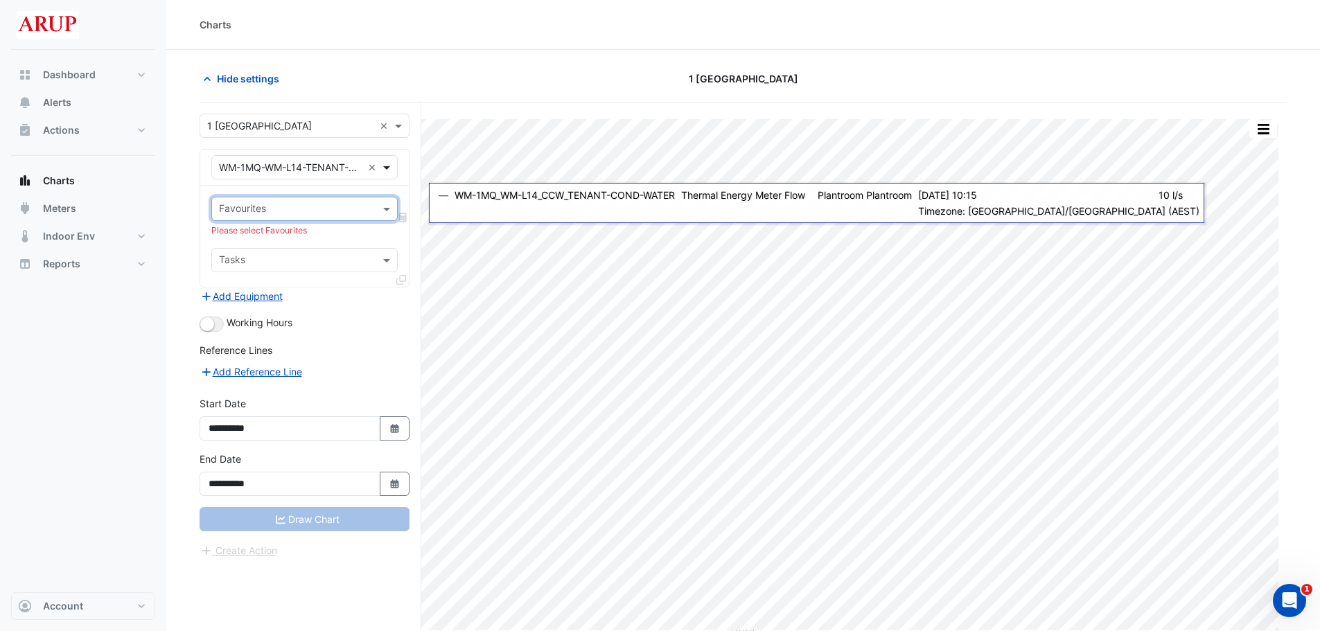
click at [390, 170] on span at bounding box center [388, 167] width 17 height 15
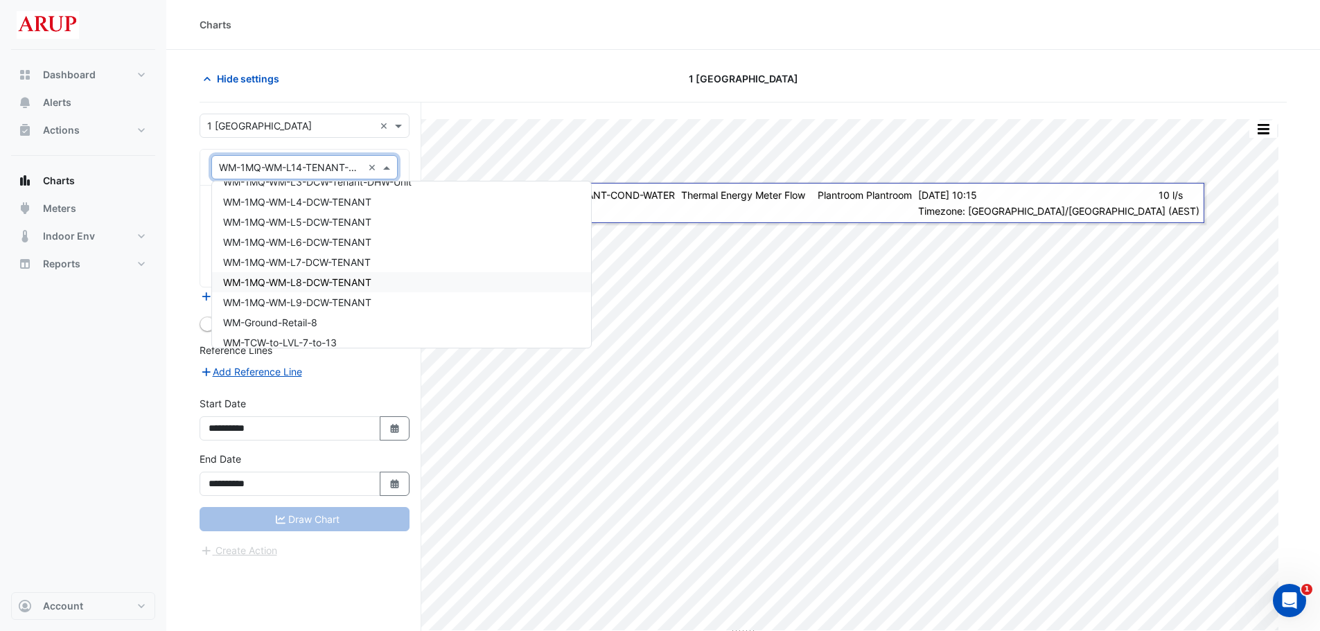
scroll to position [19401, 0]
click at [111, 403] on div "Dashboard Portfolio Ratings Performance Alerts Actions Site Manager Charts" at bounding box center [83, 321] width 144 height 543
